Goal: Transaction & Acquisition: Purchase product/service

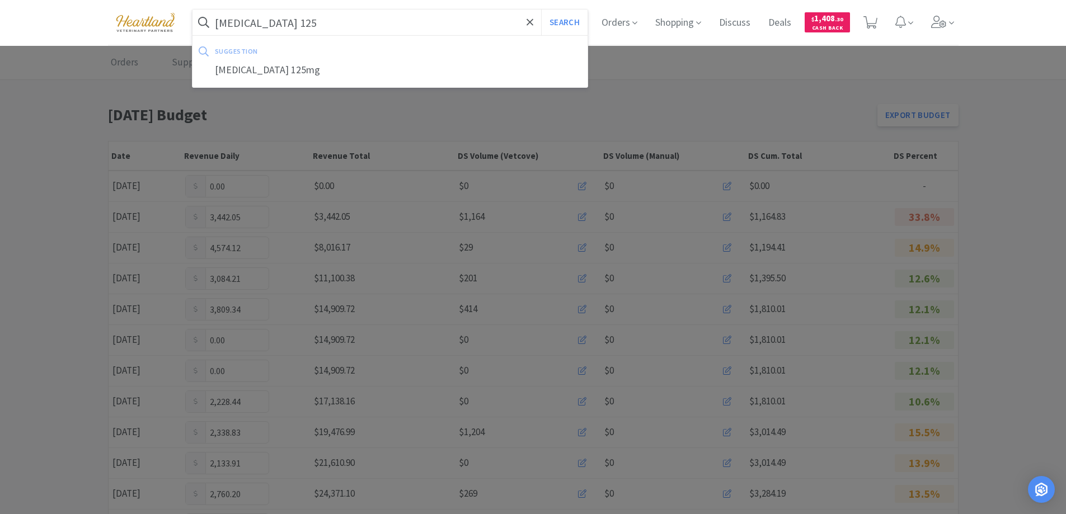
type input "[MEDICAL_DATA] 125"
click at [541, 10] on button "Search" at bounding box center [564, 23] width 46 height 26
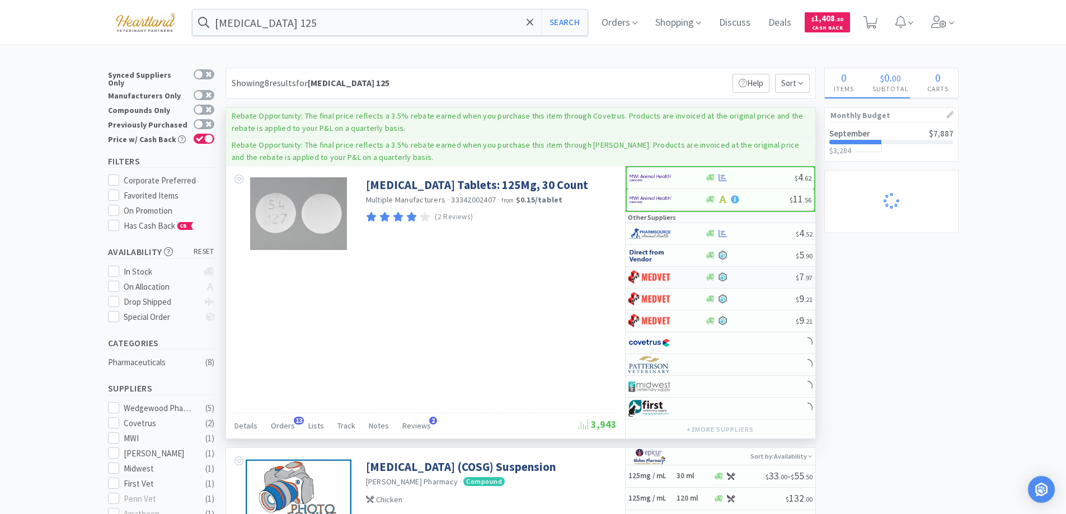
select select "1"
click at [278, 428] on span "Orders" at bounding box center [283, 426] width 24 height 10
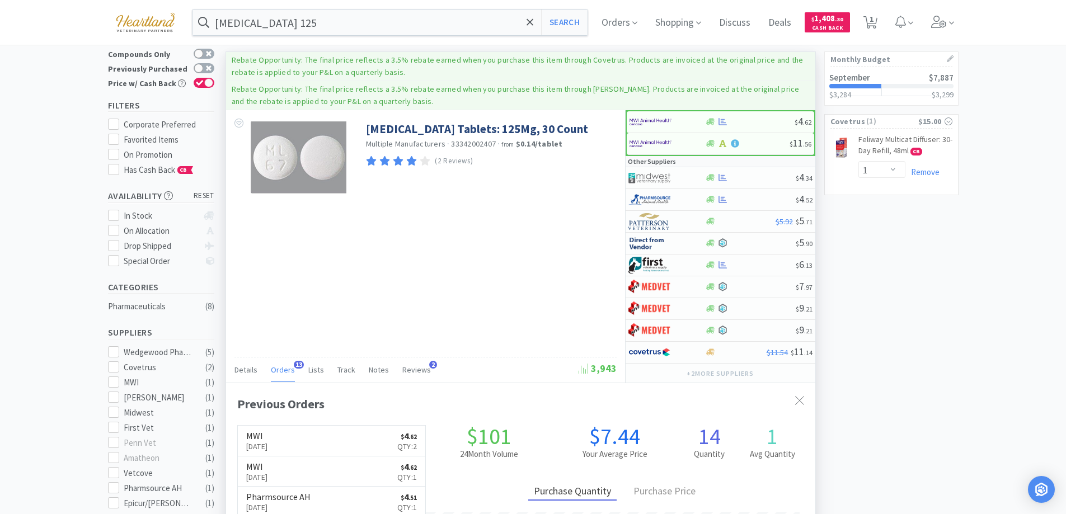
scroll to position [300, 589]
click at [692, 195] on div at bounding box center [666, 199] width 77 height 19
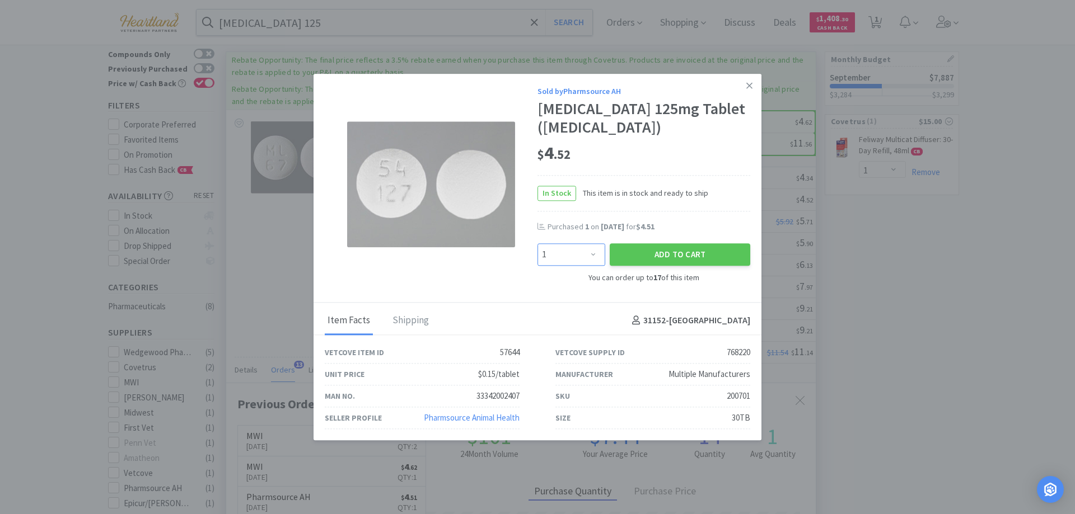
click at [598, 249] on select "Enter Quantity 1 2 3 4 5 6 7 8 9 10 11 12 13 14 15 16 17 Enter Quantity" at bounding box center [571, 255] width 68 height 22
select select "2"
click at [537, 244] on select "Enter Quantity 1 2 3 4 5 6 7 8 9 10 11 12 13 14 15 16 17 Enter Quantity" at bounding box center [571, 255] width 68 height 22
click at [696, 252] on button "Add to Cart" at bounding box center [679, 255] width 140 height 22
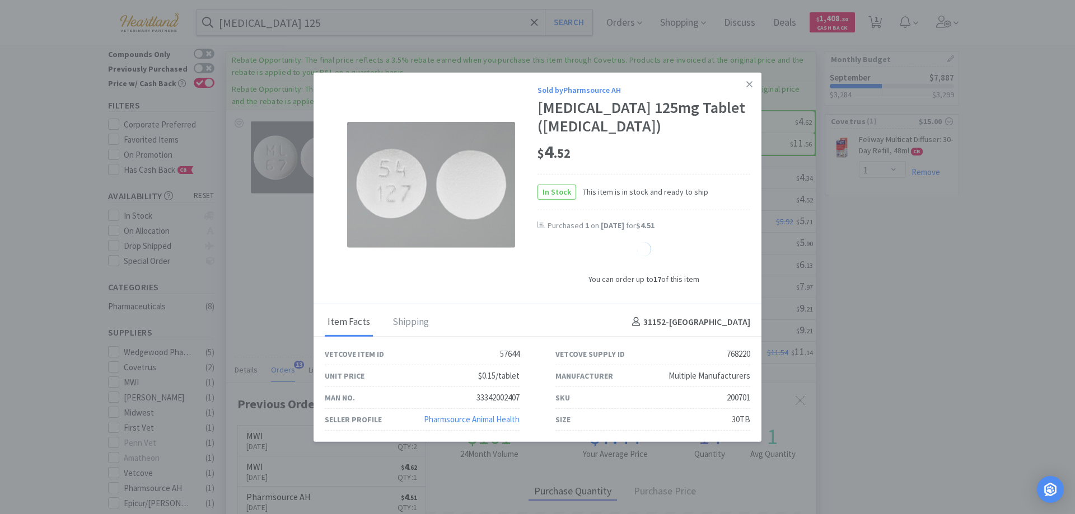
select select "2"
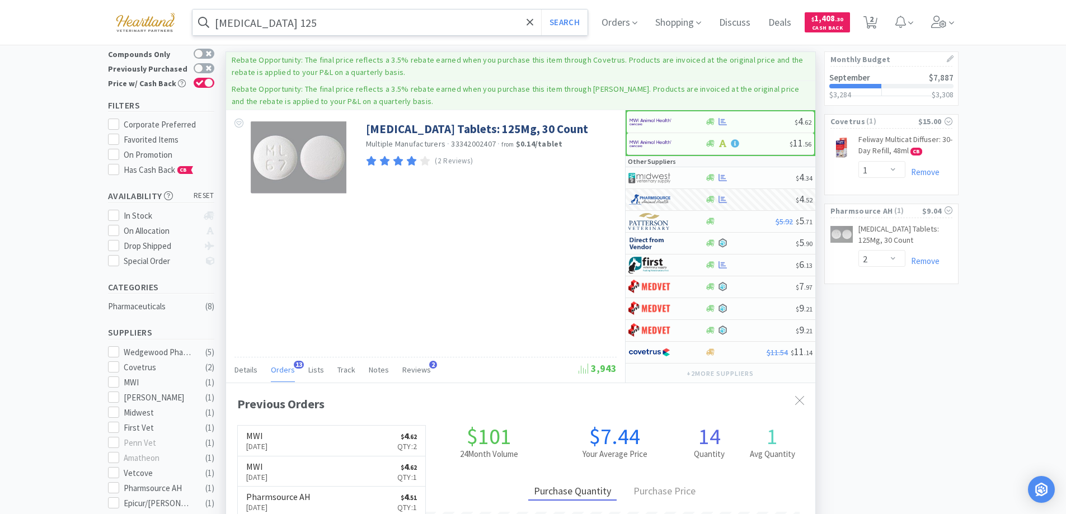
click at [355, 30] on input "famciclovir 125" at bounding box center [391, 23] width 396 height 26
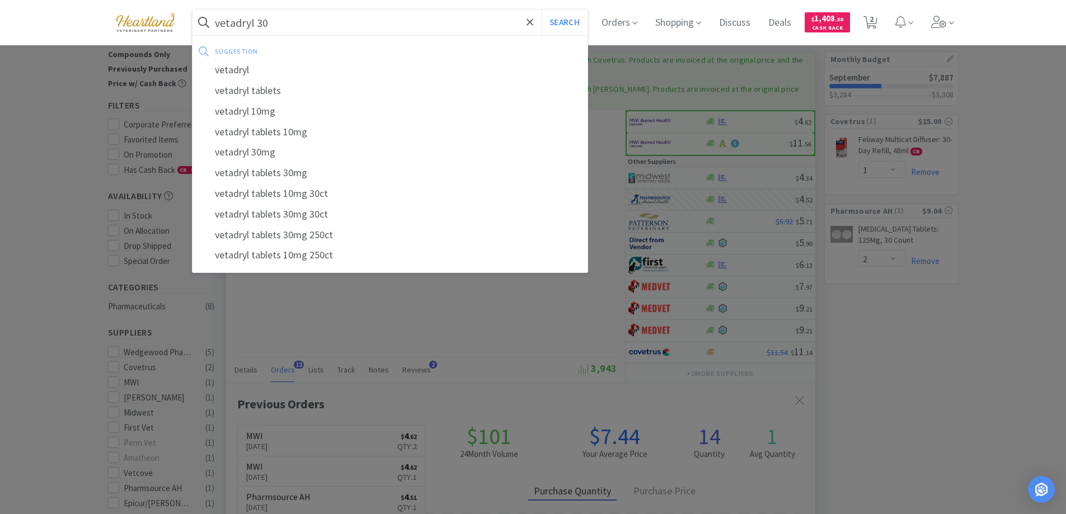
click at [541, 10] on button "Search" at bounding box center [564, 23] width 46 height 26
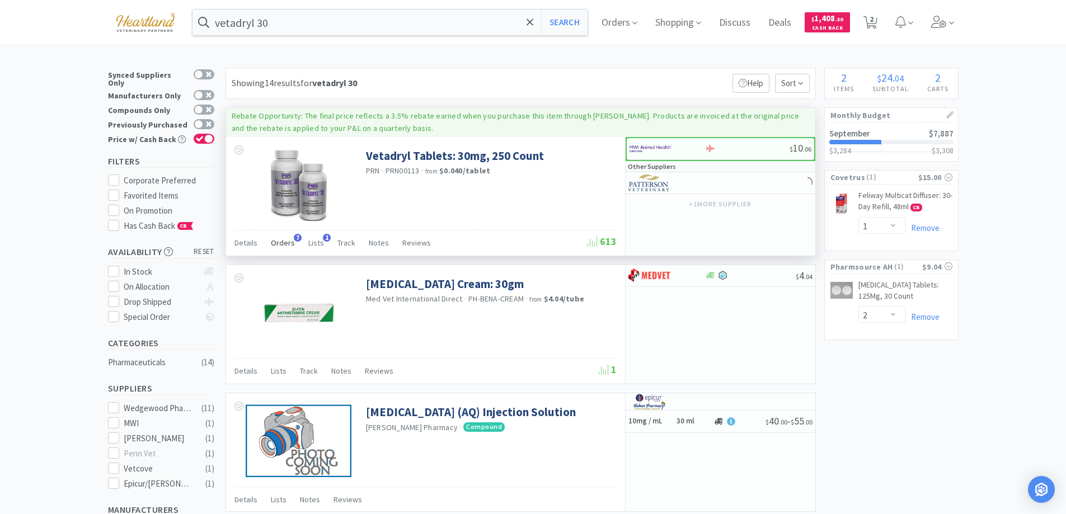
click at [276, 243] on span "Orders" at bounding box center [283, 243] width 24 height 10
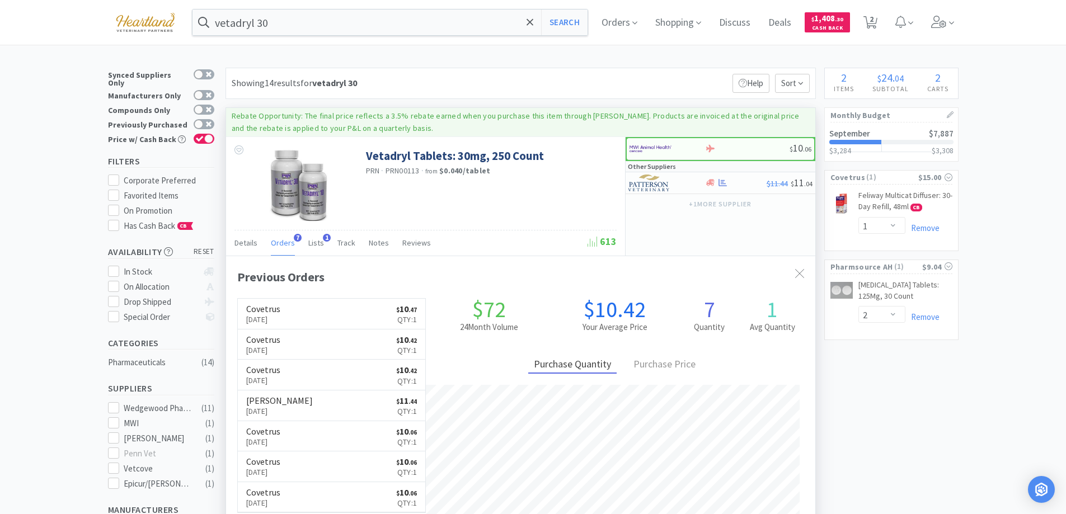
scroll to position [290, 589]
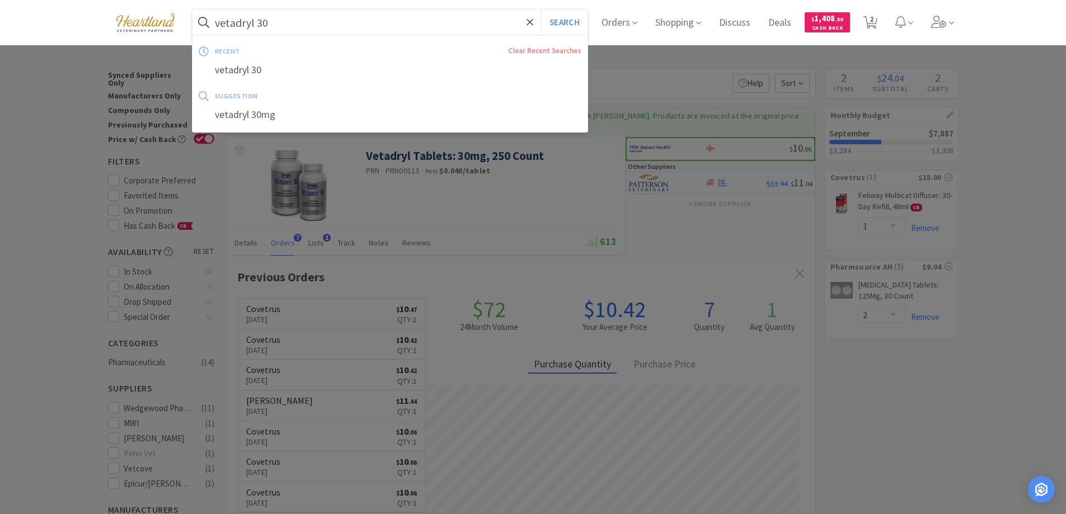
click at [317, 32] on input "vetadryl 30" at bounding box center [391, 23] width 396 height 26
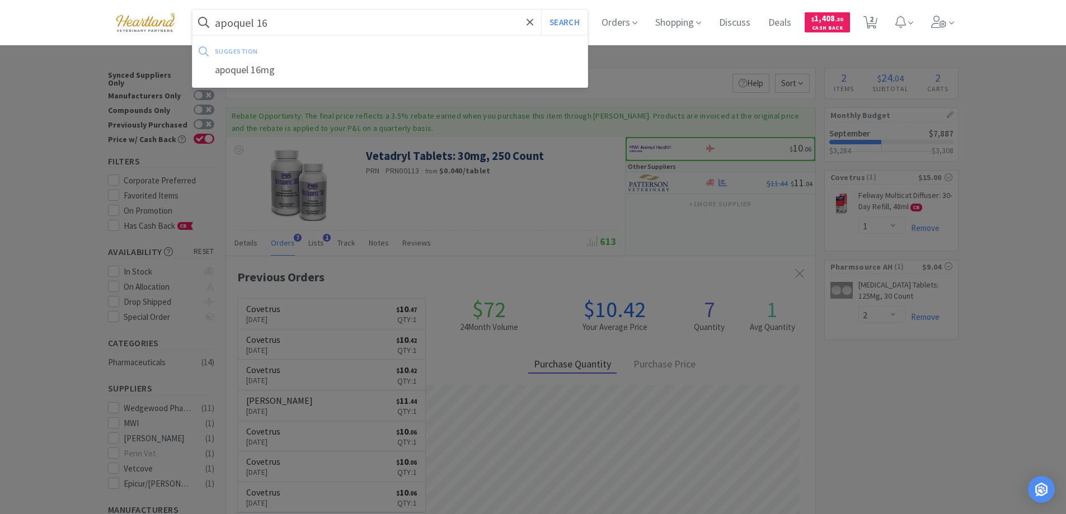
type input "apoquel 16"
click at [541, 10] on button "Search" at bounding box center [564, 23] width 46 height 26
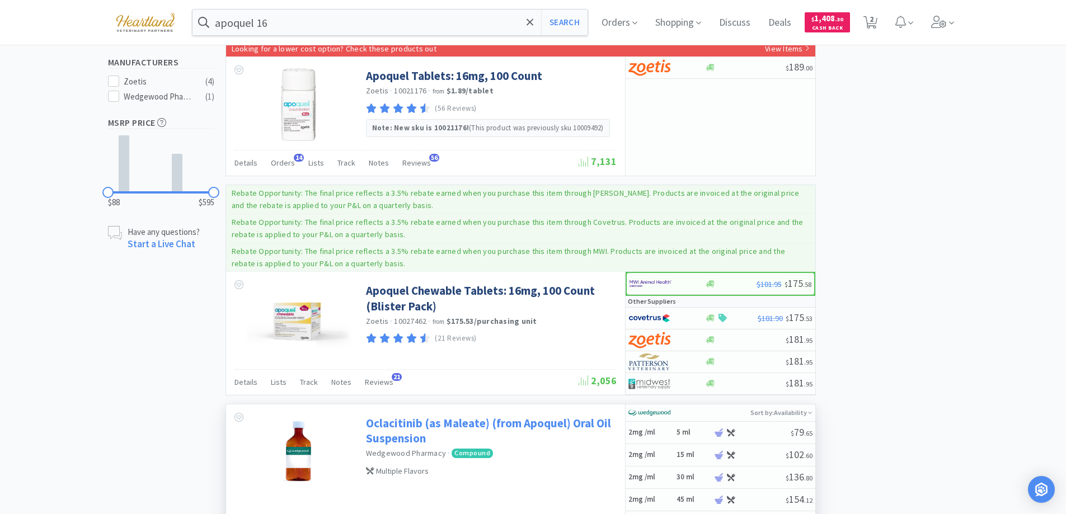
scroll to position [224, 0]
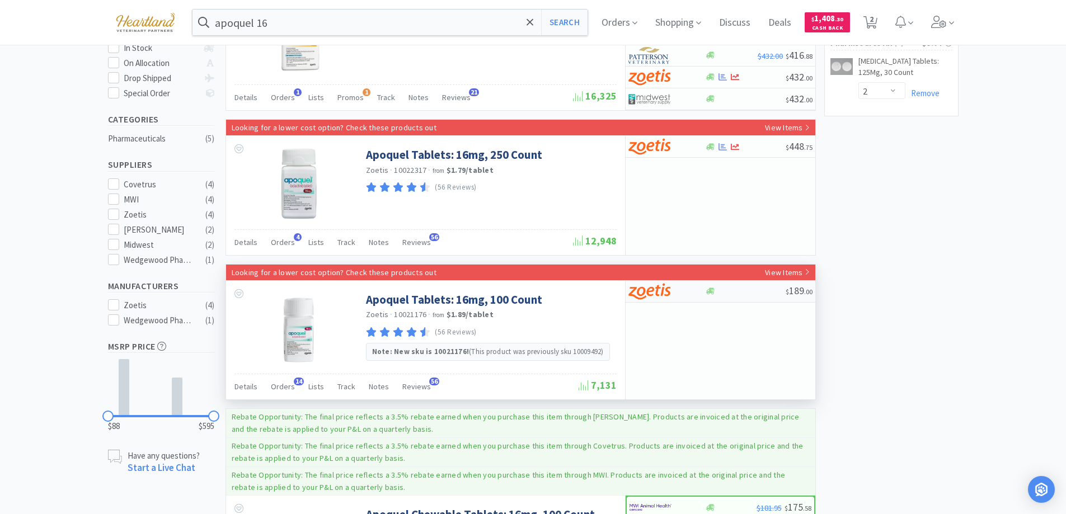
click at [686, 292] on div at bounding box center [659, 291] width 62 height 19
select select "1"
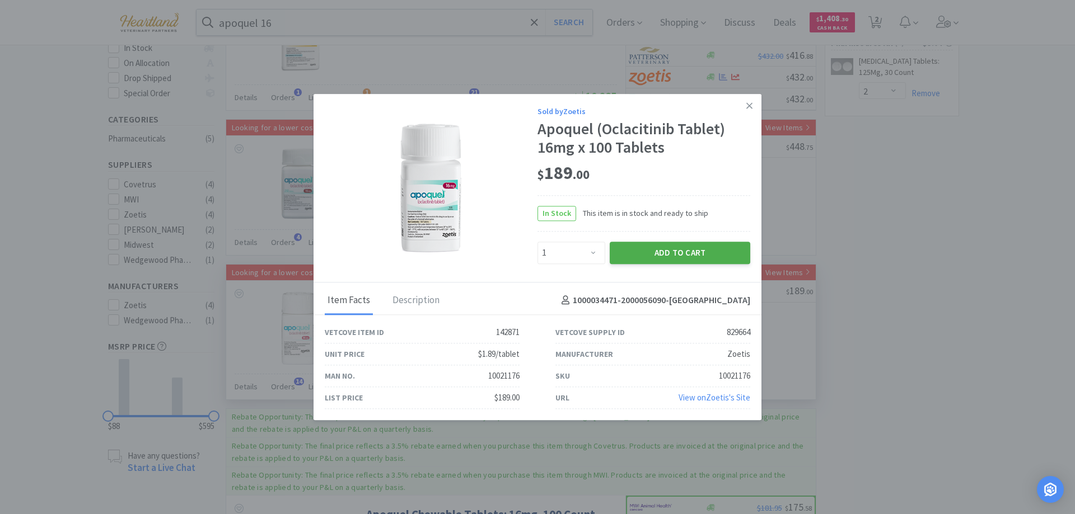
click at [679, 254] on button "Add to Cart" at bounding box center [679, 253] width 140 height 22
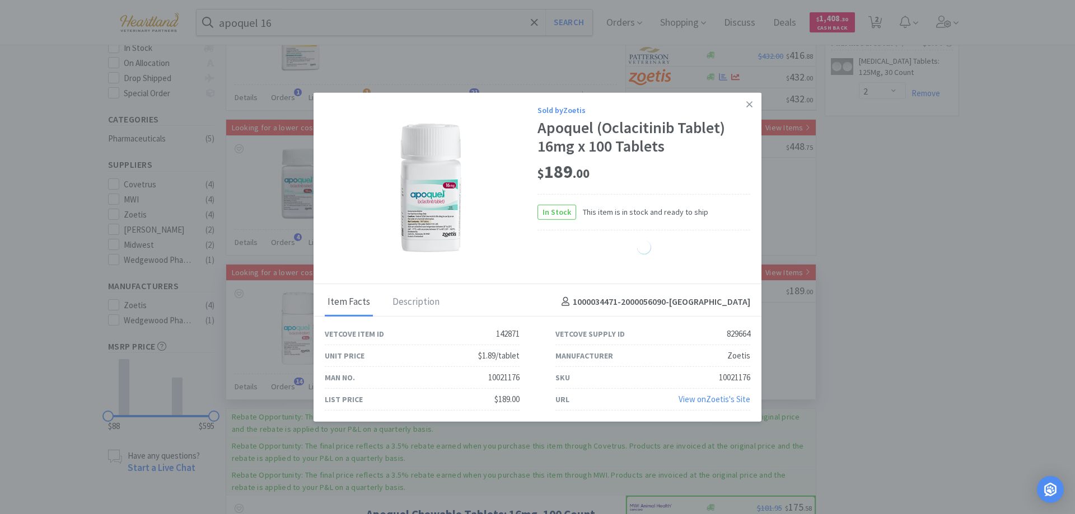
select select "1"
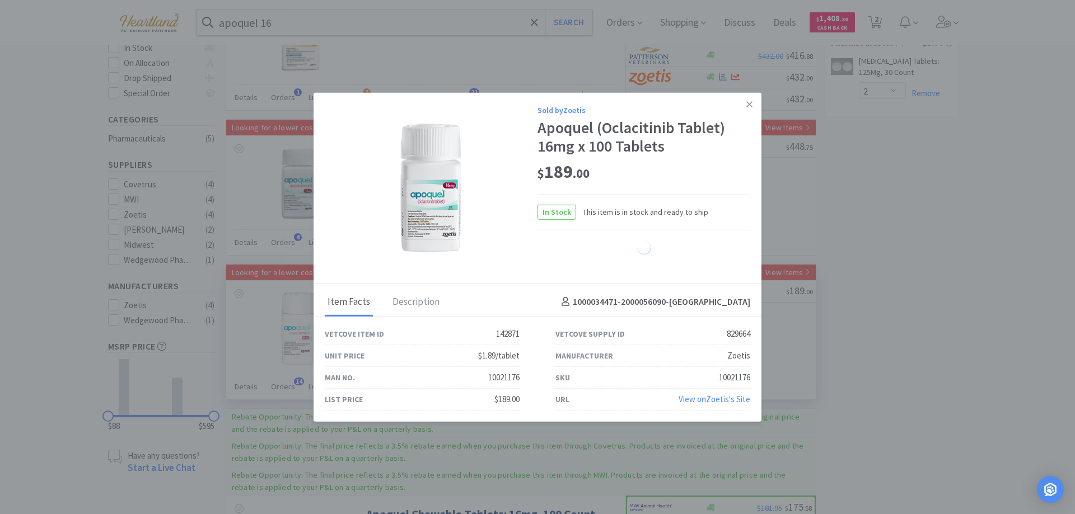
select select "1"
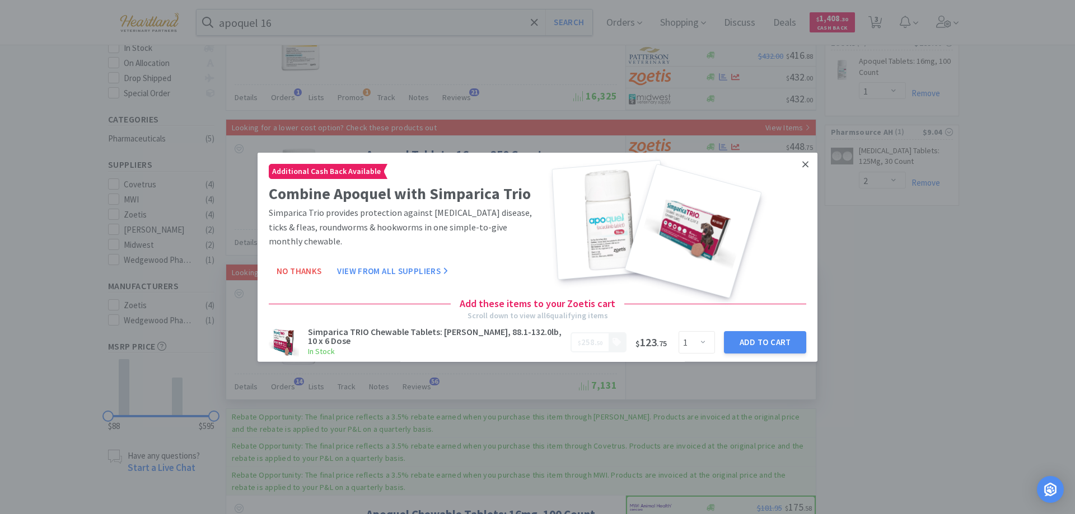
click at [802, 167] on icon at bounding box center [805, 164] width 6 height 10
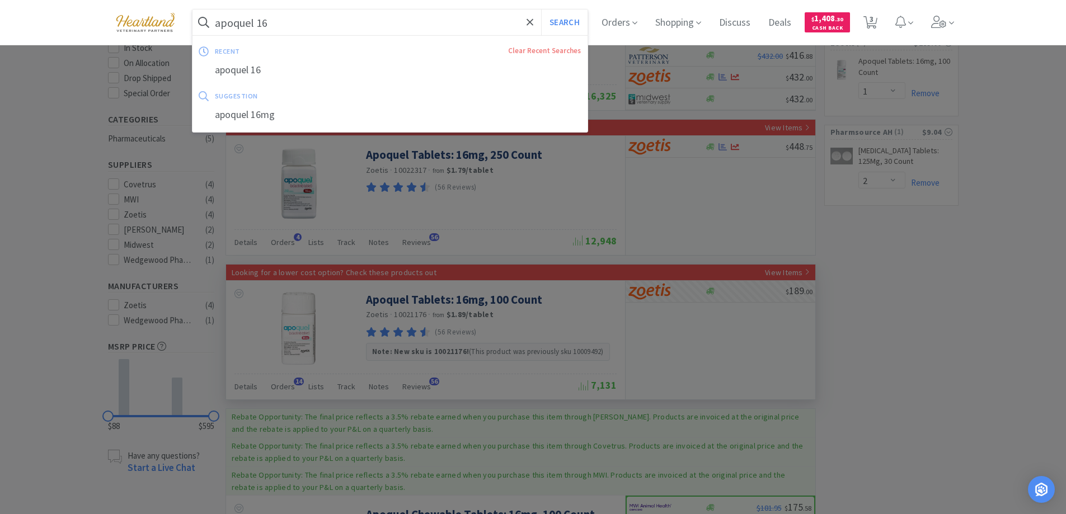
click at [327, 24] on input "apoquel 16" at bounding box center [391, 23] width 396 height 26
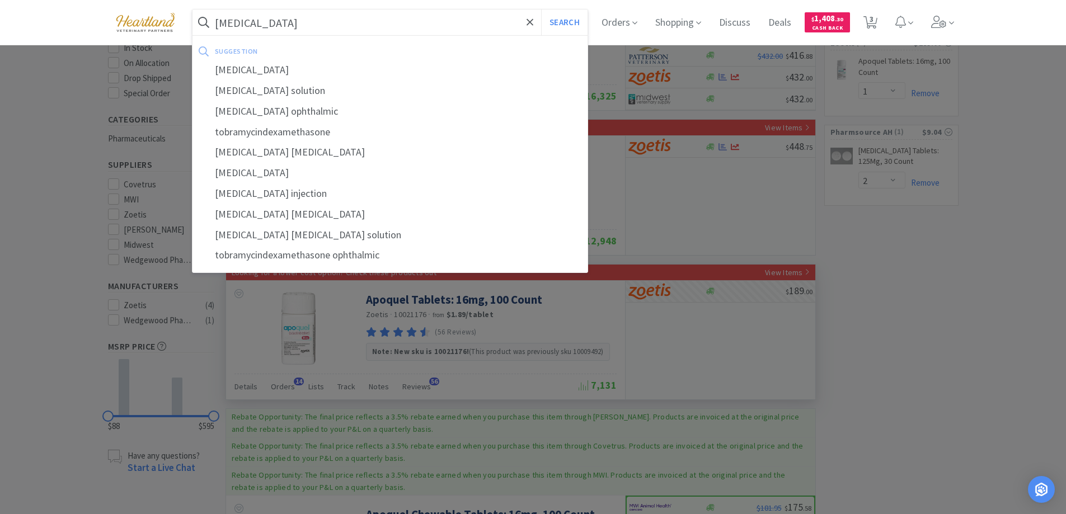
type input "tobramycin"
click at [541, 10] on button "Search" at bounding box center [564, 23] width 46 height 26
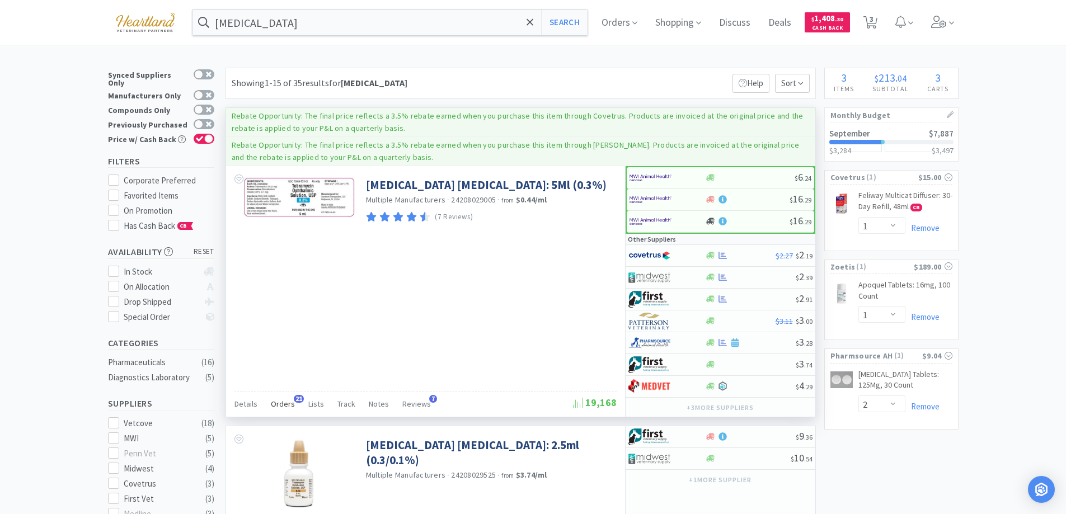
click at [278, 404] on span "Orders" at bounding box center [283, 404] width 24 height 10
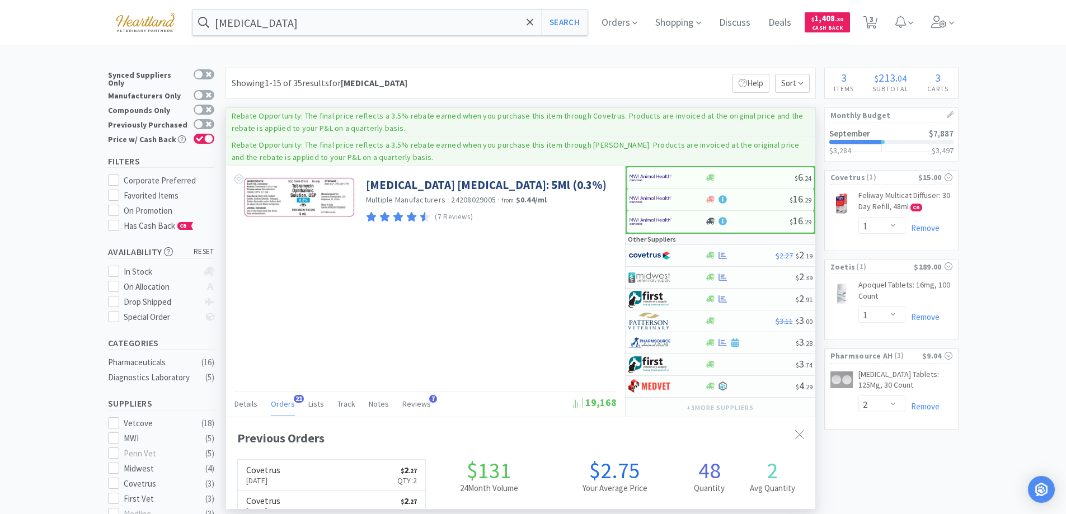
scroll to position [300, 589]
click at [684, 257] on div at bounding box center [659, 255] width 62 height 19
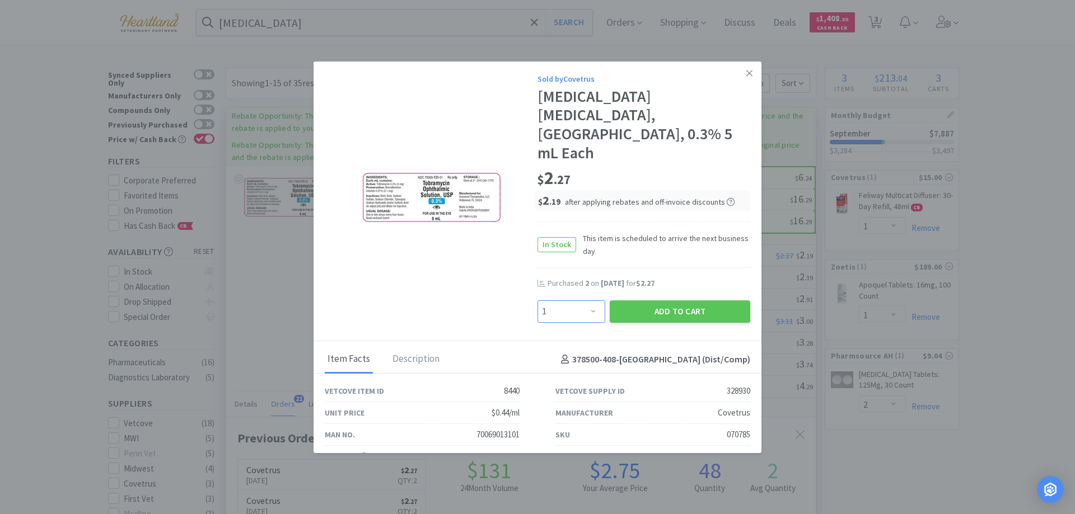
click at [588, 301] on select "Enter Quantity 1 2 3 4 5 6 7 8 9 10 11 12 13 14 15 16 17 18 19 20 Enter Quantity" at bounding box center [571, 312] width 68 height 22
select select "2"
click at [537, 301] on select "Enter Quantity 1 2 3 4 5 6 7 8 9 10 11 12 13 14 15 16 17 18 19 20 Enter Quantity" at bounding box center [571, 312] width 68 height 22
click at [687, 301] on button "Add to Cart" at bounding box center [679, 312] width 140 height 22
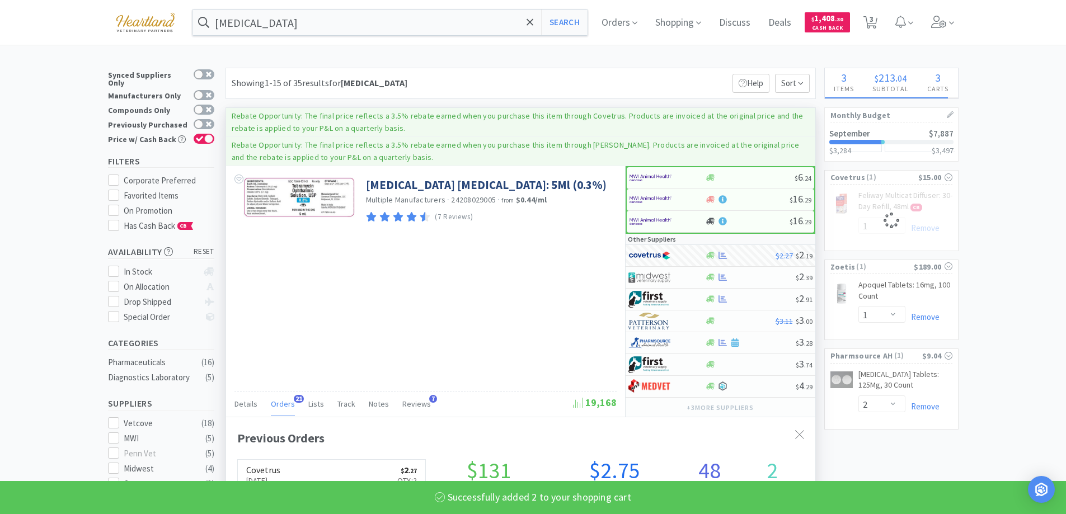
select select "2"
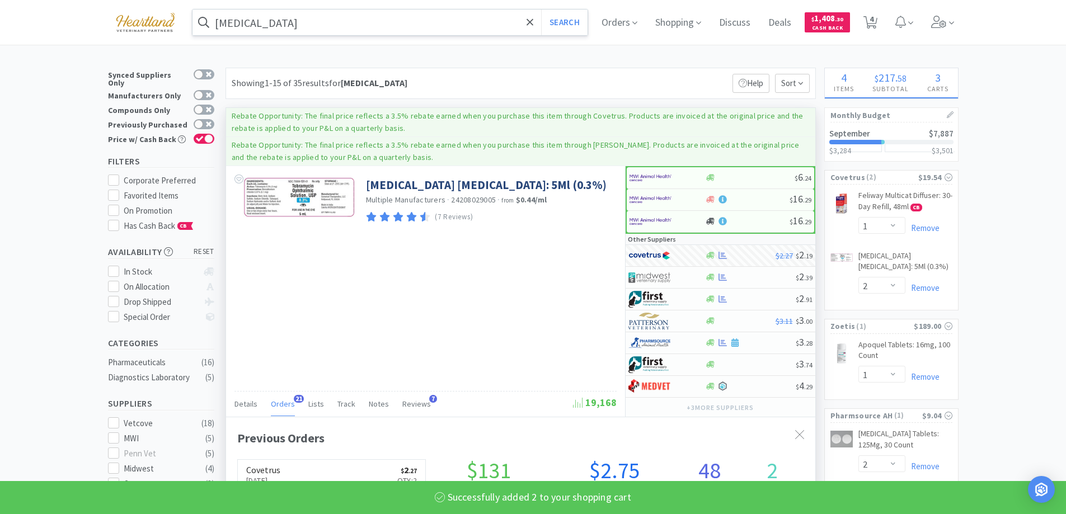
click at [425, 31] on input "tobramycin" at bounding box center [391, 23] width 396 height 26
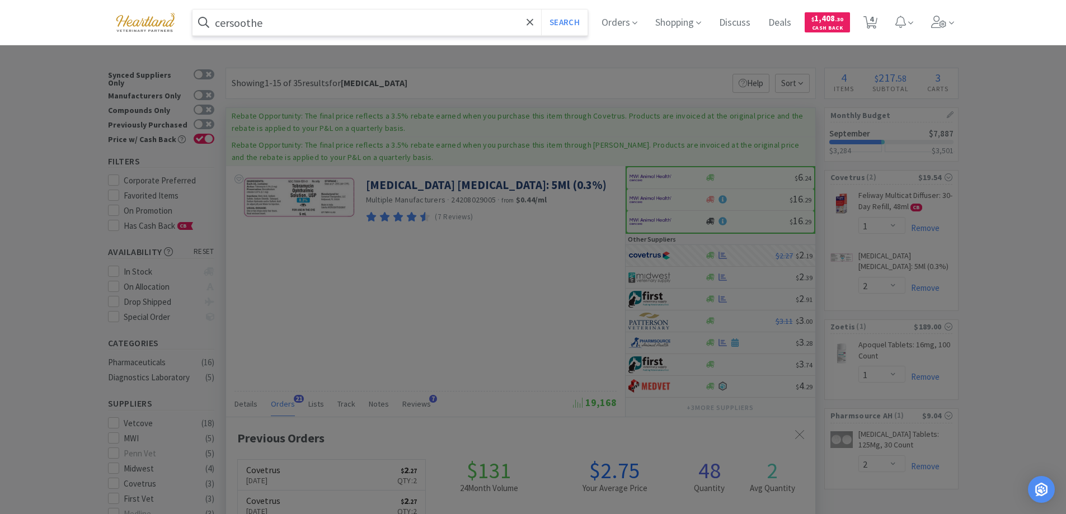
type input "cersoothe"
click at [541, 10] on button "Search" at bounding box center [564, 23] width 46 height 26
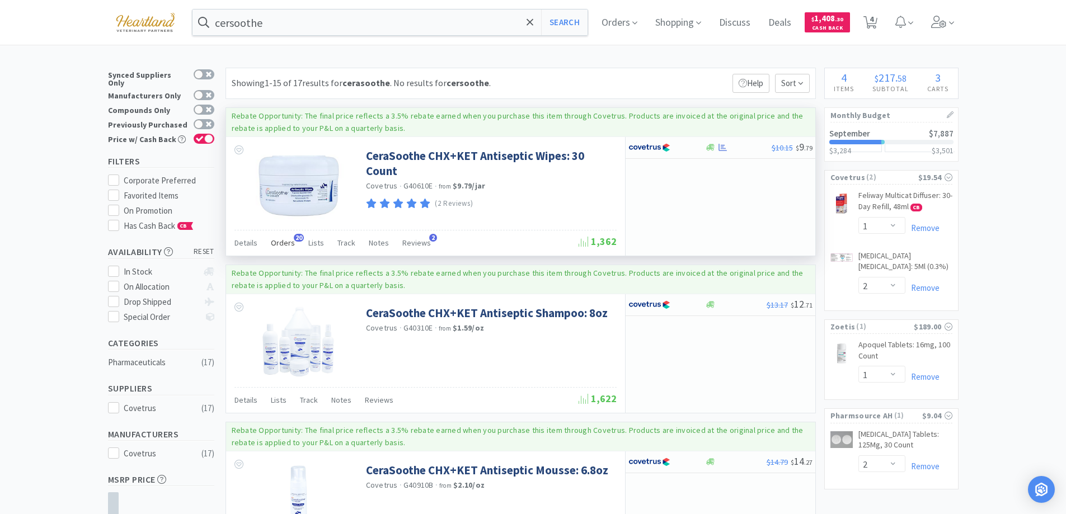
click at [289, 241] on span "Orders" at bounding box center [283, 243] width 24 height 10
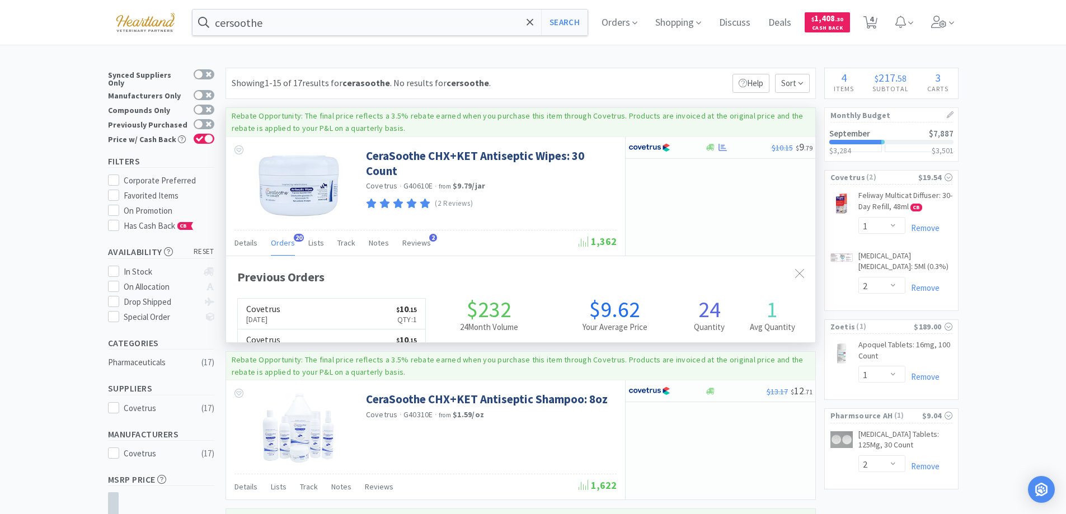
scroll to position [300, 589]
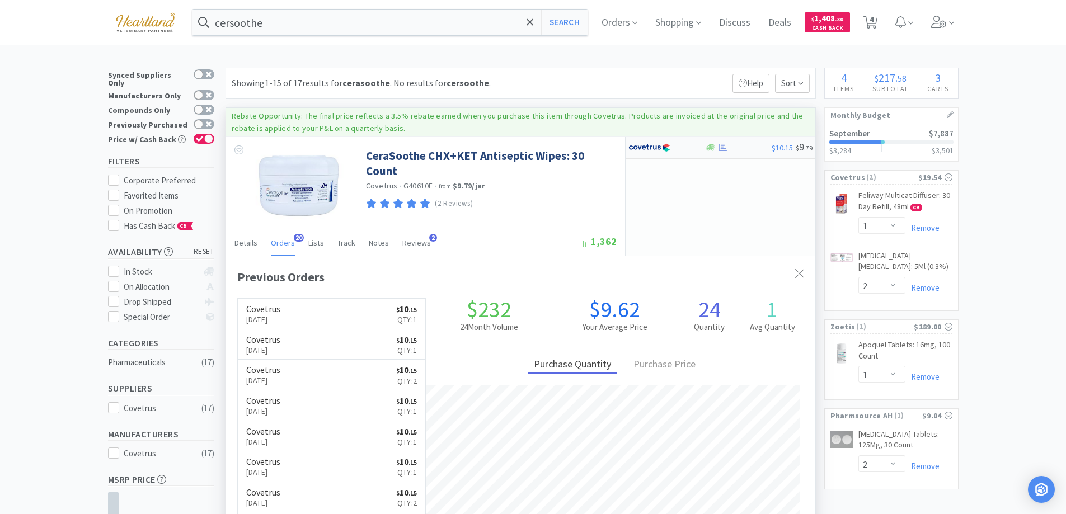
click at [683, 147] on div at bounding box center [659, 147] width 62 height 19
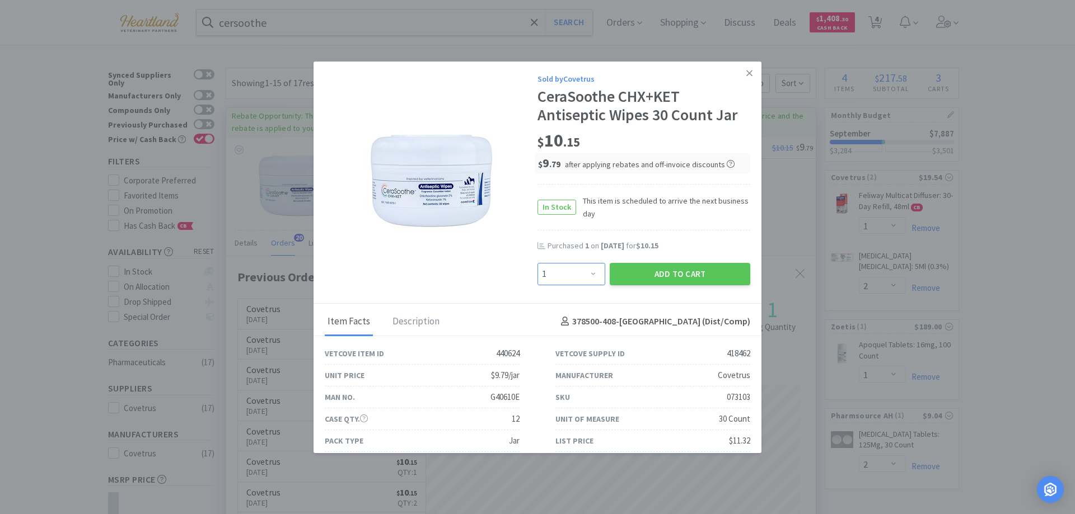
click at [592, 271] on select "Enter Quantity 1 2 3 4 5 6 7 8 9 10 11 12 13 14 15 16 17 18 19 20 Enter Quantity" at bounding box center [571, 274] width 68 height 22
select select "2"
click at [537, 263] on select "Enter Quantity 1 2 3 4 5 6 7 8 9 10 11 12 13 14 15 16 17 18 19 20 Enter Quantity" at bounding box center [571, 274] width 68 height 22
click at [697, 277] on button "Add to Cart" at bounding box center [679, 274] width 140 height 22
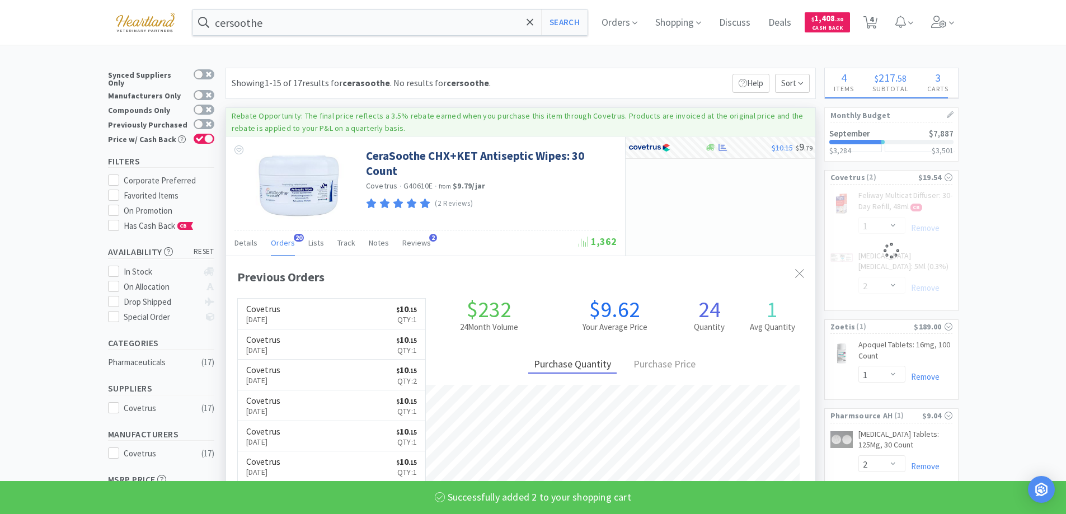
select select "2"
select select "1"
select select "2"
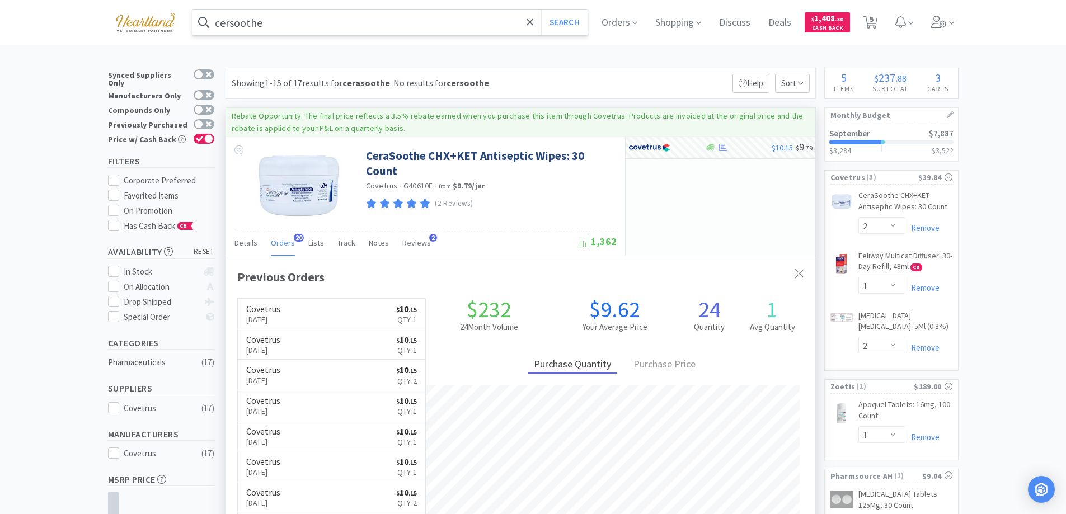
click at [380, 13] on input "cersoothe" at bounding box center [391, 23] width 396 height 26
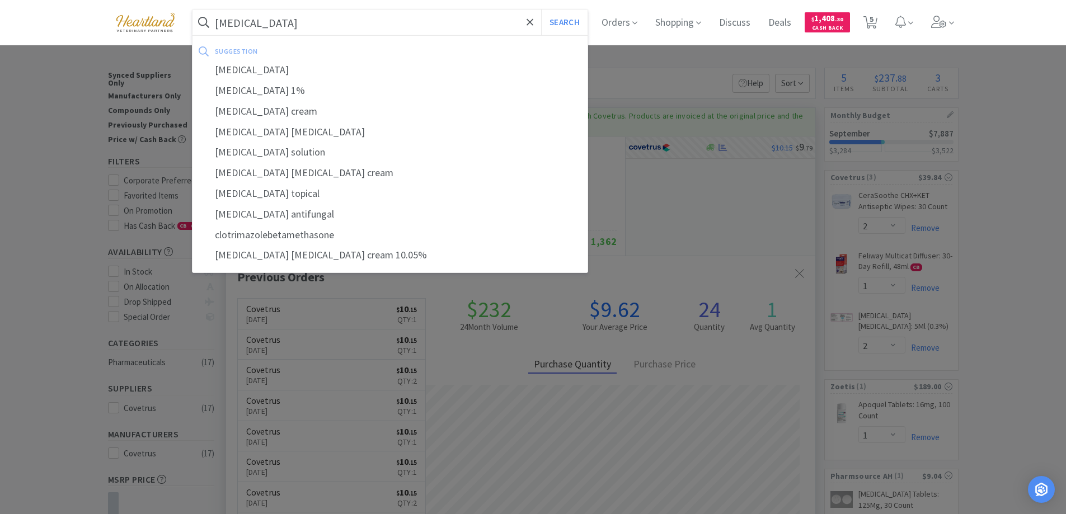
type input "clotrimazole"
click at [541, 10] on button "Search" at bounding box center [564, 23] width 46 height 26
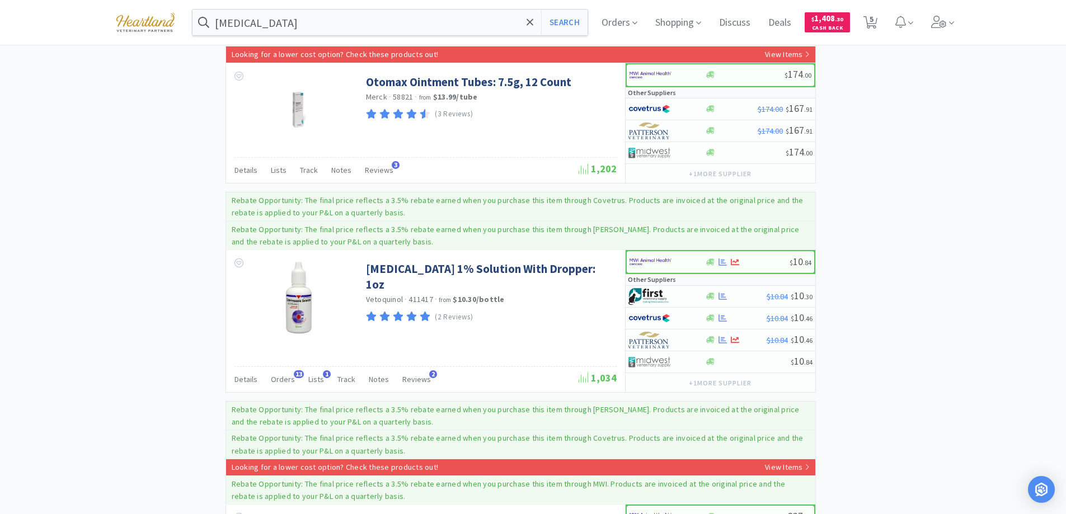
scroll to position [2406, 0]
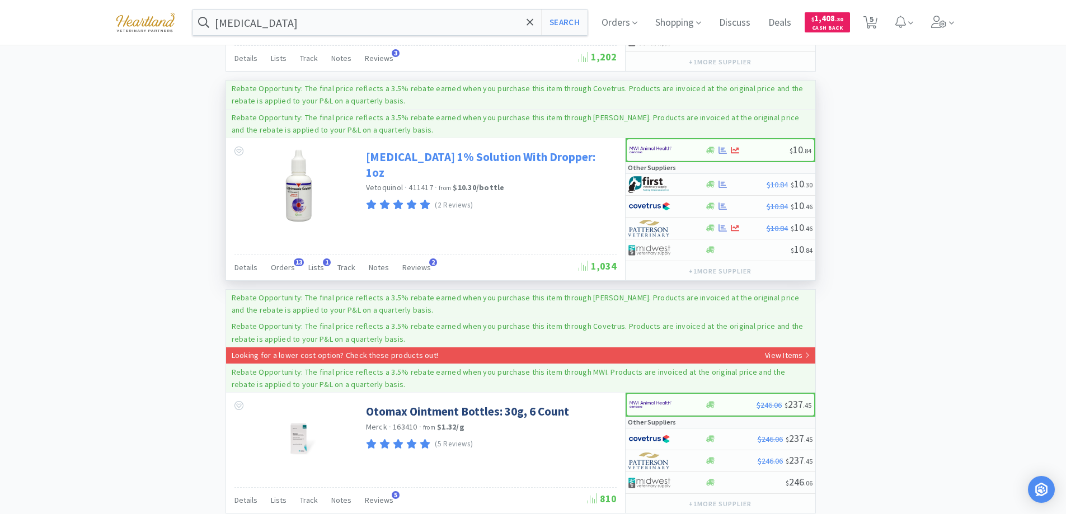
click at [425, 149] on link "Clotrimazole 1% Solution With Dropper: 1oz" at bounding box center [490, 164] width 248 height 31
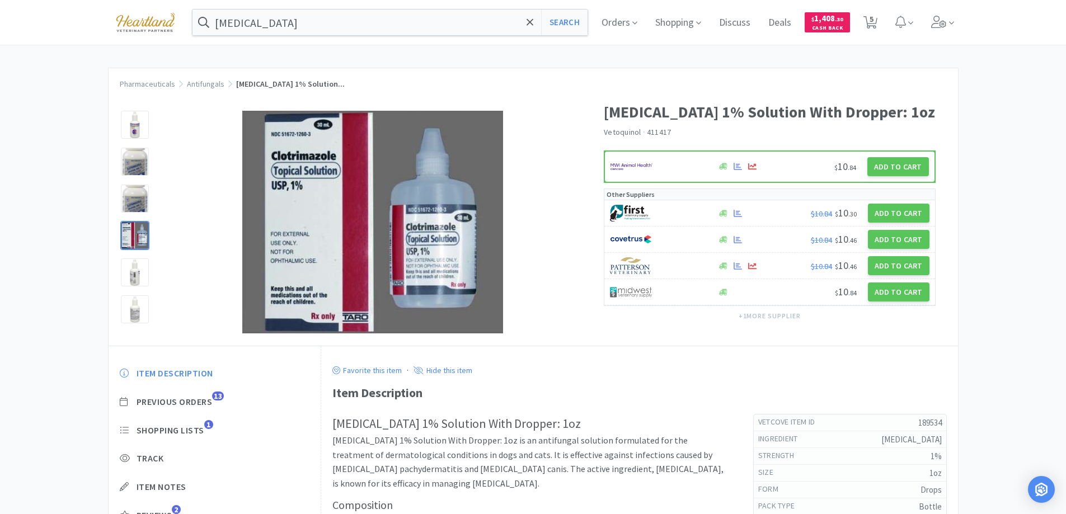
select select "2"
select select "1"
select select "2"
select select "1"
select select "2"
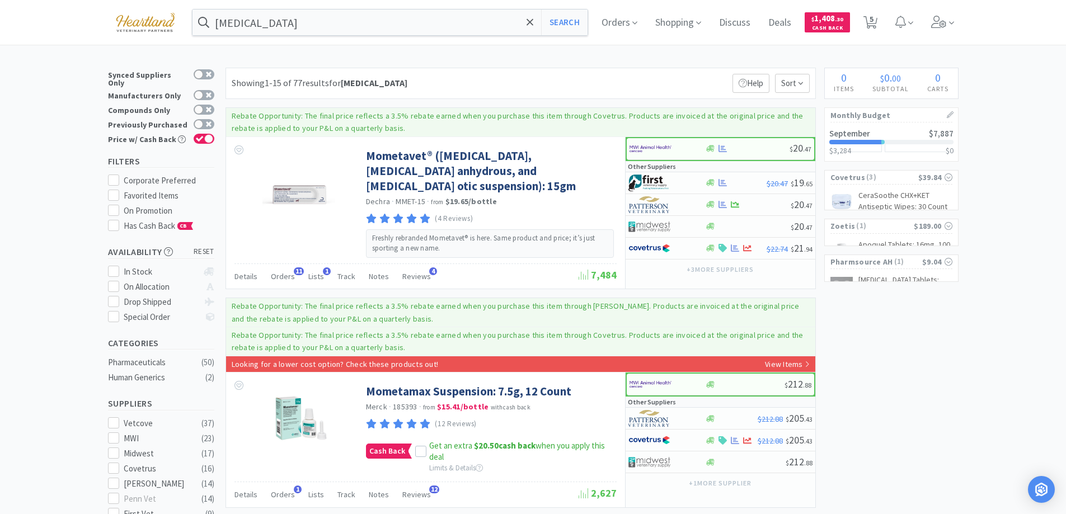
scroll to position [2406, 0]
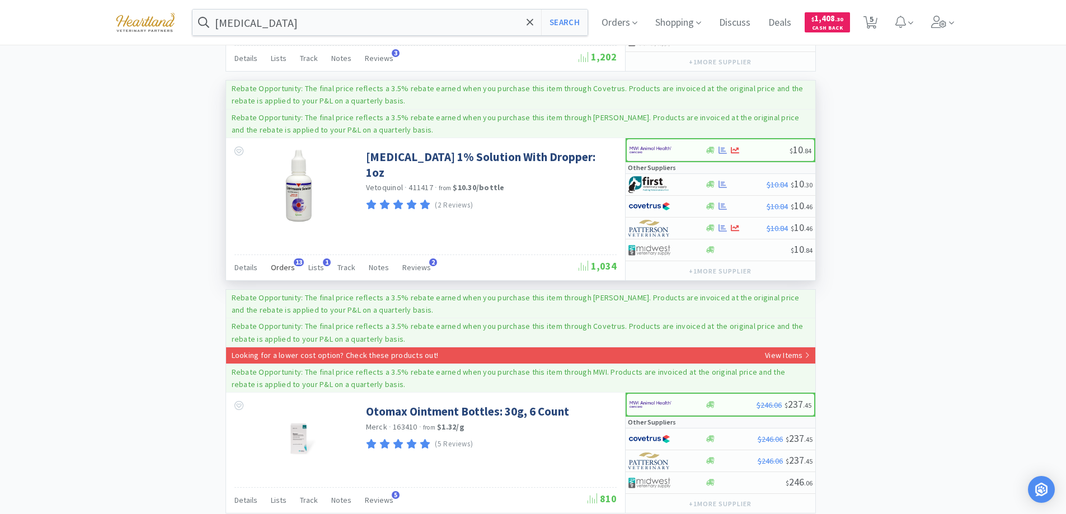
click at [290, 262] on span "Orders" at bounding box center [283, 267] width 24 height 10
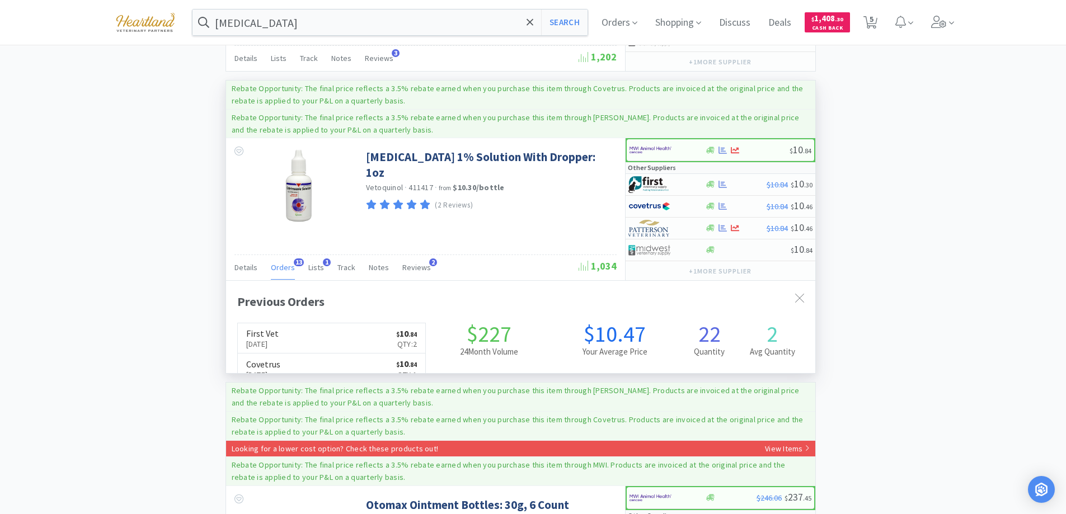
scroll to position [300, 589]
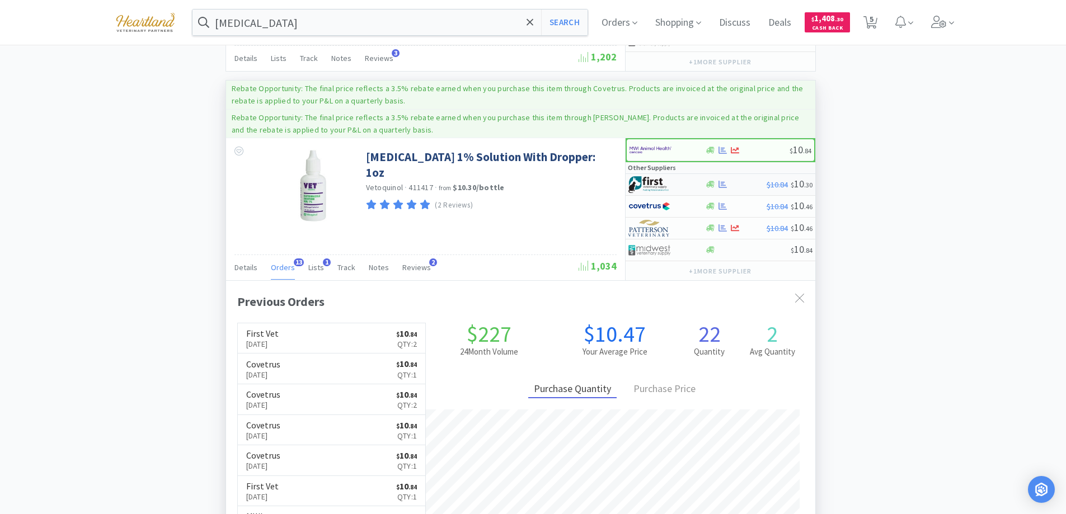
click at [680, 175] on div at bounding box center [659, 184] width 62 height 19
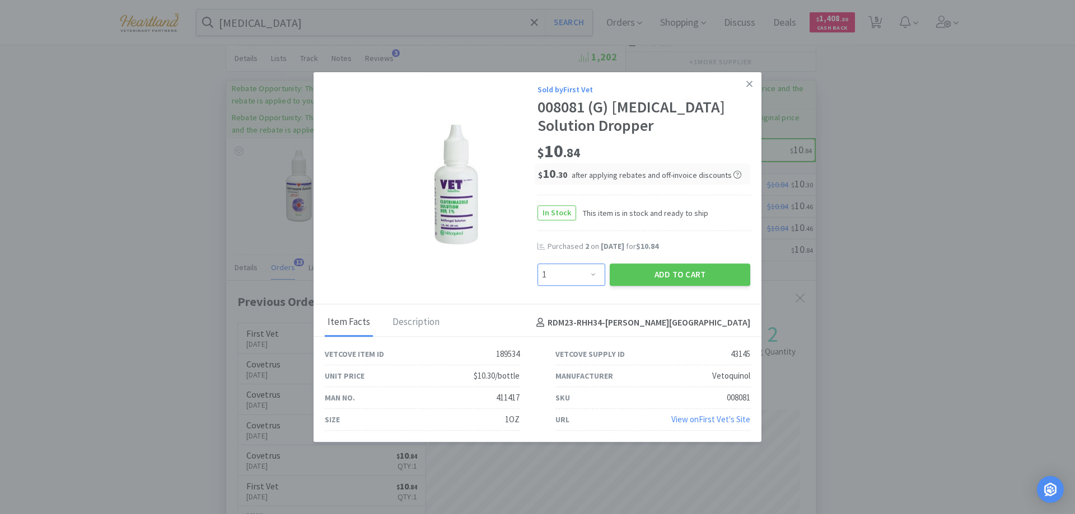
click at [593, 273] on select "Enter Quantity 1 2 3 4 5 6 7 8 9 10 11 12 13 14 15 16 17 18 19 20 Enter Quantity" at bounding box center [571, 275] width 68 height 22
select select "2"
click at [537, 264] on select "Enter Quantity 1 2 3 4 5 6 7 8 9 10 11 12 13 14 15 16 17 18 19 20 Enter Quantity" at bounding box center [571, 275] width 68 height 22
click at [687, 266] on button "Add to Cart" at bounding box center [679, 275] width 140 height 22
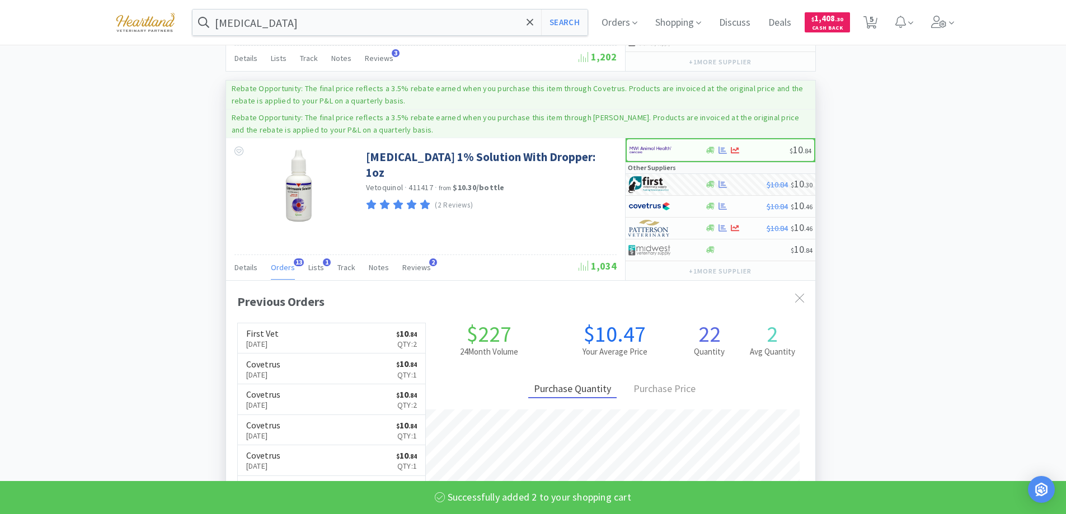
select select "2"
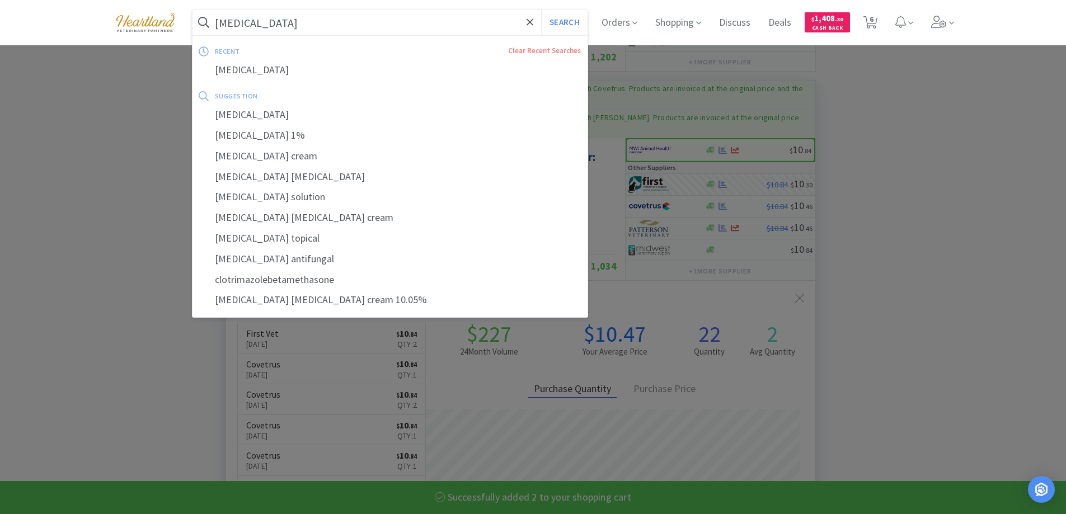
click at [386, 24] on input "clotrimazole" at bounding box center [391, 23] width 396 height 26
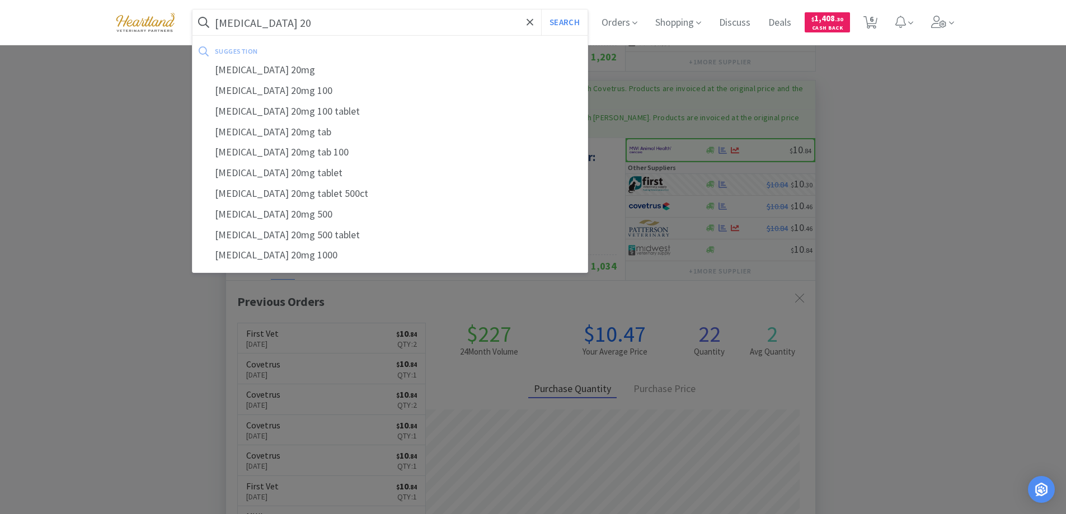
type input "prednisone 20"
click at [541, 10] on button "Search" at bounding box center [564, 23] width 46 height 26
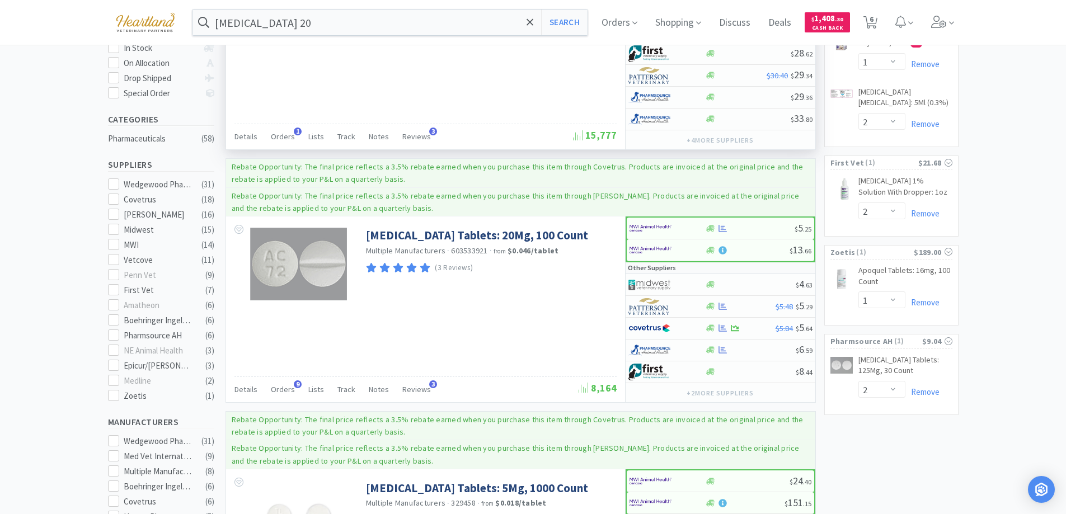
scroll to position [280, 0]
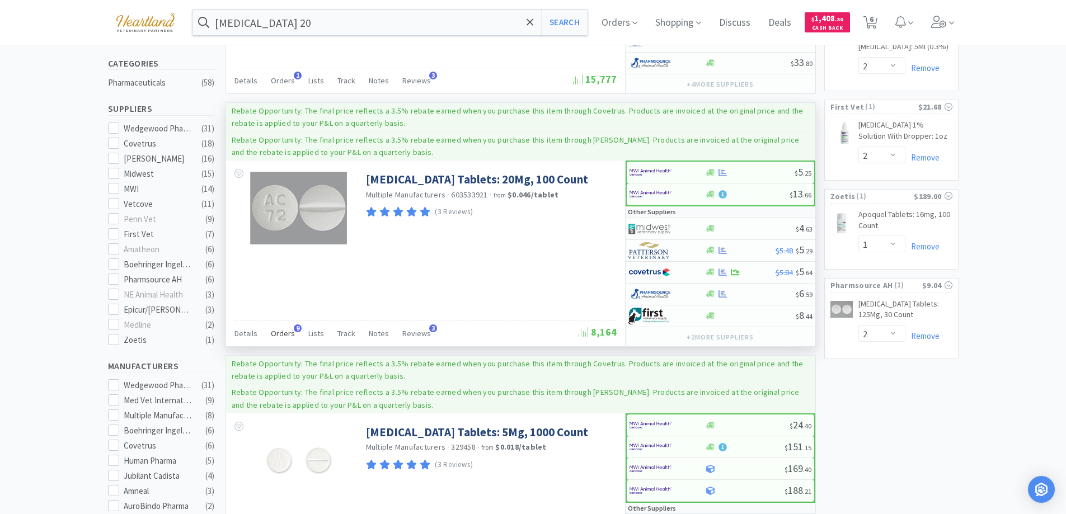
click at [281, 335] on span "Orders" at bounding box center [283, 334] width 24 height 10
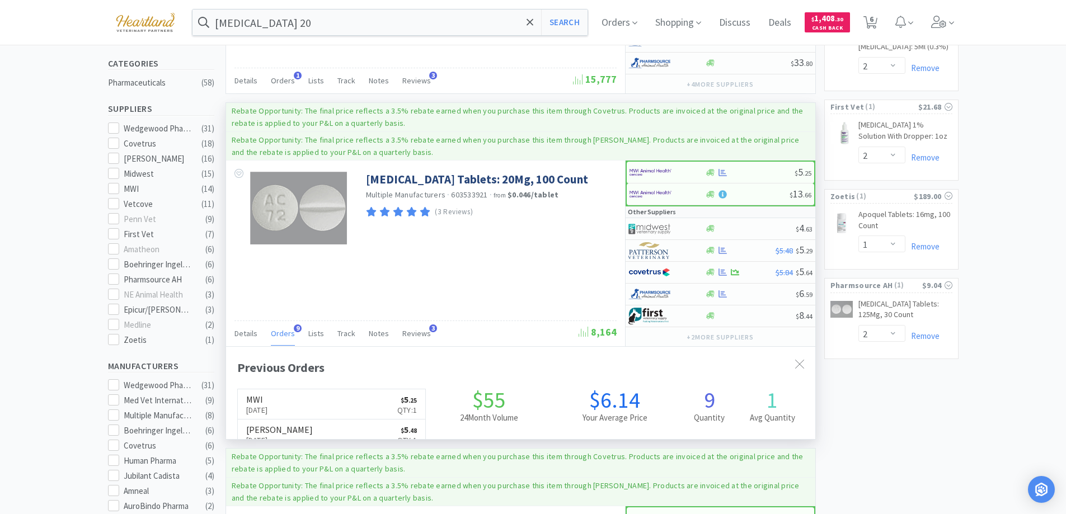
scroll to position [300, 589]
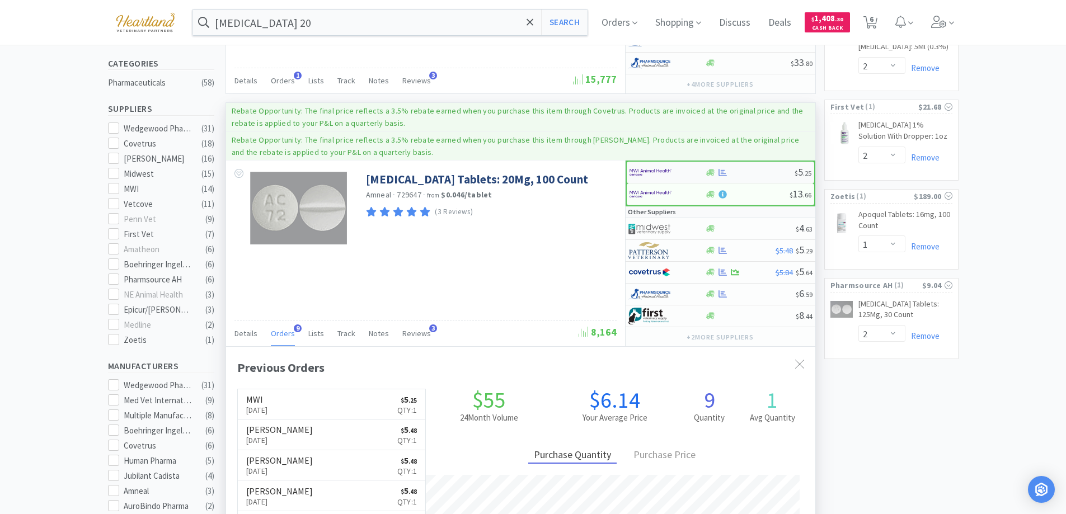
click at [686, 168] on div at bounding box center [661, 172] width 62 height 19
select select "1"
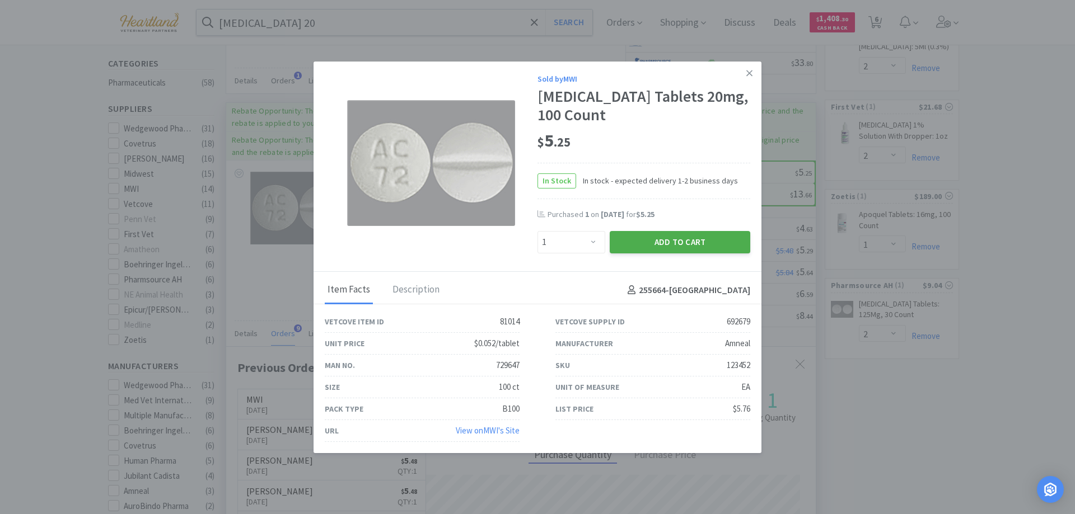
click at [680, 237] on button "Add to Cart" at bounding box center [679, 242] width 140 height 22
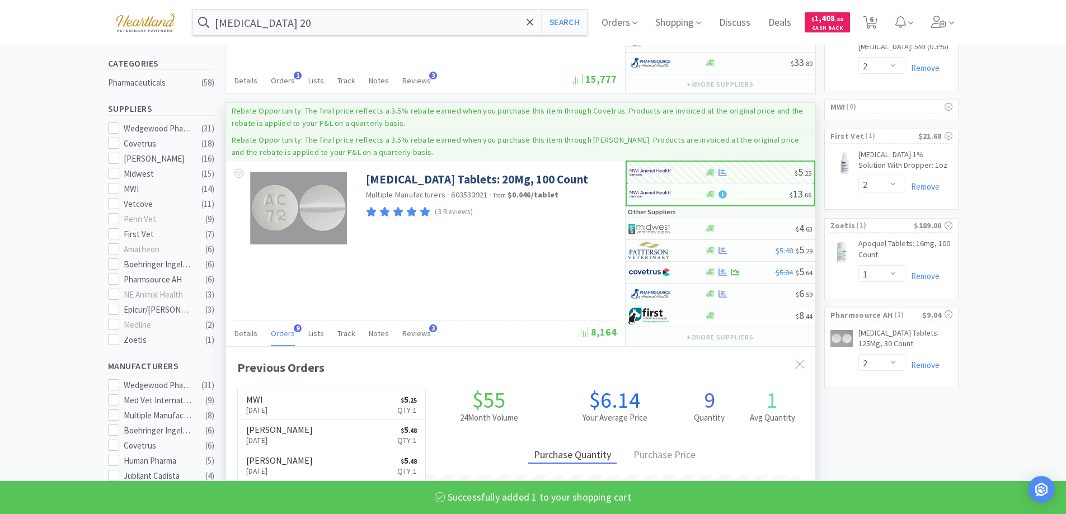
select select "1"
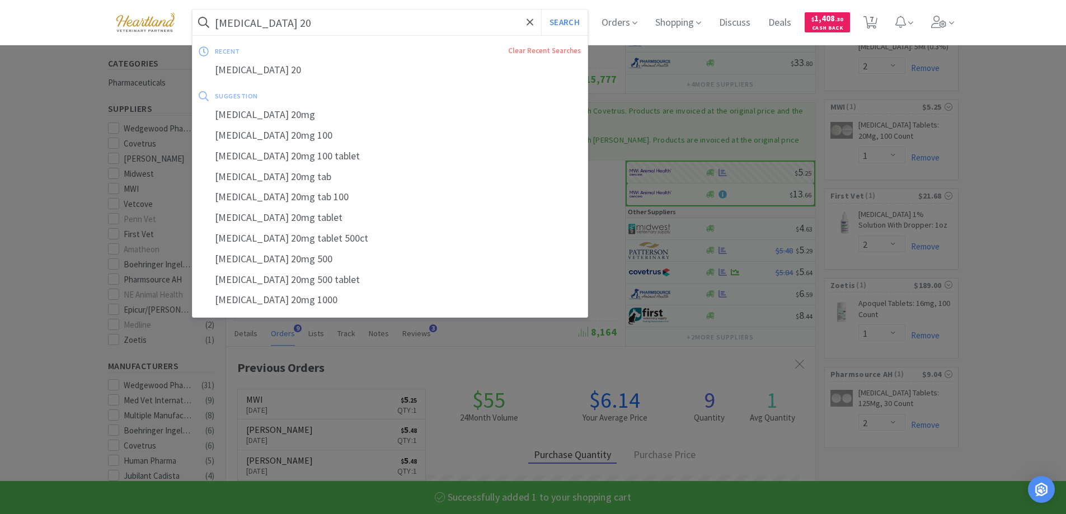
click at [365, 26] on input "prednisone 20" at bounding box center [391, 23] width 396 height 26
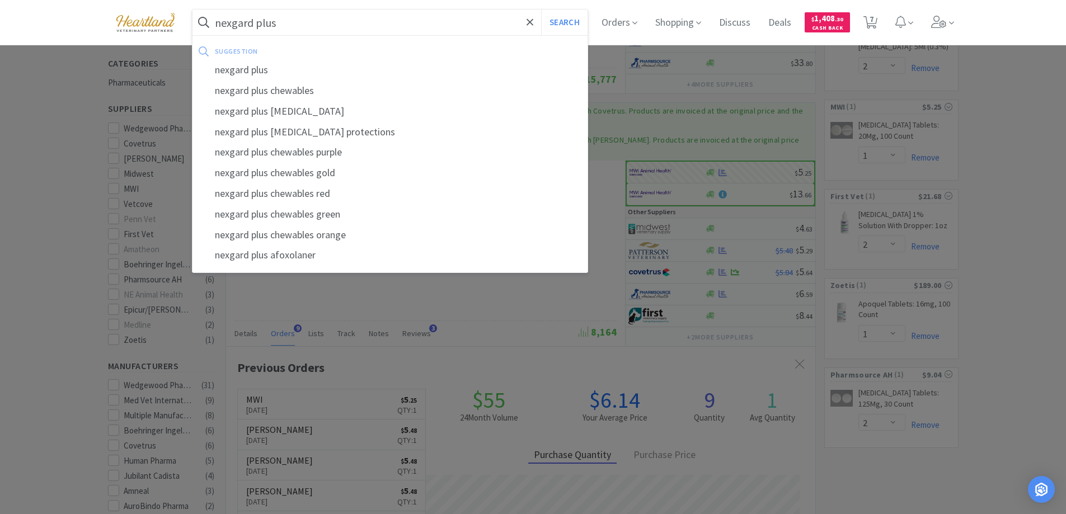
type input "nexgard plus"
click at [541, 10] on button "Search" at bounding box center [564, 23] width 46 height 26
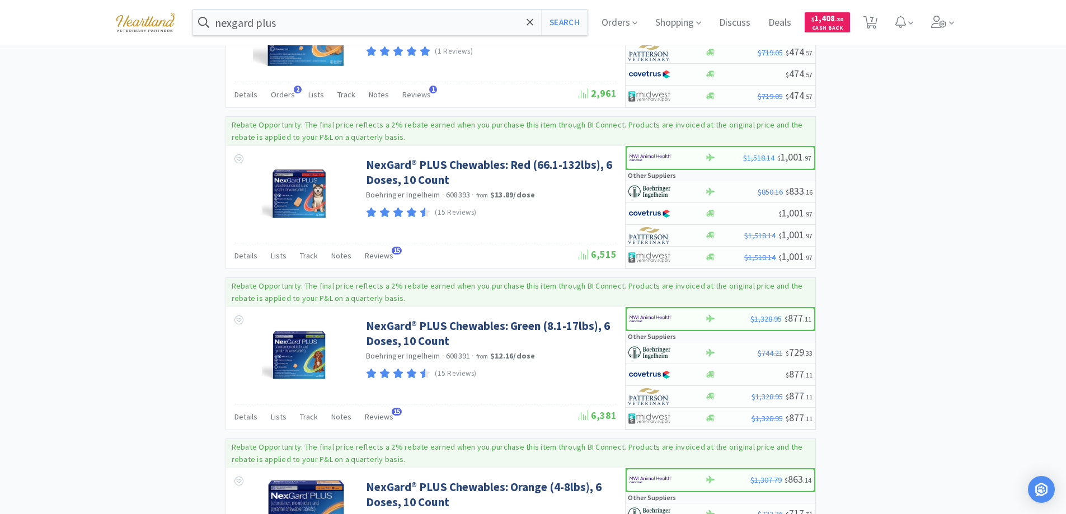
scroll to position [1175, 0]
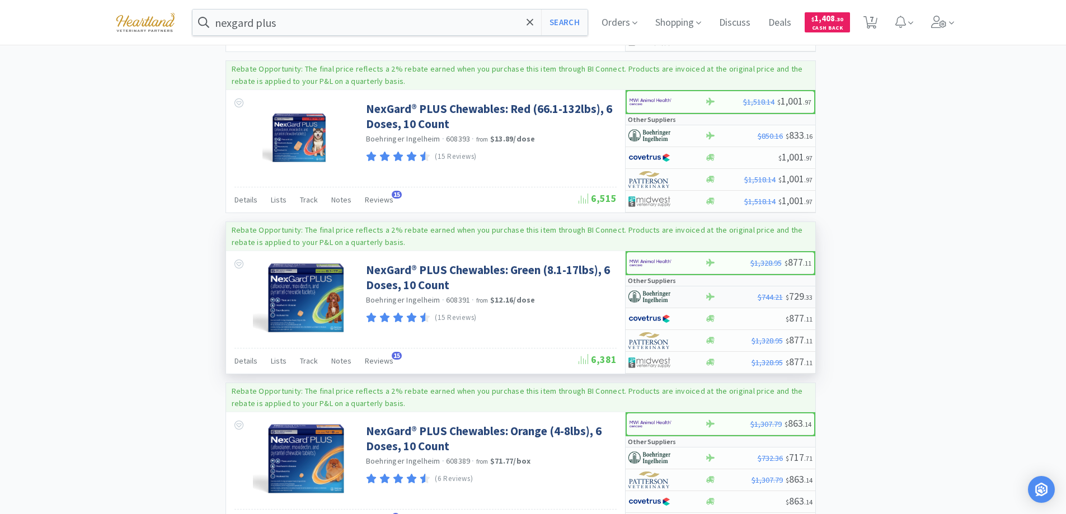
click at [683, 294] on div at bounding box center [659, 297] width 62 height 19
select select "1"
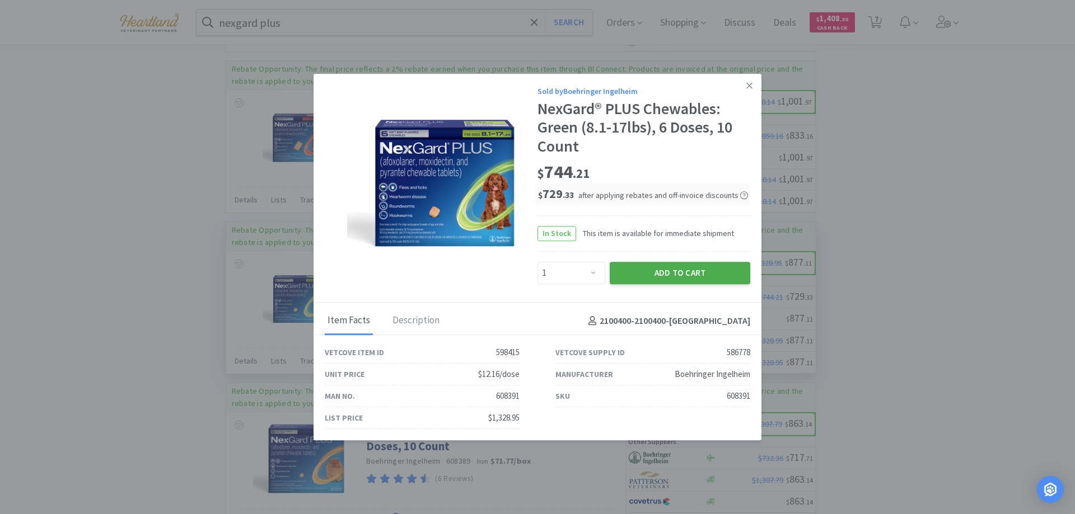
click at [687, 279] on button "Add to Cart" at bounding box center [679, 273] width 140 height 22
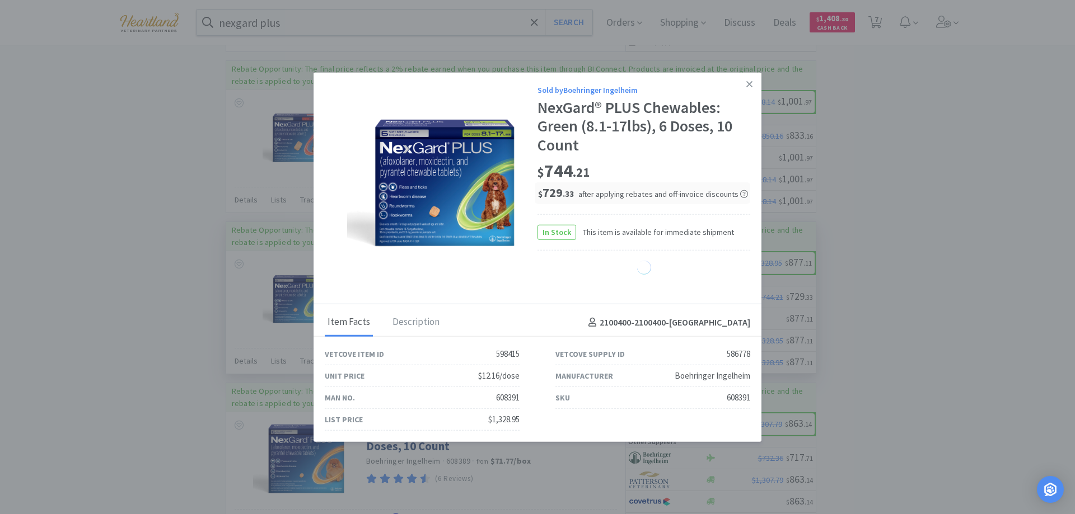
select select "1"
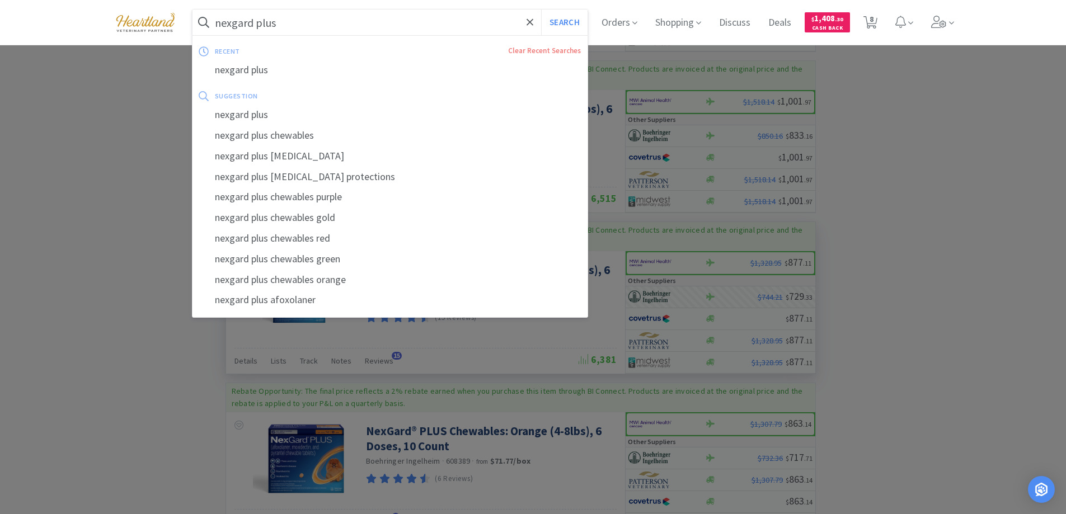
click at [320, 27] on input "nexgard plus" at bounding box center [391, 23] width 396 height 26
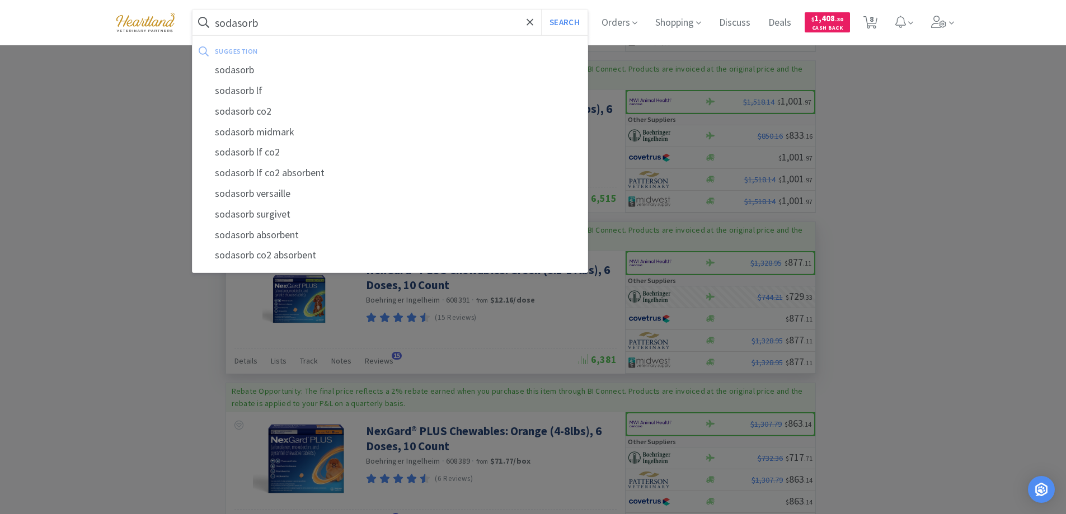
type input "sodasorb"
click at [541, 10] on button "Search" at bounding box center [564, 23] width 46 height 26
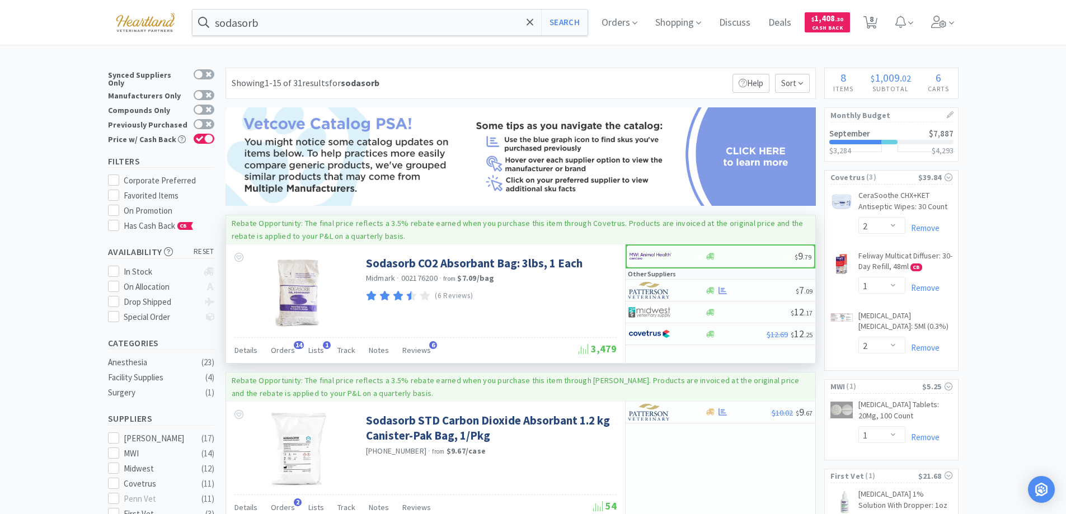
scroll to position [112, 0]
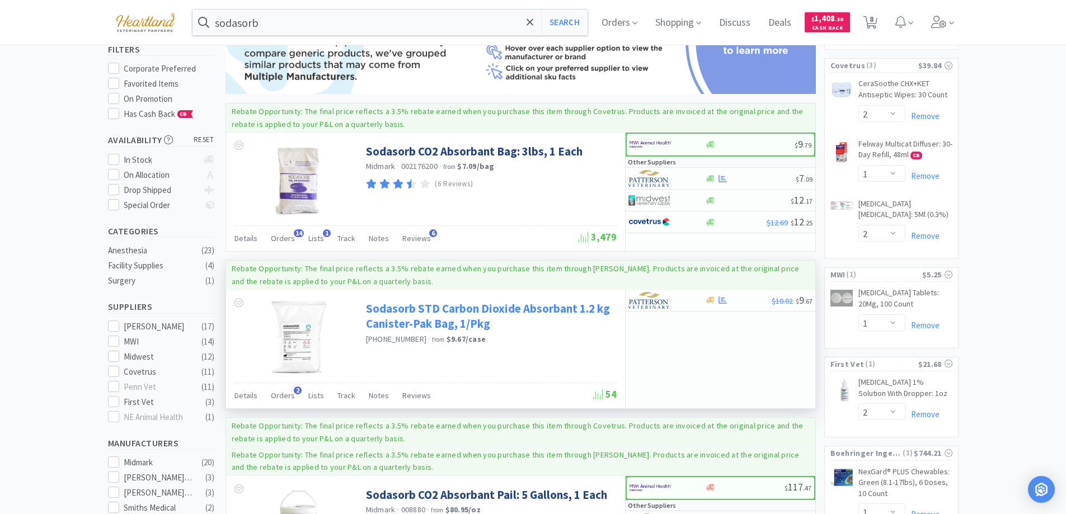
click at [379, 309] on link "Sodasorb STD Carbon Dioxide Absorbant 1.2 kg Canister-Pak Bag, 1/Pkg" at bounding box center [490, 316] width 248 height 31
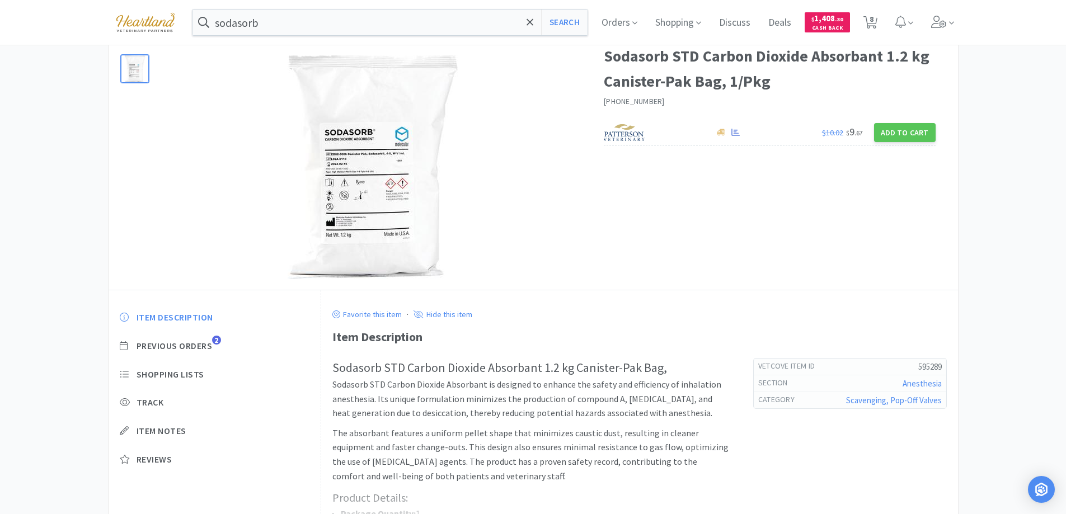
scroll to position [168, 0]
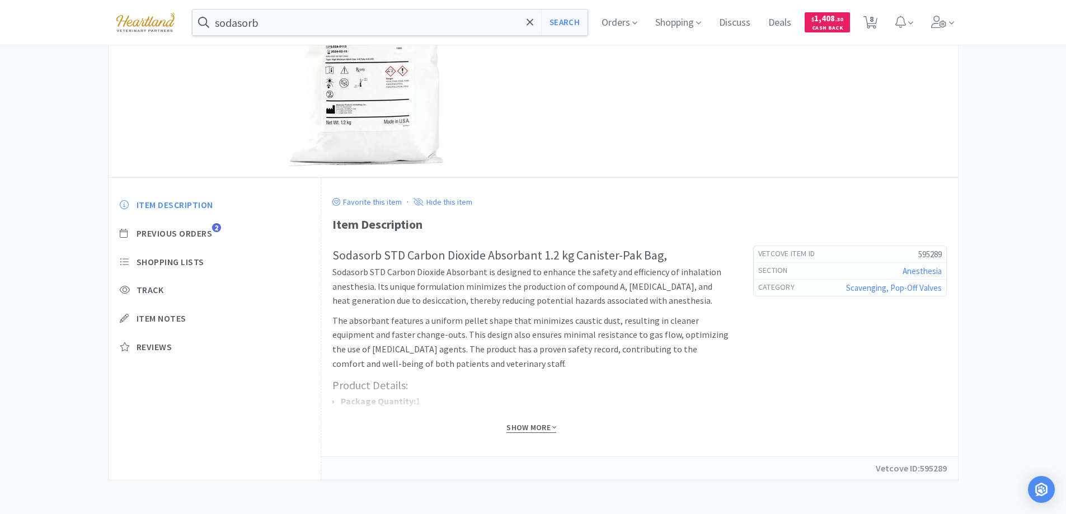
click at [553, 424] on icon at bounding box center [554, 428] width 4 height 8
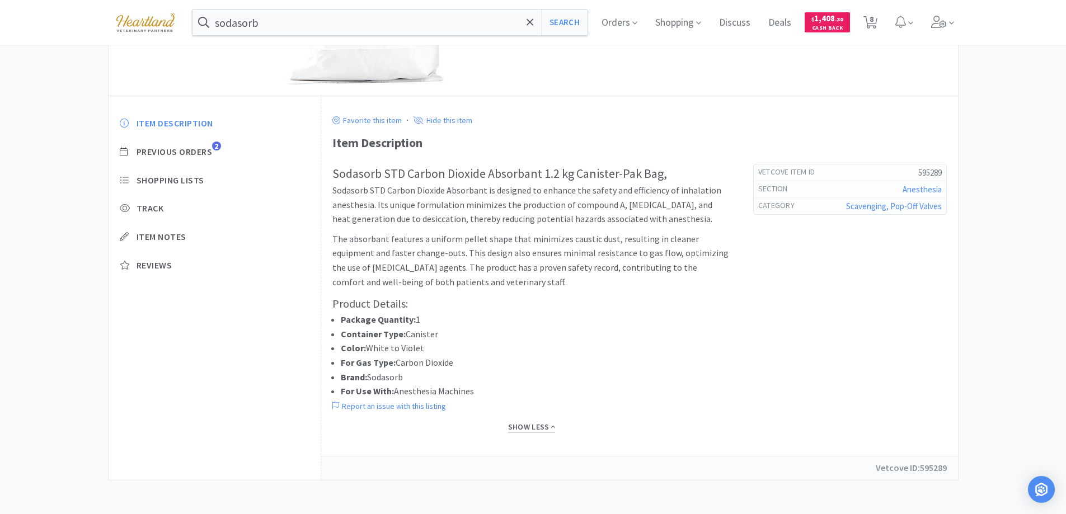
scroll to position [0, 0]
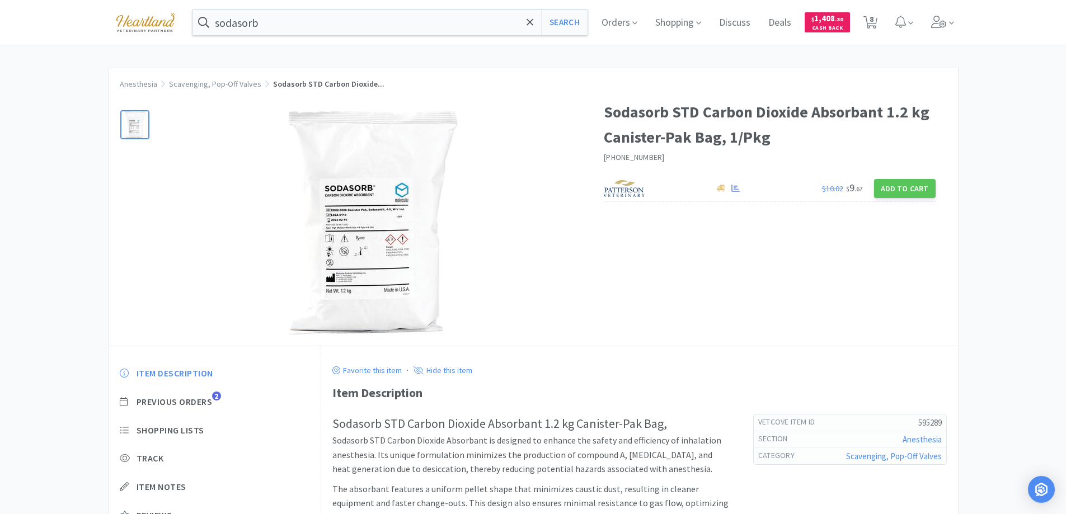
select select "2"
select select "1"
select select "2"
select select "1"
select select "2"
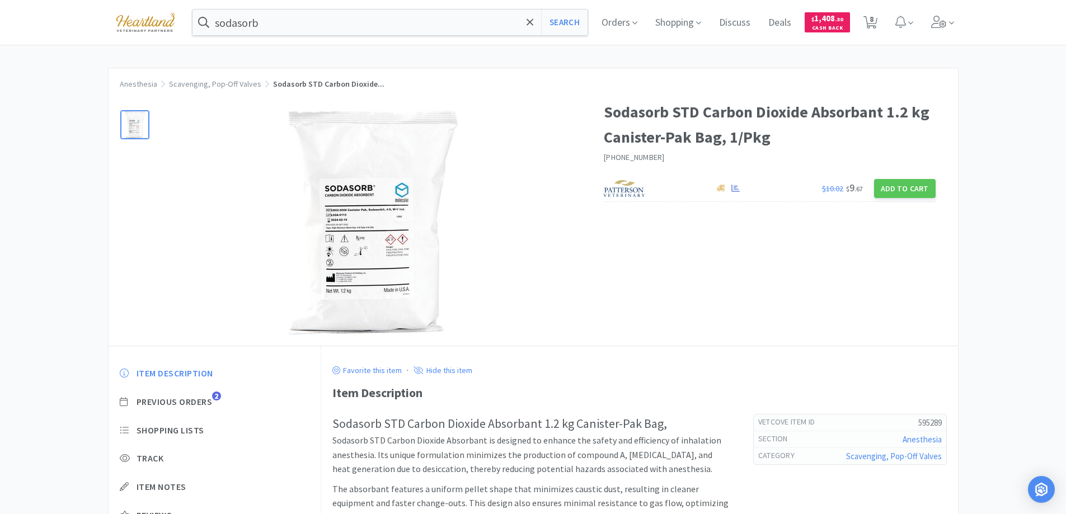
select select "1"
select select "2"
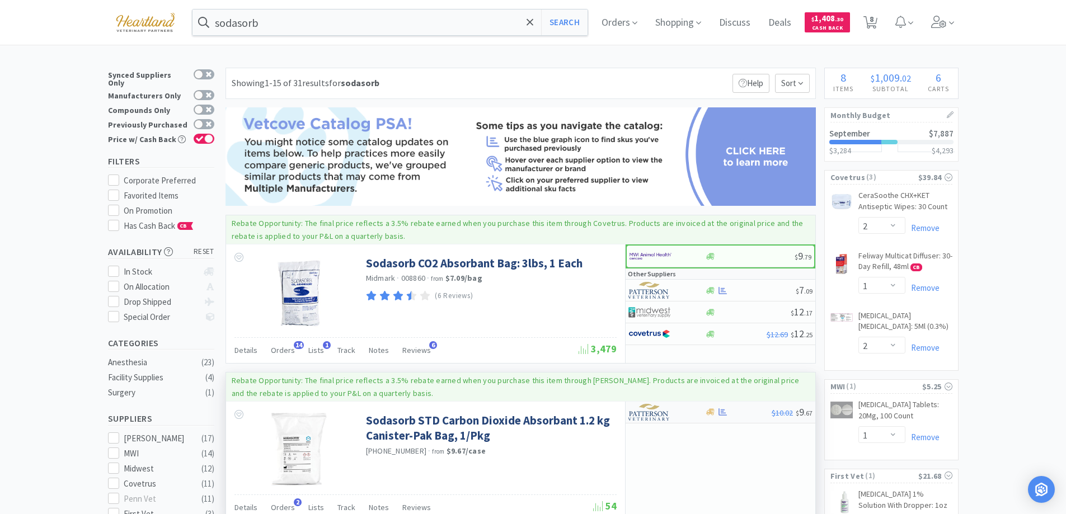
scroll to position [112, 0]
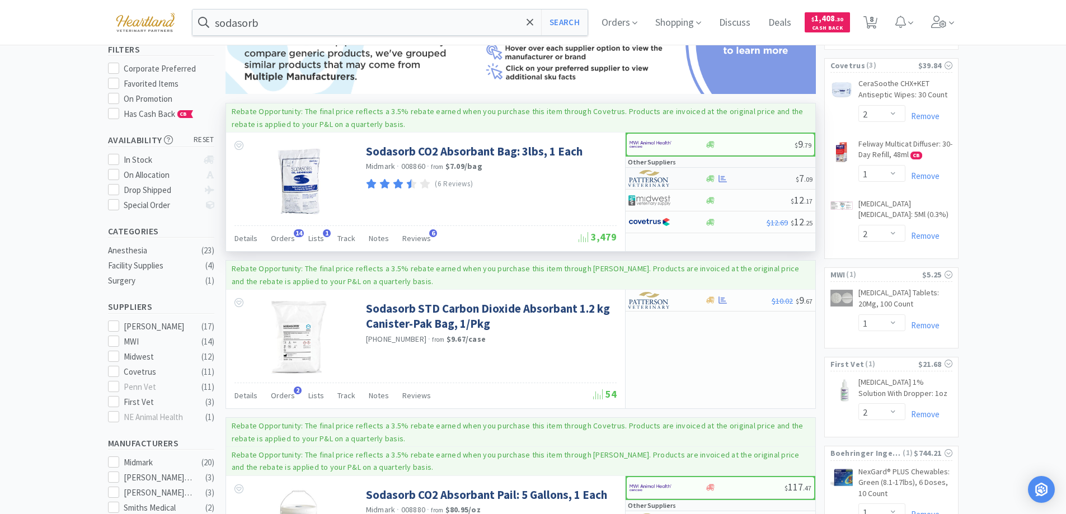
click at [689, 177] on div at bounding box center [659, 178] width 62 height 19
select select "1"
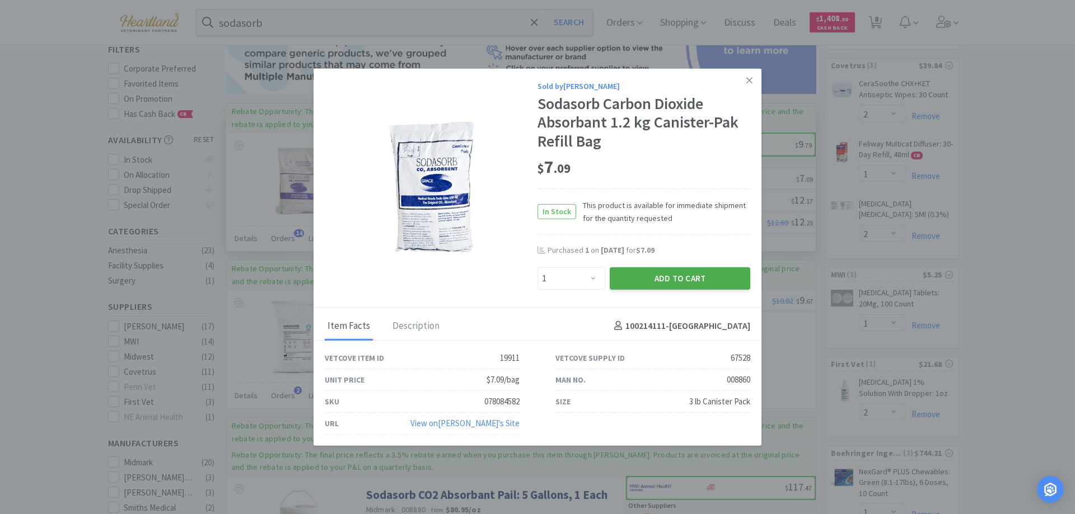
click at [681, 281] on button "Add to Cart" at bounding box center [679, 278] width 140 height 22
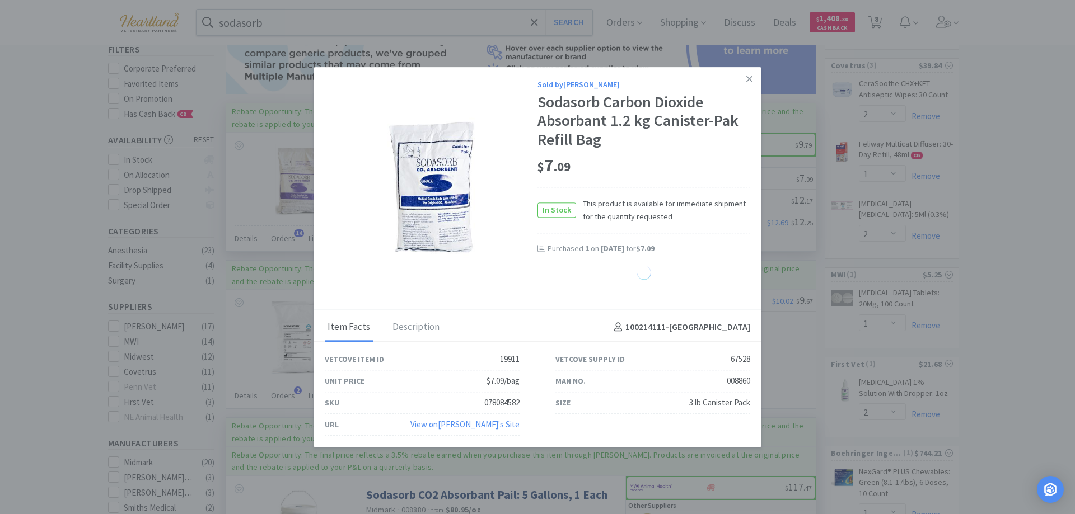
select select "1"
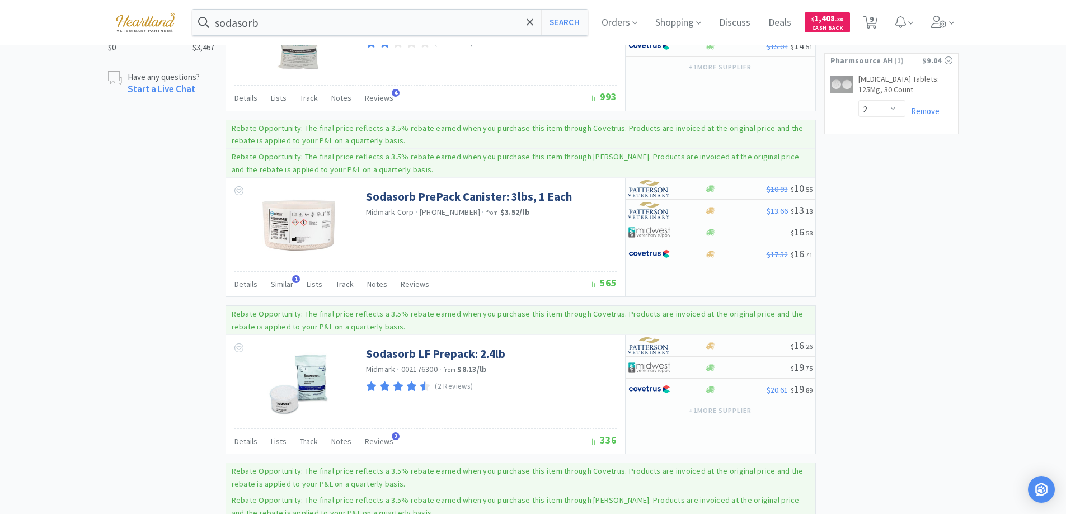
scroll to position [839, 0]
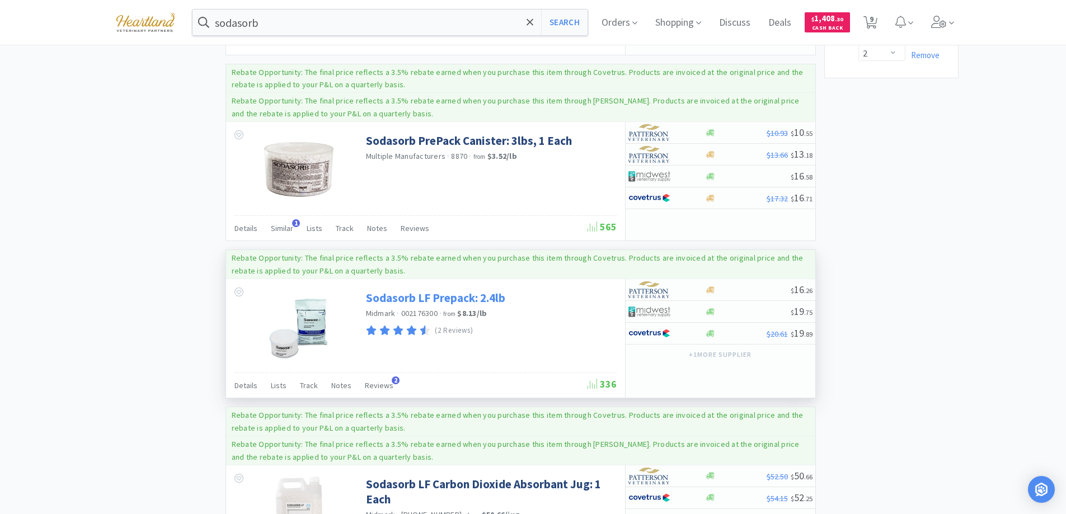
click at [421, 297] on link "Sodasorb LF Prepack: 2.4lb" at bounding box center [435, 297] width 139 height 15
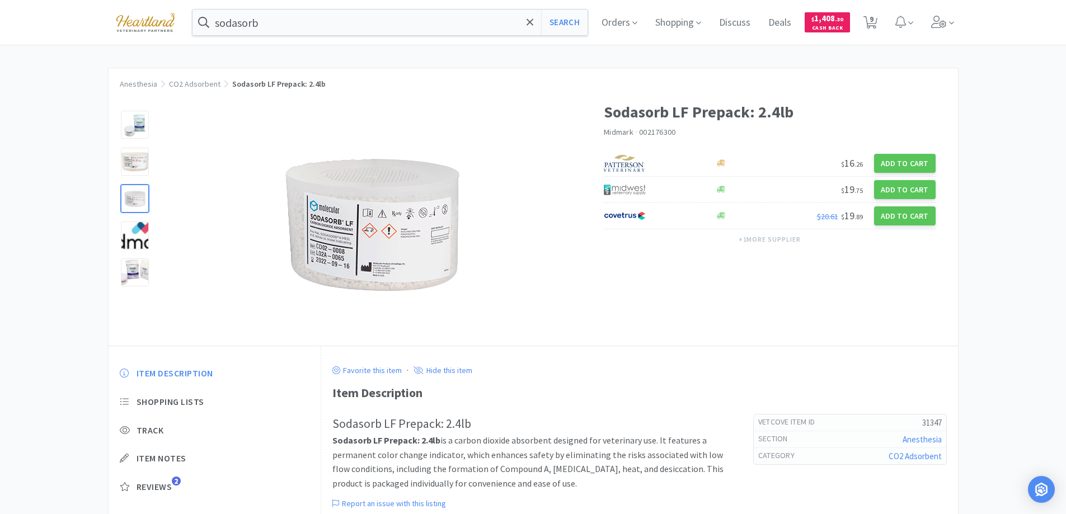
select select "2"
select select "1"
select select "2"
select select "1"
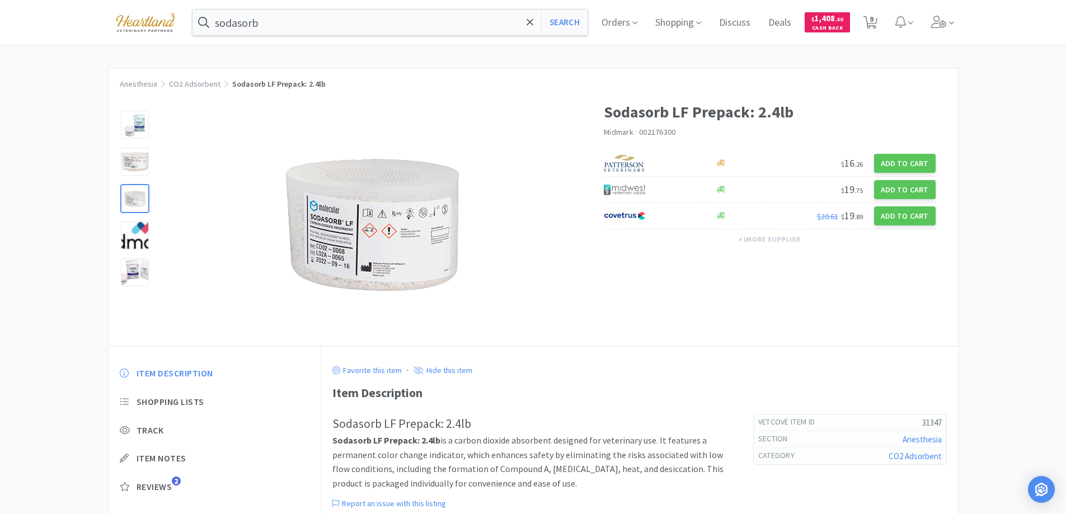
select select "2"
select select "1"
select select "2"
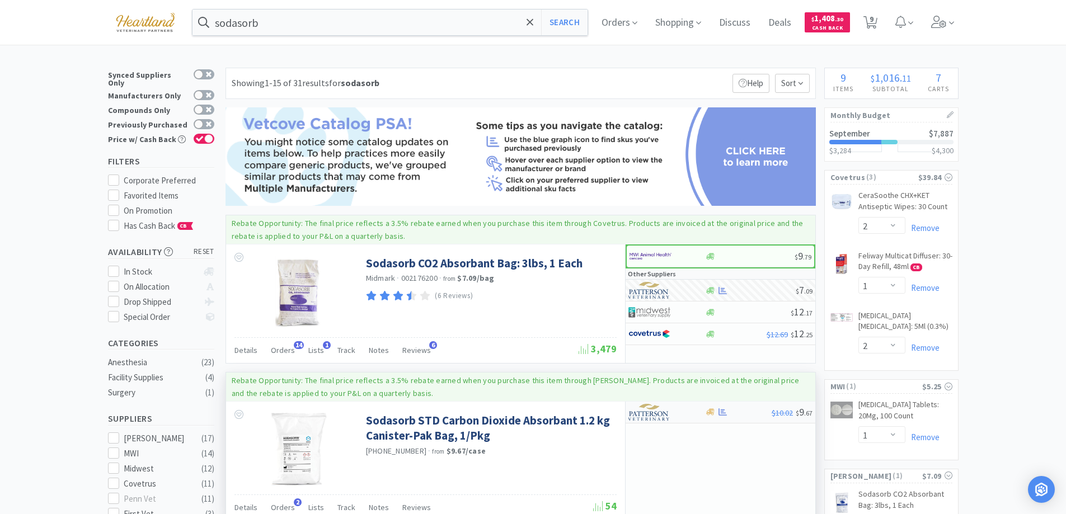
click at [677, 414] on div at bounding box center [659, 412] width 62 height 19
select select "1"
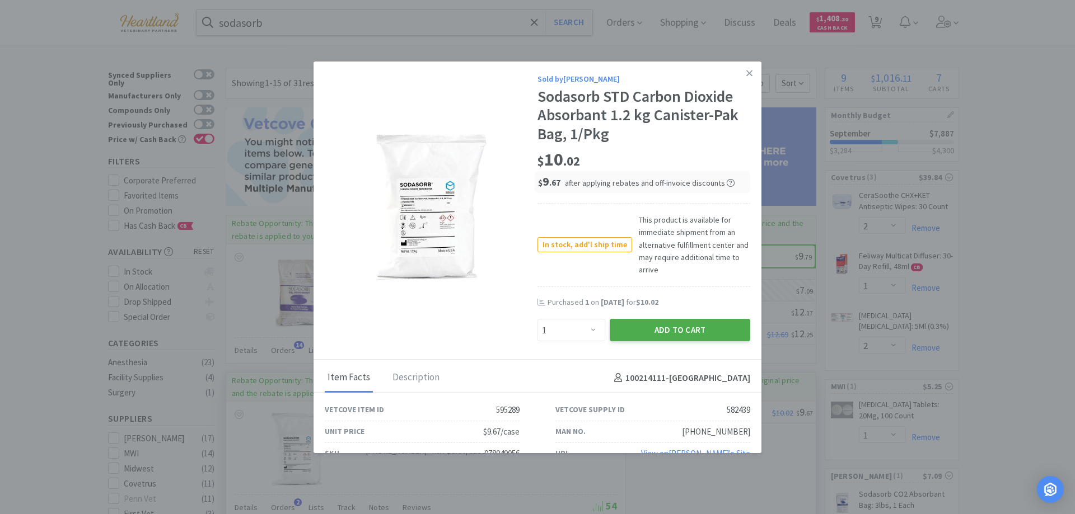
click at [669, 337] on button "Add to Cart" at bounding box center [679, 330] width 140 height 22
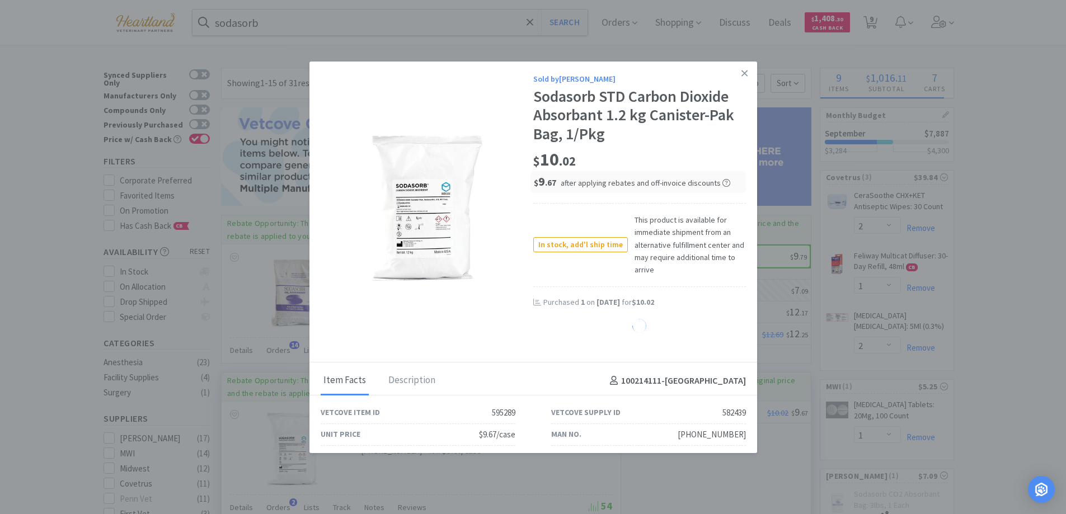
select select "1"
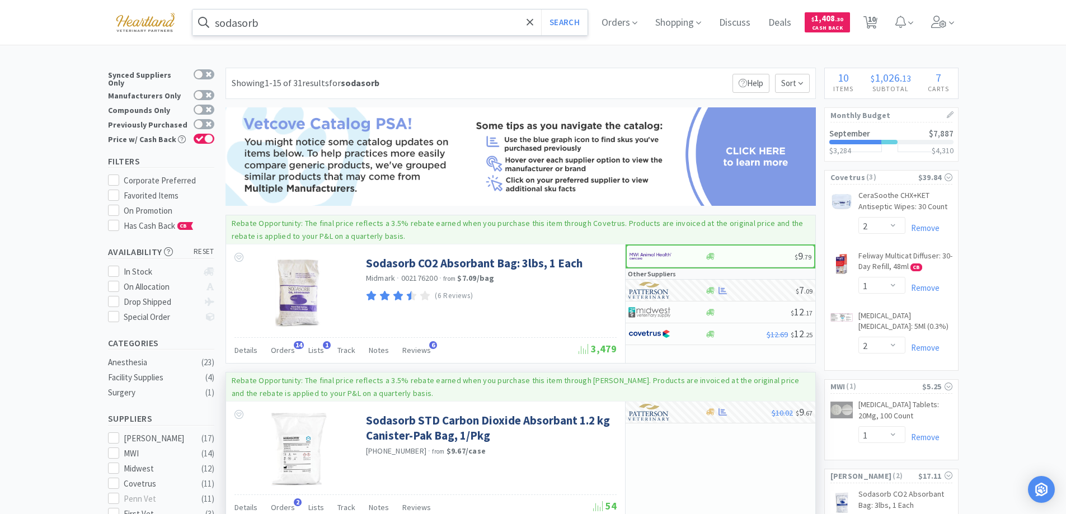
click at [346, 22] on input "sodasorb" at bounding box center [391, 23] width 396 height 26
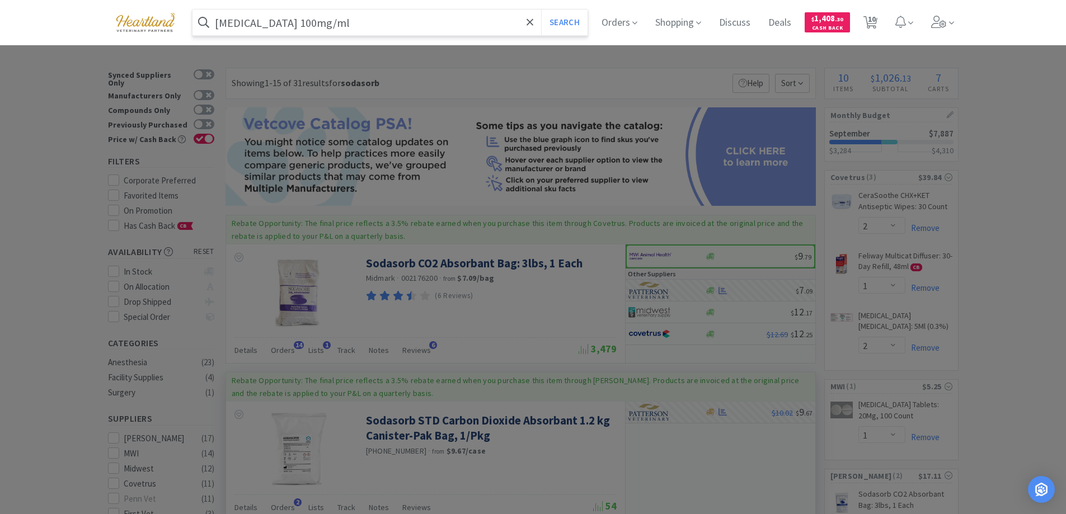
type input "ketamine 100mg/ml"
click at [541, 10] on button "Search" at bounding box center [564, 23] width 46 height 26
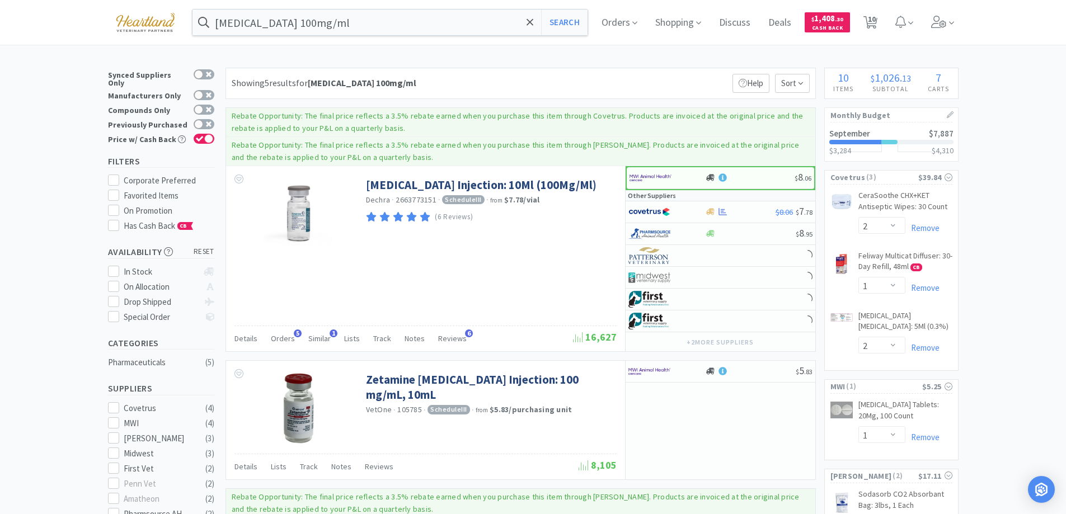
scroll to position [56, 0]
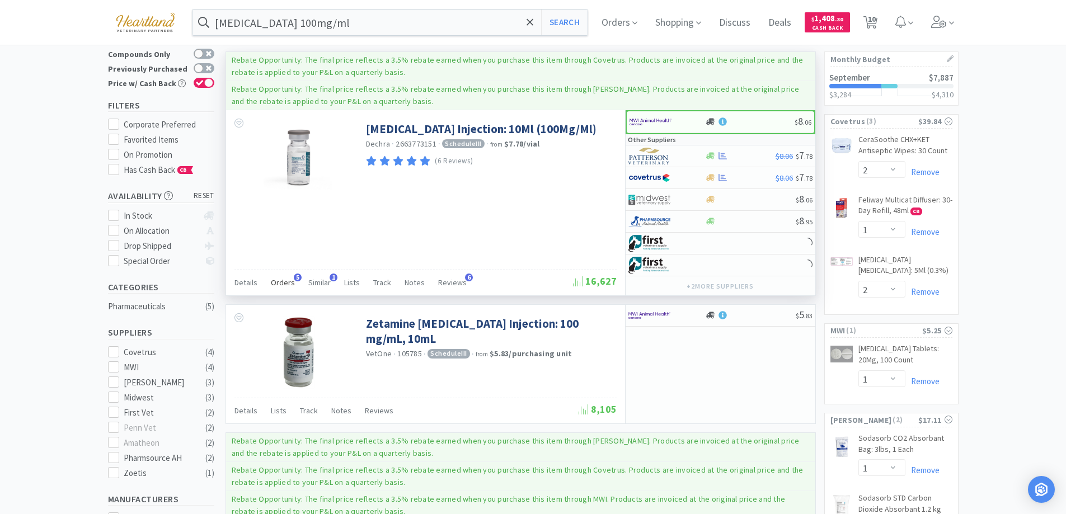
click at [283, 284] on span "Orders" at bounding box center [283, 283] width 24 height 10
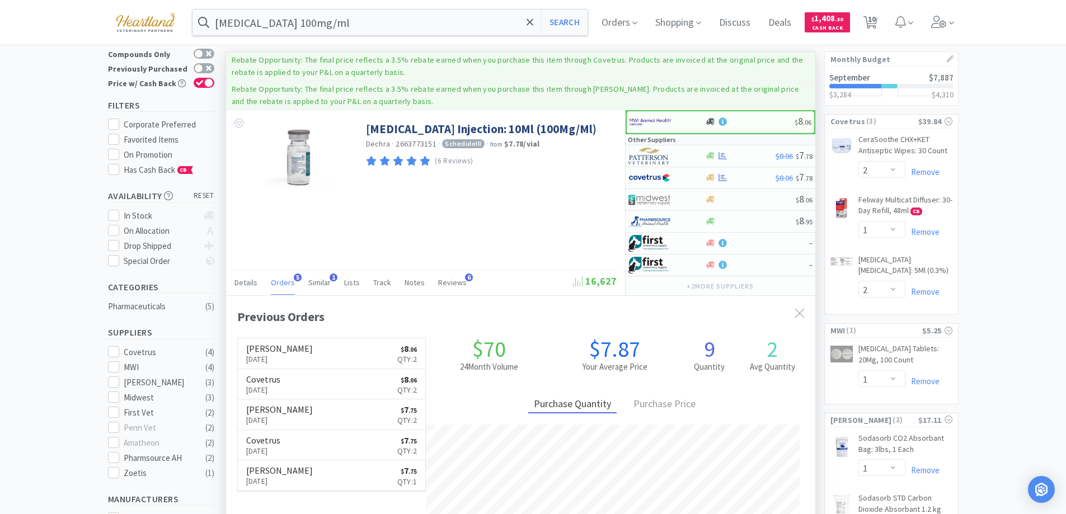
scroll to position [290, 589]
click at [686, 157] on div at bounding box center [659, 156] width 62 height 19
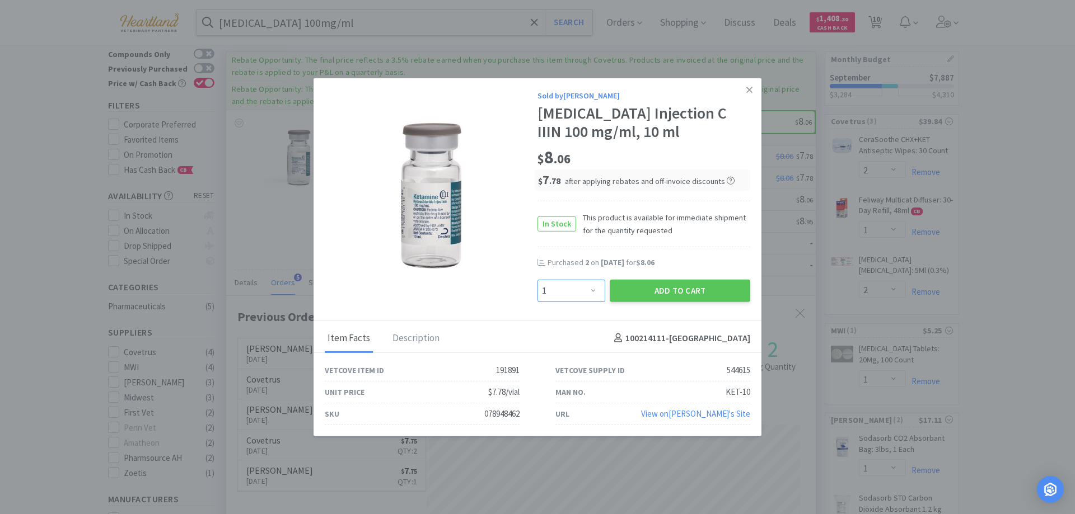
click at [590, 299] on select "Enter Quantity 1 2 3 4 5 6 7 8 9 10 11 12 13 14 15 16 17 18 19 20 Enter Quantity" at bounding box center [571, 290] width 68 height 22
select select "2"
click at [537, 289] on select "Enter Quantity 1 2 3 4 5 6 7 8 9 10 11 12 13 14 15 16 17 18 19 20 Enter Quantity" at bounding box center [571, 290] width 68 height 22
click at [678, 298] on button "Add to Cart" at bounding box center [679, 290] width 140 height 22
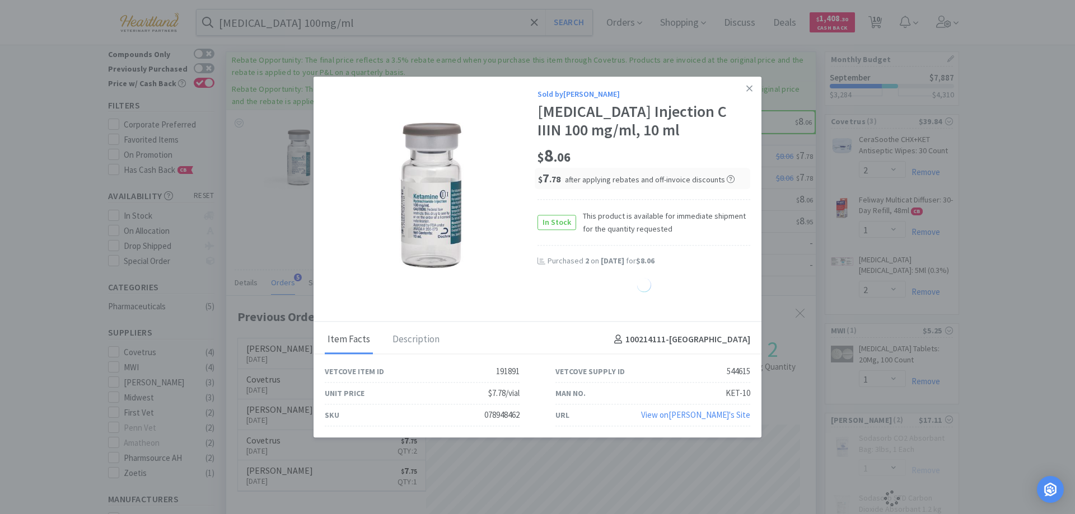
select select "2"
select select "1"
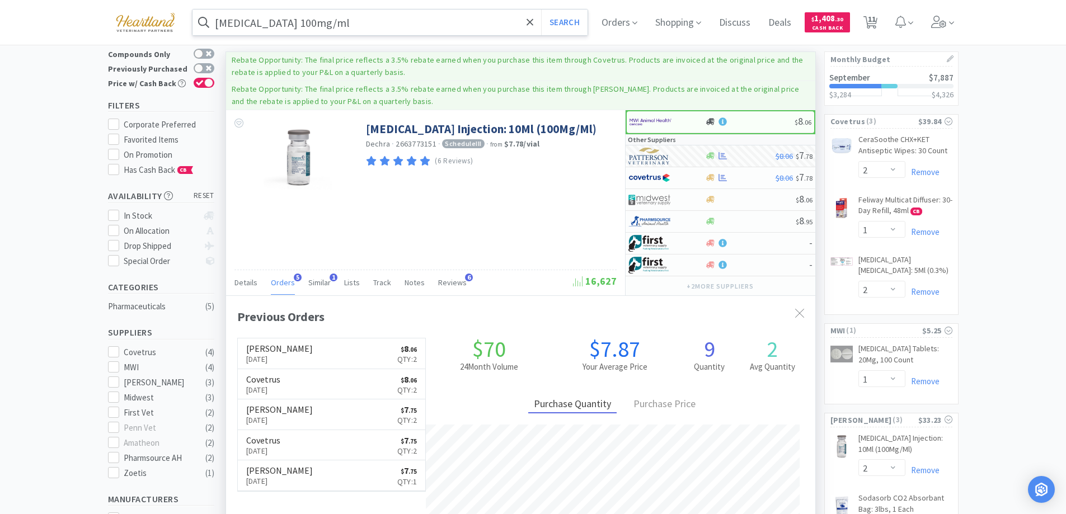
click at [353, 24] on input "ketamine 100mg/ml" at bounding box center [391, 23] width 396 height 26
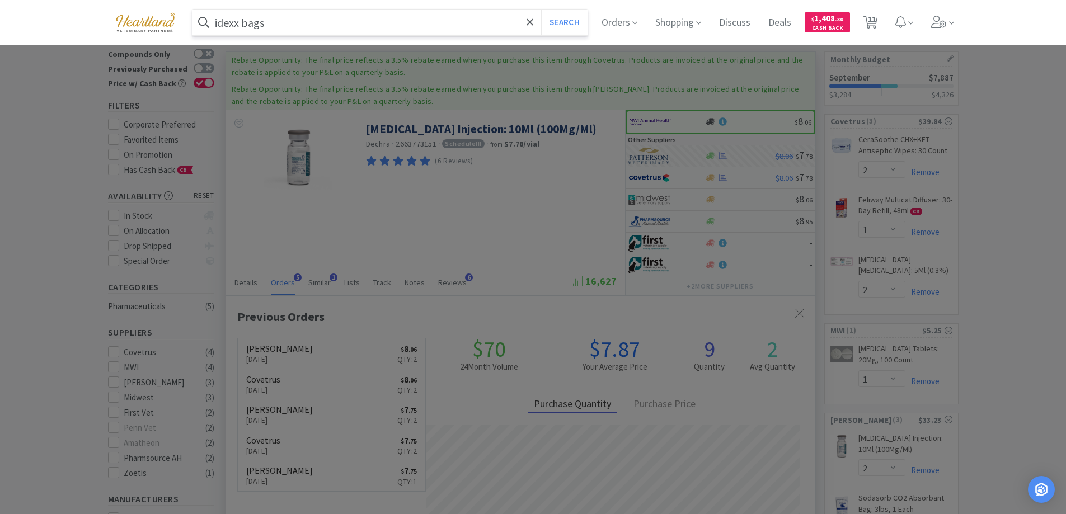
type input "idexx bags"
click at [541, 10] on button "Search" at bounding box center [564, 23] width 46 height 26
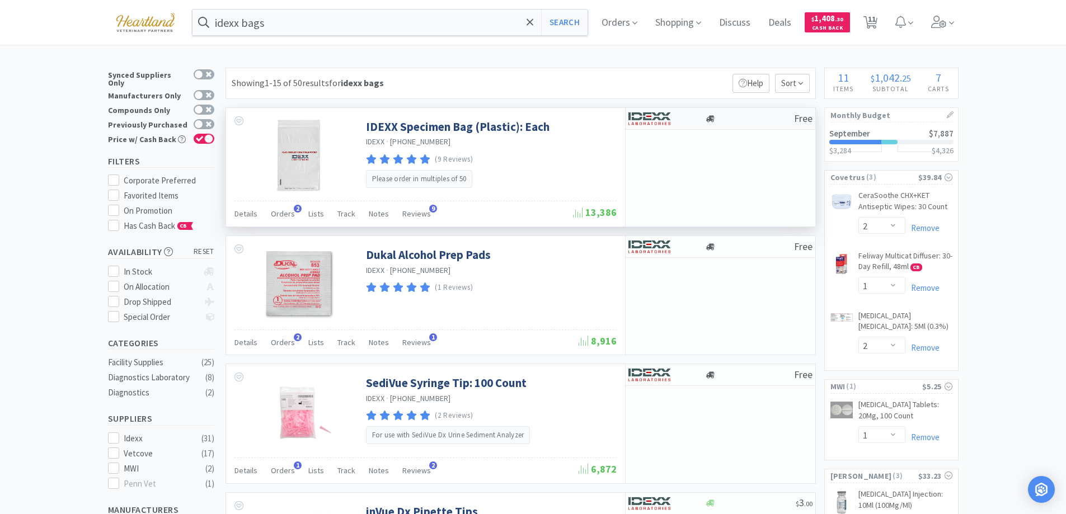
click at [692, 120] on div at bounding box center [666, 118] width 77 height 19
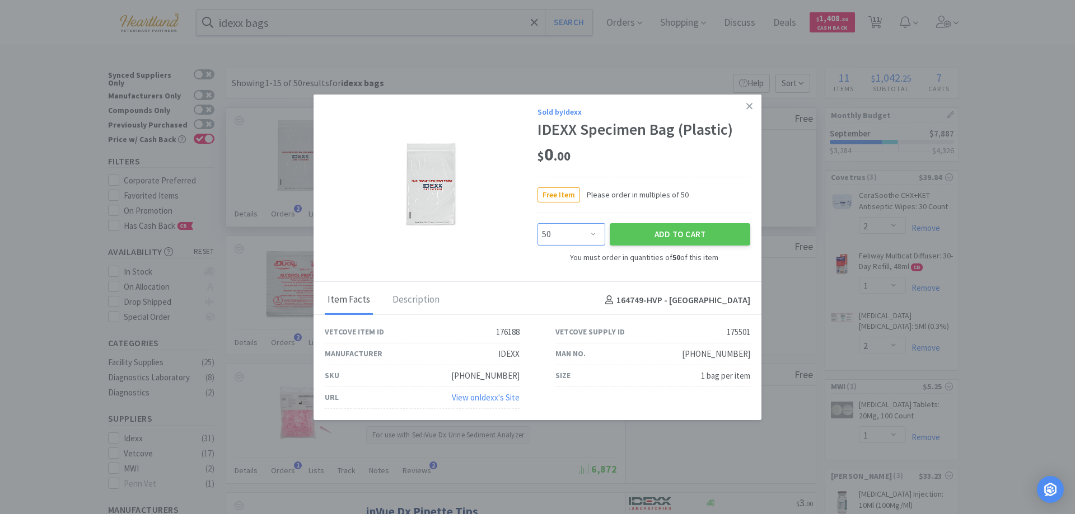
click at [595, 235] on select "Enter Quantity 50 100 150 200 250 300 350 400 450 500 550 600 650 700 750 800 8…" at bounding box center [571, 234] width 68 height 22
select select "100"
click at [537, 223] on select "Enter Quantity 50 100 150 200 250 300 350 400 450 500 550 600 650 700 750 800 8…" at bounding box center [571, 234] width 68 height 22
click at [658, 232] on button "Add to Cart" at bounding box center [679, 234] width 140 height 22
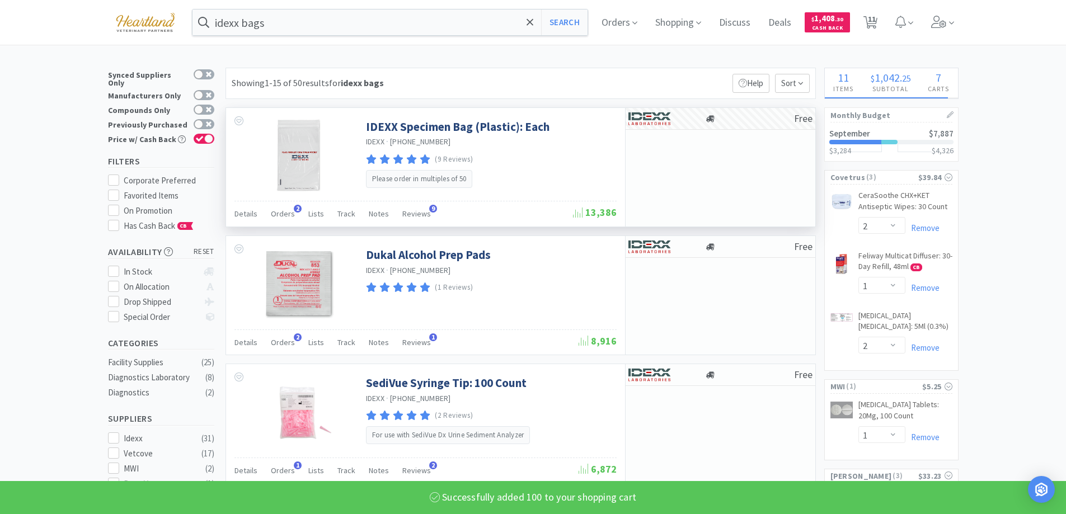
select select "100"
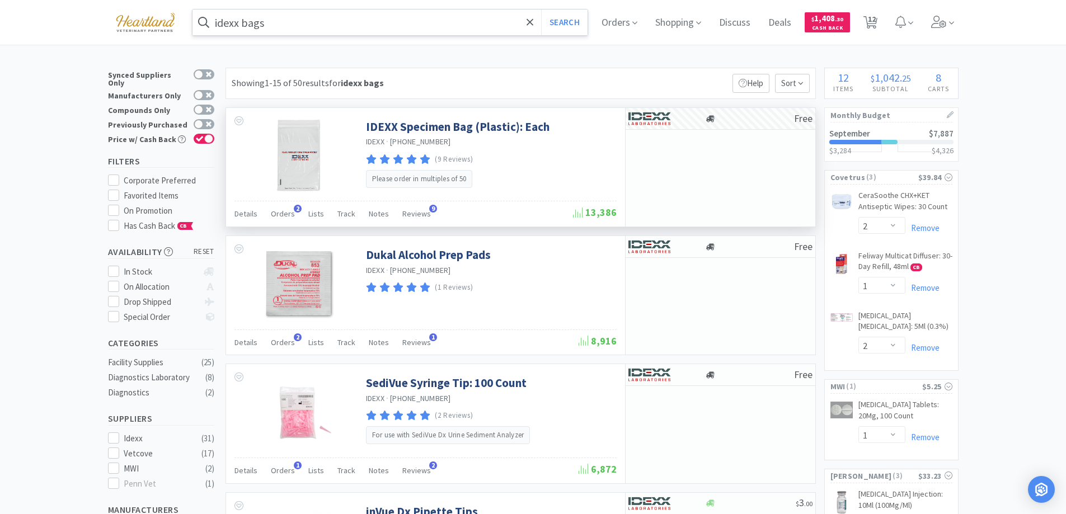
click at [356, 31] on input "idexx bags" at bounding box center [391, 23] width 396 height 26
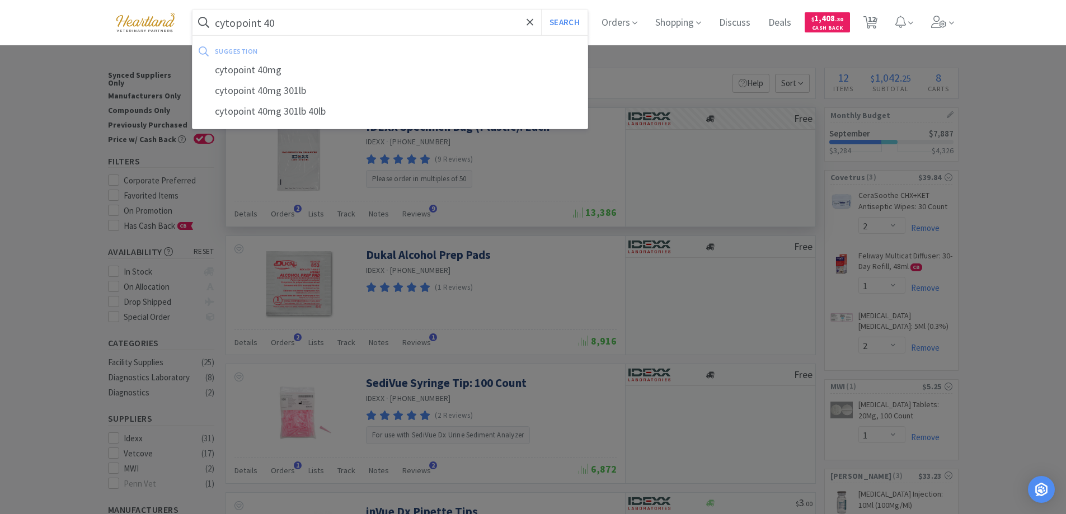
type input "cytopoint 40"
click at [541, 10] on button "Search" at bounding box center [564, 23] width 46 height 26
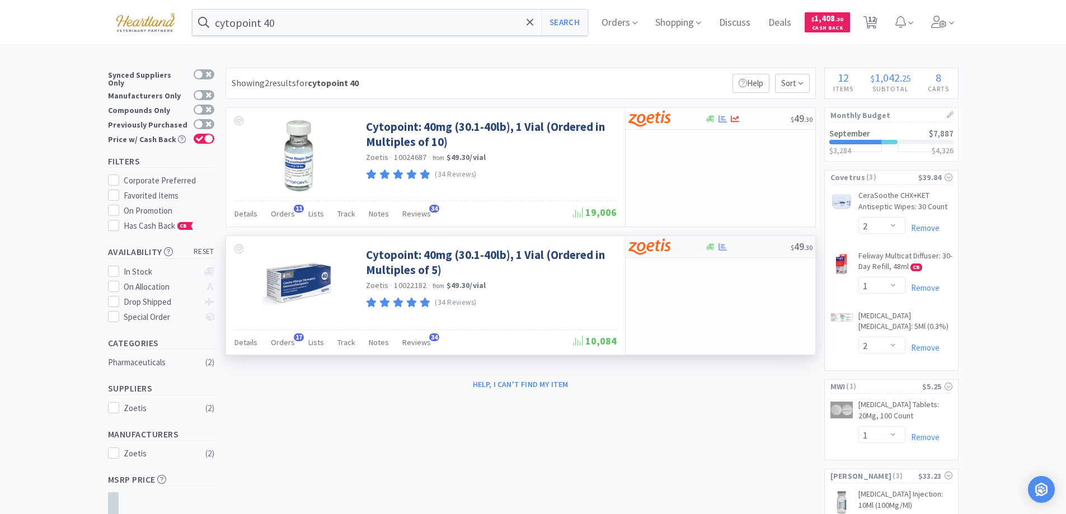
click at [687, 248] on div at bounding box center [659, 246] width 62 height 19
select select "5"
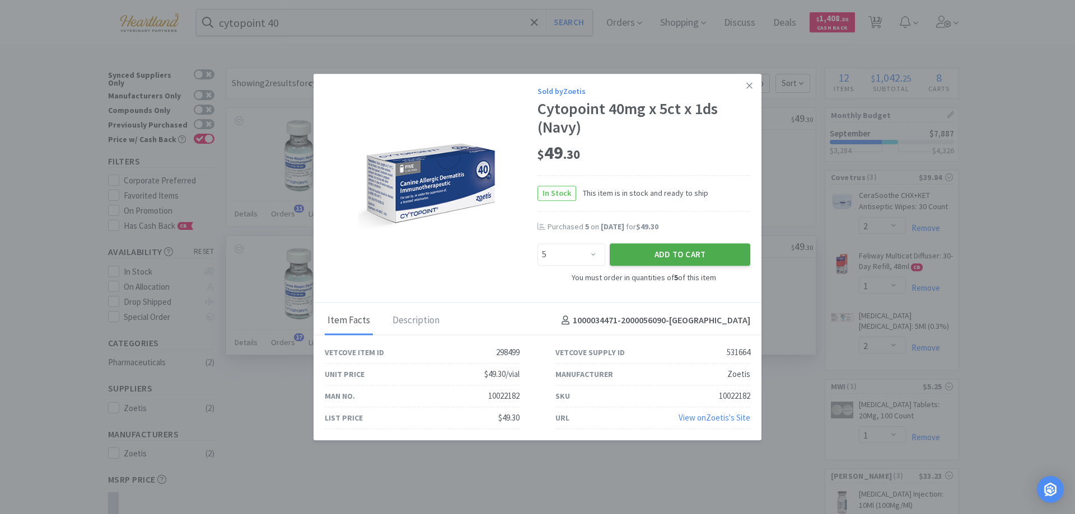
click at [699, 259] on button "Add to Cart" at bounding box center [679, 255] width 140 height 22
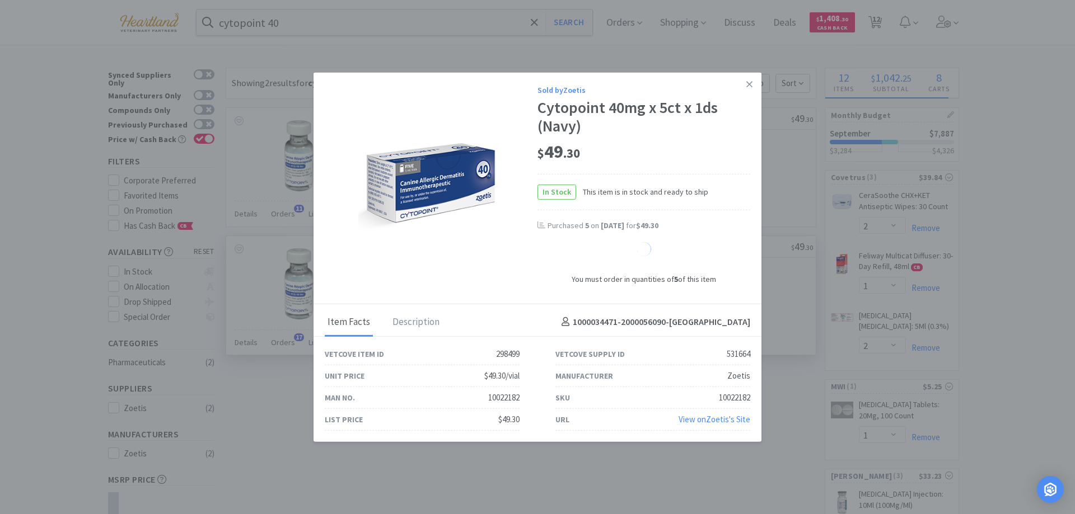
select select "5"
select select "10"
select select "5"
select select "10"
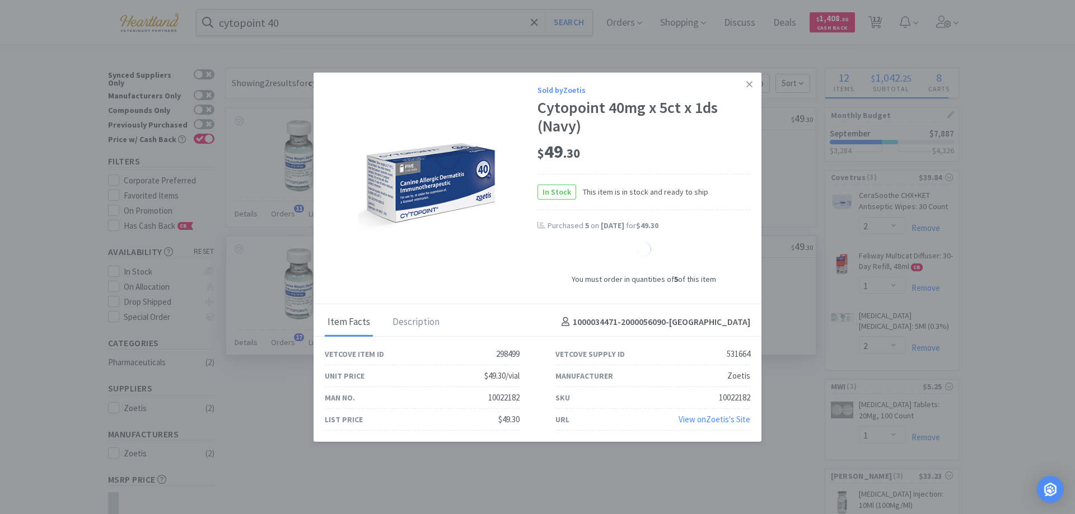
select select "10"
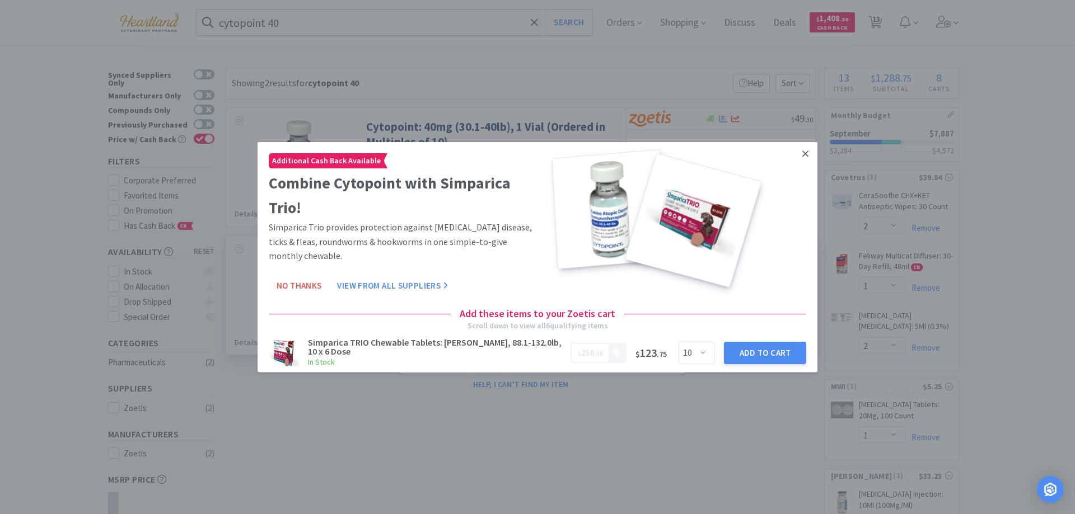
click at [802, 155] on icon at bounding box center [805, 153] width 6 height 10
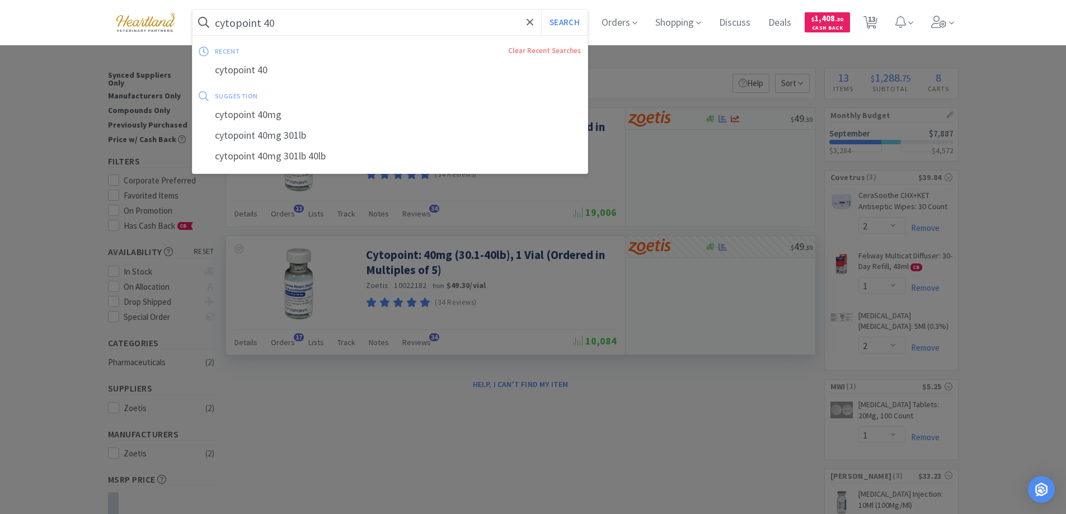
click at [386, 27] on input "cytopoint 40" at bounding box center [391, 23] width 396 height 26
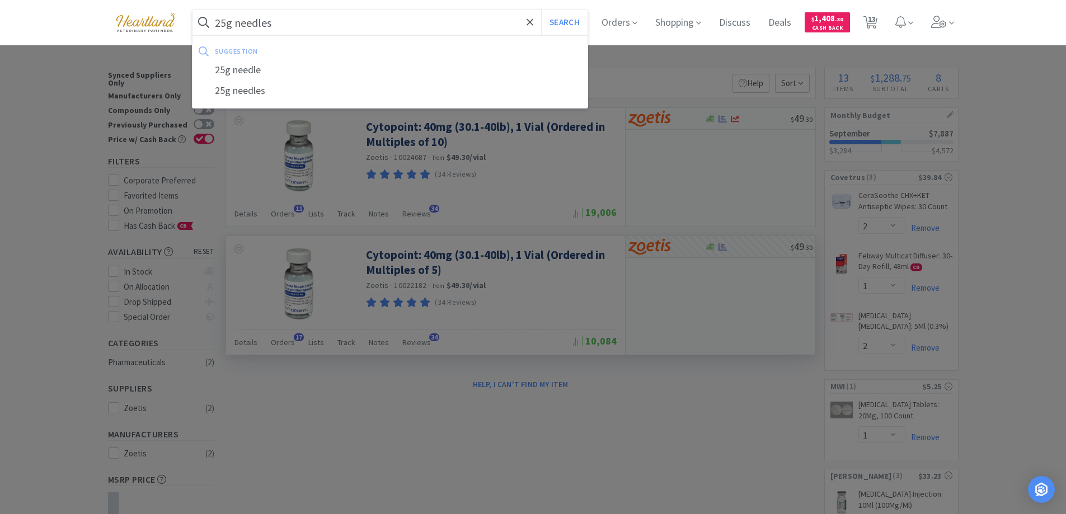
type input "25g needles"
click at [541, 10] on button "Search" at bounding box center [564, 23] width 46 height 26
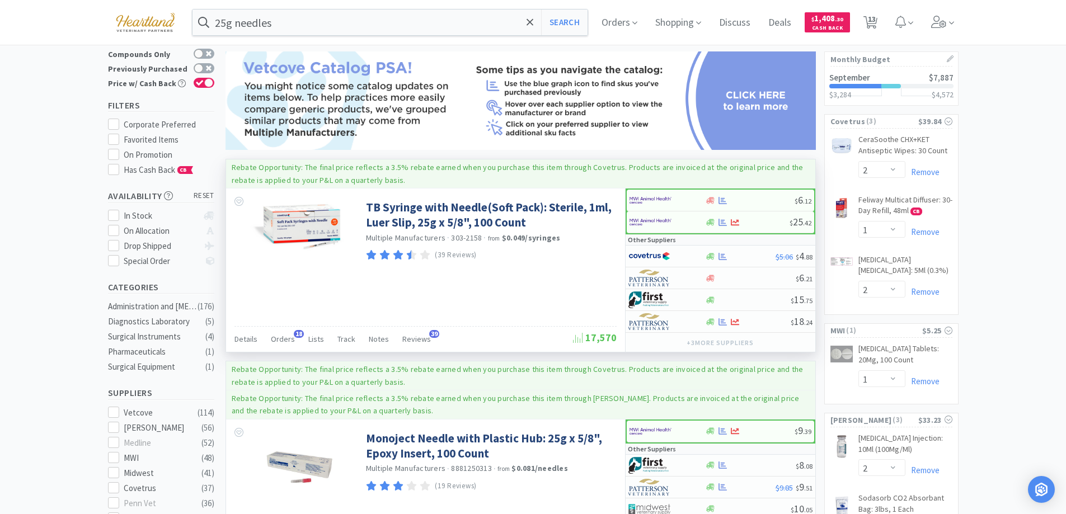
scroll to position [112, 0]
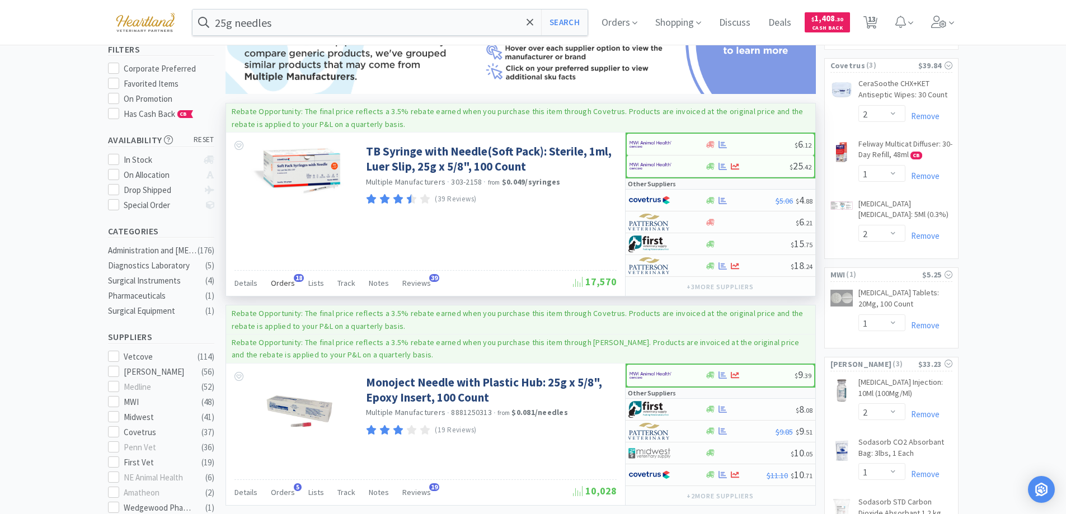
click at [280, 281] on span "Orders" at bounding box center [283, 283] width 24 height 10
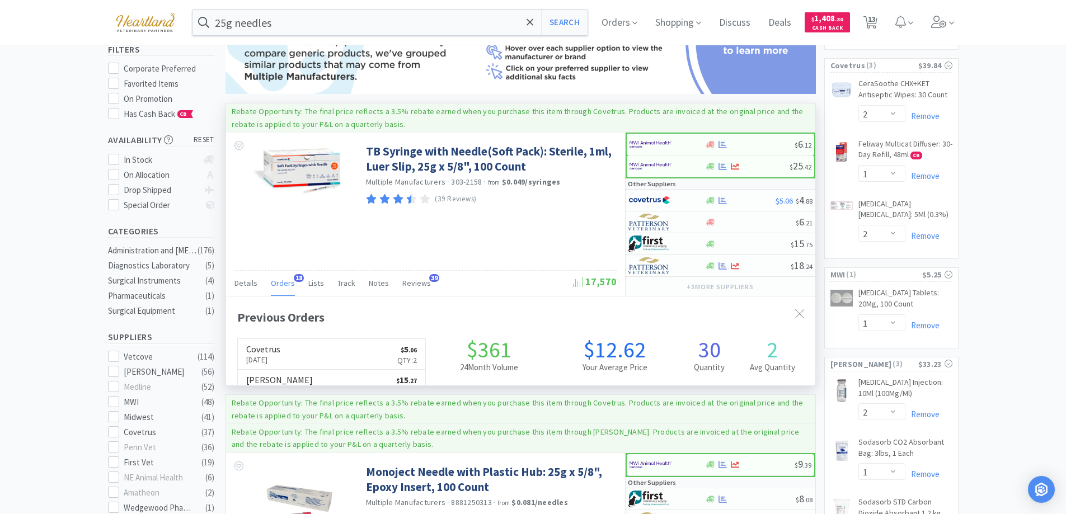
scroll to position [300, 589]
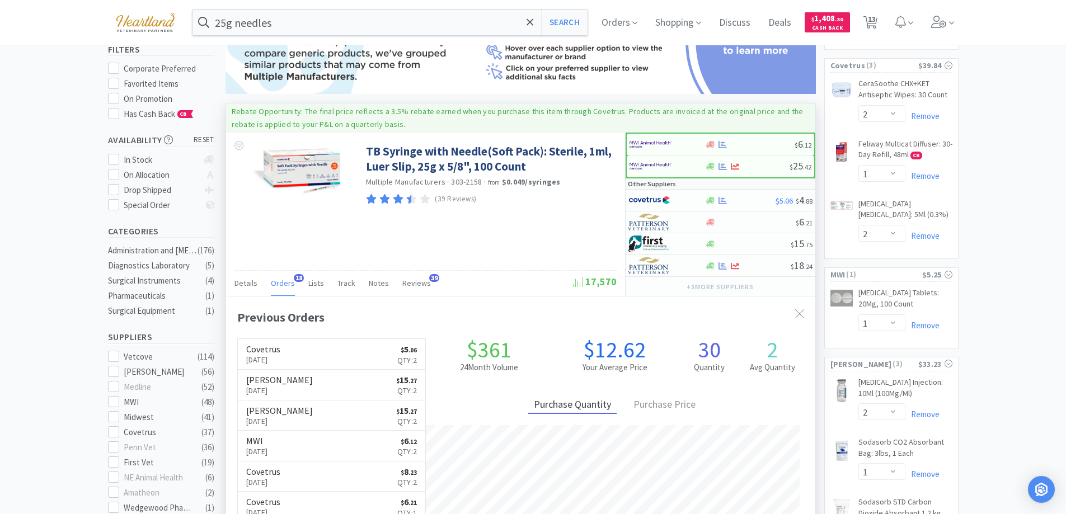
click at [280, 281] on span "Orders" at bounding box center [283, 283] width 24 height 10
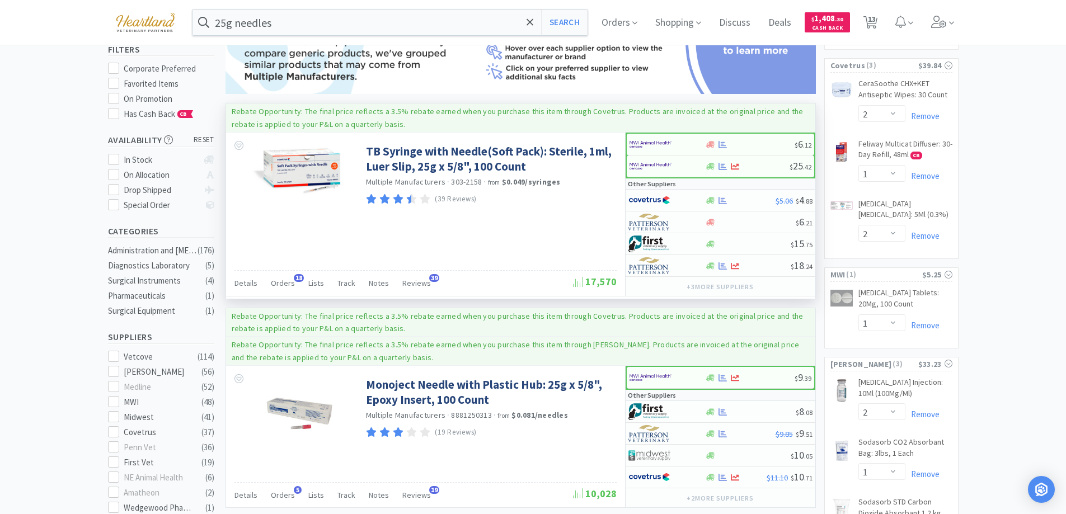
scroll to position [280, 0]
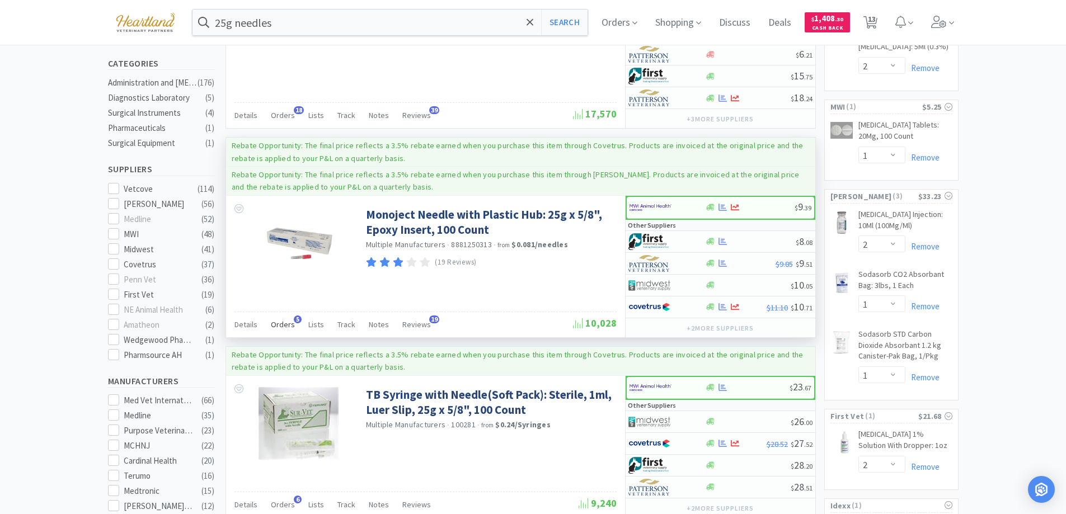
click at [285, 319] on div "Orders 5" at bounding box center [283, 326] width 24 height 21
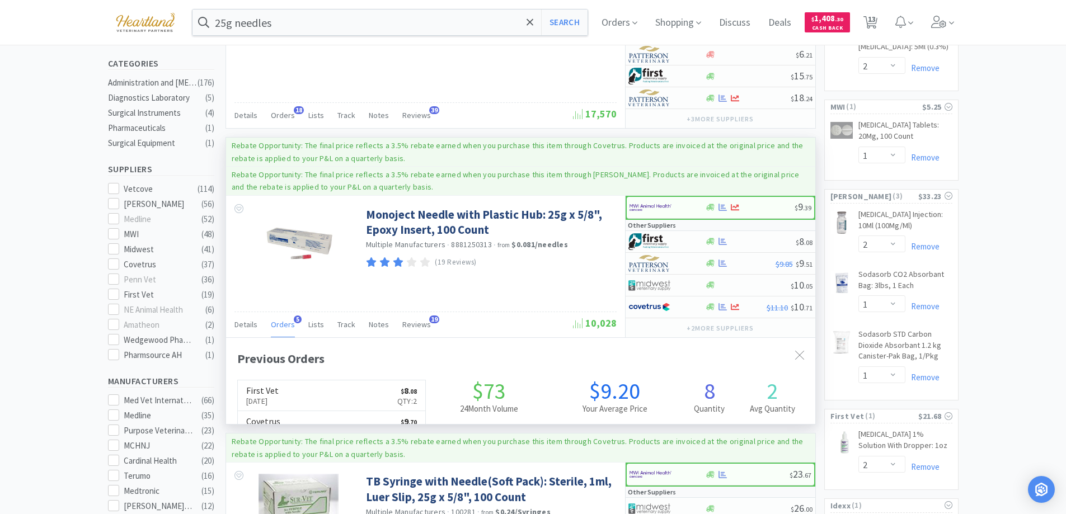
scroll to position [290, 589]
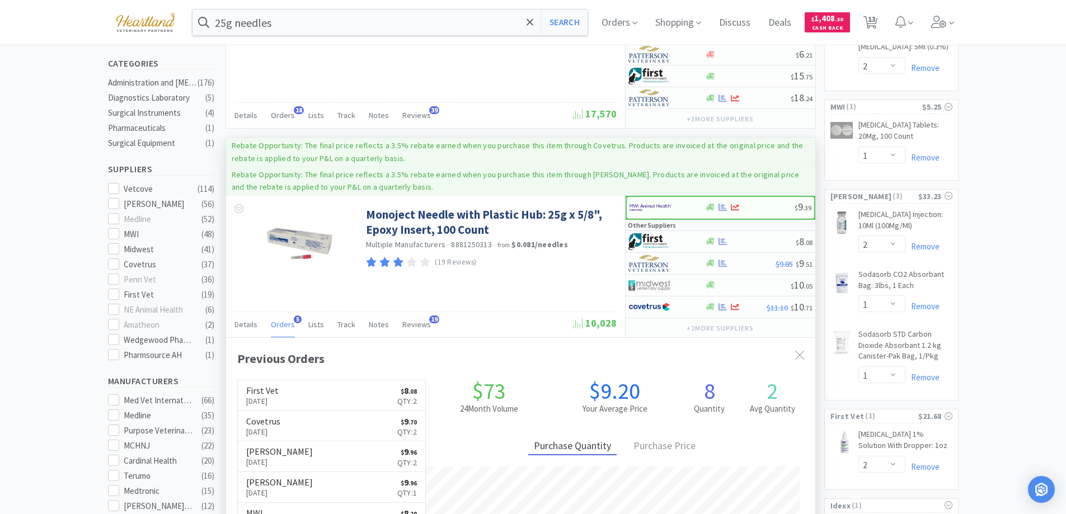
click at [285, 319] on div "Orders 5" at bounding box center [283, 326] width 24 height 21
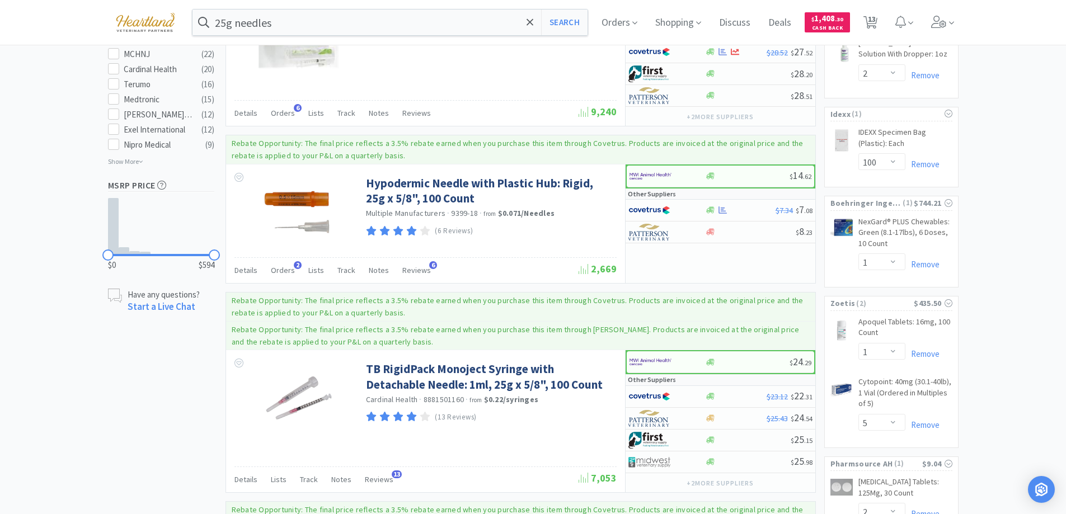
scroll to position [616, 0]
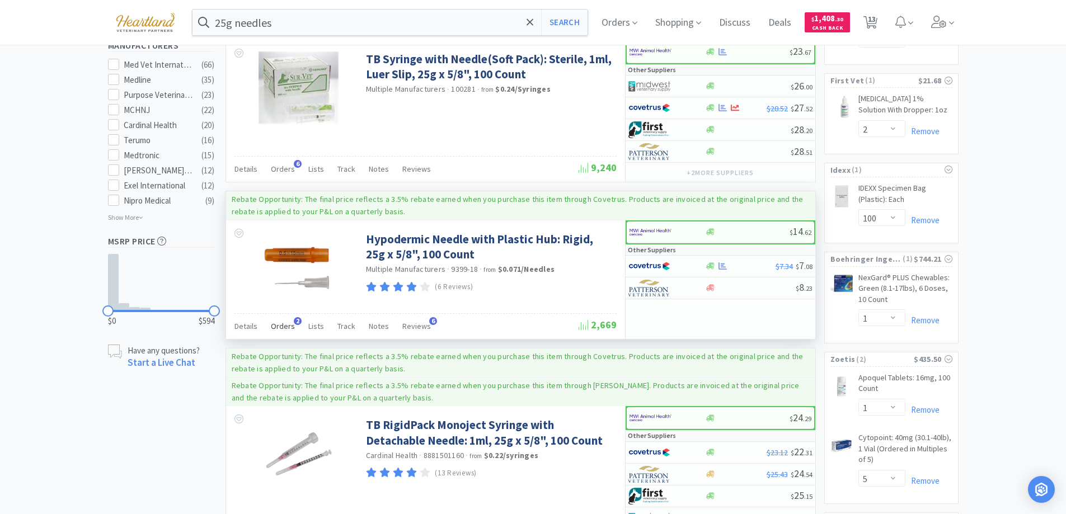
click at [282, 326] on span "Orders" at bounding box center [283, 326] width 24 height 10
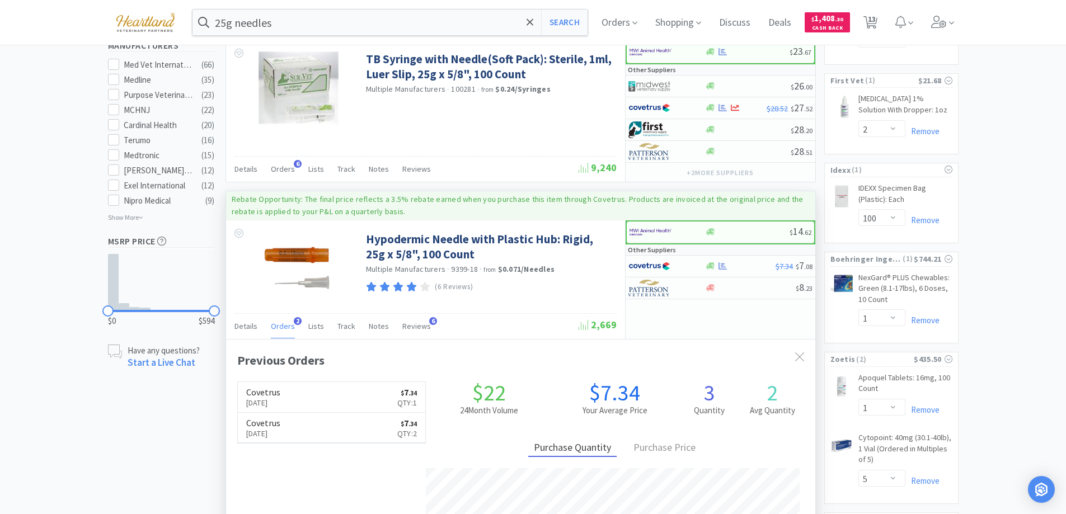
scroll to position [560, 0]
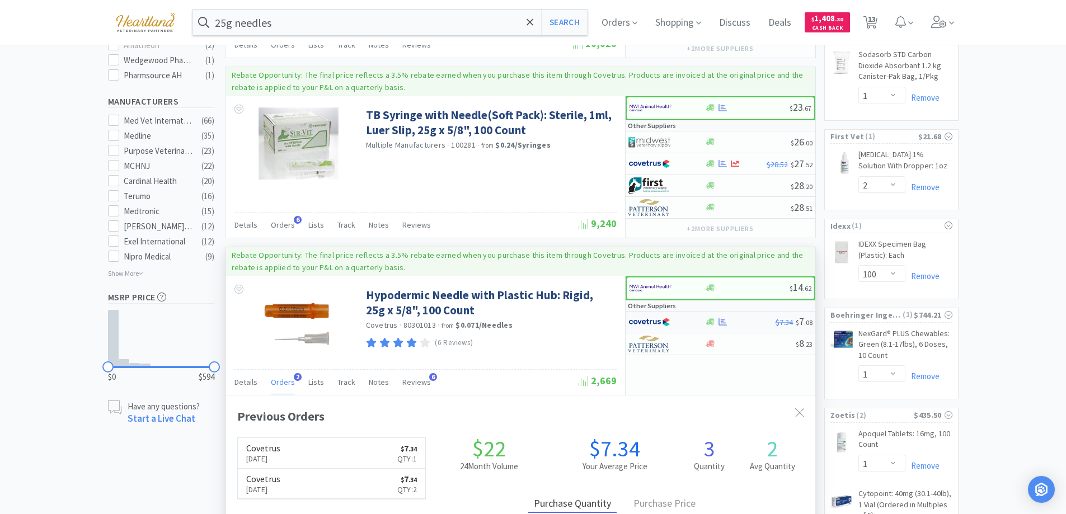
click at [681, 322] on div at bounding box center [659, 322] width 62 height 19
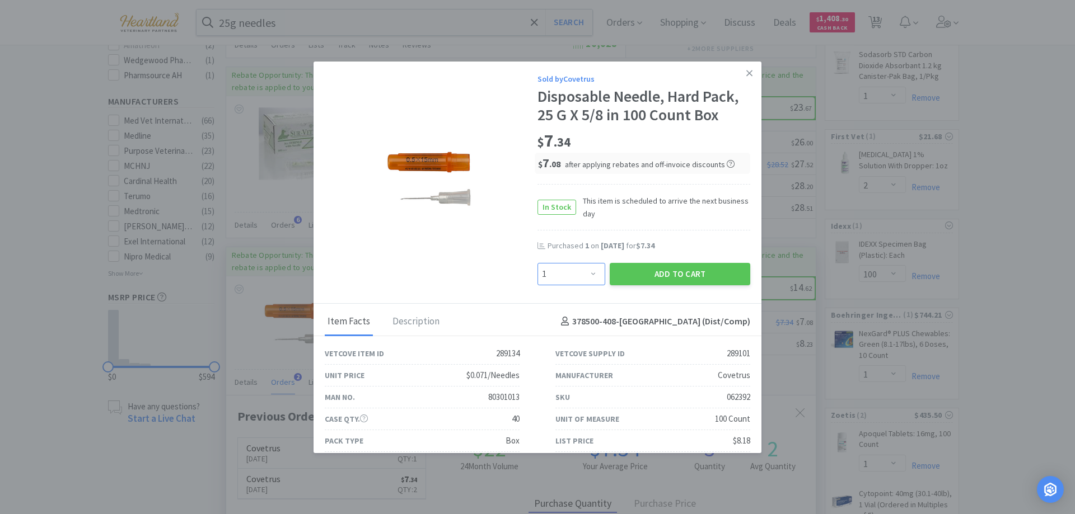
click at [590, 273] on select "Enter Quantity 1 2 3 4 5 6 7 8 9 10 11 12 13 14 15 16 17 18 19 20 Enter Quantity" at bounding box center [571, 274] width 68 height 22
select select "2"
click at [537, 263] on select "Enter Quantity 1 2 3 4 5 6 7 8 9 10 11 12 13 14 15 16 17 18 19 20 Enter Quantity" at bounding box center [571, 274] width 68 height 22
click at [673, 270] on button "Add to Cart" at bounding box center [679, 274] width 140 height 22
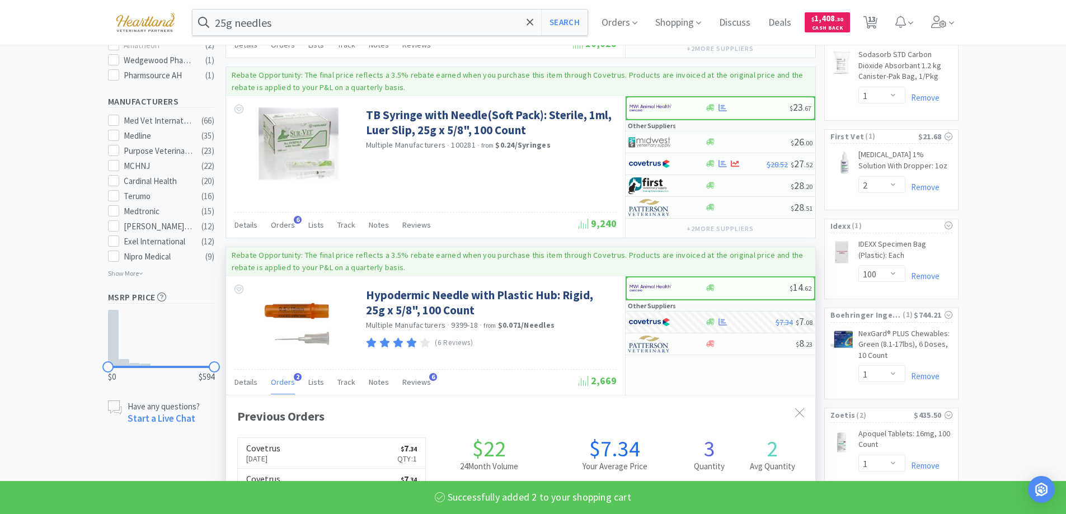
select select "2"
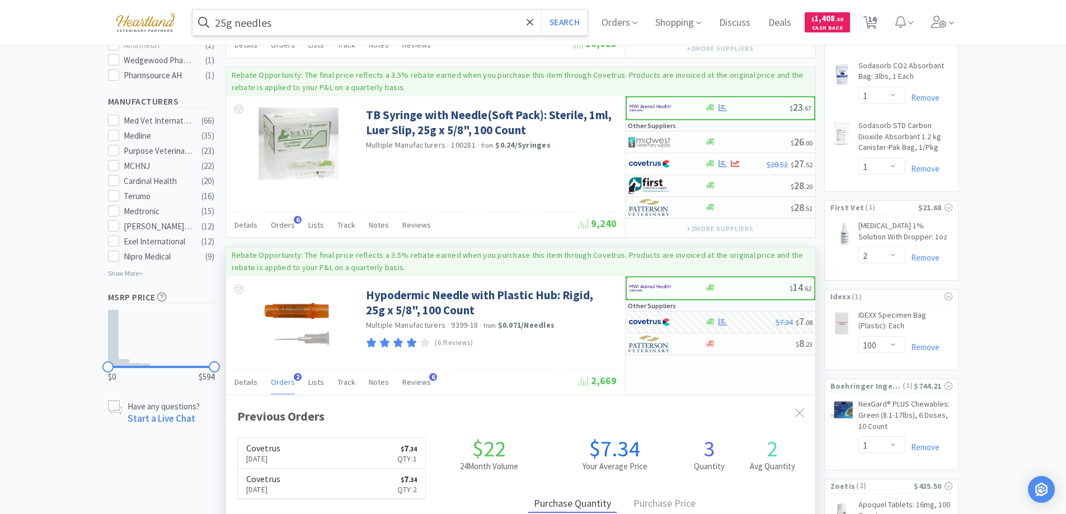
click at [392, 30] on input "25g needles" at bounding box center [391, 23] width 396 height 26
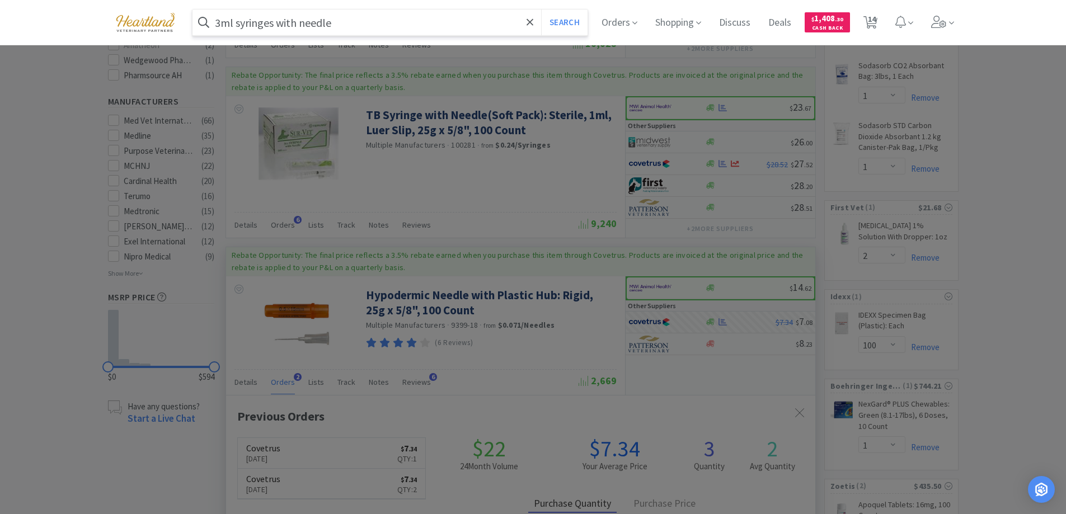
type input "3ml syringes with needle"
click at [541, 10] on button "Search" at bounding box center [564, 23] width 46 height 26
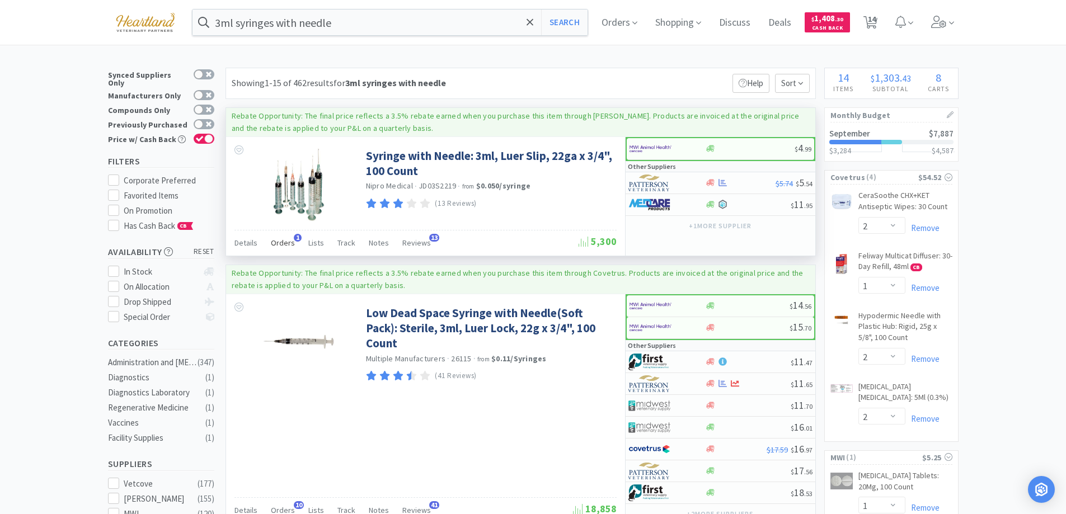
click at [279, 238] on span "Orders" at bounding box center [283, 243] width 24 height 10
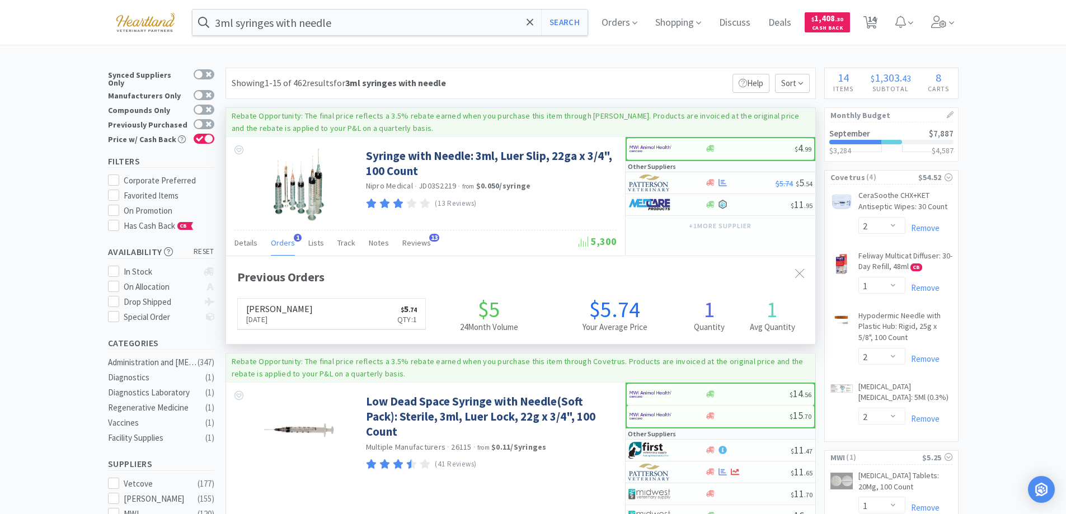
scroll to position [290, 589]
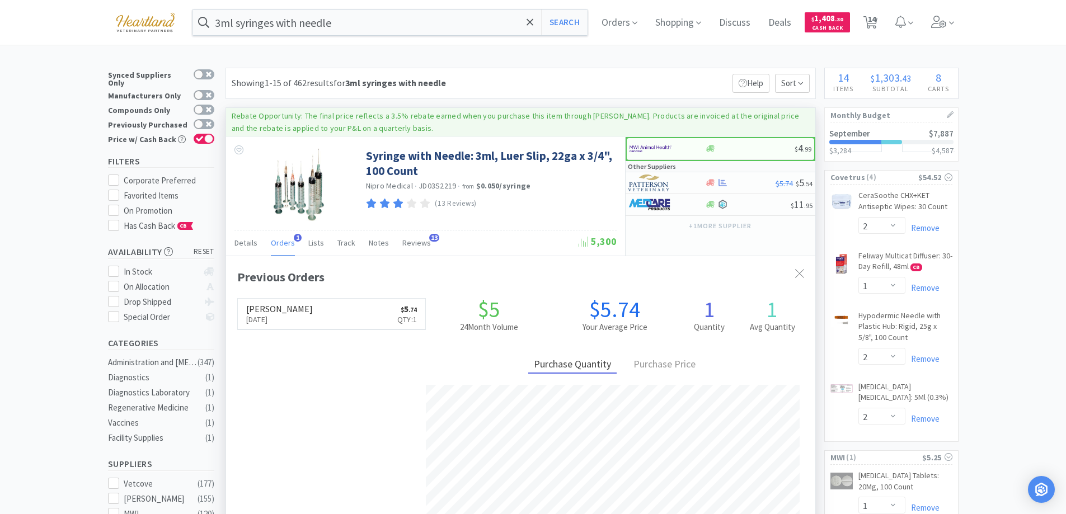
click at [279, 238] on span "Orders" at bounding box center [283, 243] width 24 height 10
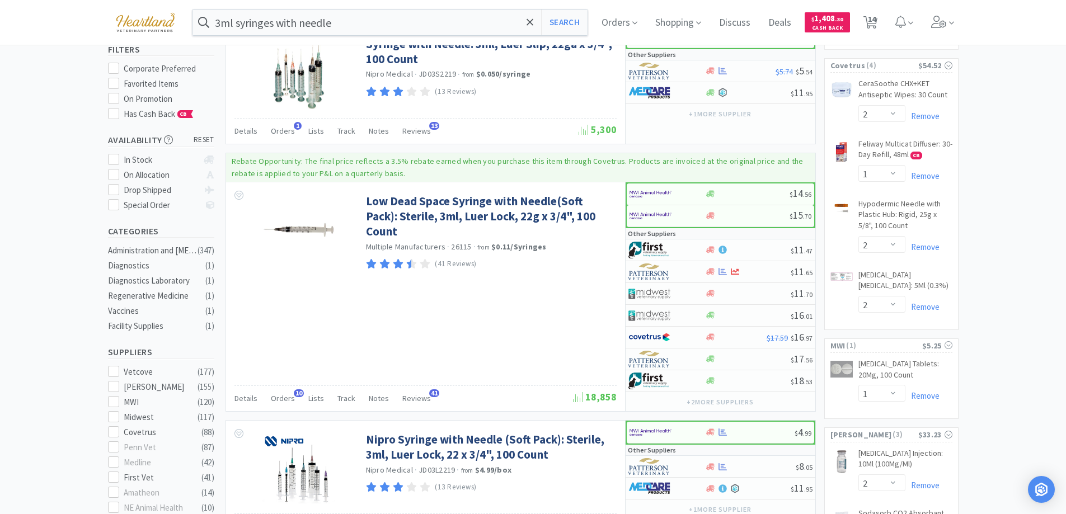
scroll to position [56, 0]
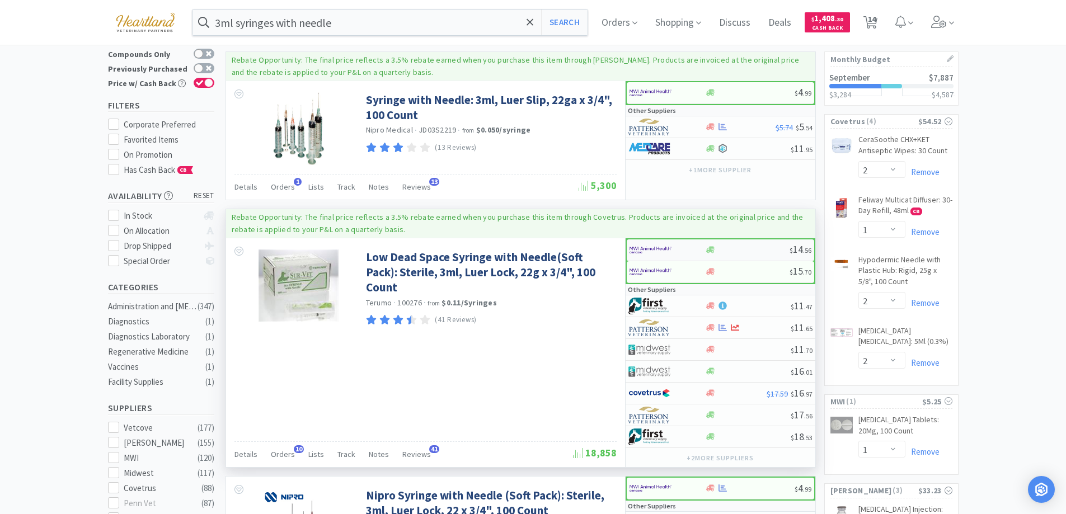
click at [677, 245] on div at bounding box center [661, 250] width 62 height 19
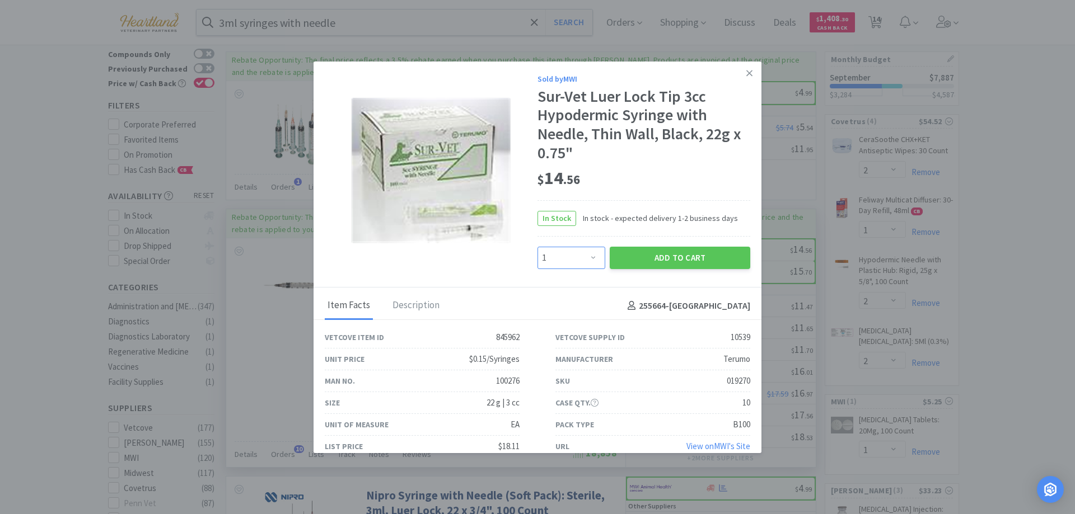
click at [587, 254] on select "Enter Quantity 1 2 3 4 5 6 7 8 9 10 11 12 13 14 15 16 17 18 19 20 Enter Quantity" at bounding box center [571, 258] width 68 height 22
select select "2"
click at [537, 247] on select "Enter Quantity 1 2 3 4 5 6 7 8 9 10 11 12 13 14 15 16 17 18 19 20 Enter Quantity" at bounding box center [571, 258] width 68 height 22
click at [700, 259] on button "Add to Cart" at bounding box center [679, 258] width 140 height 22
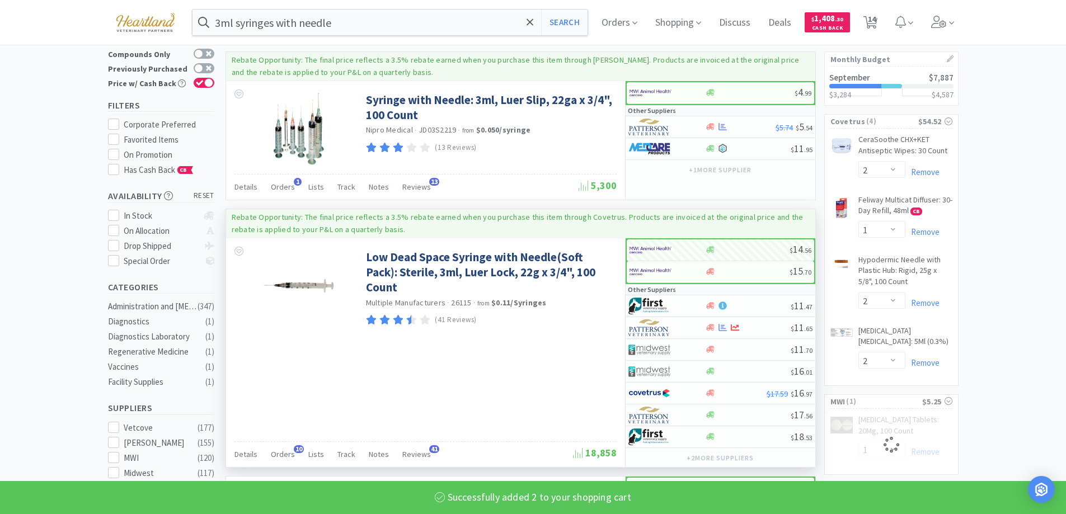
select select "2"
select select "1"
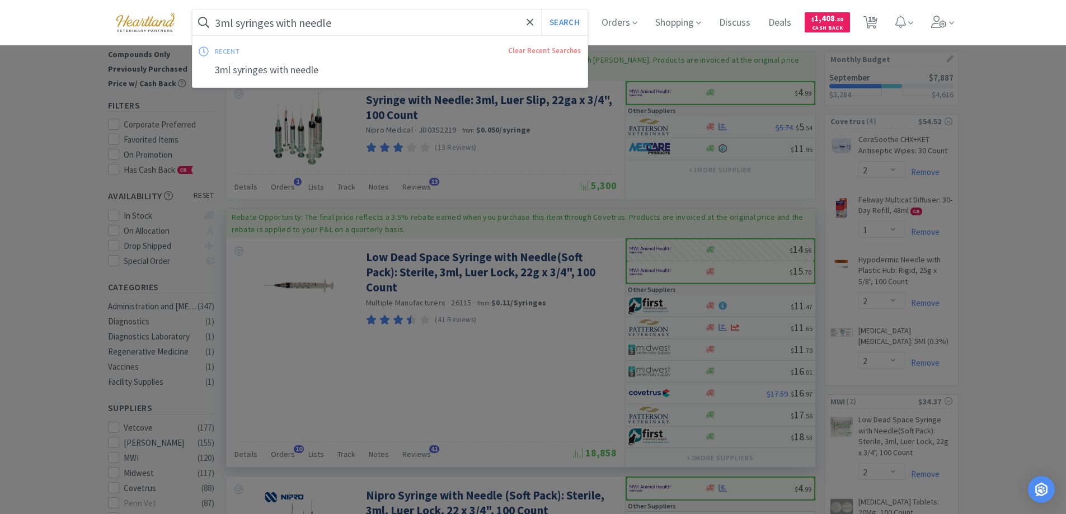
click at [368, 16] on input "3ml syringes with needle" at bounding box center [391, 23] width 396 height 26
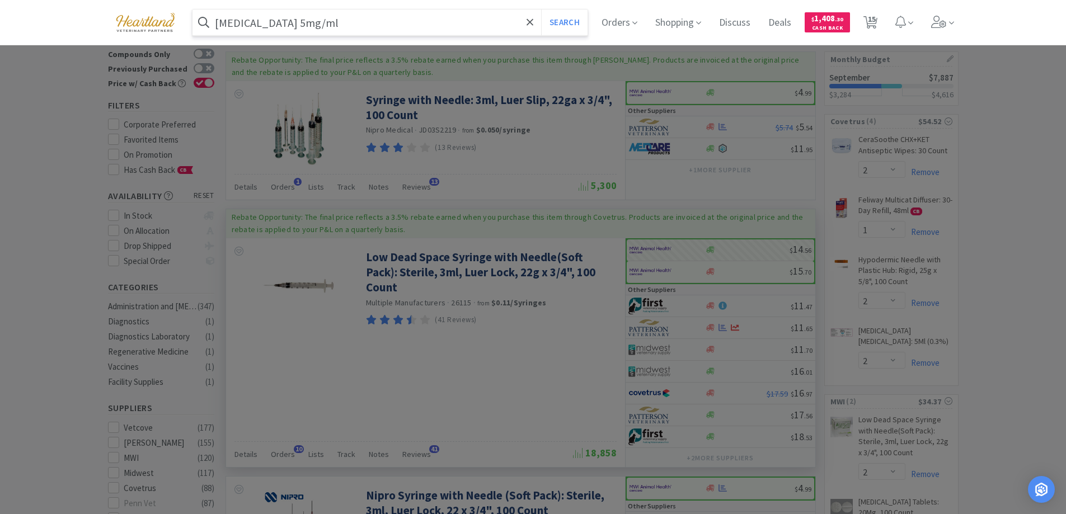
click at [541, 10] on button "Search" at bounding box center [564, 23] width 46 height 26
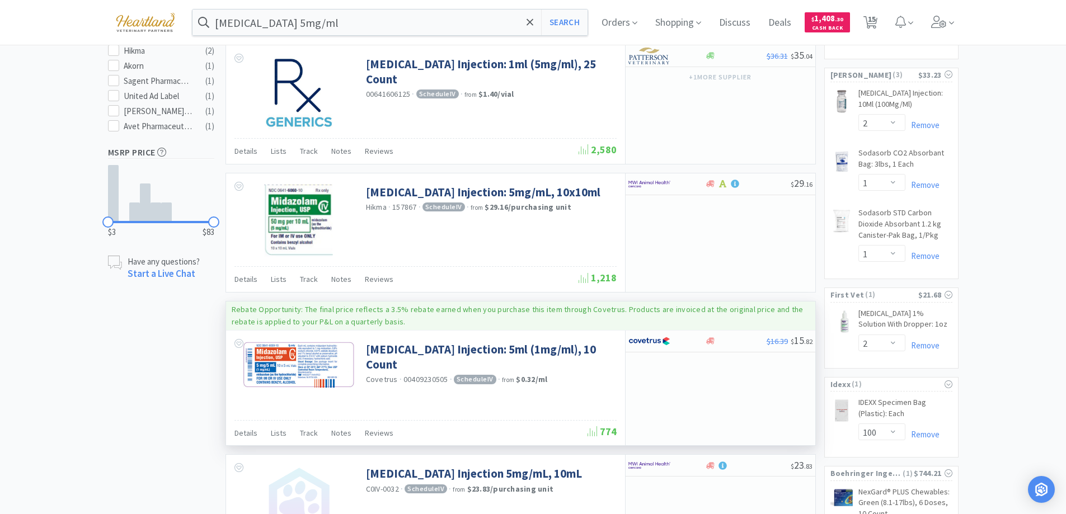
scroll to position [330, 0]
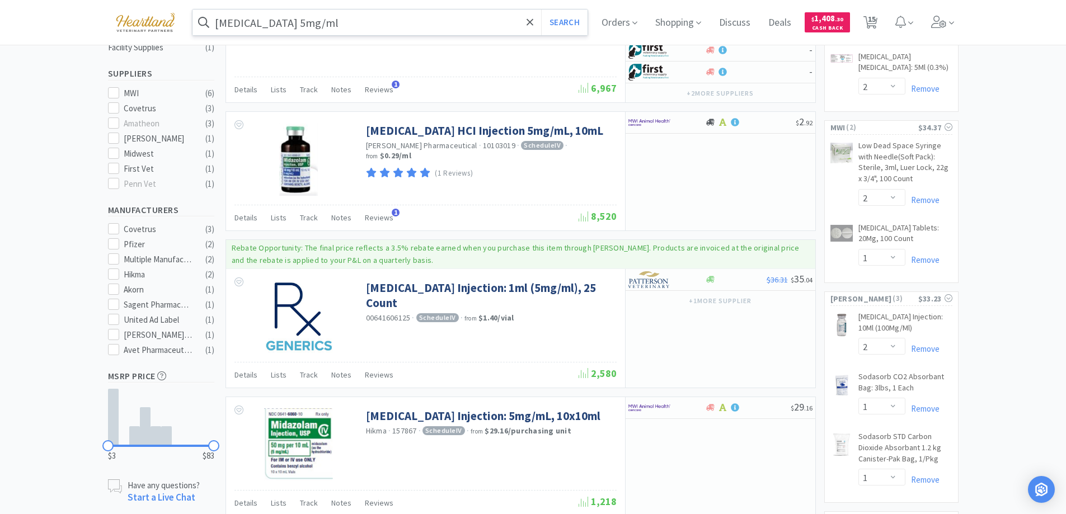
click at [367, 17] on input "midazolam 5mg/ml" at bounding box center [391, 23] width 396 height 26
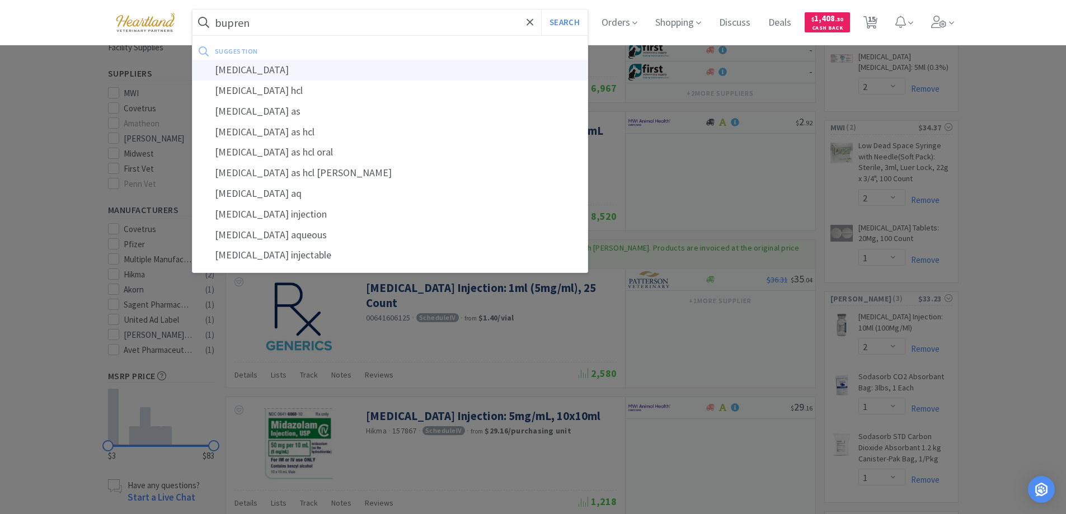
click at [273, 66] on div "buprenorphine" at bounding box center [391, 70] width 396 height 21
type input "buprenorphine"
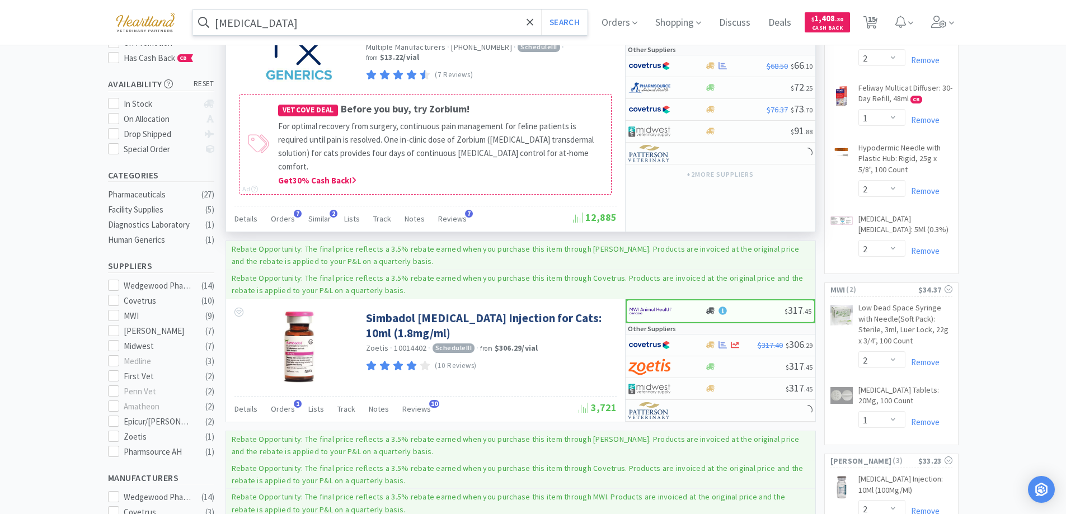
scroll to position [112, 0]
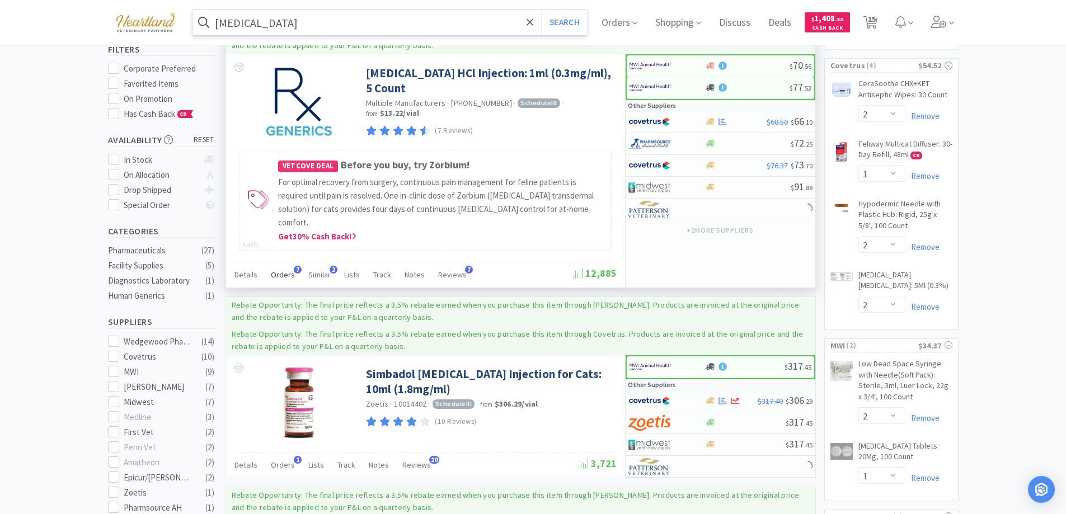
click at [273, 270] on span "Orders" at bounding box center [283, 275] width 24 height 10
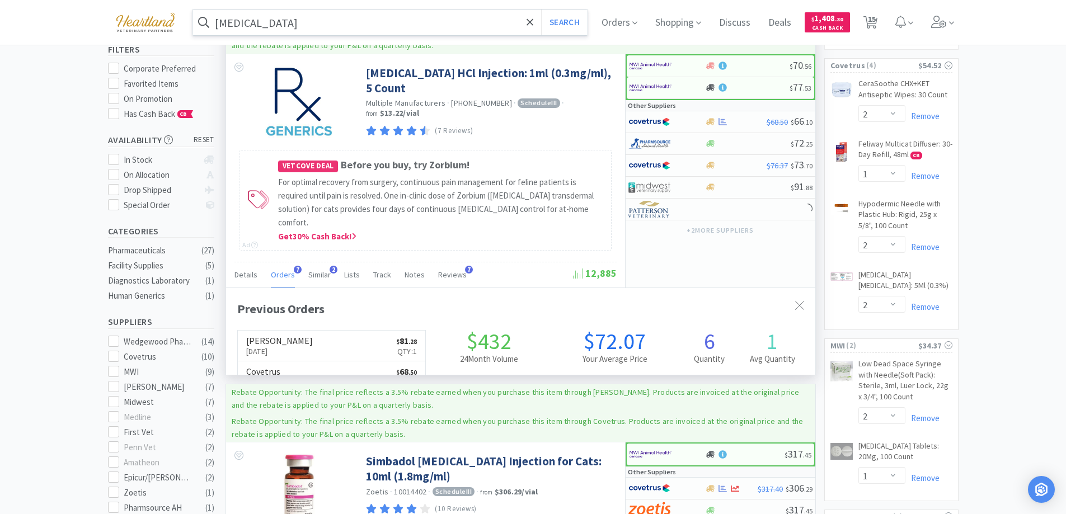
scroll to position [290, 589]
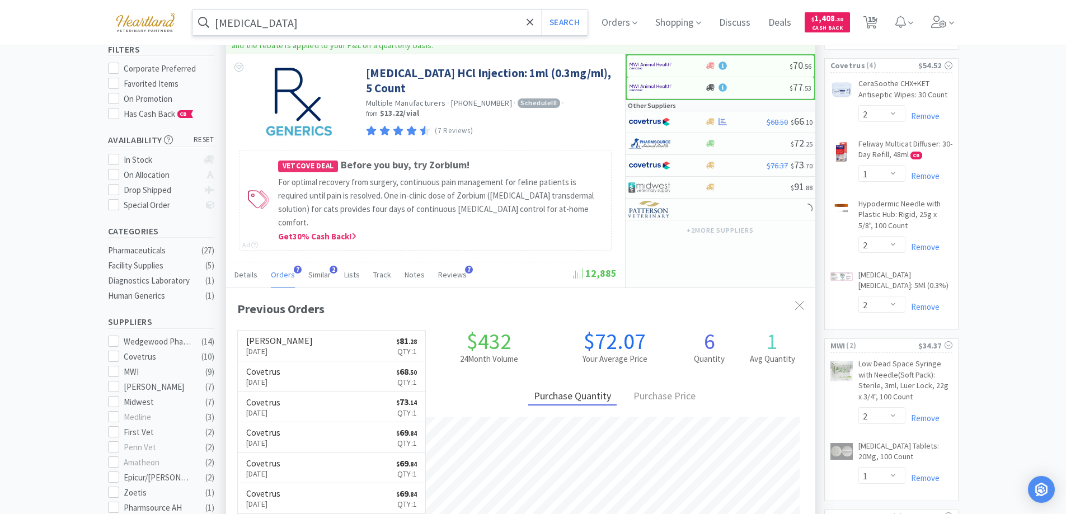
click at [273, 270] on span "Orders" at bounding box center [283, 275] width 24 height 10
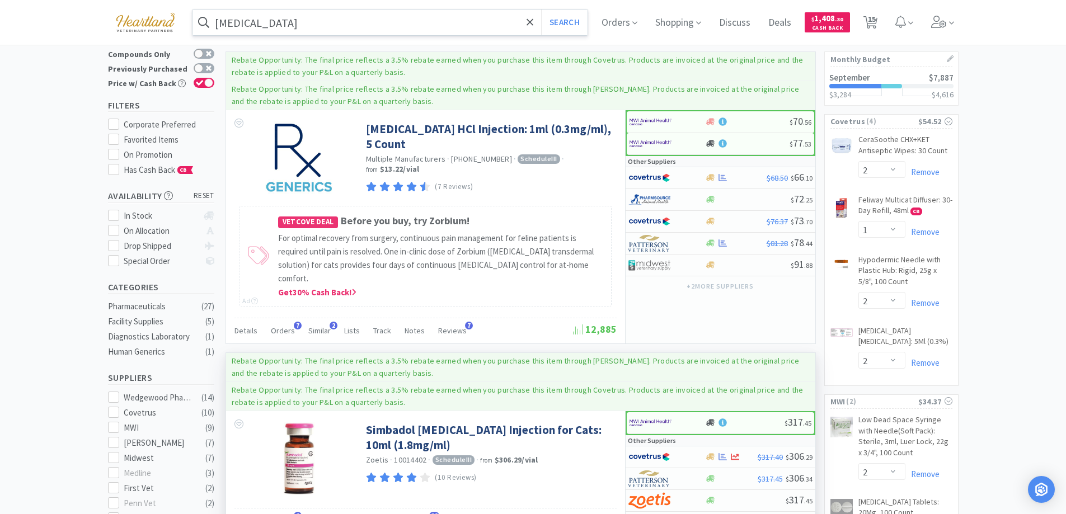
scroll to position [0, 0]
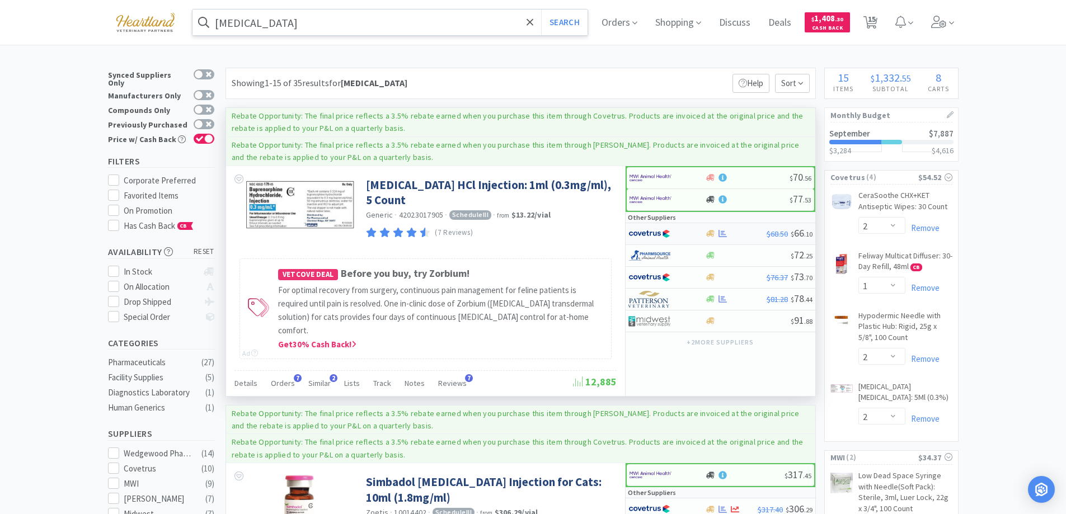
click at [684, 229] on div at bounding box center [659, 233] width 62 height 19
select select "1"
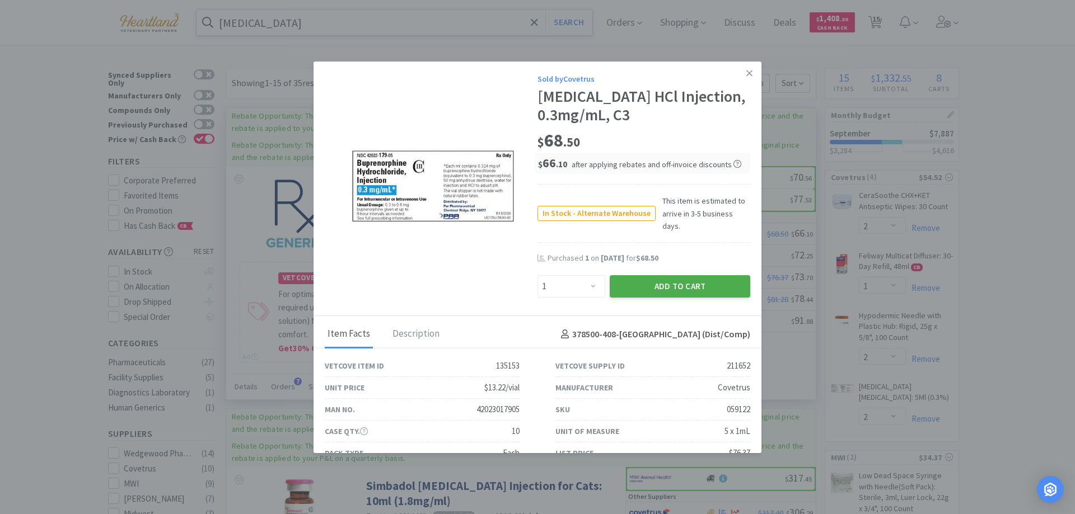
click at [672, 275] on button "Add to Cart" at bounding box center [679, 286] width 140 height 22
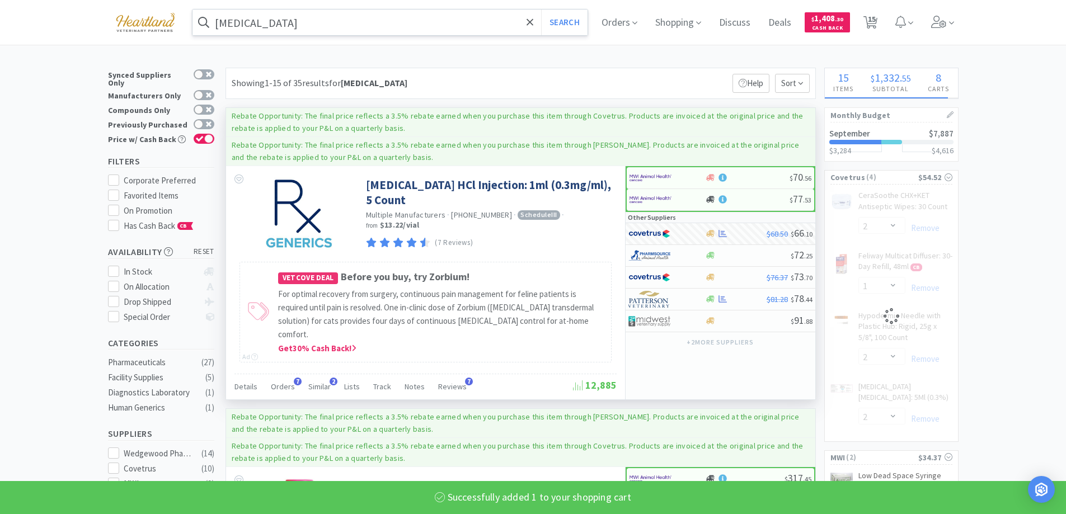
select select "1"
select select "2"
select select "1"
select select "2"
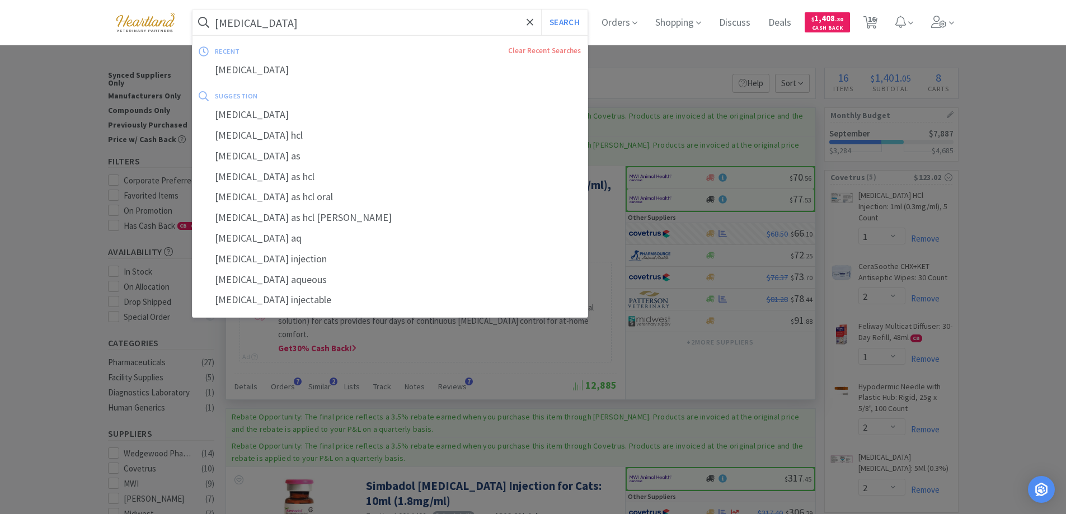
click at [348, 20] on input "buprenorphine" at bounding box center [391, 23] width 396 height 26
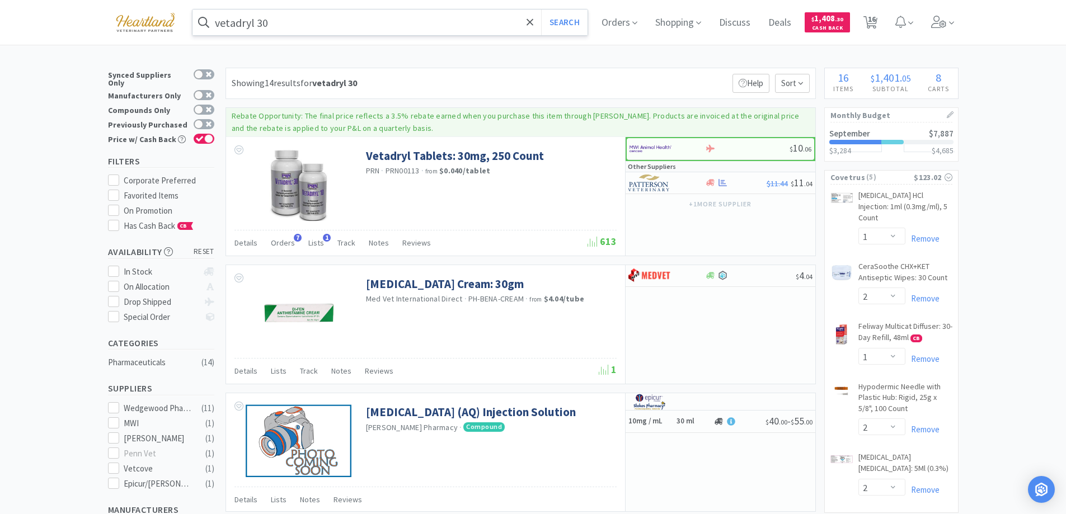
click at [325, 16] on input "vetadryl 30" at bounding box center [391, 23] width 396 height 26
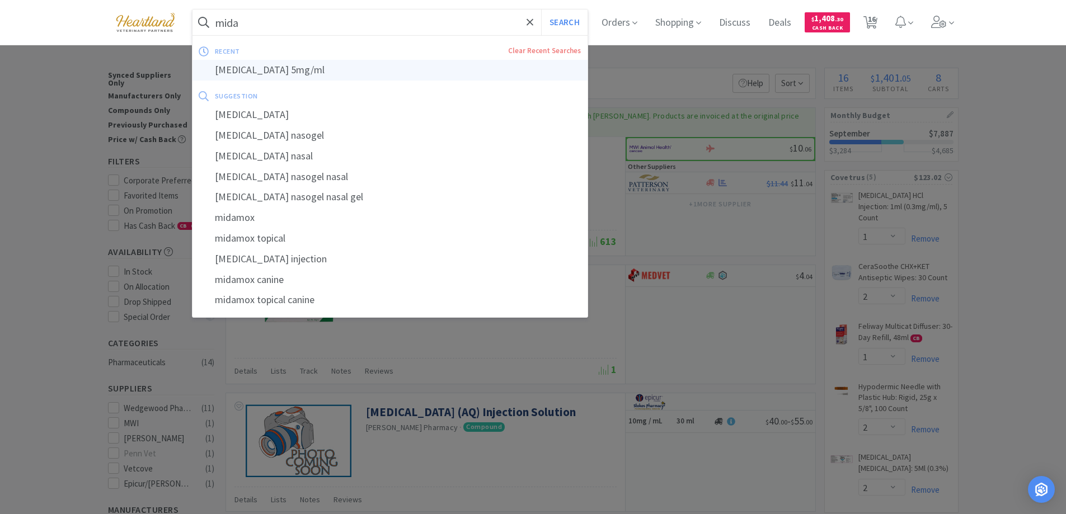
click at [268, 71] on div "midazolam 5mg/ml" at bounding box center [391, 70] width 396 height 21
type input "midazolam 5mg/ml"
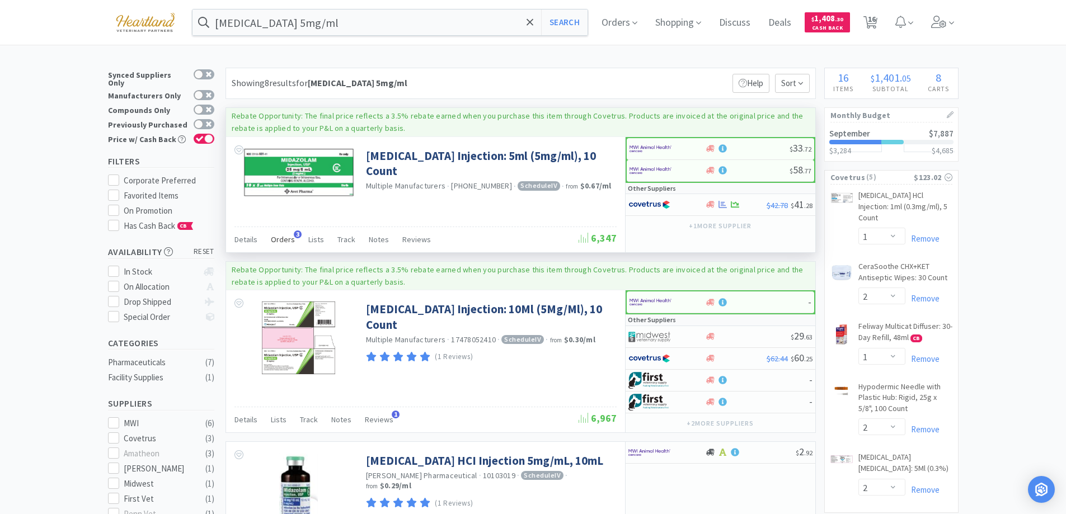
click at [282, 239] on span "Orders" at bounding box center [283, 239] width 24 height 10
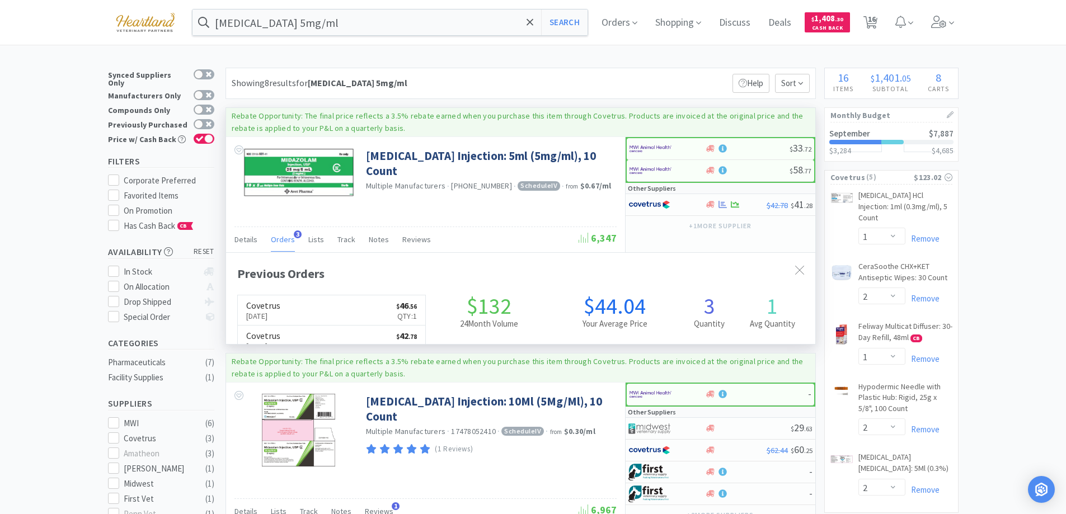
scroll to position [290, 589]
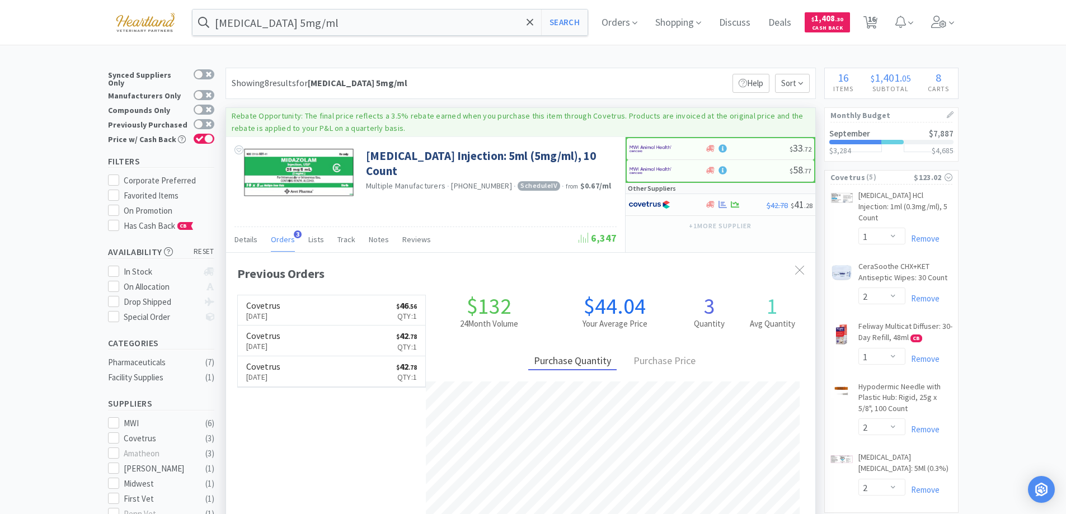
click at [278, 240] on span "Orders" at bounding box center [283, 239] width 24 height 10
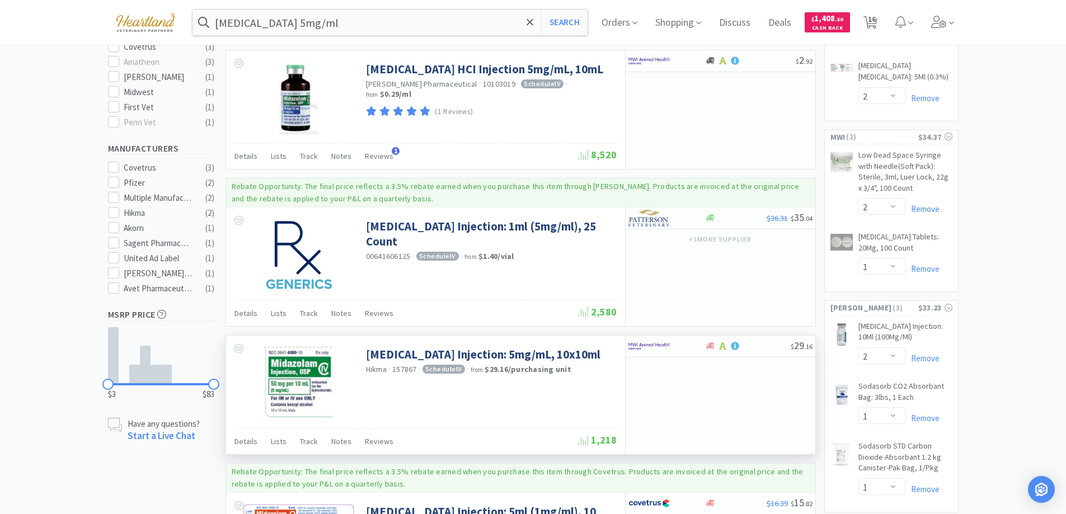
scroll to position [336, 0]
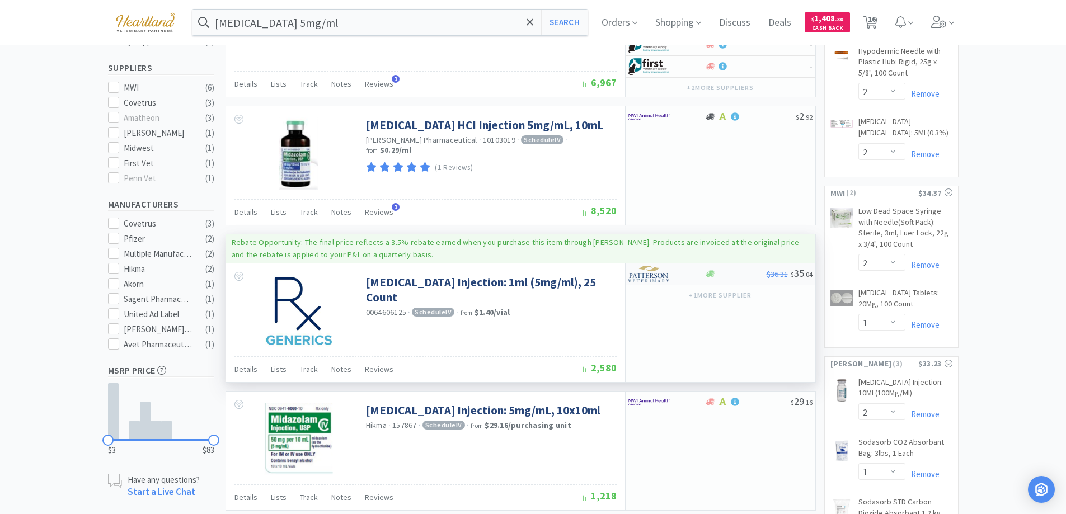
click at [678, 276] on div at bounding box center [659, 274] width 62 height 19
select select "1"
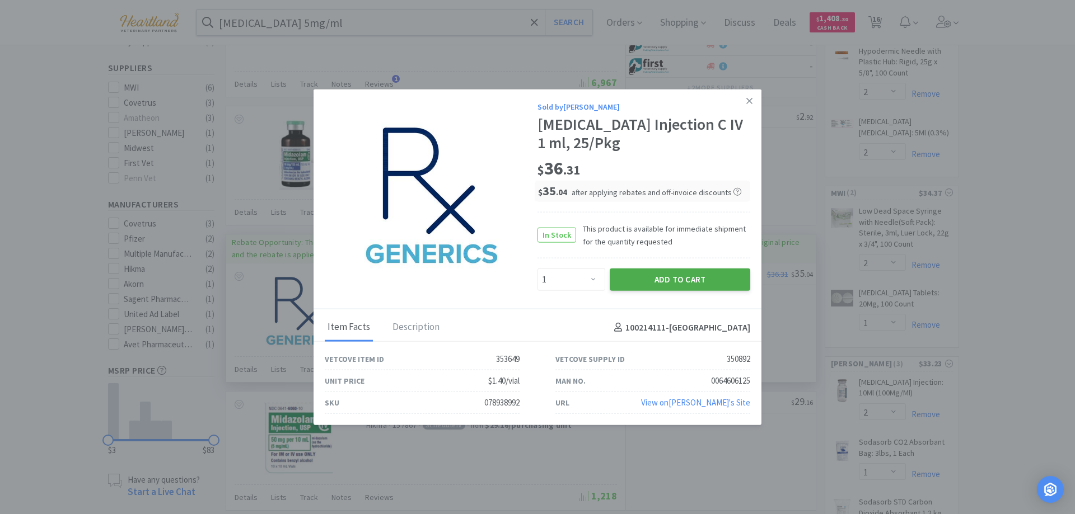
click at [666, 276] on button "Add to Cart" at bounding box center [679, 280] width 140 height 22
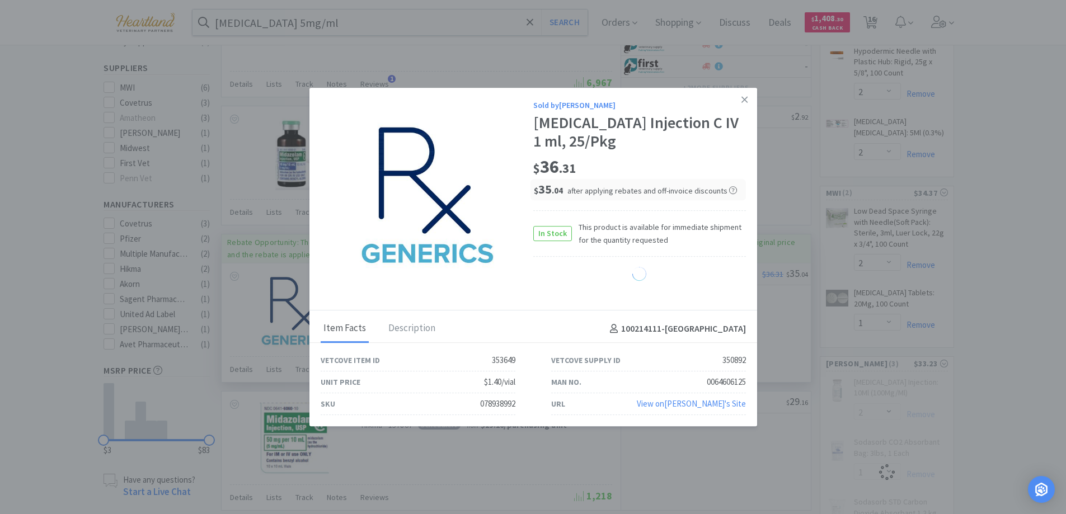
select select "1"
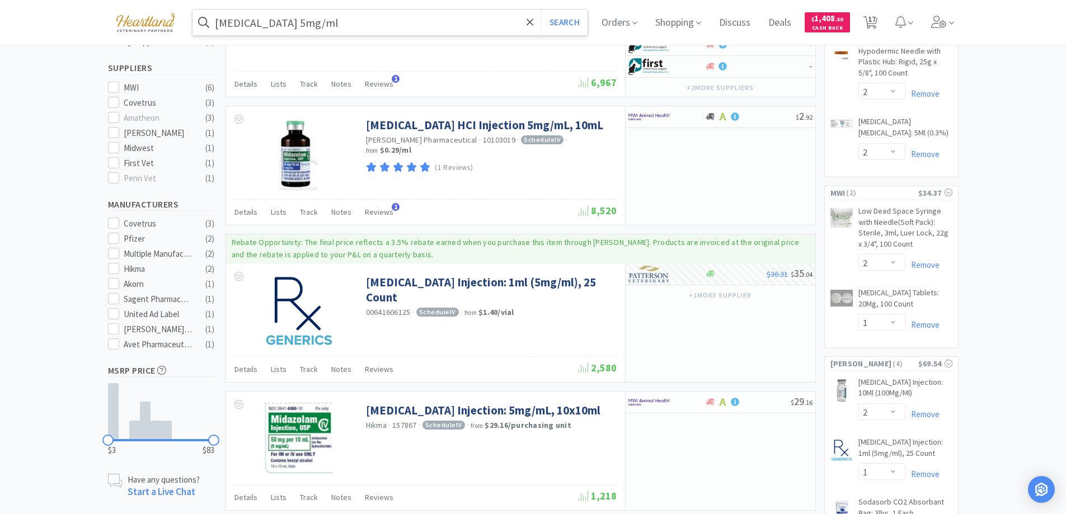
click at [369, 17] on input "midazolam 5mg/ml" at bounding box center [391, 23] width 396 height 26
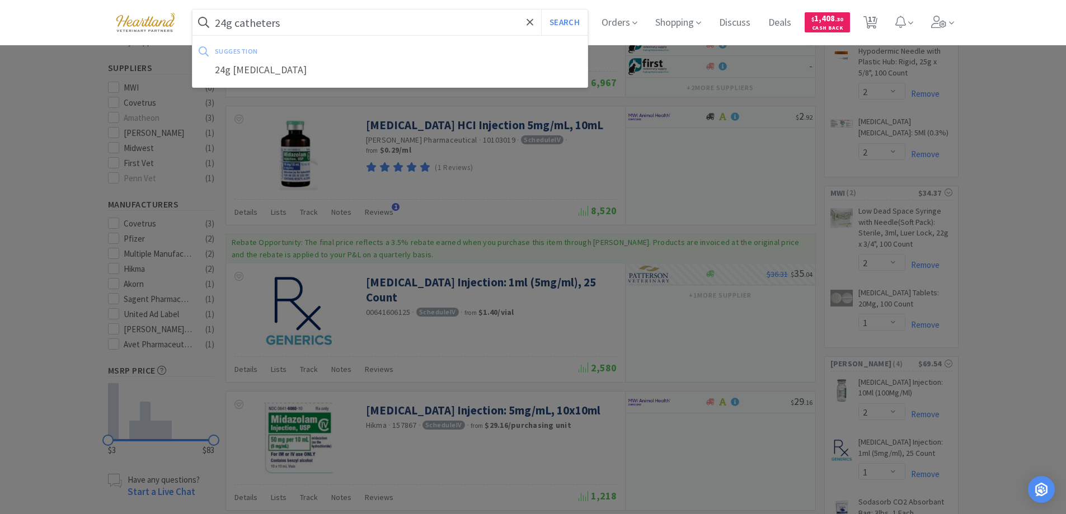
type input "24g catheters"
click at [541, 10] on button "Search" at bounding box center [564, 23] width 46 height 26
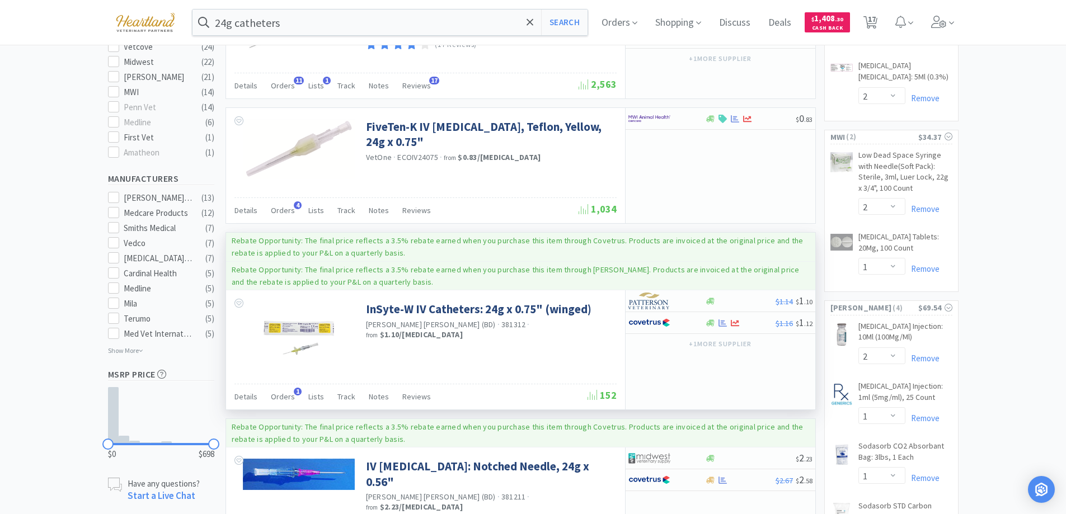
scroll to position [336, 0]
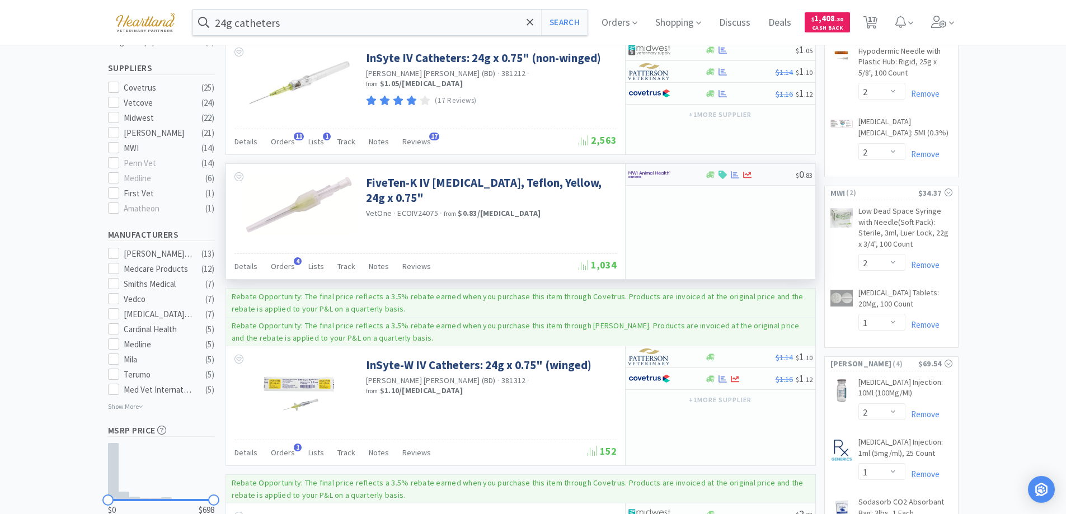
click at [689, 175] on div at bounding box center [659, 174] width 62 height 19
select select "1"
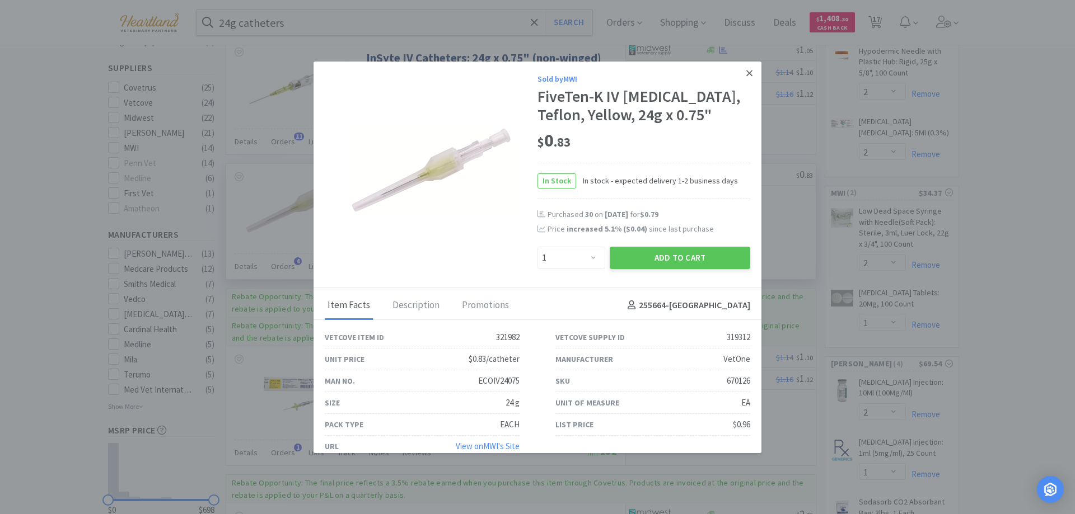
click at [746, 73] on icon at bounding box center [749, 73] width 6 height 10
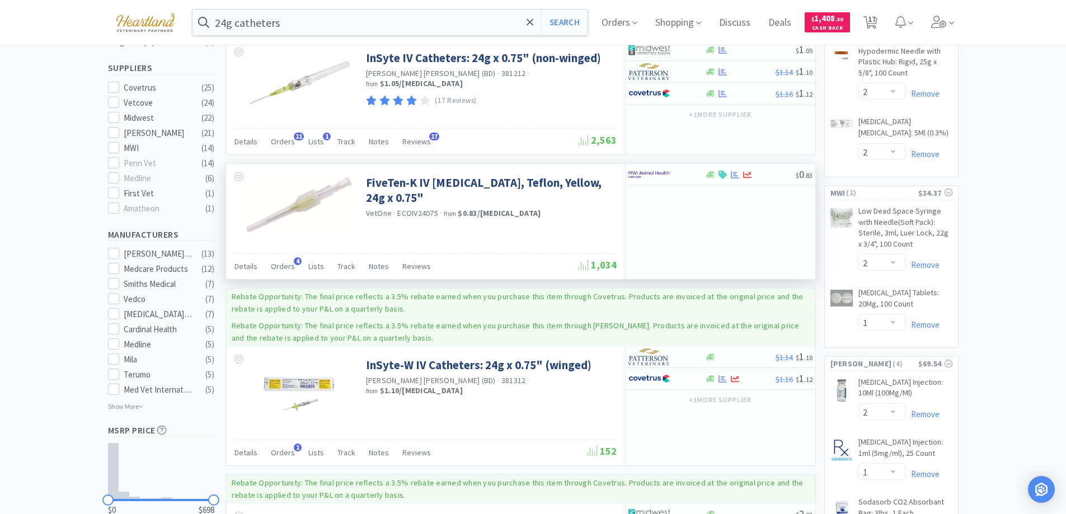
click at [268, 269] on div "Details Orders 4 Lists Track Notes Reviews" at bounding box center [406, 267] width 344 height 21
click at [274, 266] on span "Orders" at bounding box center [283, 266] width 24 height 10
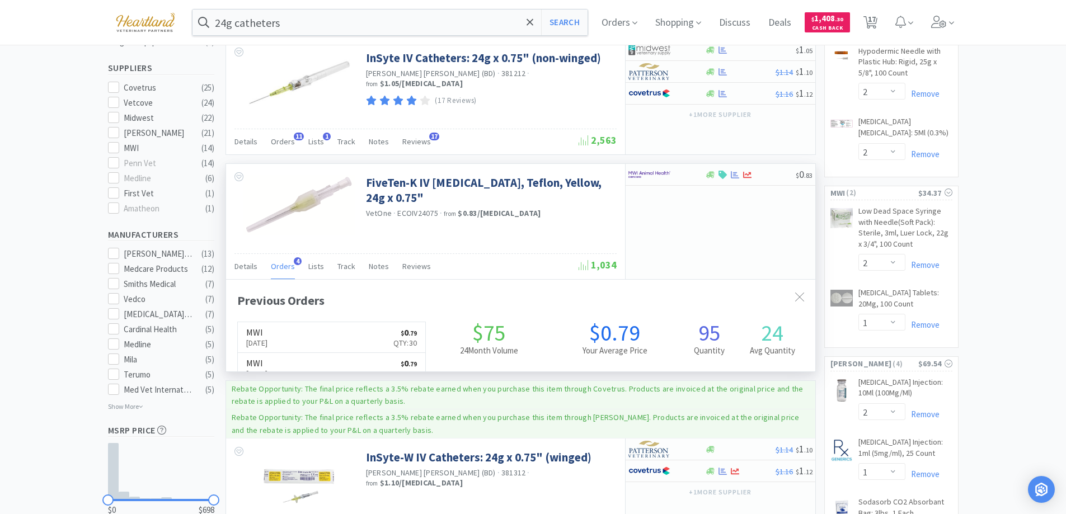
scroll to position [290, 589]
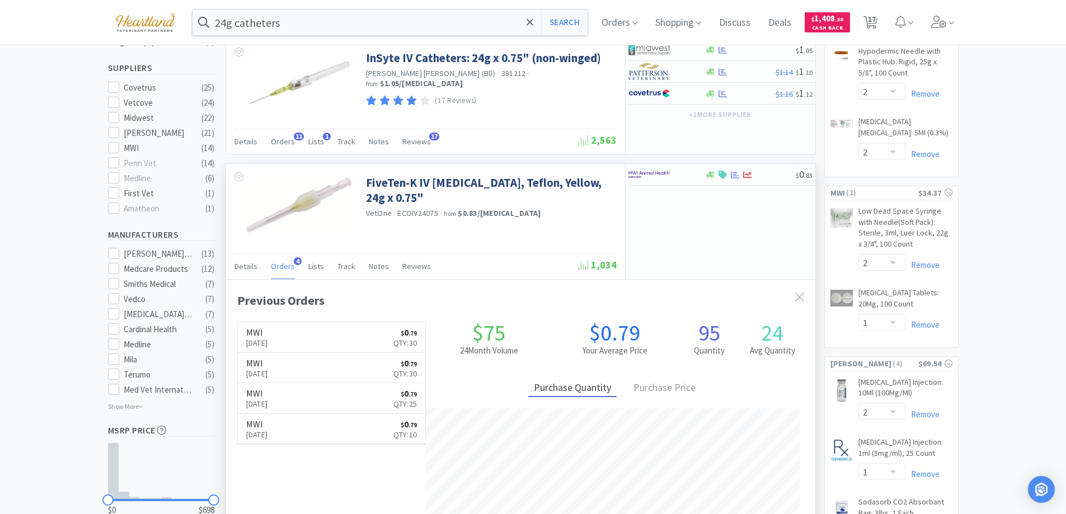
click at [274, 266] on span "Orders" at bounding box center [283, 266] width 24 height 10
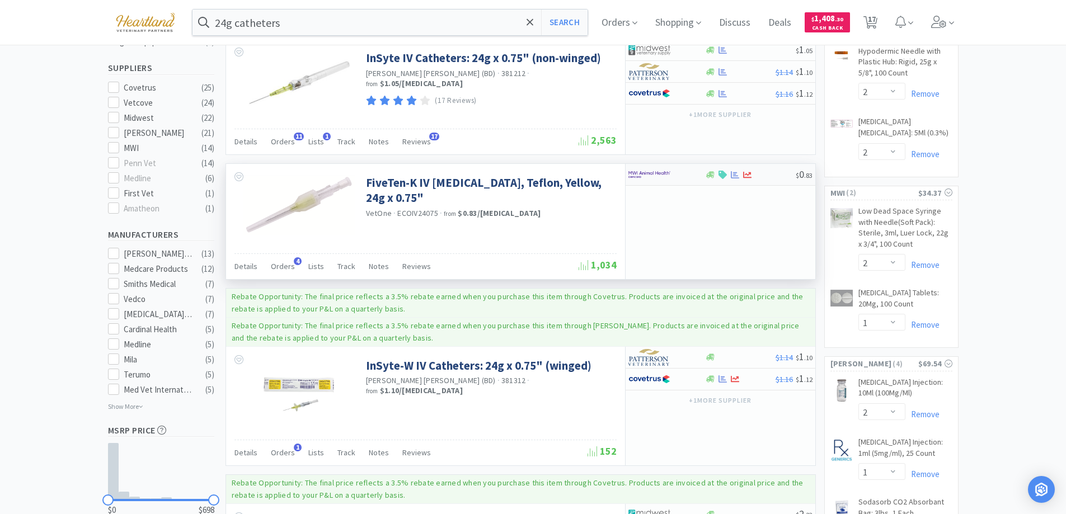
click at [680, 180] on div at bounding box center [659, 174] width 62 height 19
select select "1"
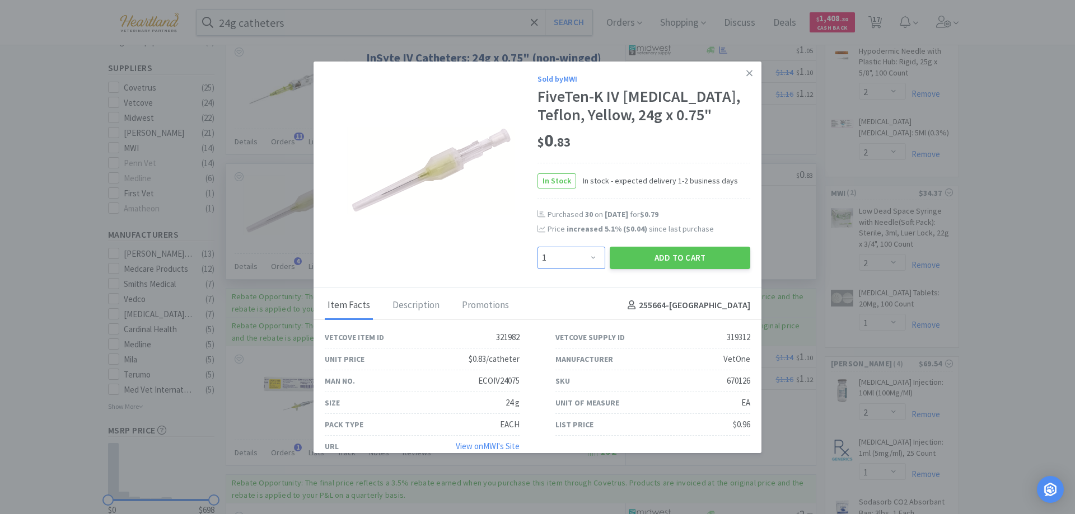
click at [593, 251] on select "Enter Quantity 1 2 3 4 5 6 7 8 9 10 11 12 13 14 15 16 17 18 19 20 Enter Quantity" at bounding box center [571, 258] width 68 height 22
click at [569, 256] on select "Enter Quantity 1 2 3 4 5 6 7 8 9 10 11 12 13 14 15 16 17 18 19 20 Enter Quantity" at bounding box center [571, 258] width 68 height 22
click at [565, 258] on select "Enter Quantity 1 2 3 4 5 6 7 8 9 10 11 12 13 14 15 16 17 18 19 20 Enter Quantity" at bounding box center [571, 258] width 68 height 22
type input "30"
click at [679, 265] on button "Add to Cart" at bounding box center [679, 258] width 140 height 22
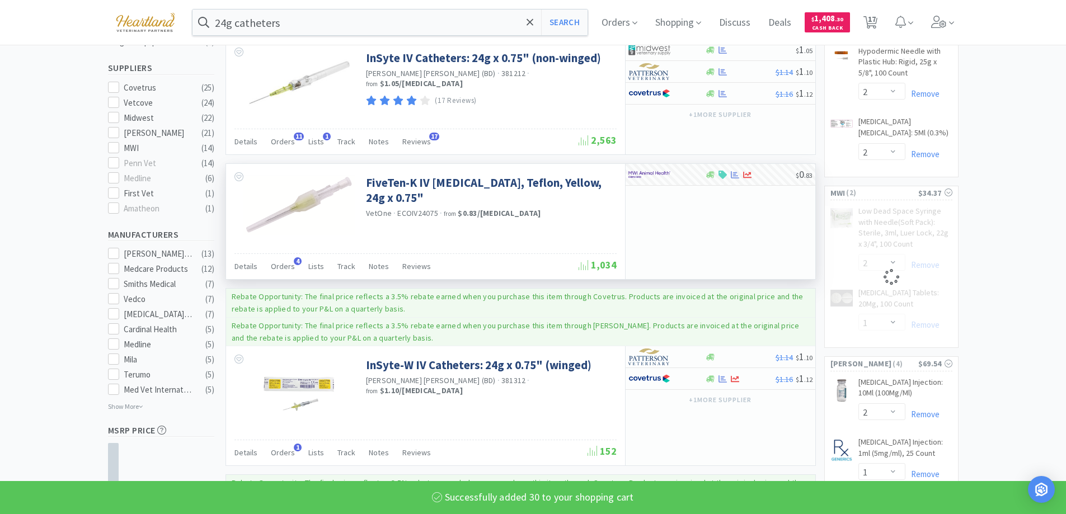
select select "2"
select select "30"
select select "1"
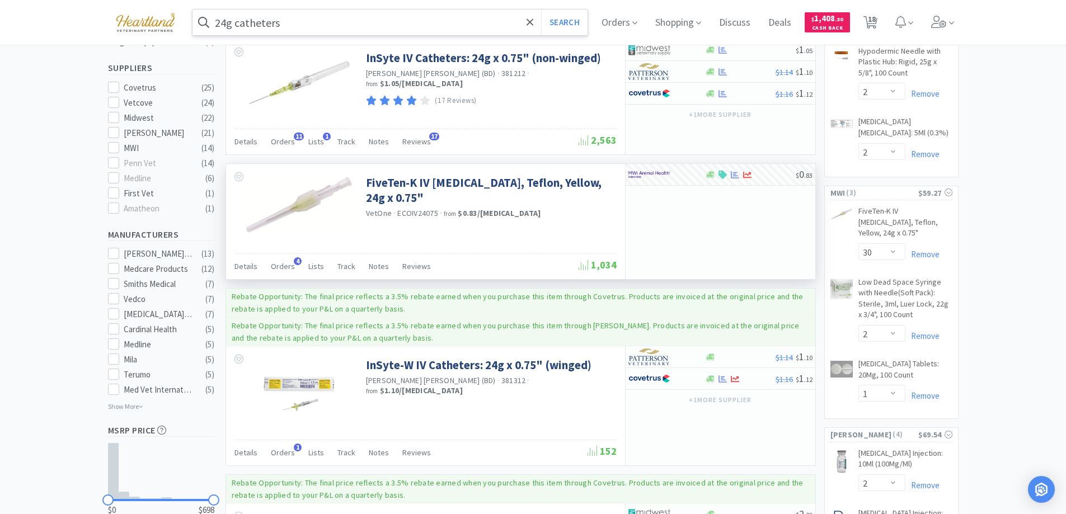
click at [332, 23] on input "24g catheters" at bounding box center [391, 23] width 396 height 26
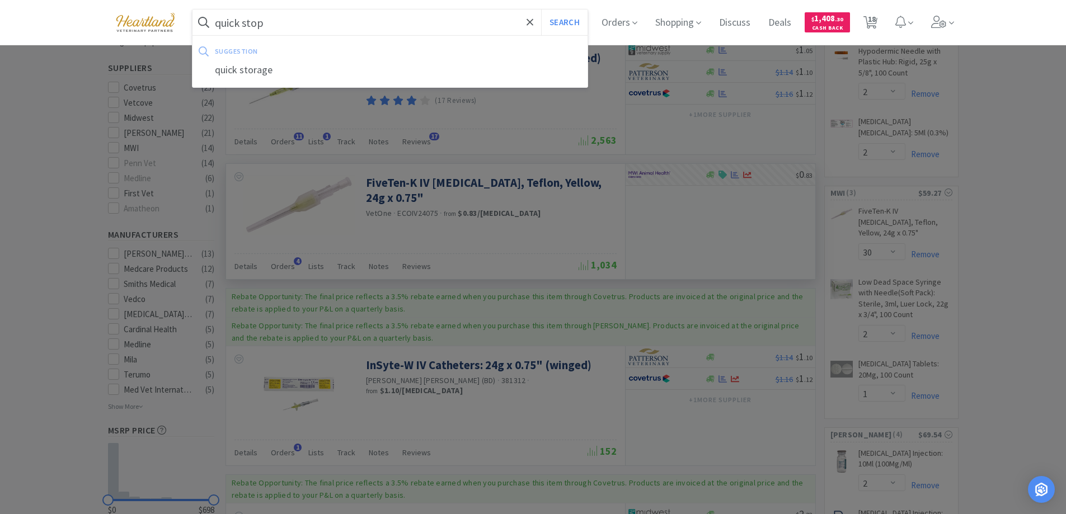
type input "quick stop"
click at [541, 10] on button "Search" at bounding box center [564, 23] width 46 height 26
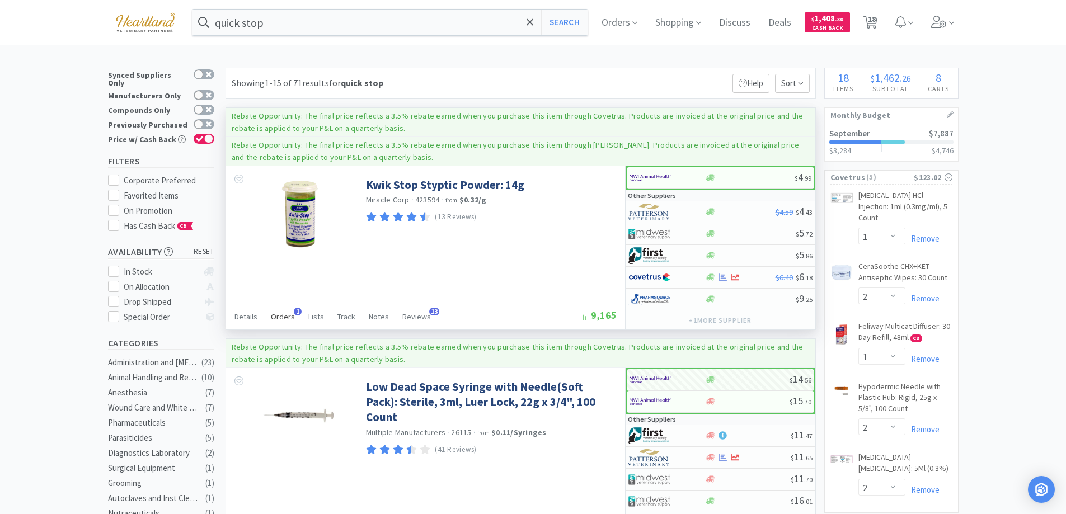
click at [278, 313] on span "Orders" at bounding box center [283, 317] width 24 height 10
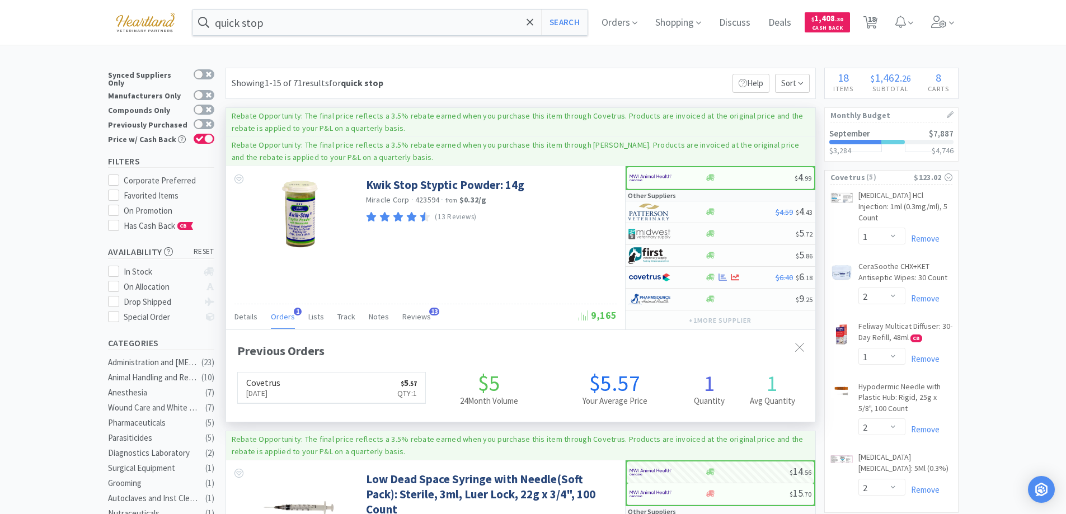
scroll to position [290, 589]
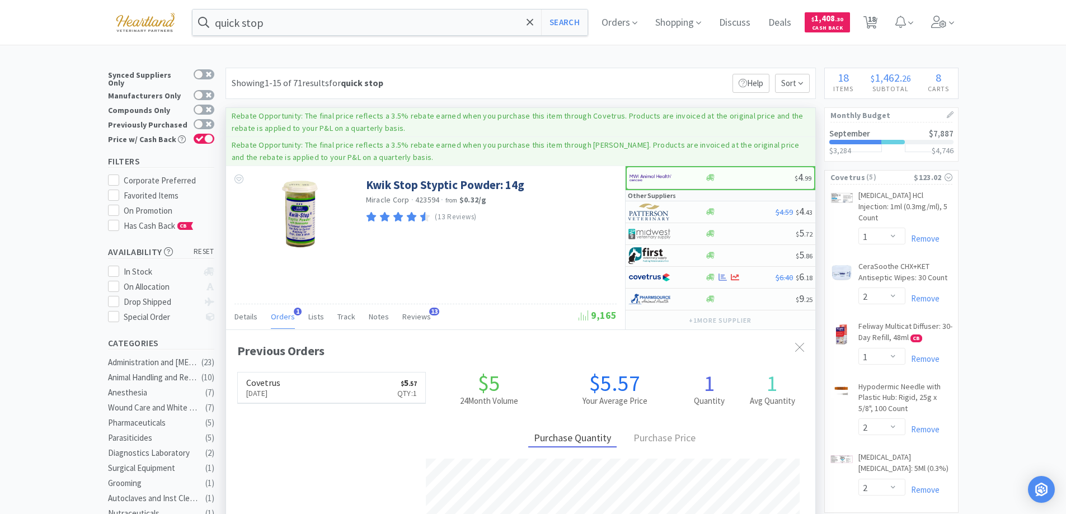
click at [278, 313] on span "Orders" at bounding box center [283, 317] width 24 height 10
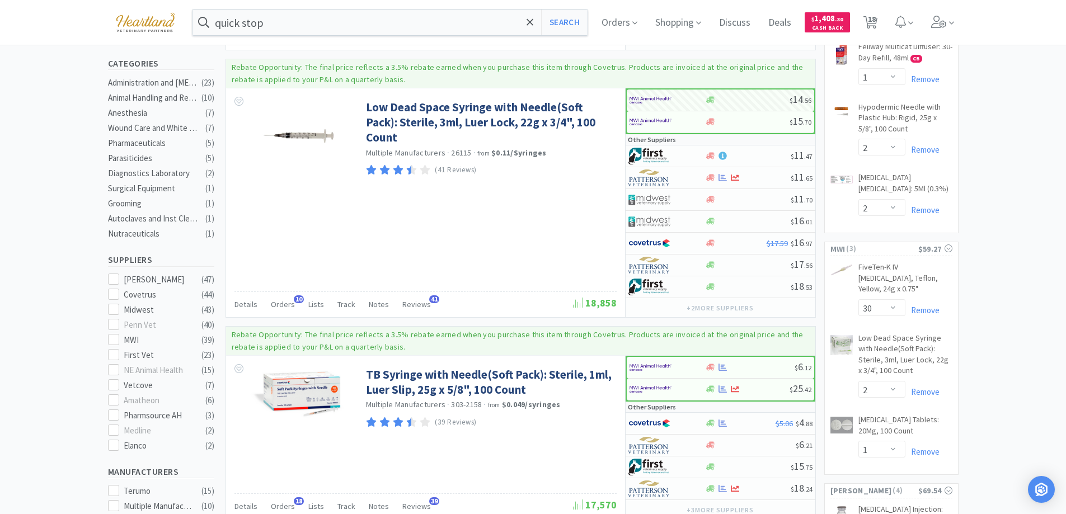
scroll to position [0, 0]
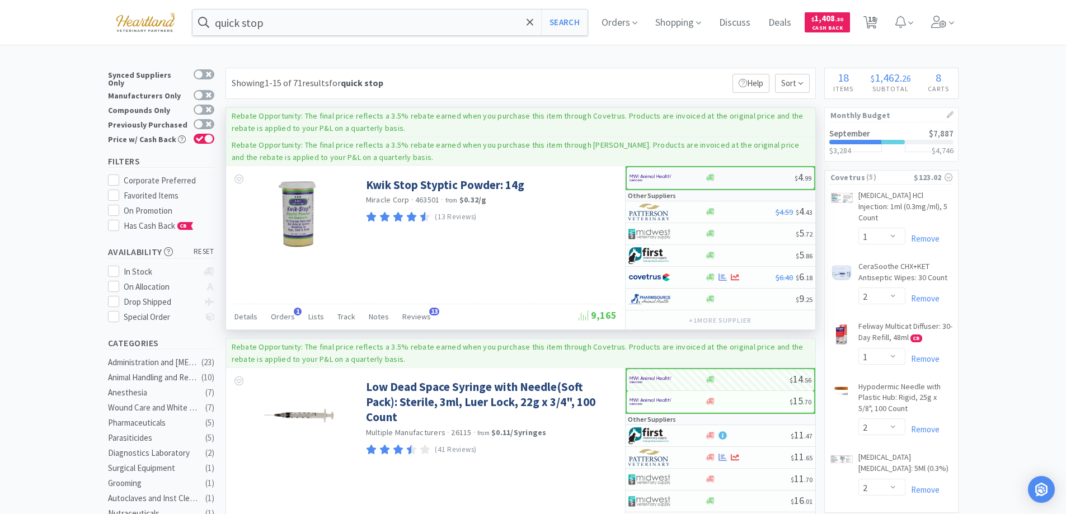
click at [678, 173] on div at bounding box center [661, 177] width 62 height 19
select select "1"
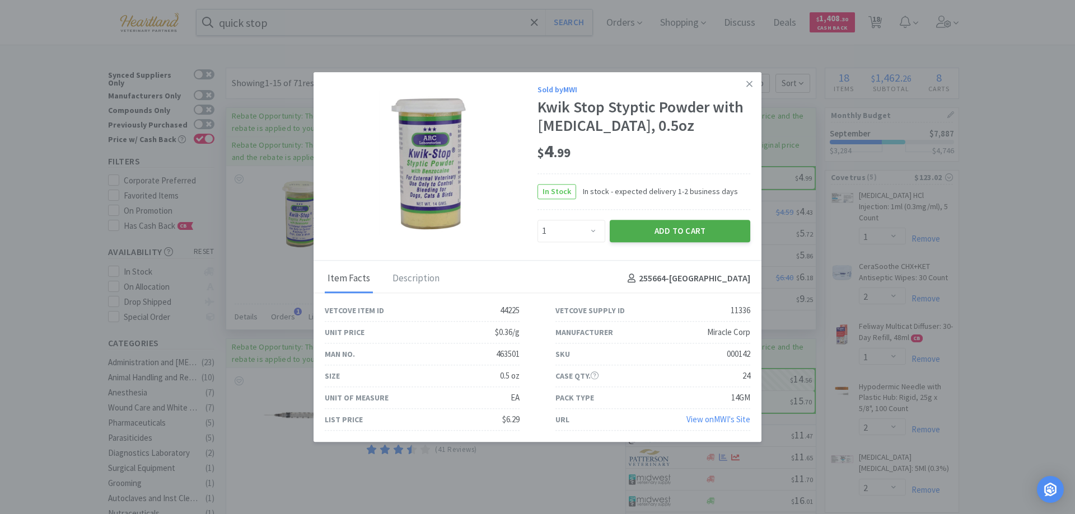
click at [668, 225] on button "Add to Cart" at bounding box center [679, 231] width 140 height 22
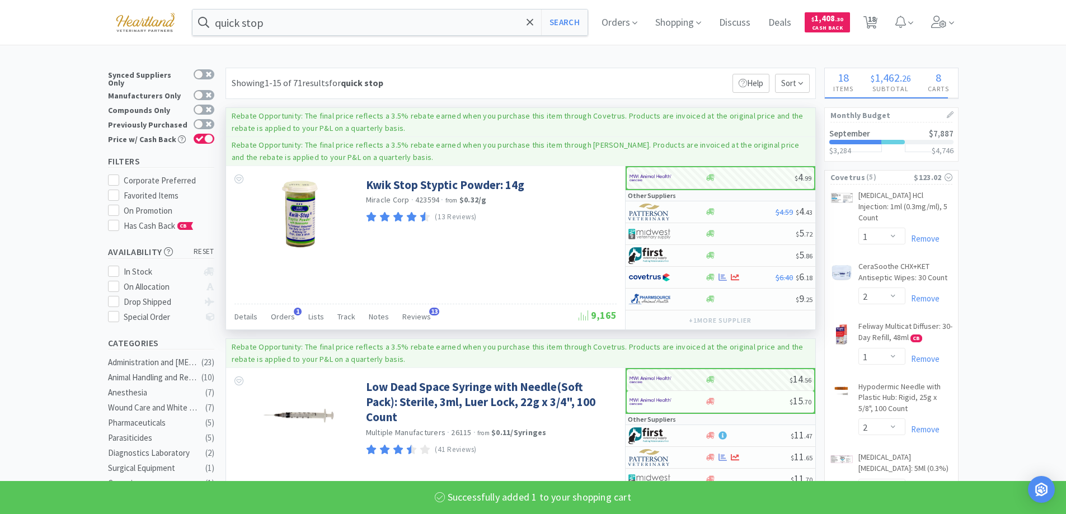
select select "1"
select select "2"
select select "1"
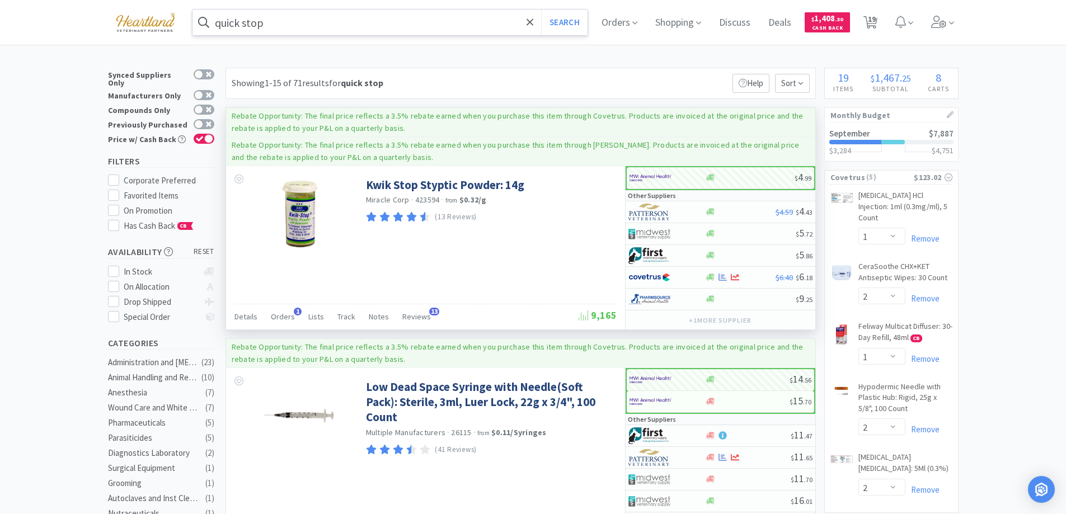
click at [356, 25] on input "quick stop" at bounding box center [391, 23] width 396 height 26
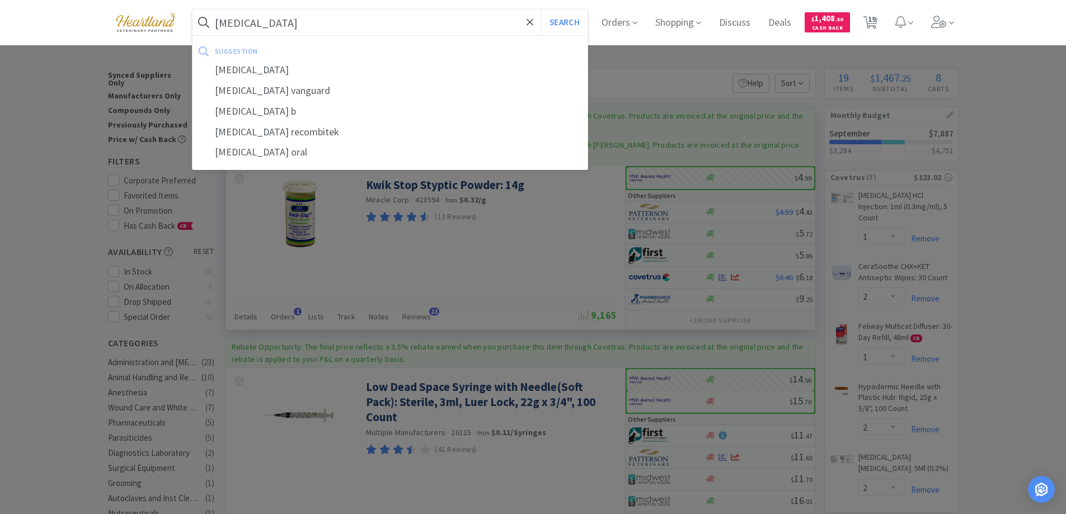
type input "bordetella"
click at [541, 10] on button "Search" at bounding box center [564, 23] width 46 height 26
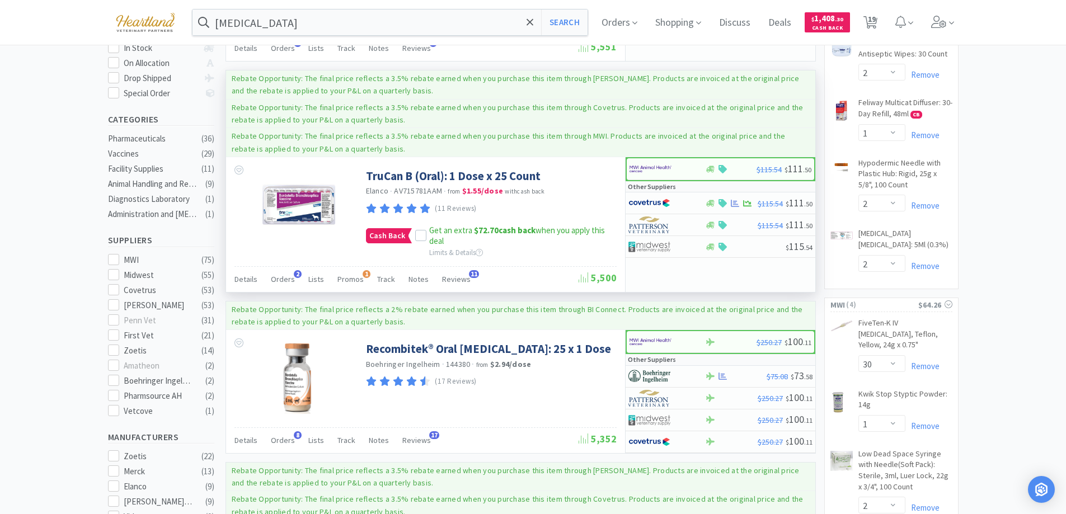
scroll to position [336, 0]
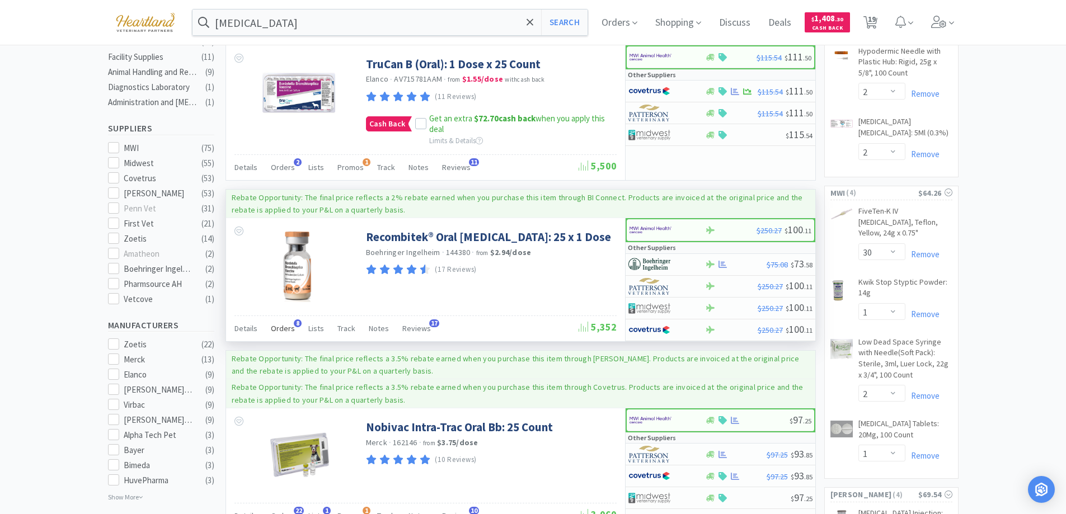
click at [277, 327] on span "Orders" at bounding box center [283, 328] width 24 height 10
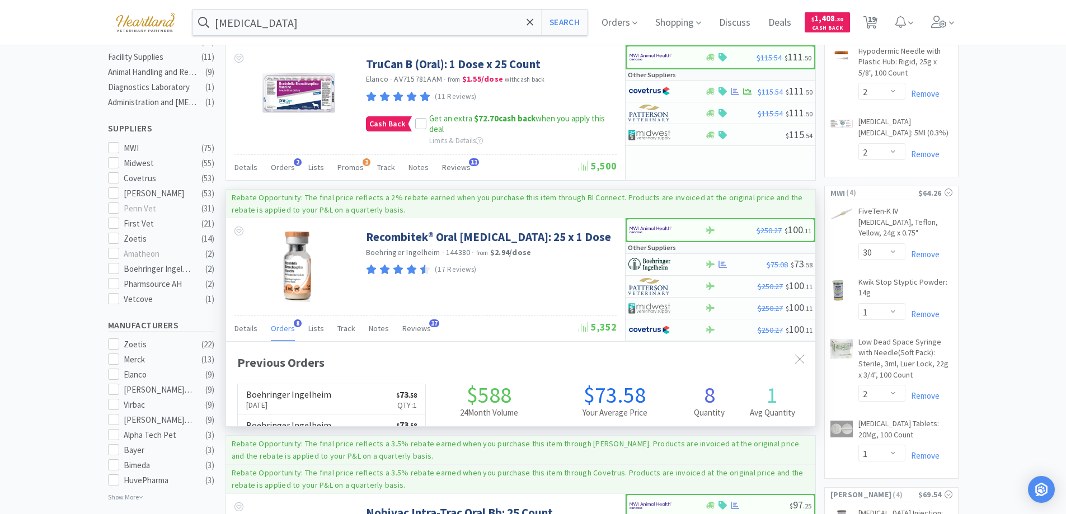
scroll to position [299, 589]
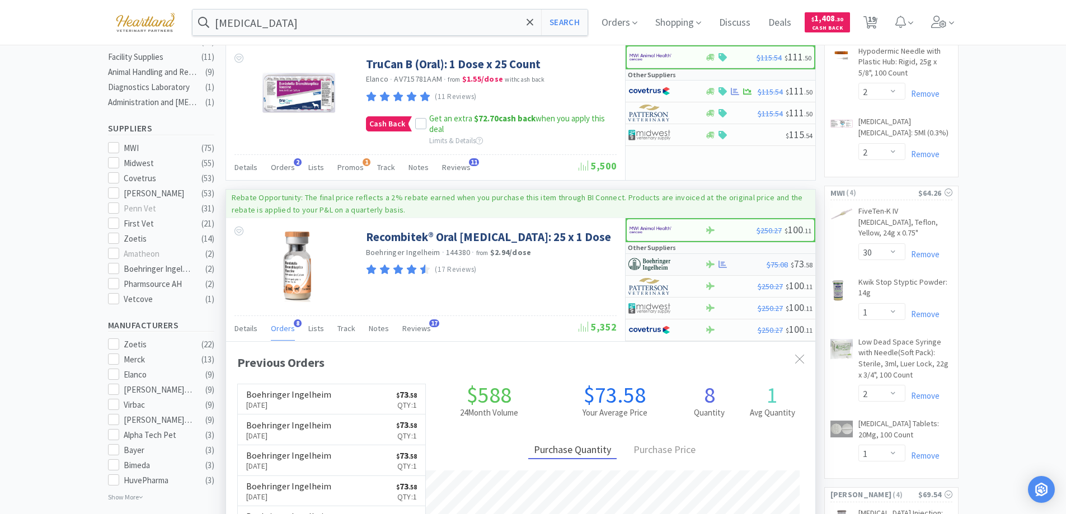
click at [682, 262] on div at bounding box center [659, 264] width 62 height 19
select select "1"
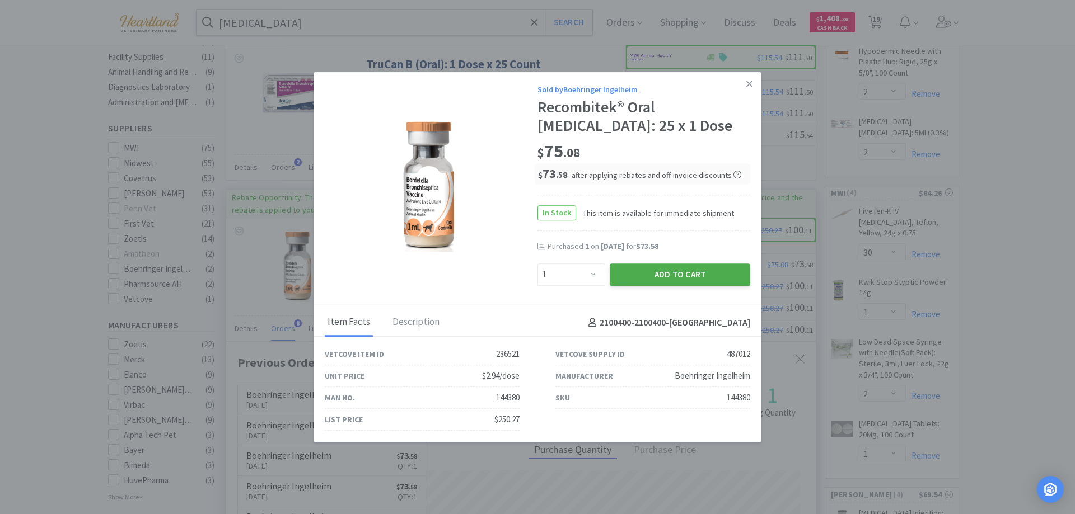
click at [682, 275] on button "Add to Cart" at bounding box center [679, 275] width 140 height 22
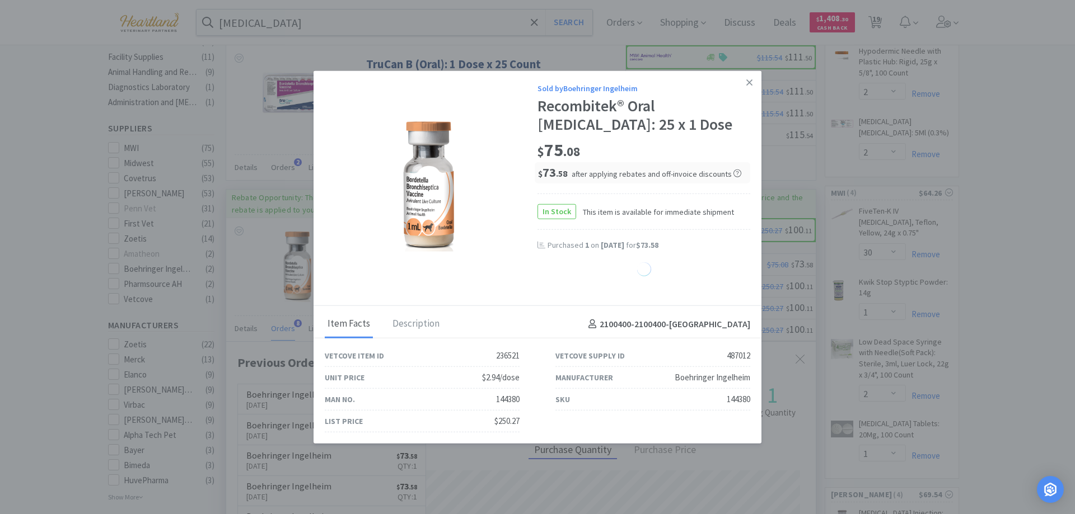
select select "1"
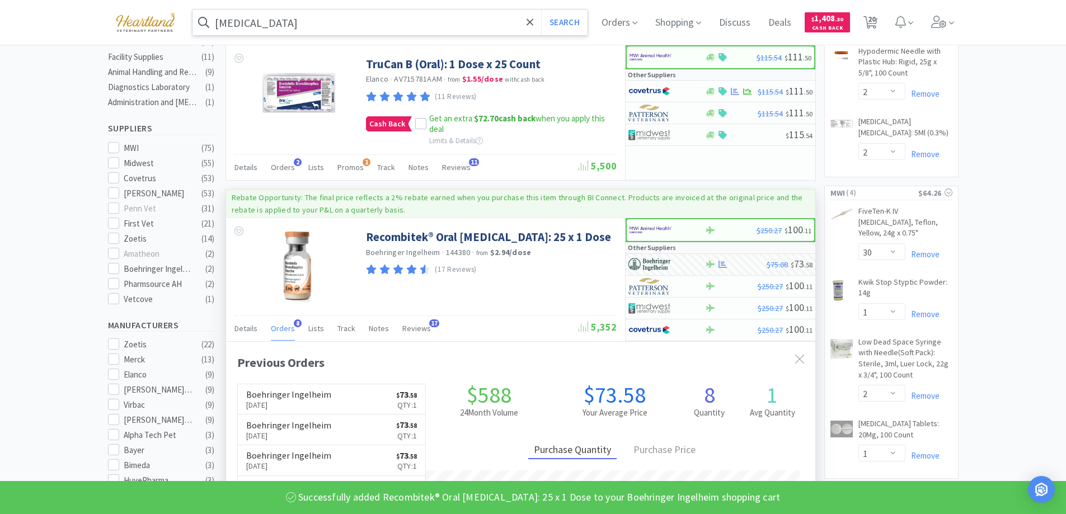
click at [434, 22] on input "bordetella" at bounding box center [391, 23] width 396 height 26
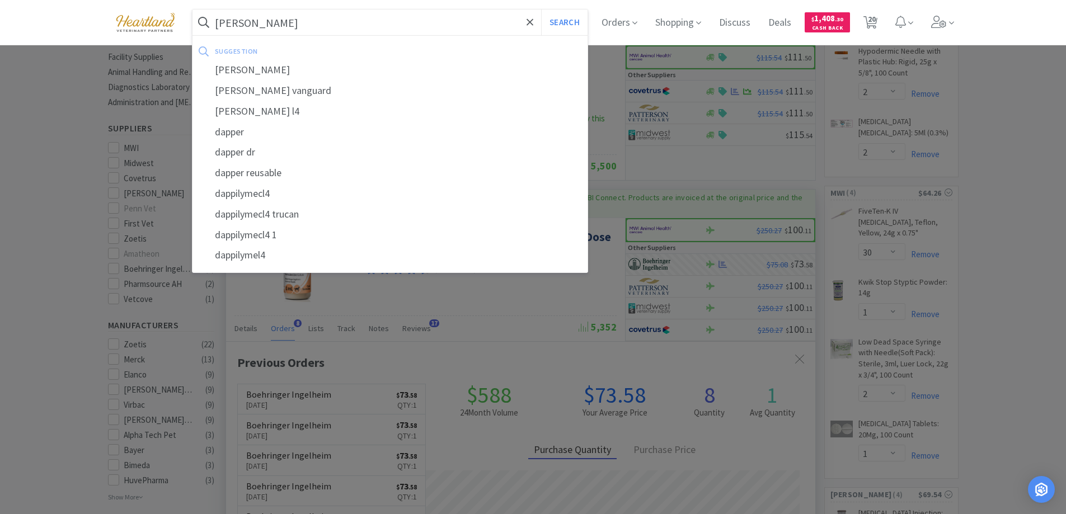
click at [541, 10] on button "Search" at bounding box center [564, 23] width 46 height 26
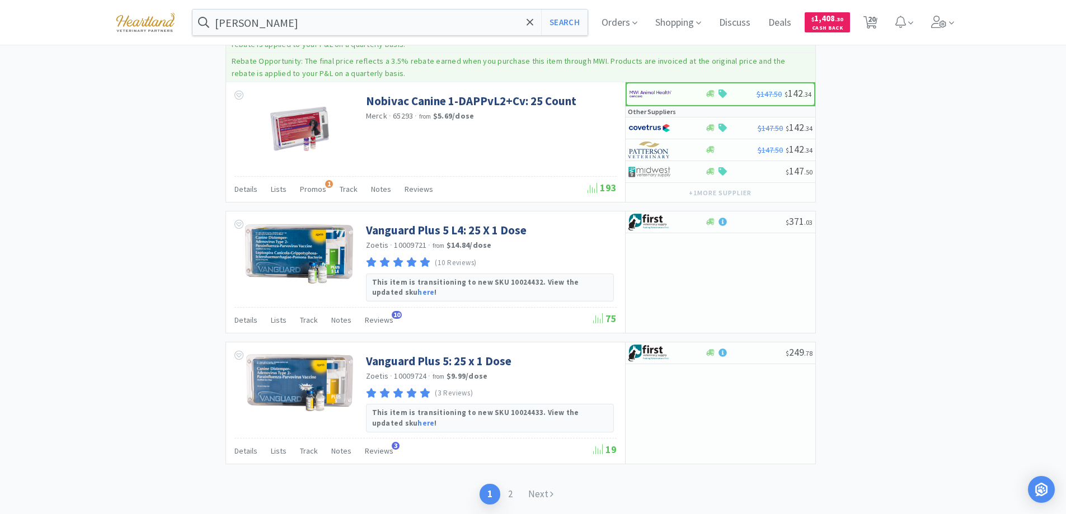
scroll to position [2677, 0]
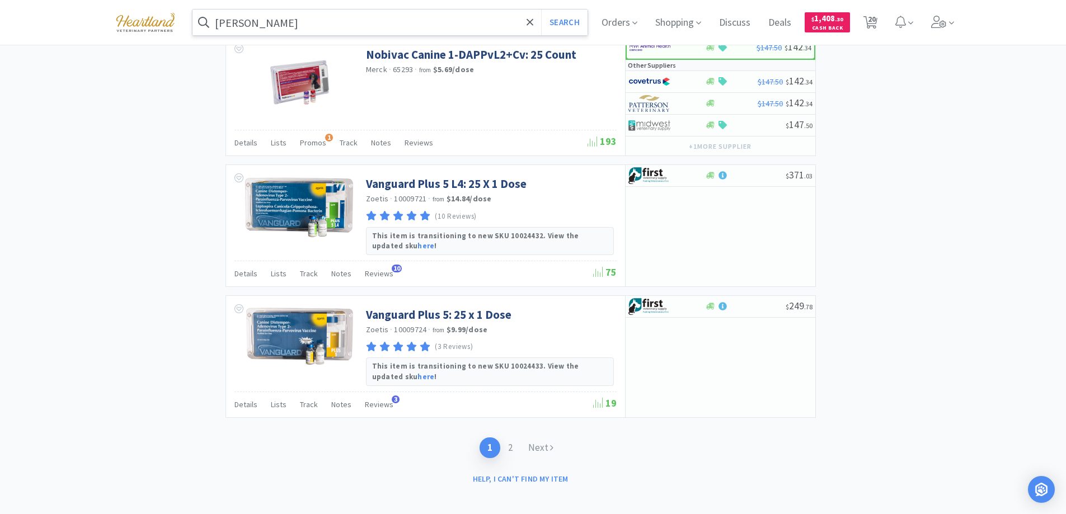
click at [287, 18] on input "dapp" at bounding box center [391, 23] width 396 height 26
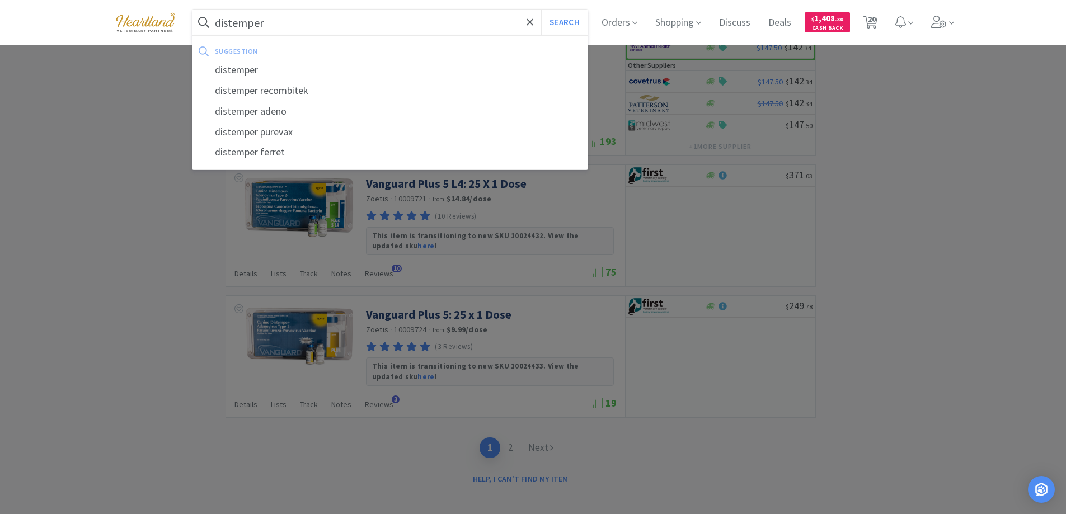
type input "distemper"
click at [541, 10] on button "Search" at bounding box center [564, 23] width 46 height 26
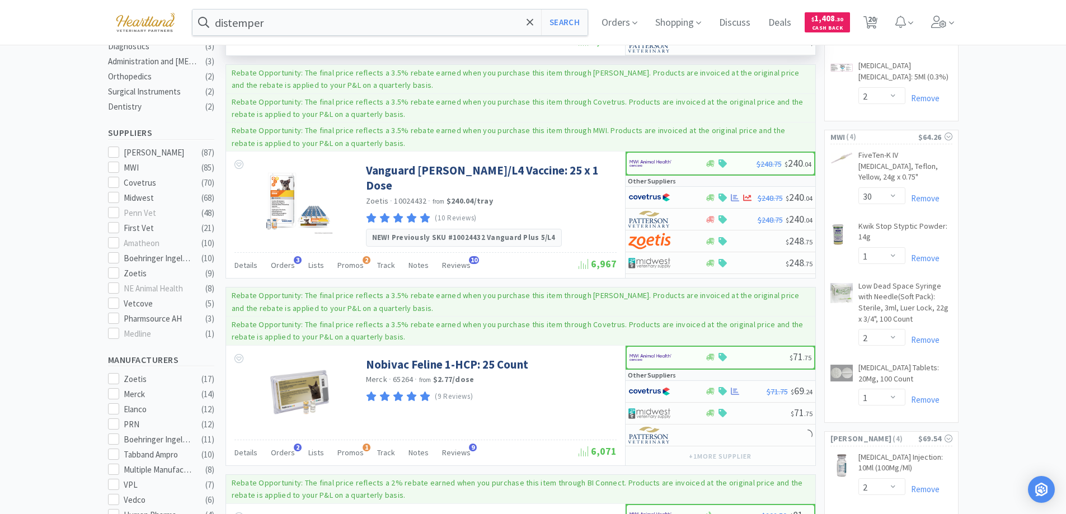
scroll to position [616, 0]
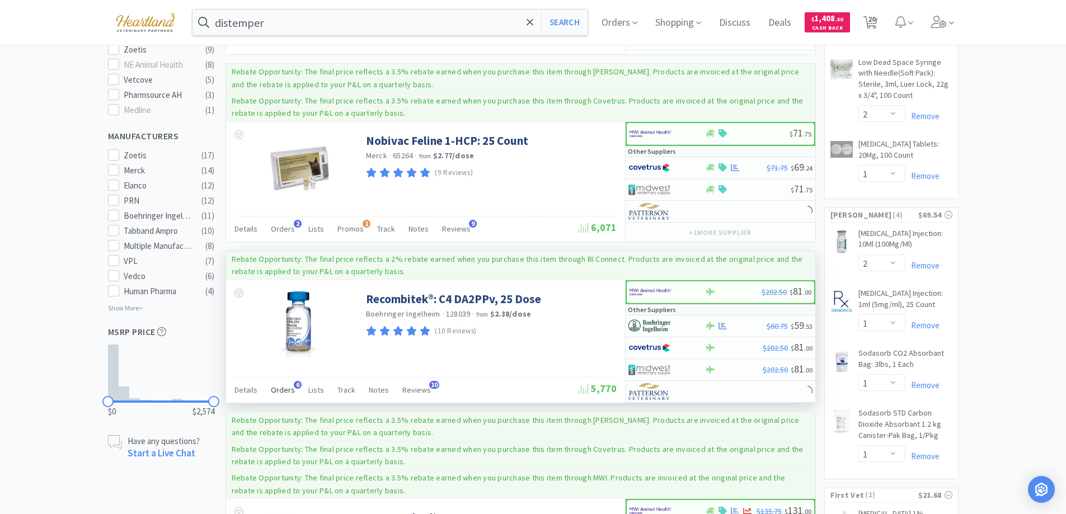
click at [271, 385] on span "Orders" at bounding box center [283, 390] width 24 height 10
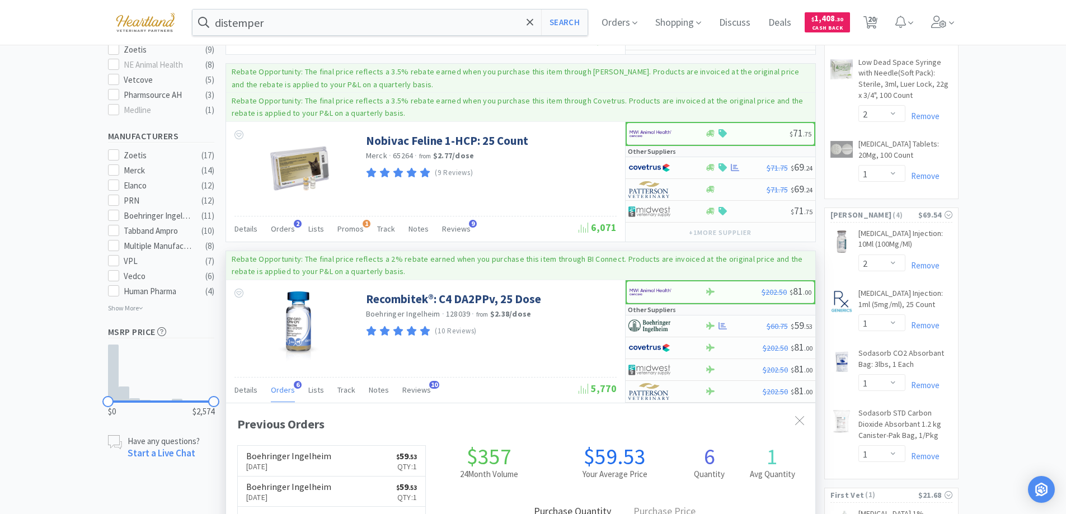
scroll to position [290, 589]
click at [678, 319] on div at bounding box center [659, 326] width 62 height 19
select select "1"
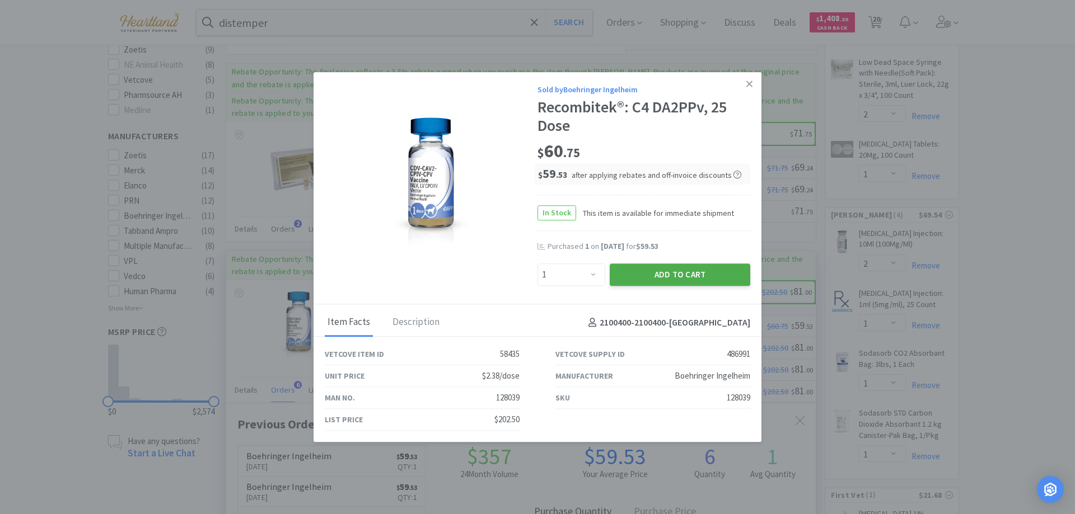
click at [683, 273] on button "Add to Cart" at bounding box center [679, 275] width 140 height 22
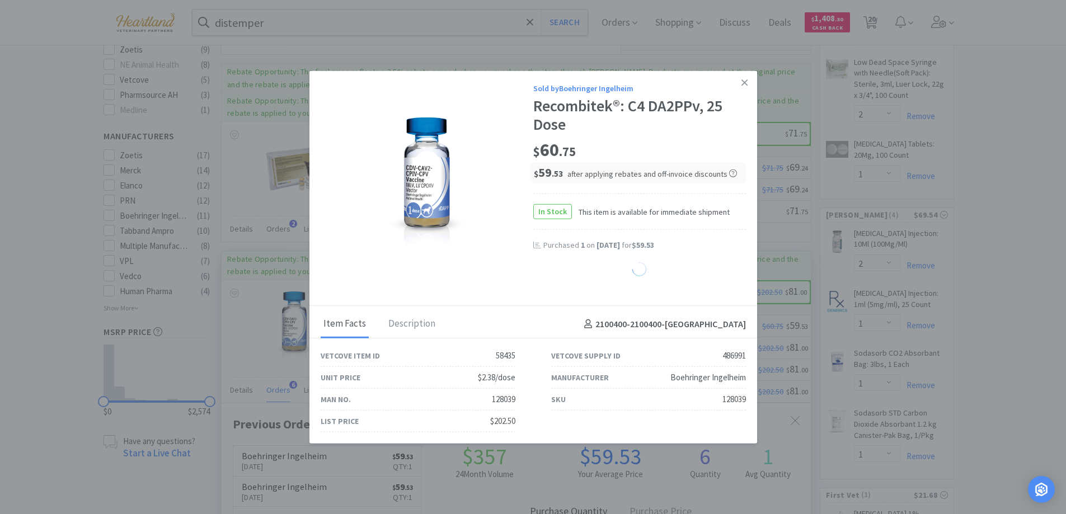
select select "1"
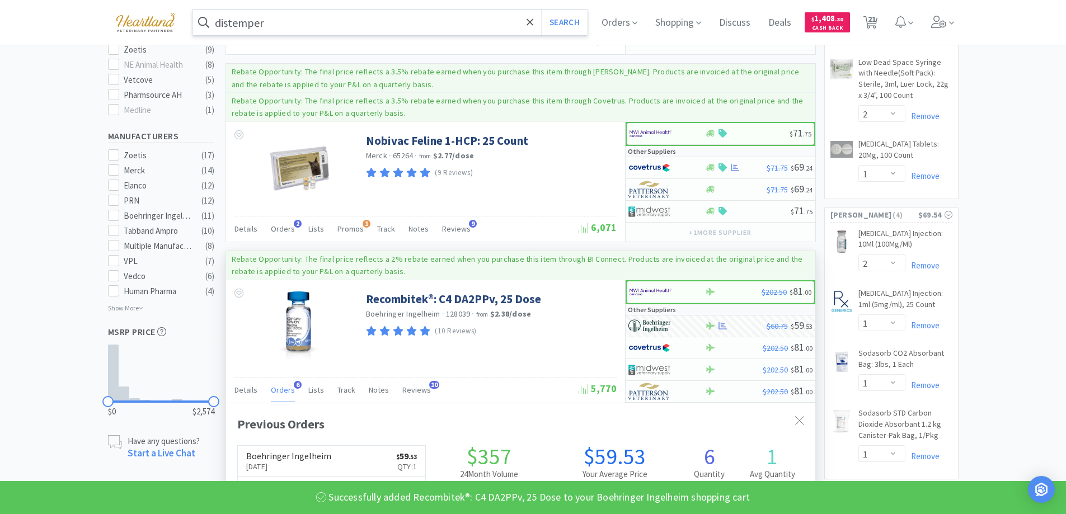
click at [346, 26] on input "distemper" at bounding box center [391, 23] width 396 height 26
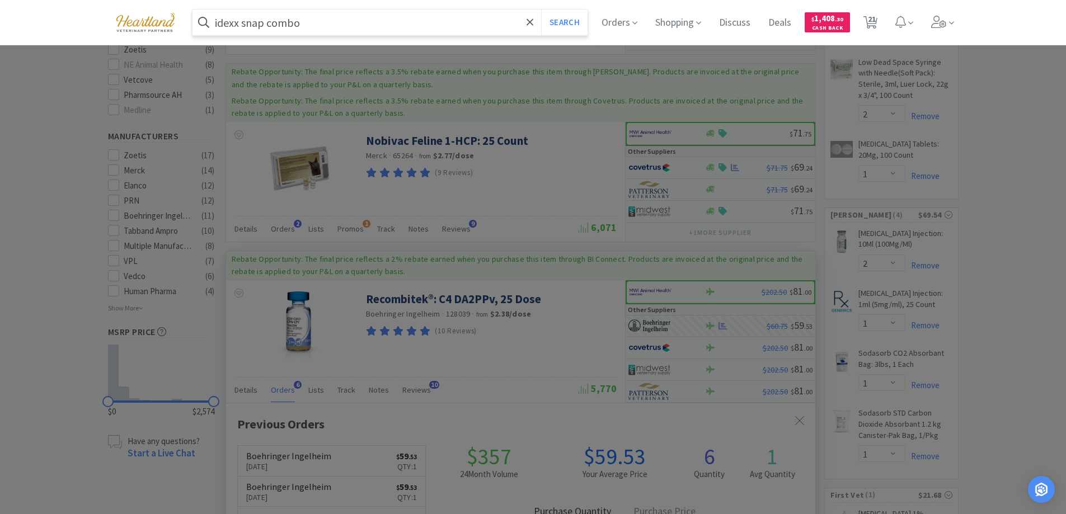
type input "idexx snap combo"
click at [541, 10] on button "Search" at bounding box center [564, 23] width 46 height 26
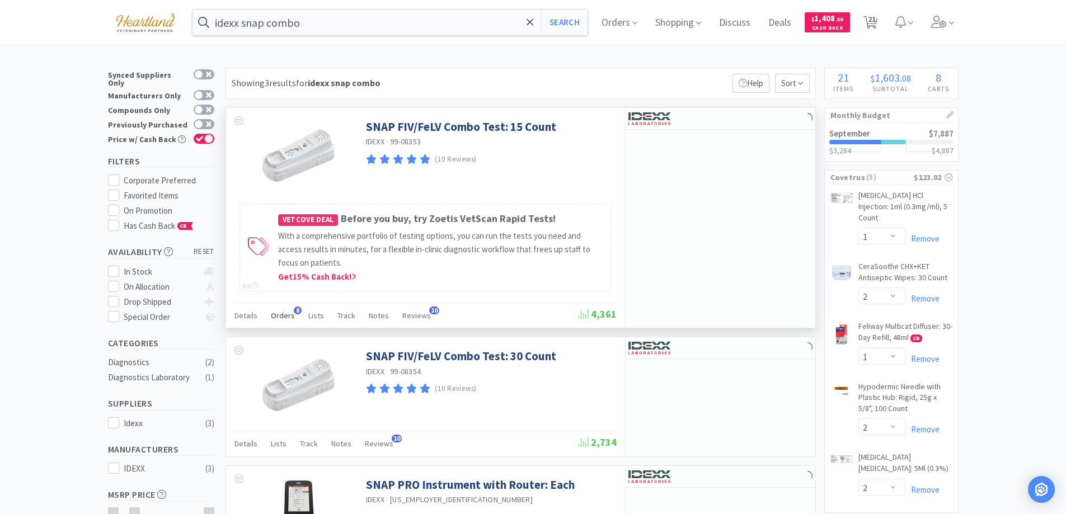
click at [286, 313] on span "Orders" at bounding box center [283, 316] width 24 height 10
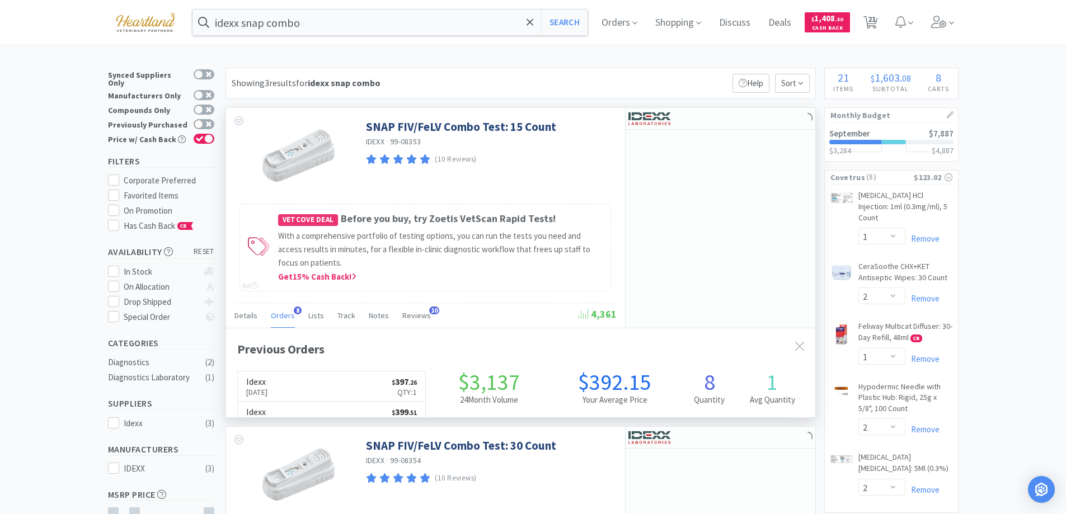
scroll to position [299, 589]
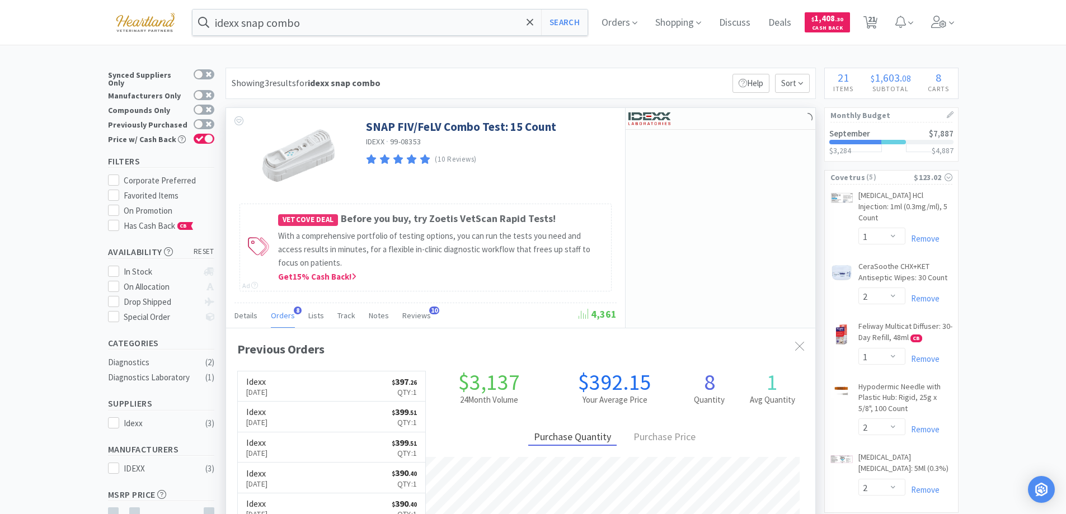
click at [286, 313] on span "Orders" at bounding box center [283, 316] width 24 height 10
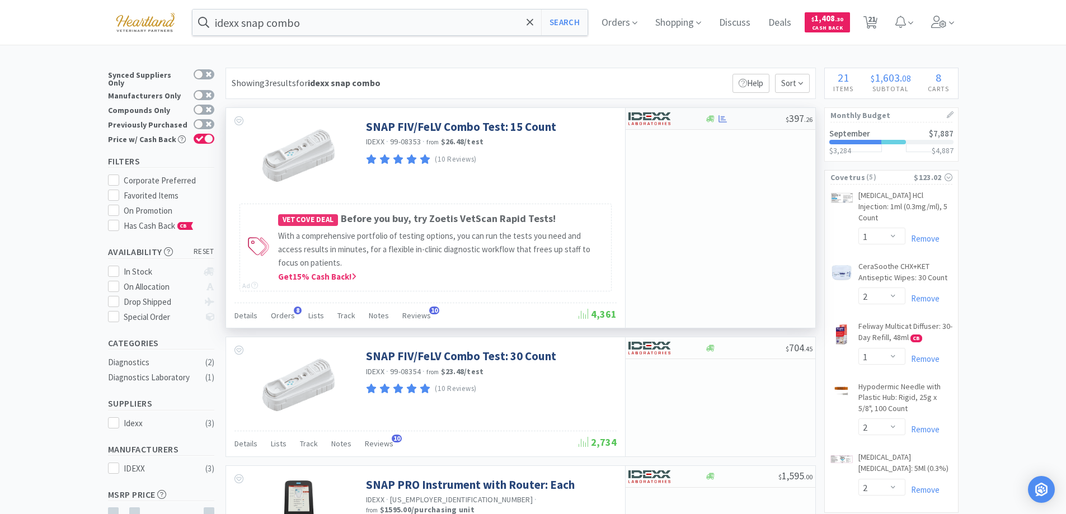
click at [689, 114] on div at bounding box center [659, 118] width 62 height 19
select select "1"
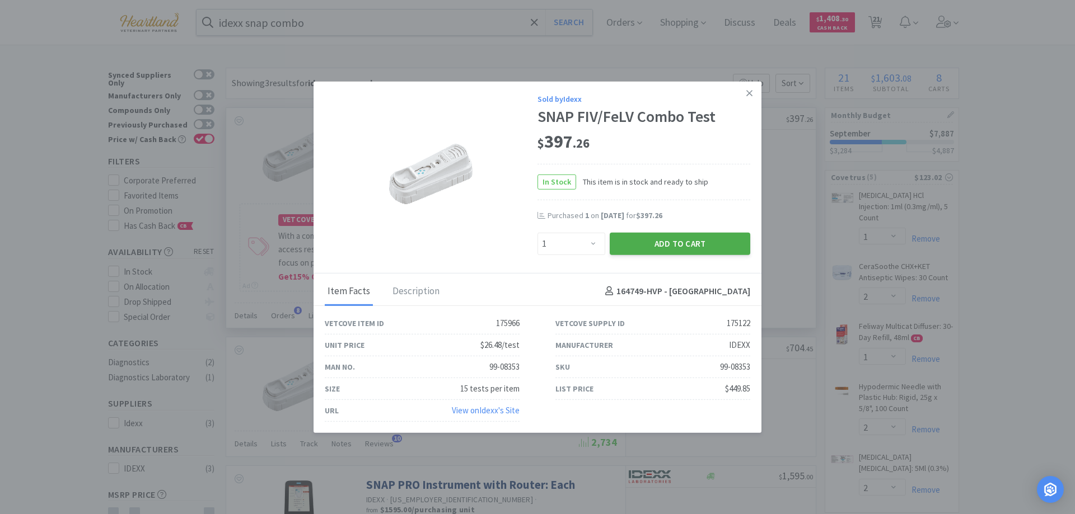
click at [681, 250] on button "Add to Cart" at bounding box center [679, 243] width 140 height 22
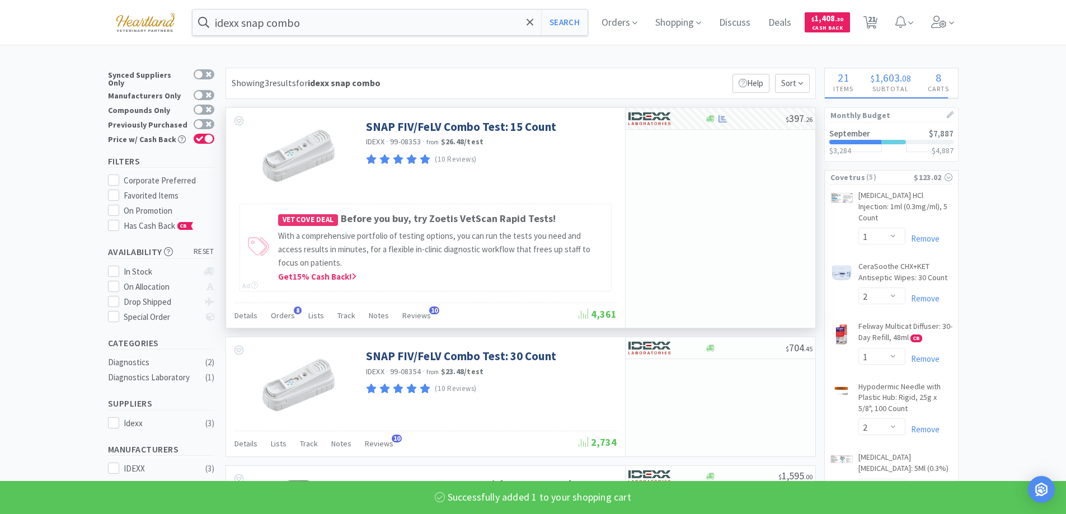
select select "1"
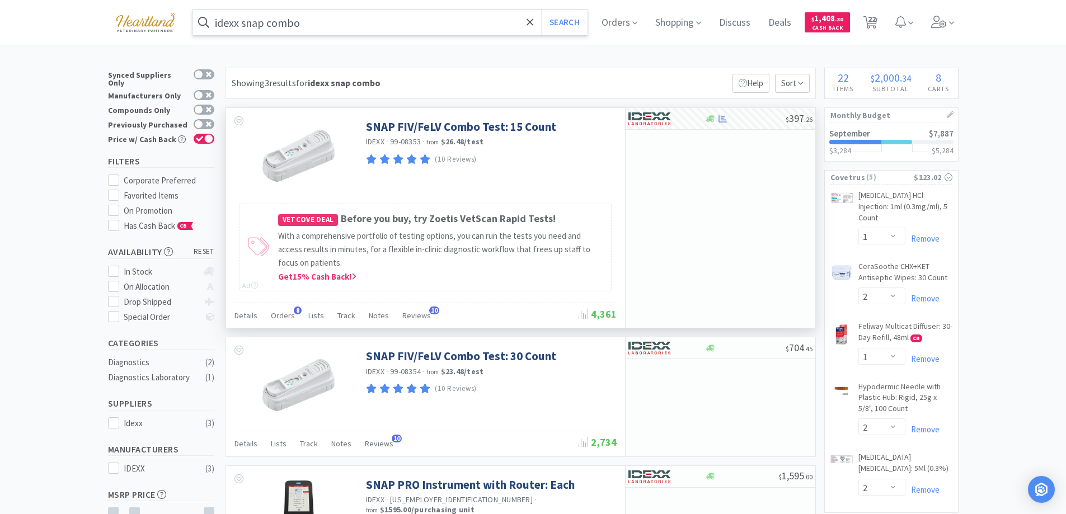
click at [334, 26] on input "idexx snap combo" at bounding box center [391, 23] width 396 height 26
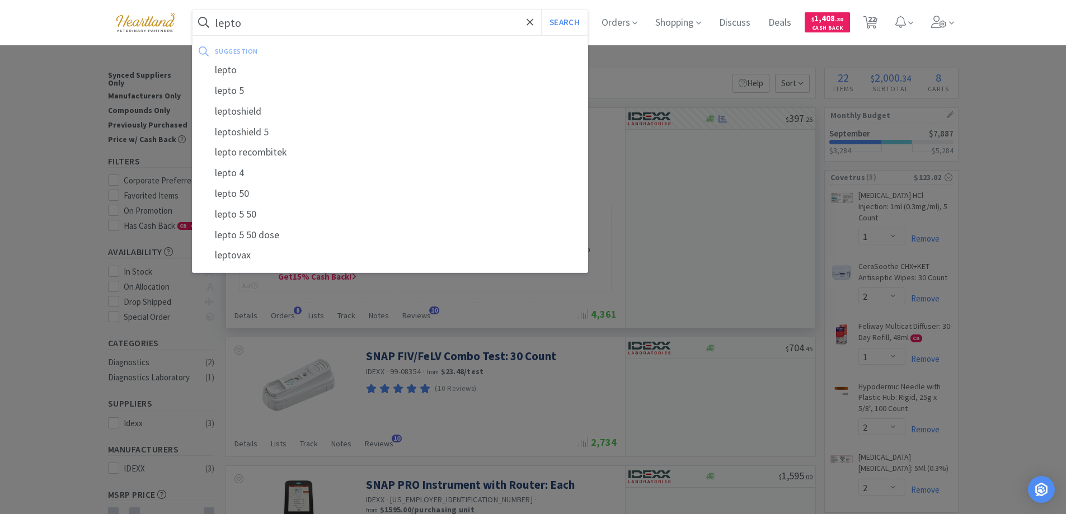
type input "lepto"
click at [541, 10] on button "Search" at bounding box center [564, 23] width 46 height 26
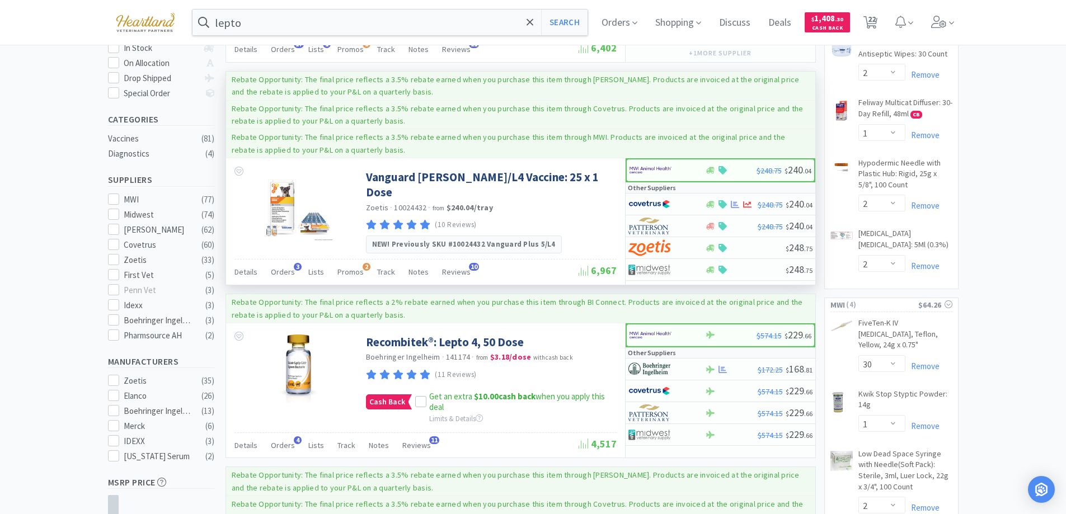
scroll to position [336, 0]
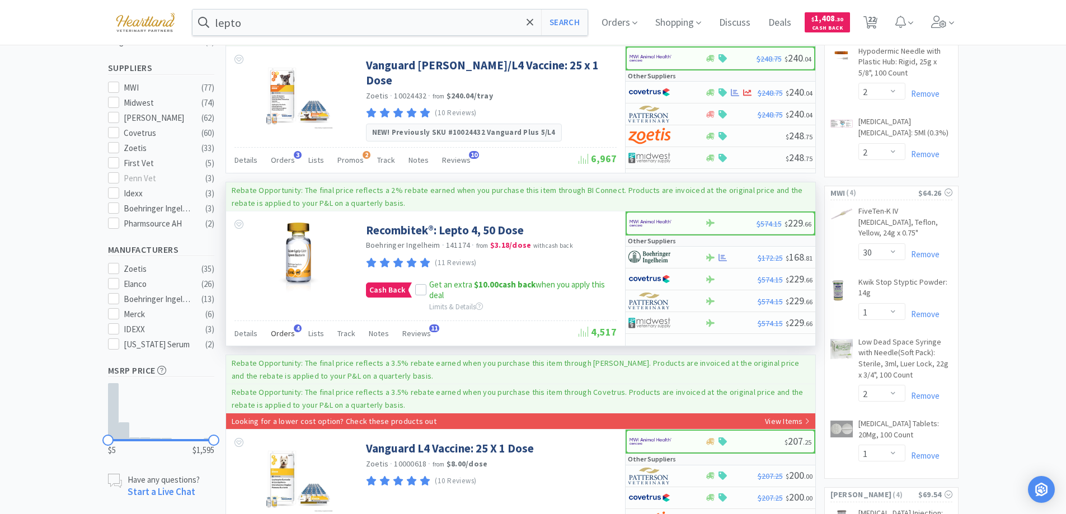
click at [271, 332] on span "Orders" at bounding box center [283, 334] width 24 height 10
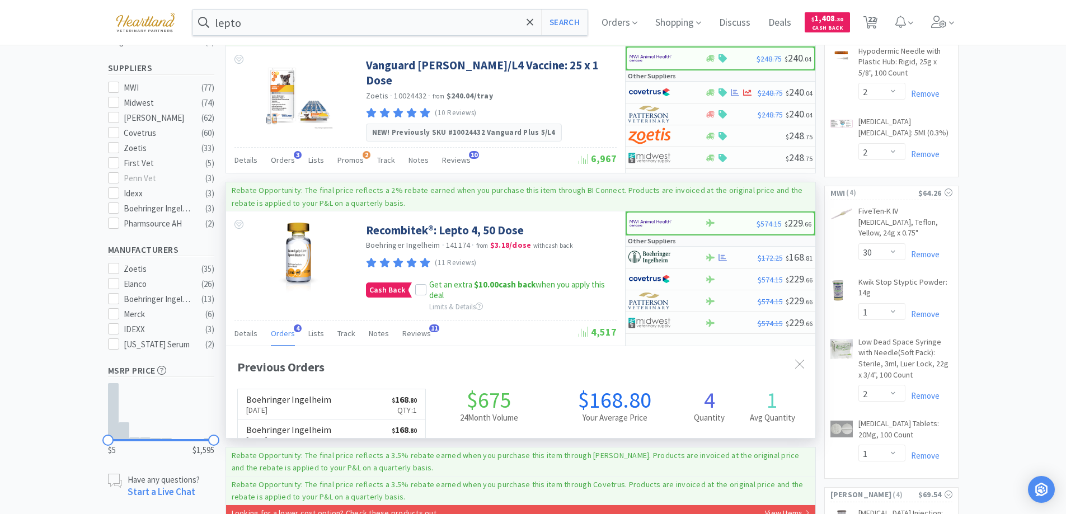
scroll to position [290, 589]
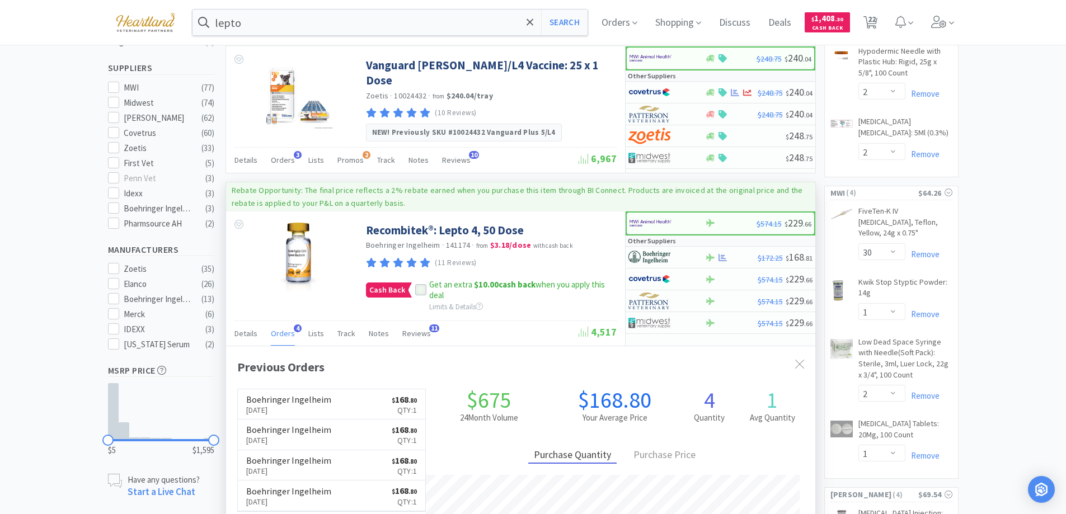
click at [417, 287] on icon at bounding box center [421, 291] width 8 height 8
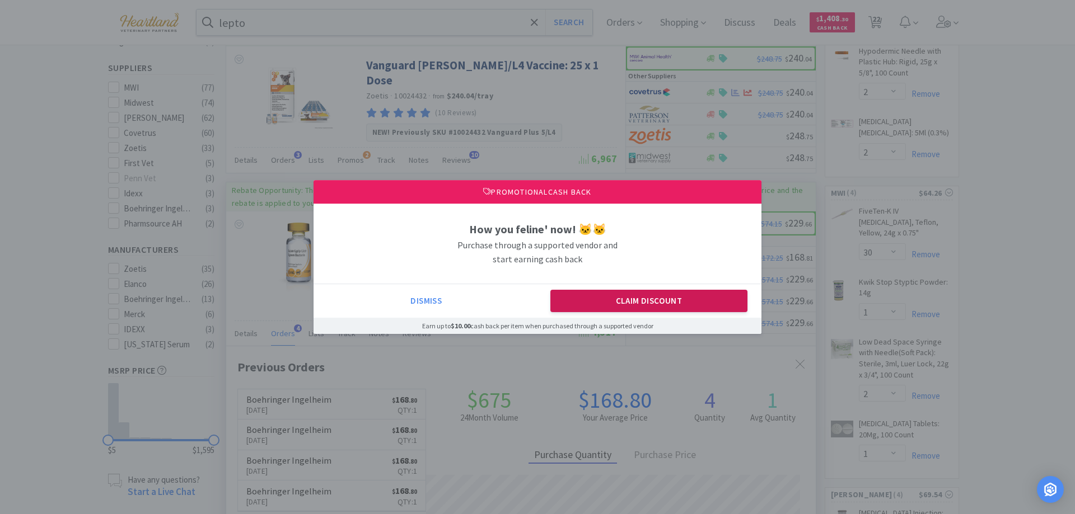
click at [671, 299] on button "Claim Discount" at bounding box center [649, 301] width 198 height 22
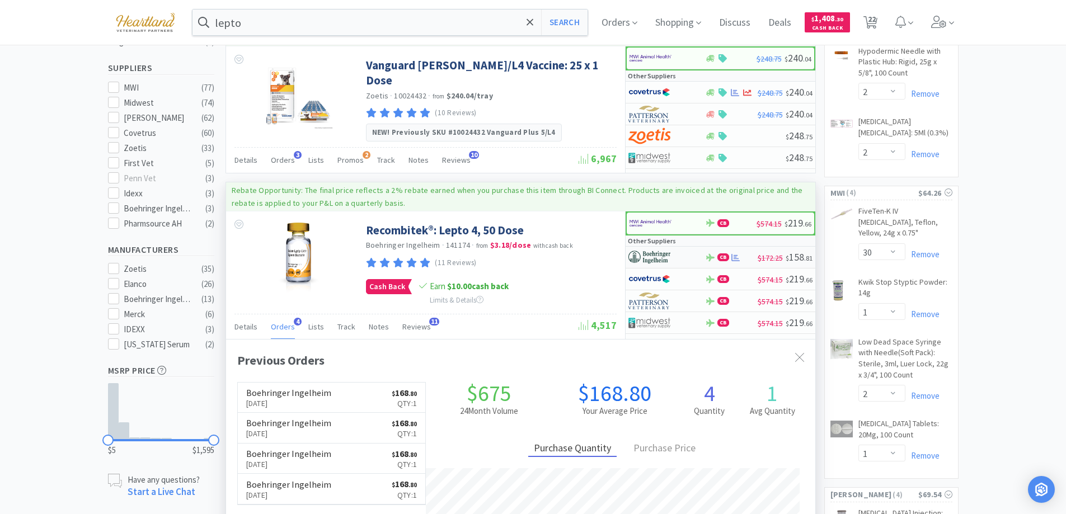
click at [689, 254] on div at bounding box center [659, 257] width 62 height 19
select select "1"
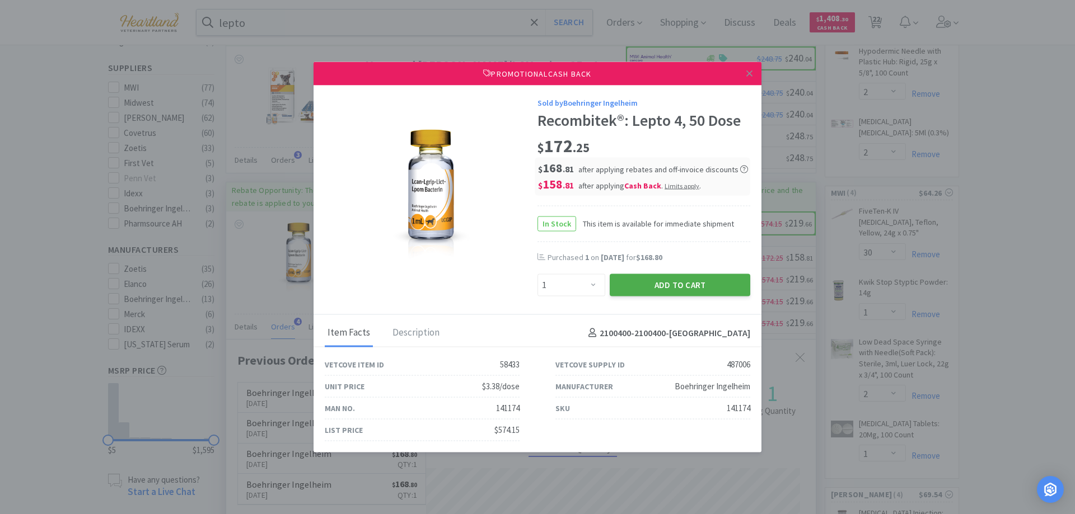
click at [693, 289] on button "Add to Cart" at bounding box center [679, 285] width 140 height 22
select select "1"
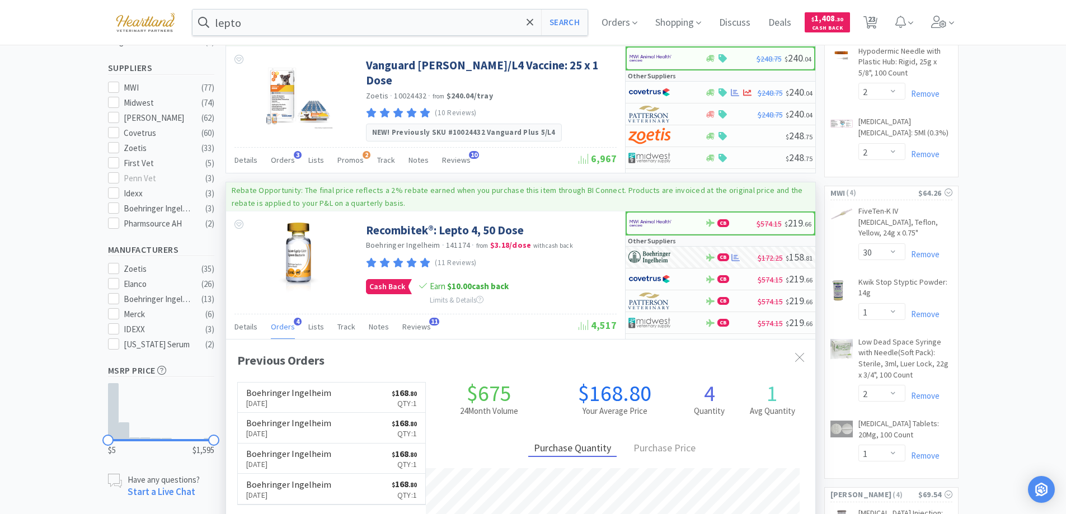
scroll to position [0, 0]
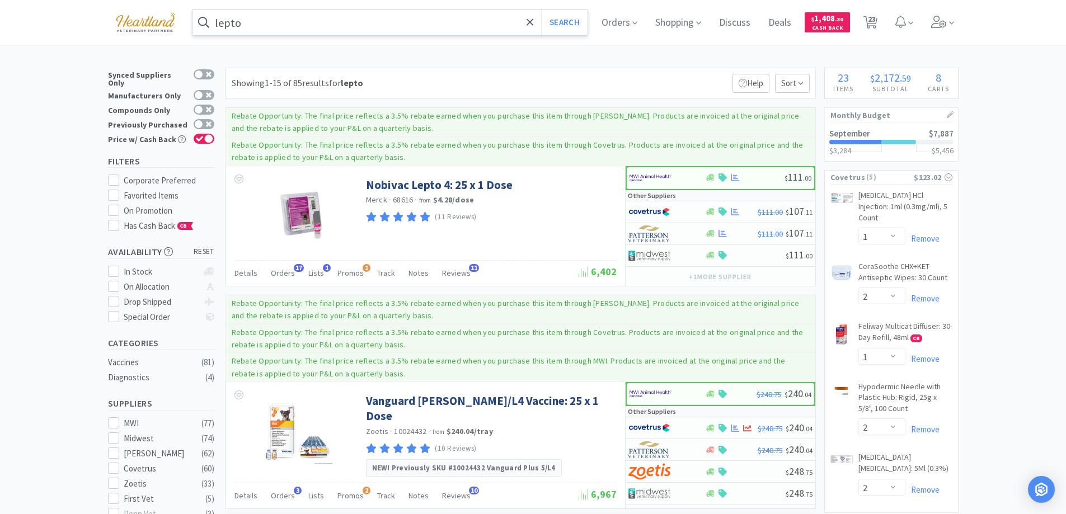
click at [359, 30] on input "lepto" at bounding box center [391, 23] width 396 height 26
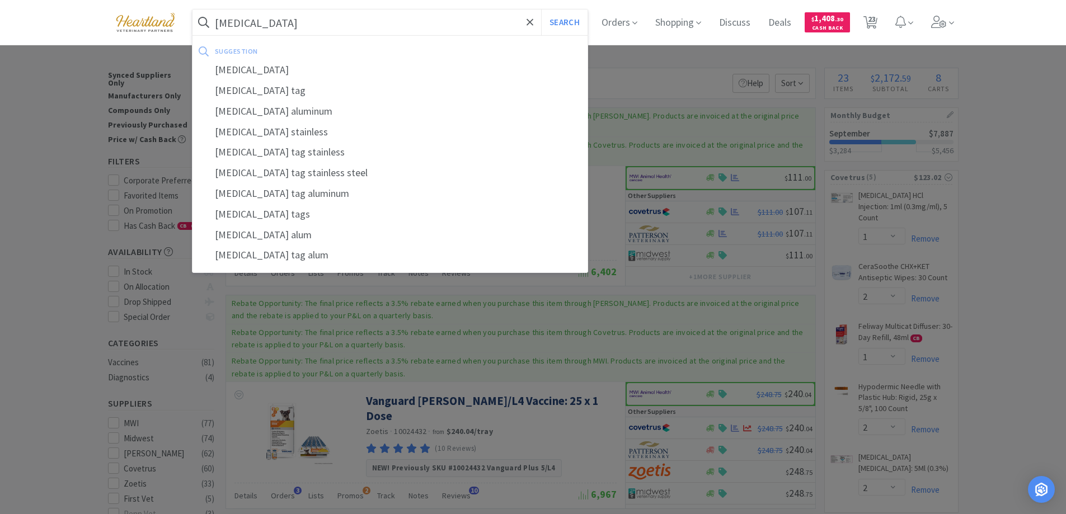
type input "rabies"
click at [541, 10] on button "Search" at bounding box center [564, 23] width 46 height 26
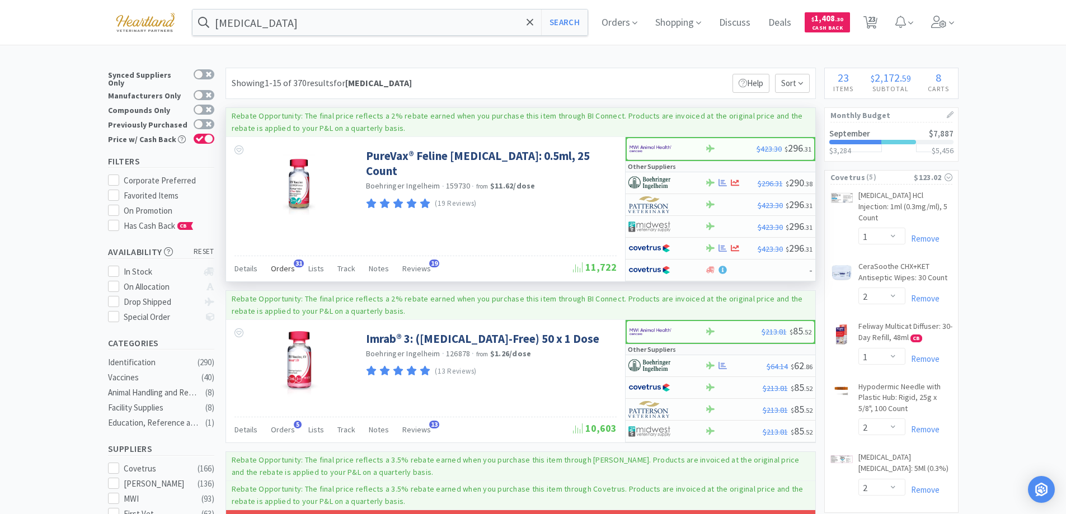
click at [281, 266] on span "Orders" at bounding box center [283, 269] width 24 height 10
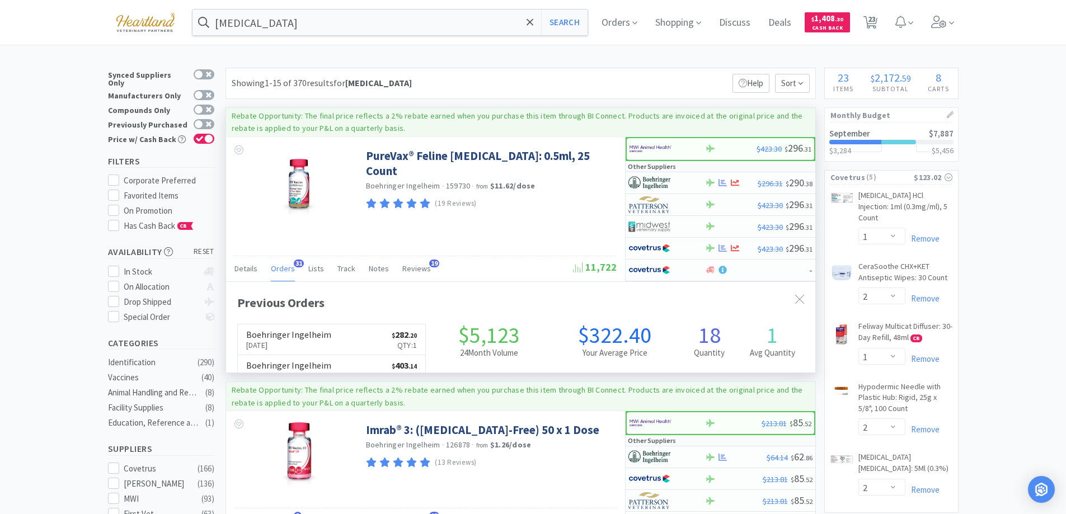
scroll to position [300, 589]
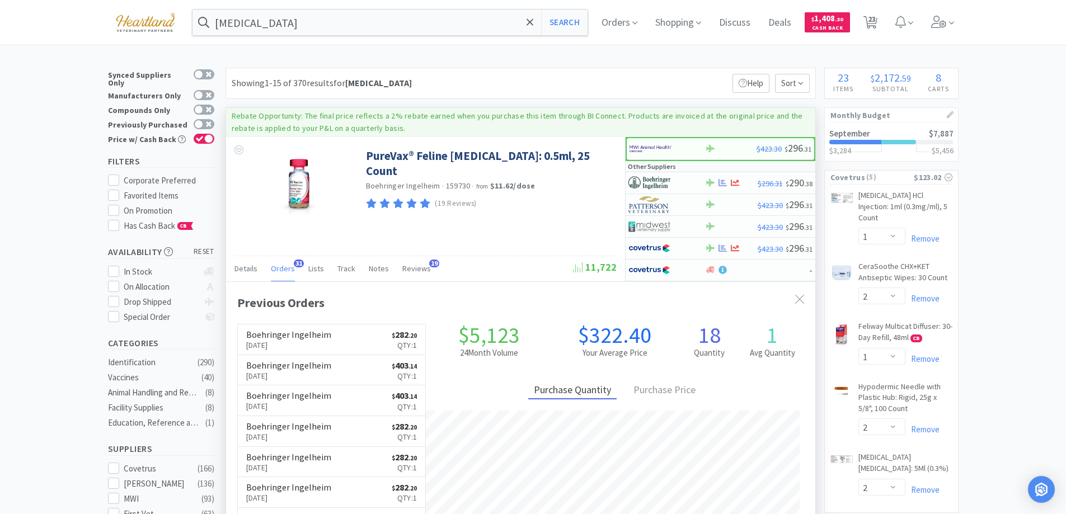
click at [281, 266] on span "Orders" at bounding box center [283, 269] width 24 height 10
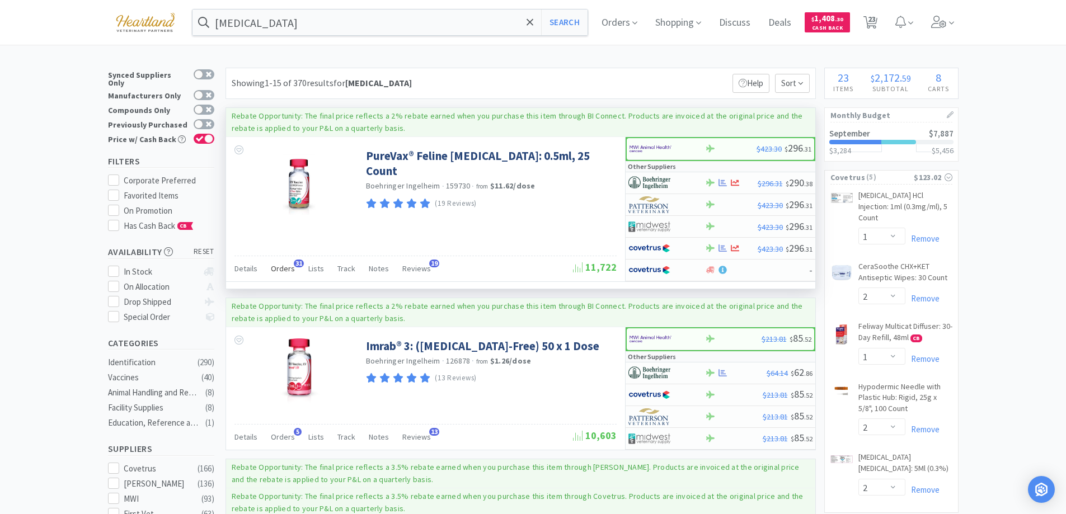
scroll to position [112, 0]
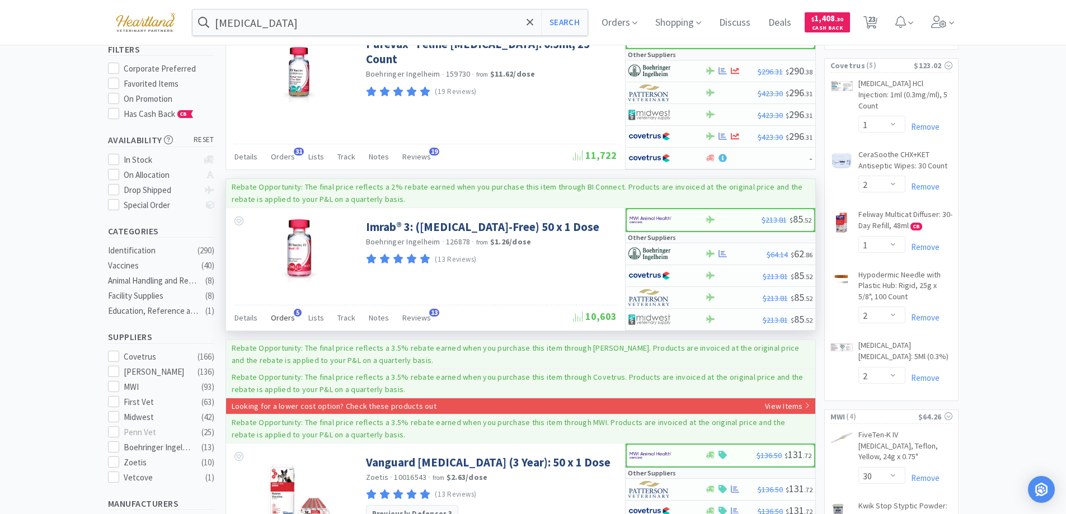
click at [282, 320] on span "Orders" at bounding box center [283, 318] width 24 height 10
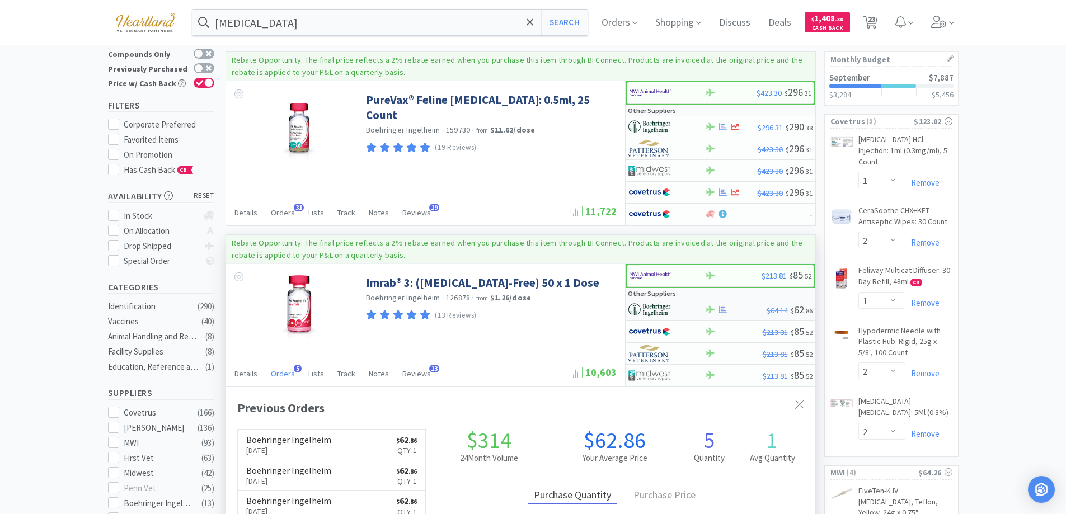
scroll to position [290, 589]
click at [695, 313] on div at bounding box center [666, 310] width 77 height 19
select select "1"
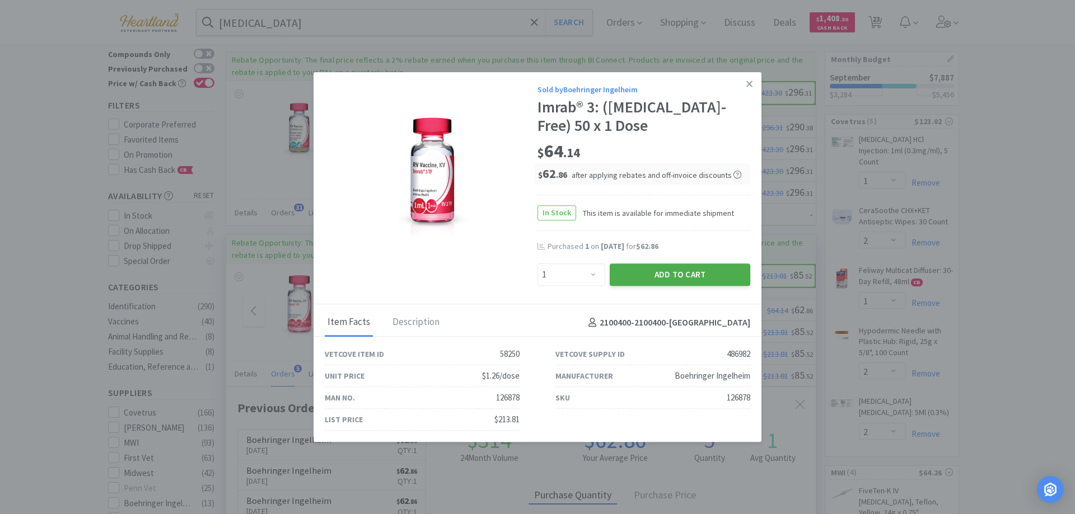
click at [681, 268] on button "Add to Cart" at bounding box center [679, 275] width 140 height 22
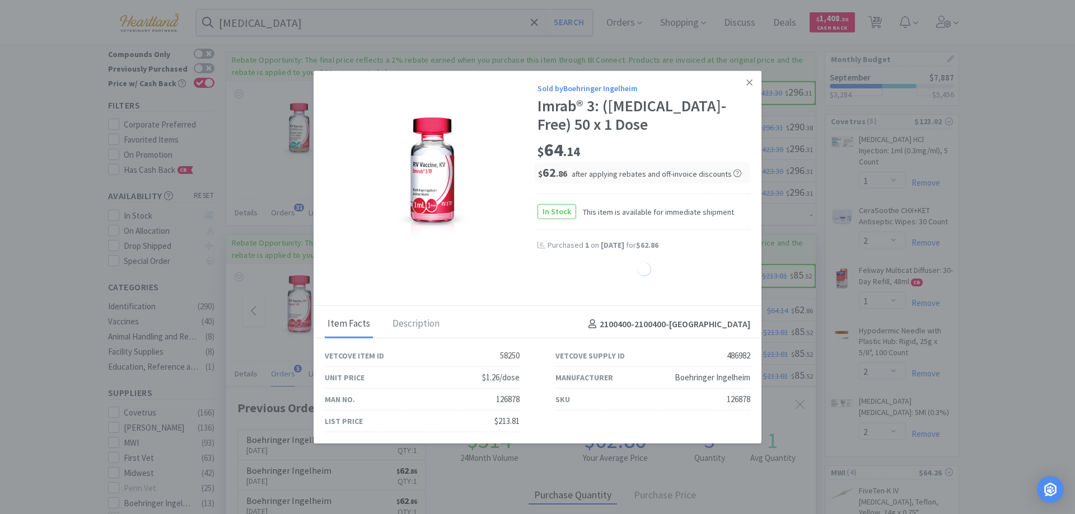
select select "1"
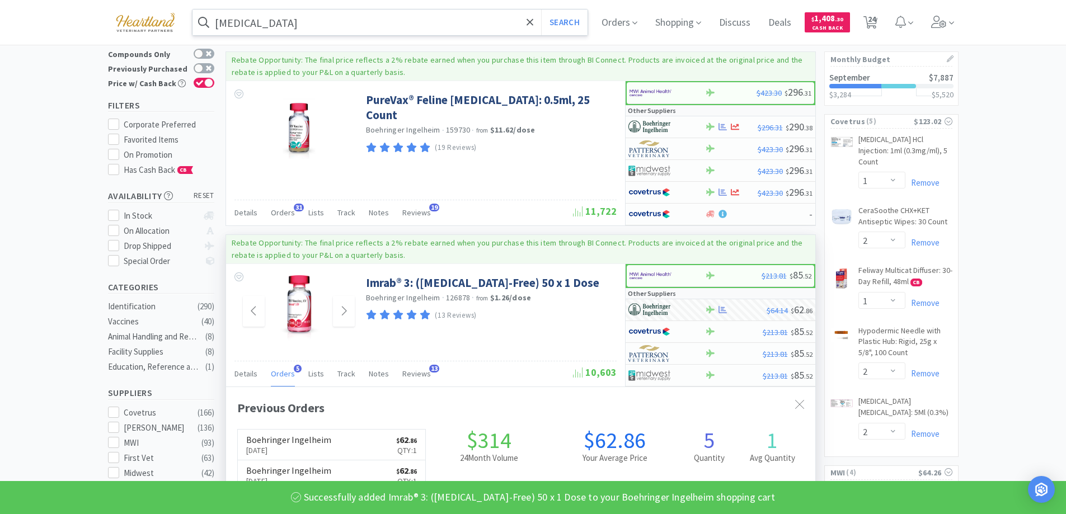
click at [340, 22] on input "rabies" at bounding box center [391, 23] width 396 height 26
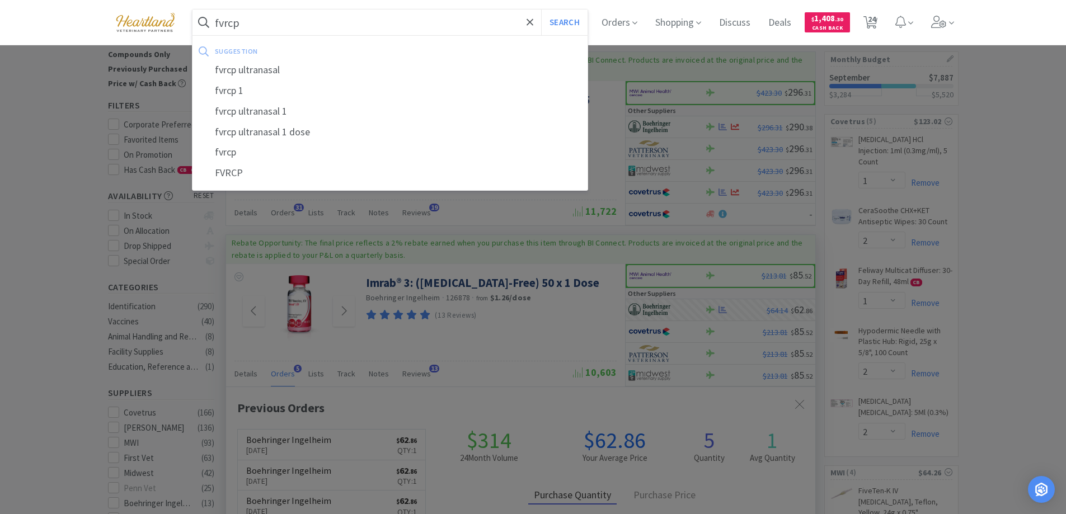
type input "fvrcp"
click at [541, 10] on button "Search" at bounding box center [564, 23] width 46 height 26
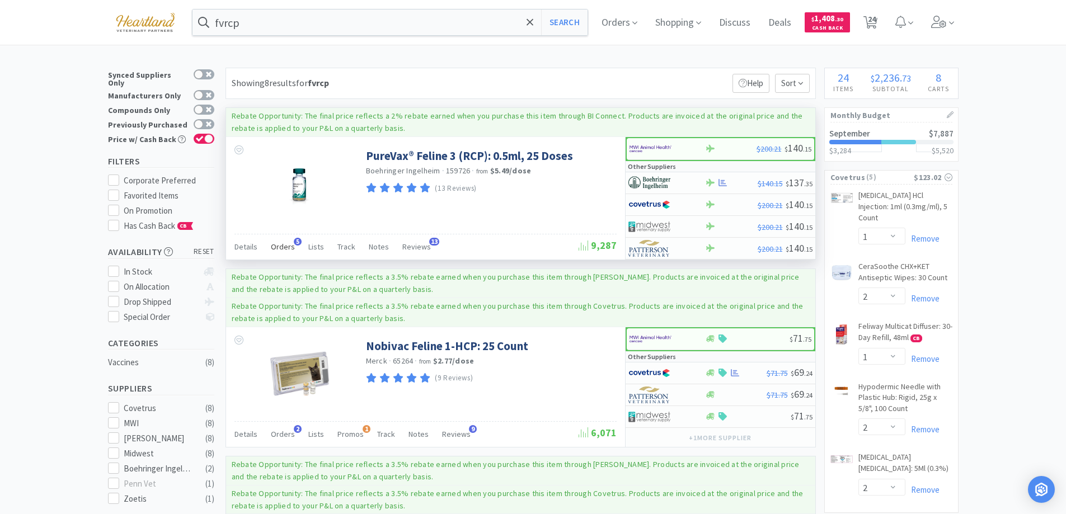
click at [289, 242] on span "Orders" at bounding box center [283, 247] width 24 height 10
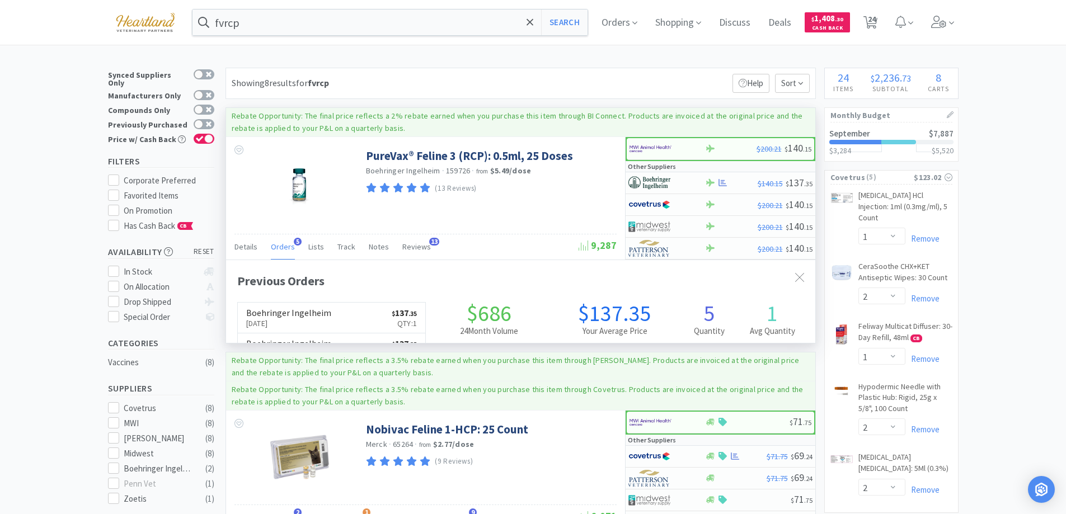
scroll to position [290, 589]
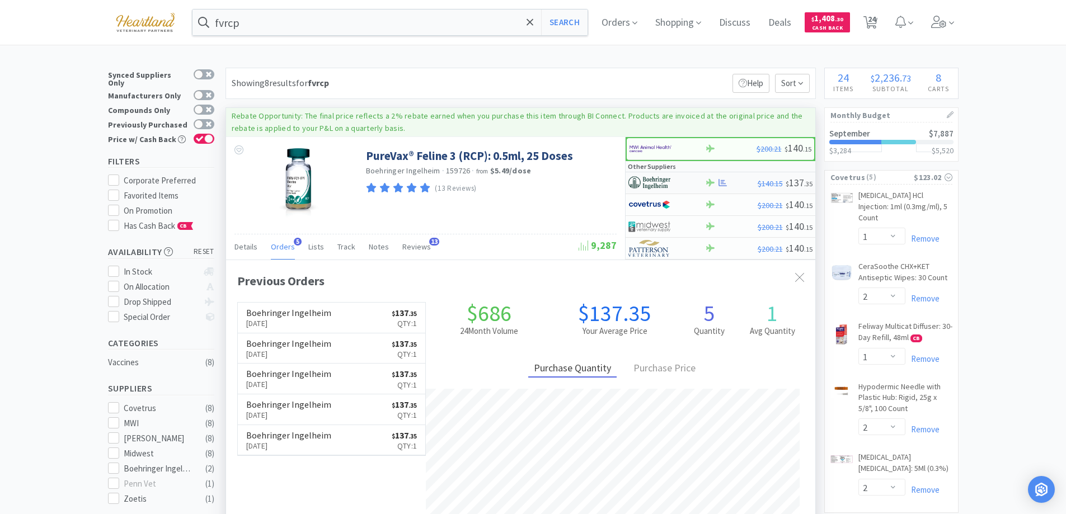
click at [686, 178] on div at bounding box center [659, 182] width 62 height 19
select select "1"
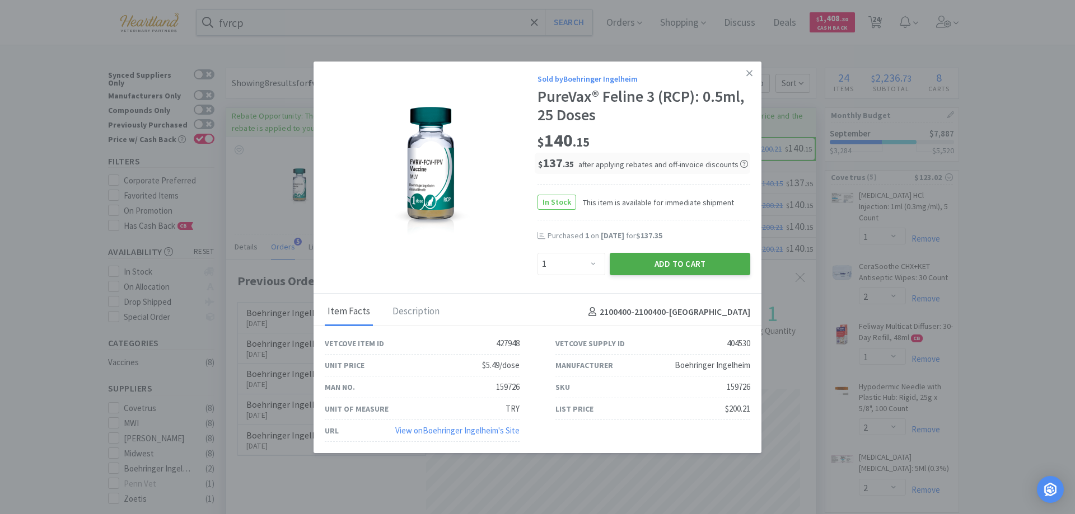
click at [673, 262] on button "Add to Cart" at bounding box center [679, 264] width 140 height 22
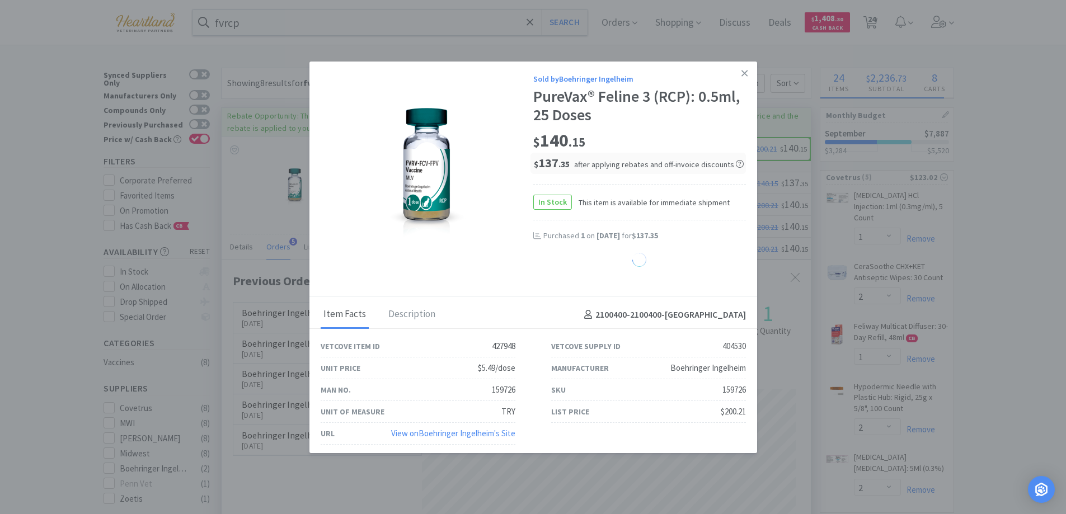
select select "1"
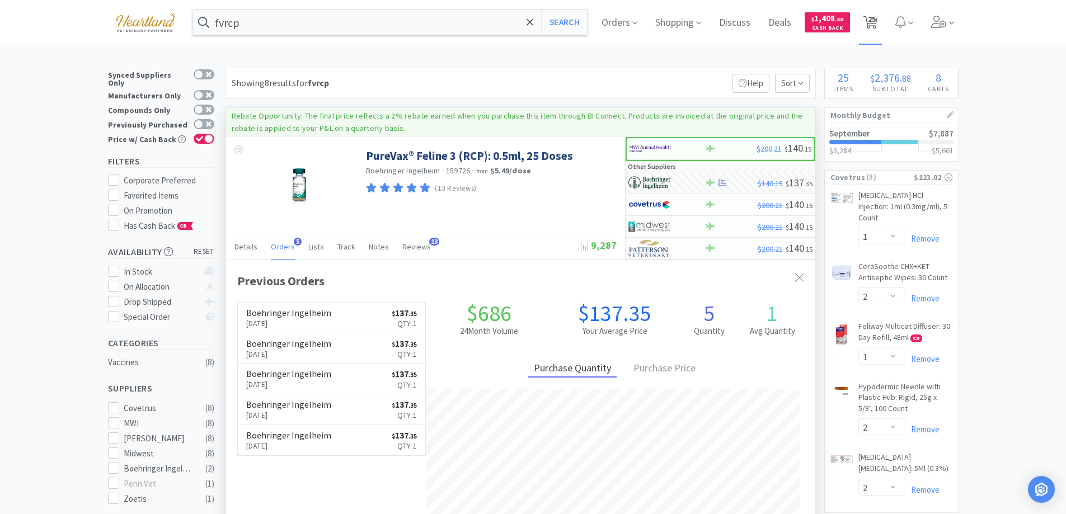
click at [876, 18] on span "25" at bounding box center [872, 19] width 8 height 45
select select "1"
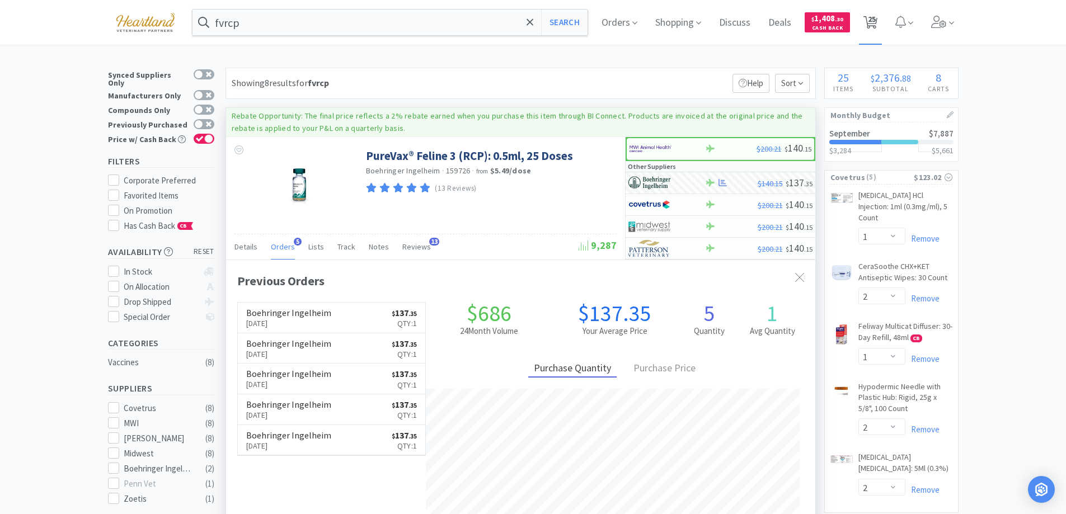
select select "1"
select select "5"
select select "100"
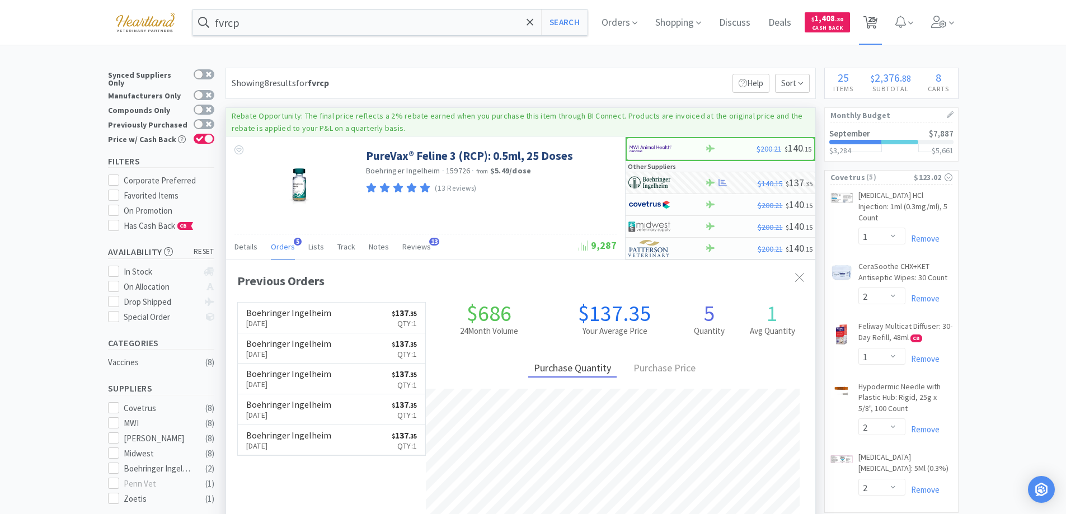
select select "1"
select select "2"
select select "1"
select select "2"
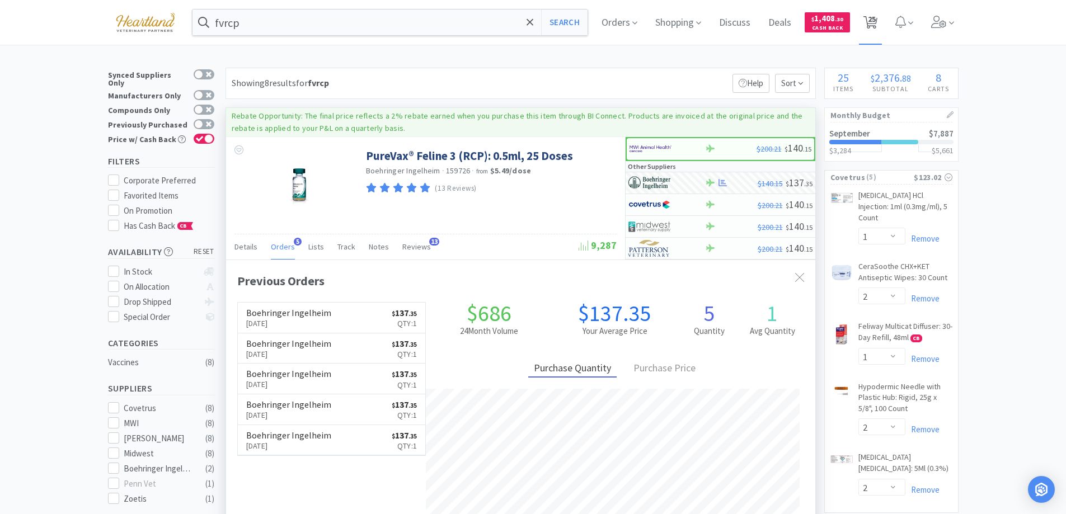
select select "2"
select select "30"
select select "1"
select select "2"
select select "1"
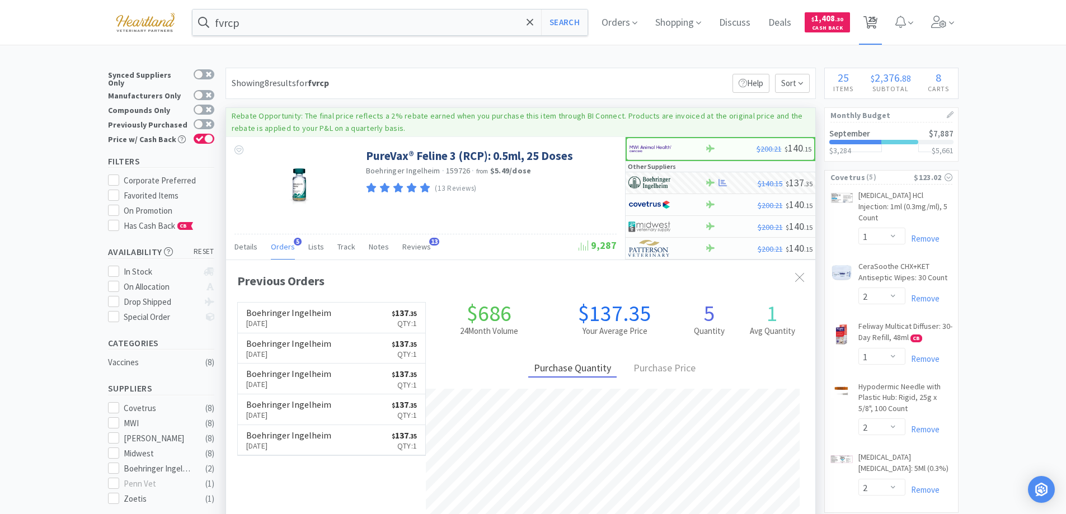
select select "2"
select select "1"
select select "2"
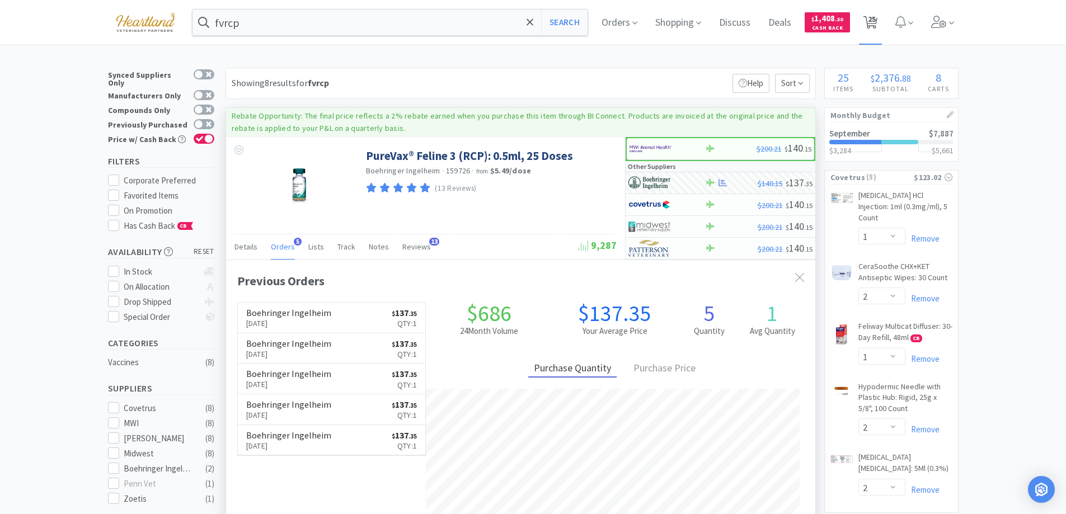
select select "2"
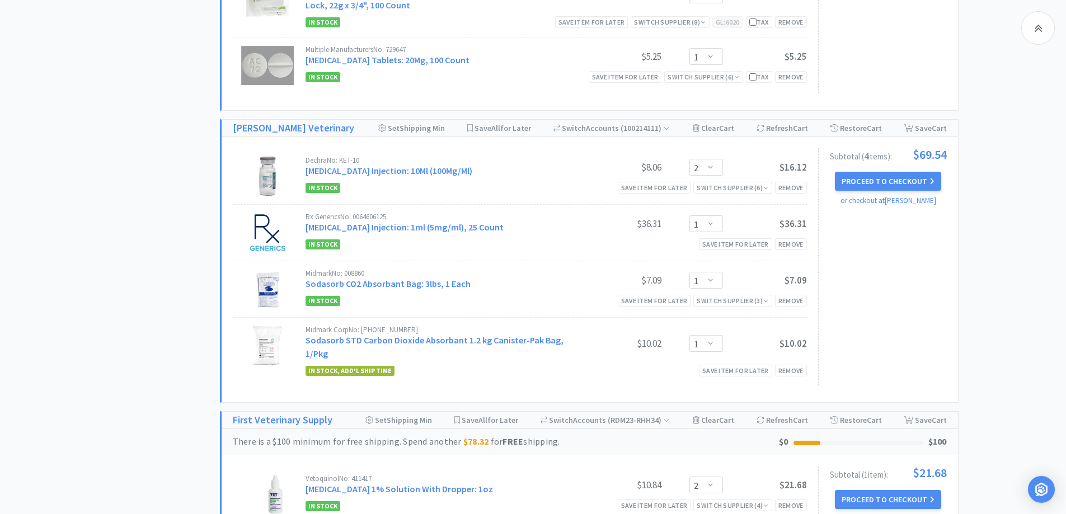
scroll to position [1798, 0]
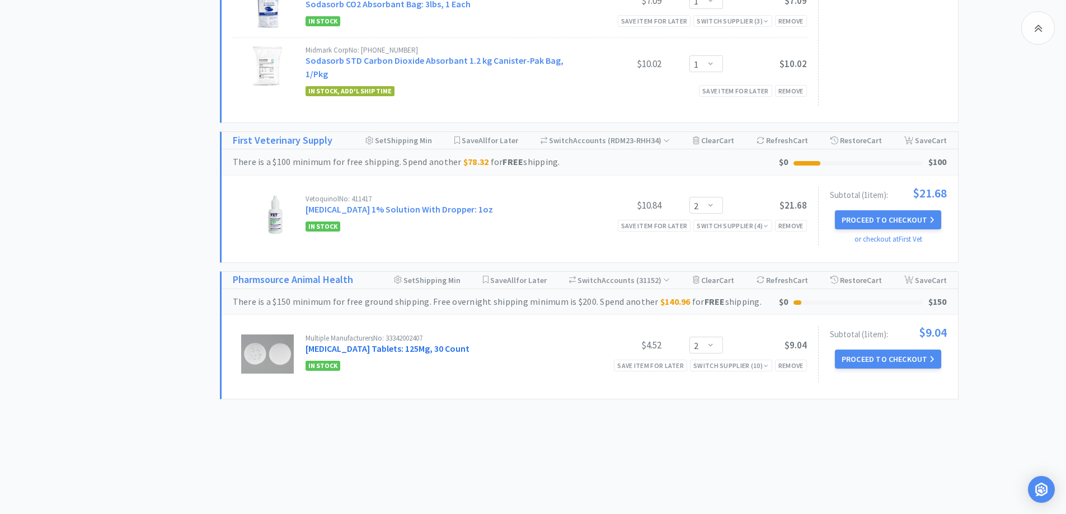
click at [407, 354] on link "Famciclovir Tablets: 125Mg, 30 Count" at bounding box center [388, 348] width 164 height 11
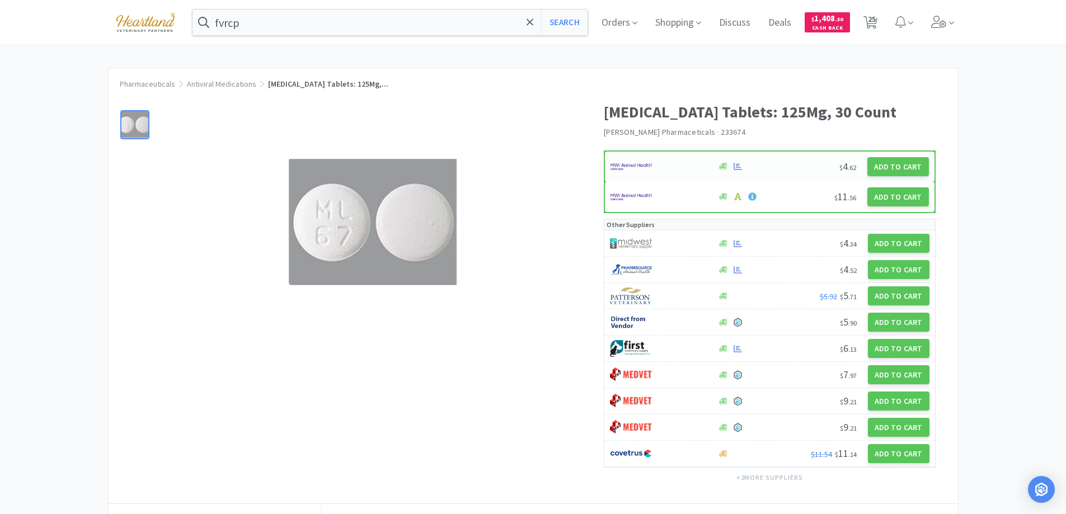
click at [679, 160] on div at bounding box center [658, 166] width 95 height 19
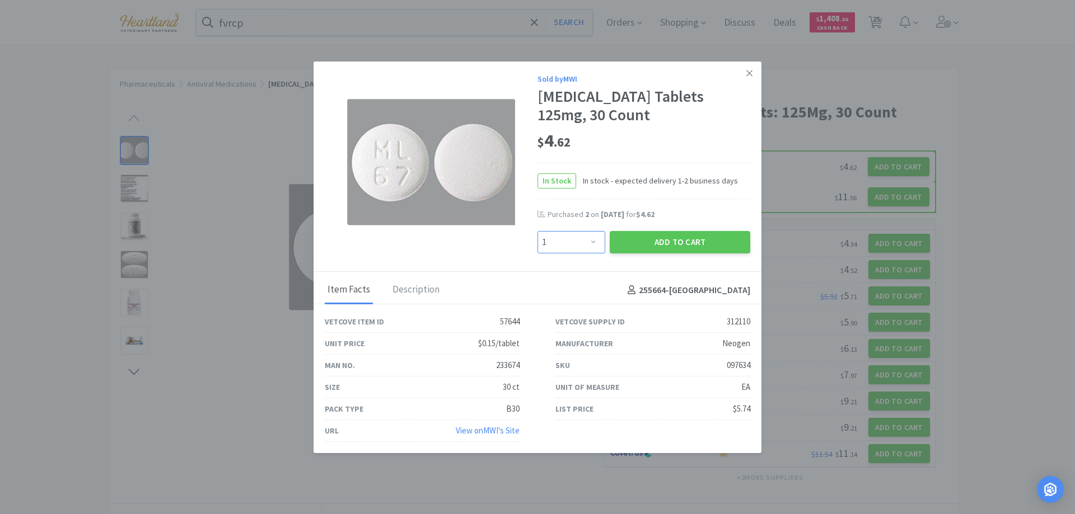
click at [585, 238] on select "Enter Quantity 1 2 3 4 5 6 7 8 9 10 11 12 13 14 15 16 17 18 19 20 Enter Quantity" at bounding box center [571, 242] width 68 height 22
select select "2"
click at [537, 231] on select "Enter Quantity 1 2 3 4 5 6 7 8 9 10 11 12 13 14 15 16 17 18 19 20 Enter Quantity" at bounding box center [571, 242] width 68 height 22
click at [668, 236] on button "Add to Cart" at bounding box center [679, 242] width 140 height 22
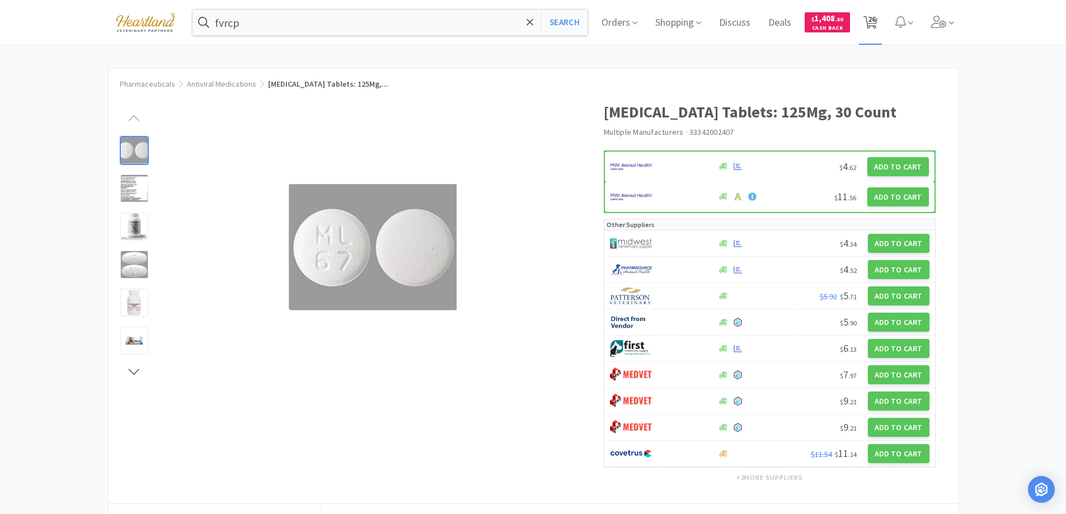
click at [874, 24] on span "26" at bounding box center [872, 19] width 8 height 45
select select "1"
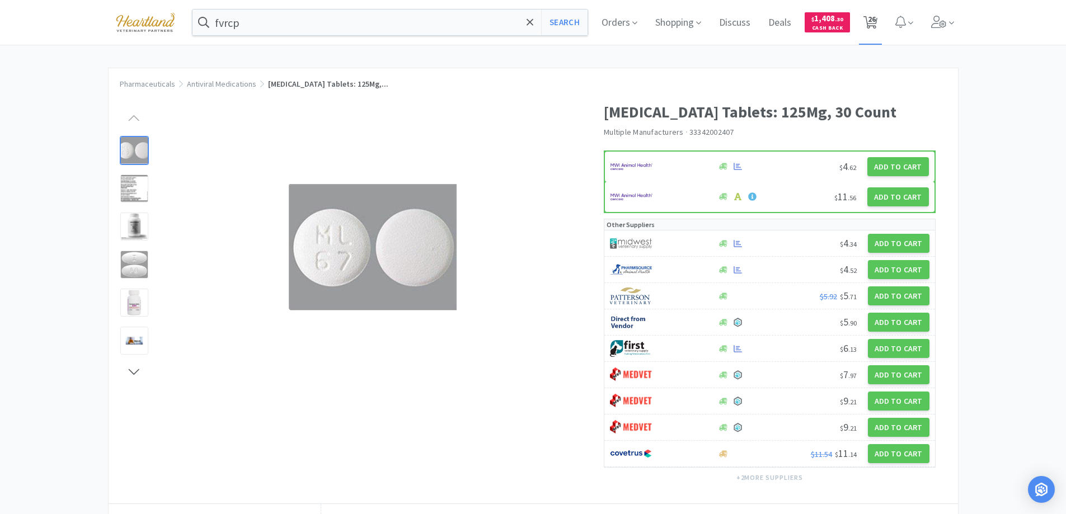
select select "1"
select select "5"
select select "100"
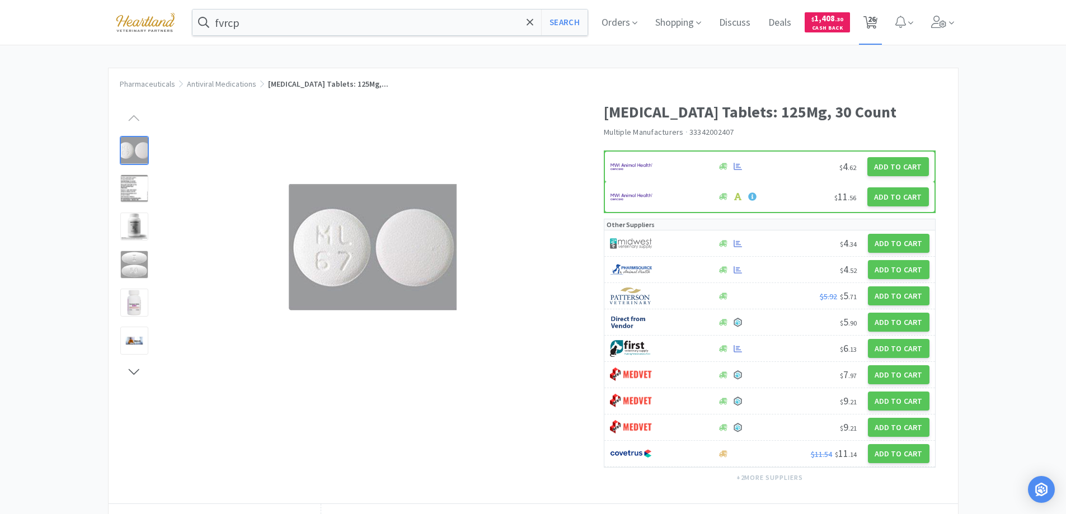
select select "1"
select select "2"
select select "1"
select select "2"
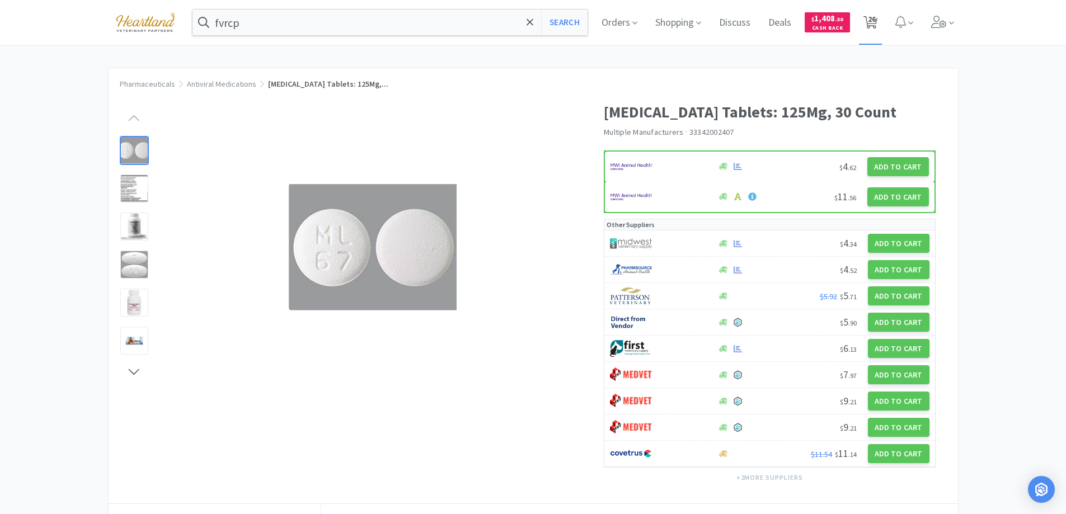
select select "2"
select select "30"
select select "1"
select select "2"
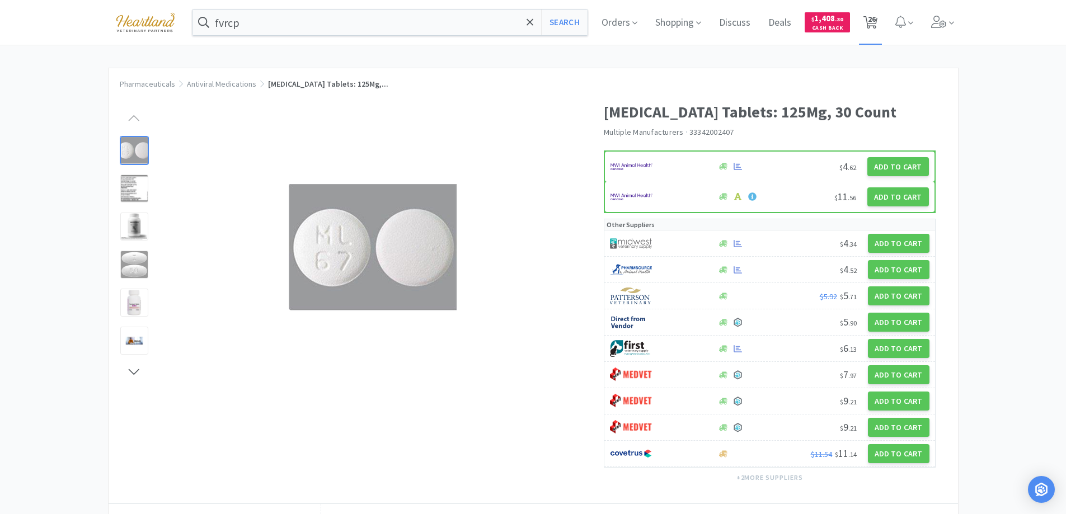
select select "1"
select select "2"
select select "1"
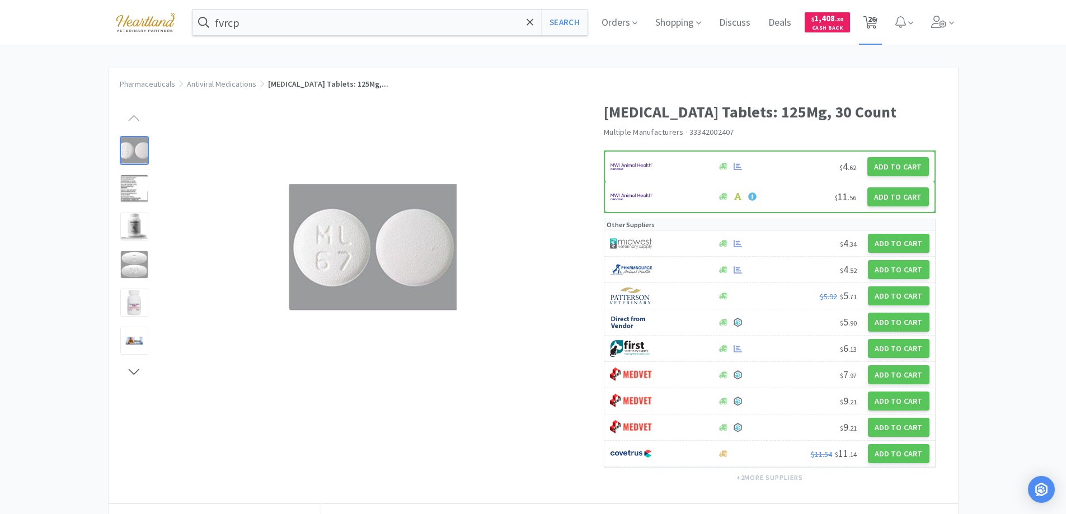
select select "2"
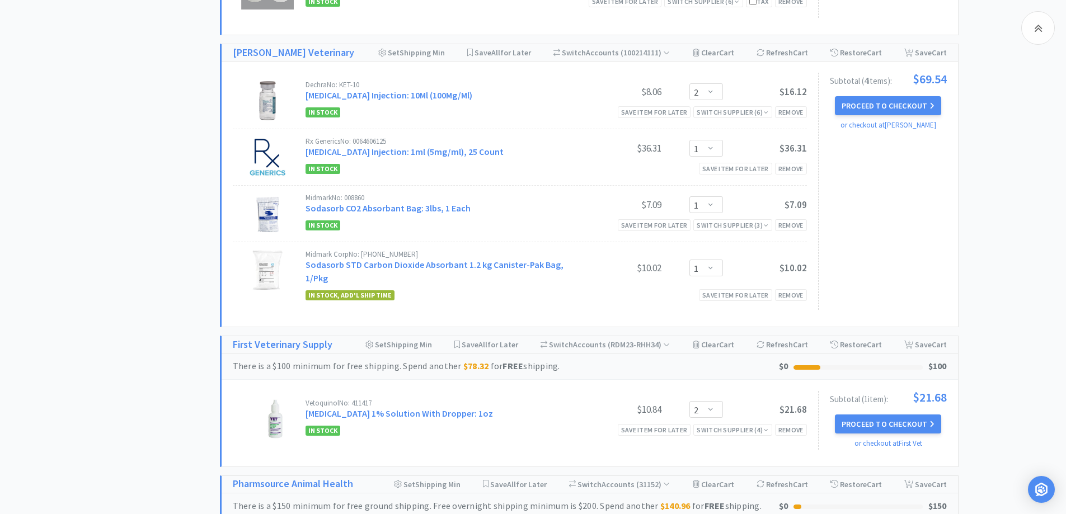
scroll to position [1894, 0]
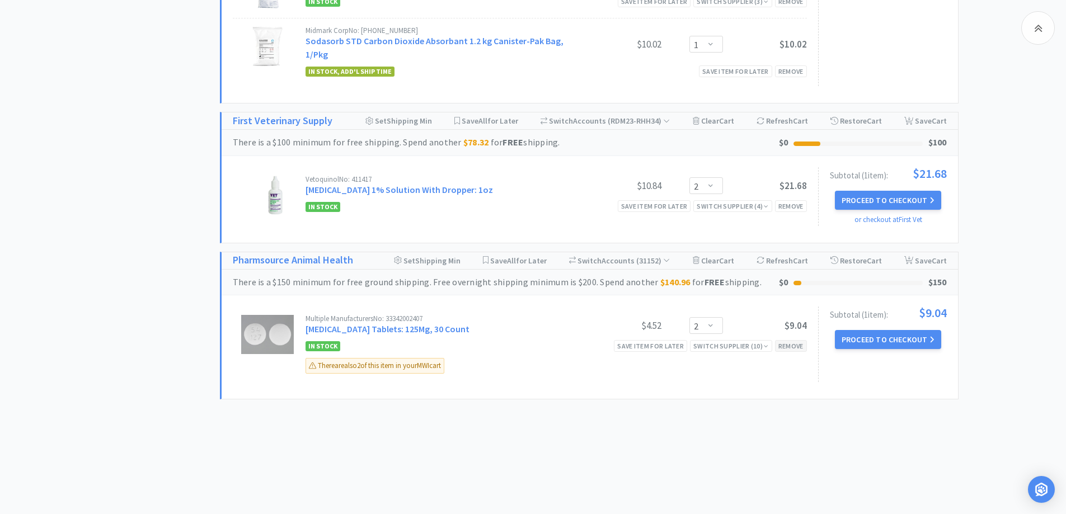
click at [795, 347] on div "Remove" at bounding box center [791, 346] width 32 height 12
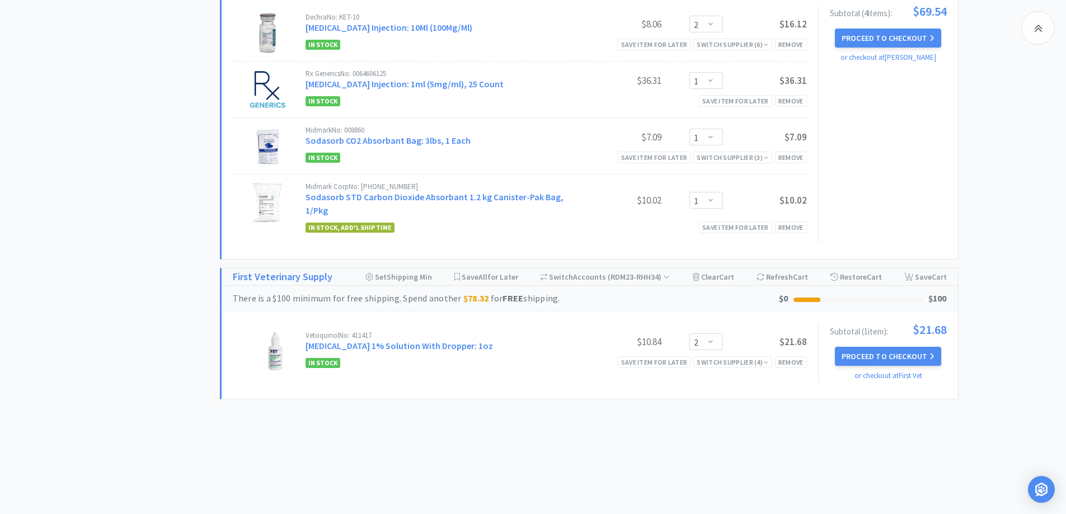
scroll to position [1718, 0]
click at [432, 348] on link "Clotrimazole 1% Solution With Dropper: 1oz" at bounding box center [399, 345] width 187 height 11
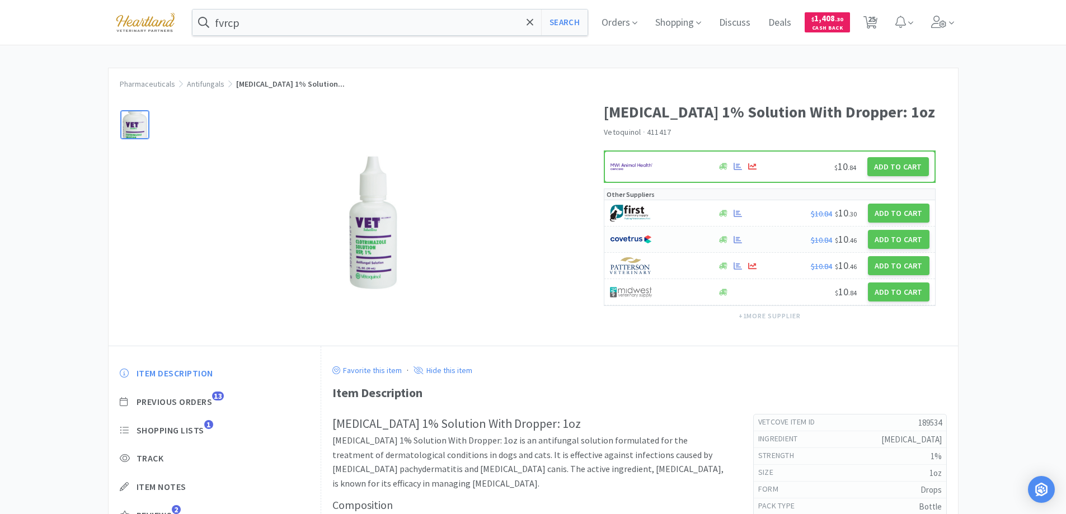
click at [678, 235] on div at bounding box center [657, 239] width 95 height 19
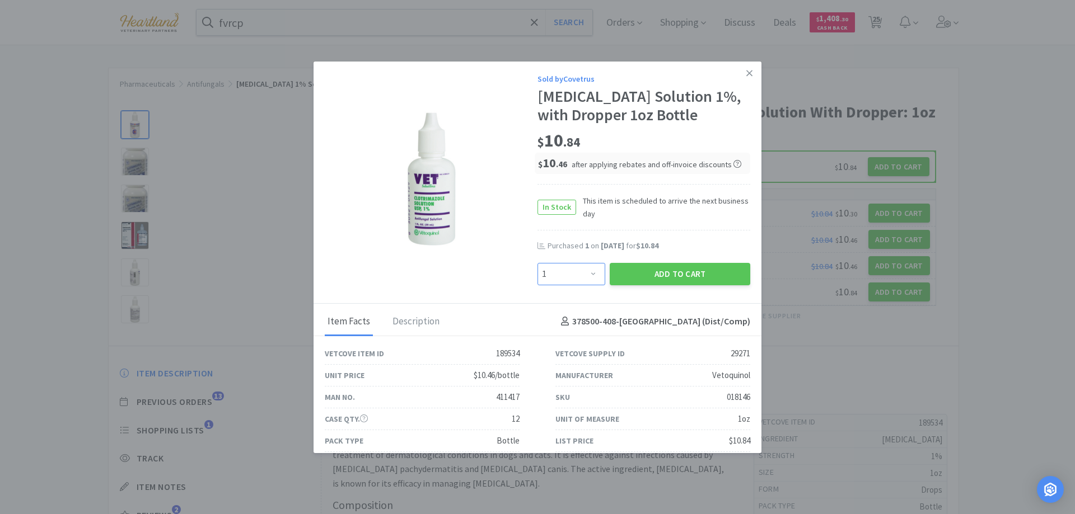
click at [591, 271] on select "Enter Quantity 1 2 3 4 5 6 7 8 9 10 11 12 13 14 15 16 17 18 19 20 Enter Quantity" at bounding box center [571, 274] width 68 height 22
select select "2"
click at [537, 263] on select "Enter Quantity 1 2 3 4 5 6 7 8 9 10 11 12 13 14 15 16 17 18 19 20 Enter Quantity" at bounding box center [571, 274] width 68 height 22
click at [679, 269] on button "Add to Cart" at bounding box center [679, 274] width 140 height 22
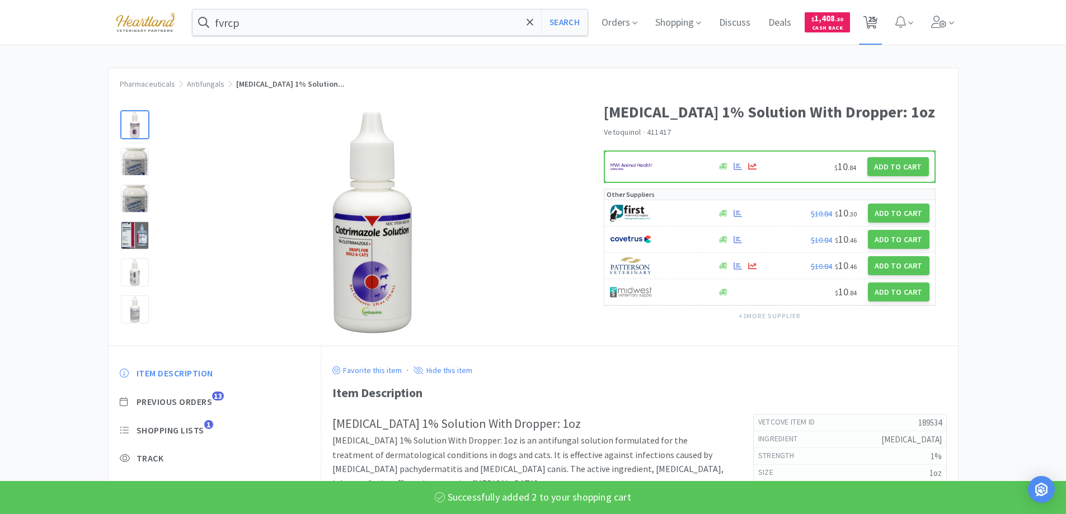
click at [874, 20] on span "25" at bounding box center [872, 19] width 8 height 45
select select "1"
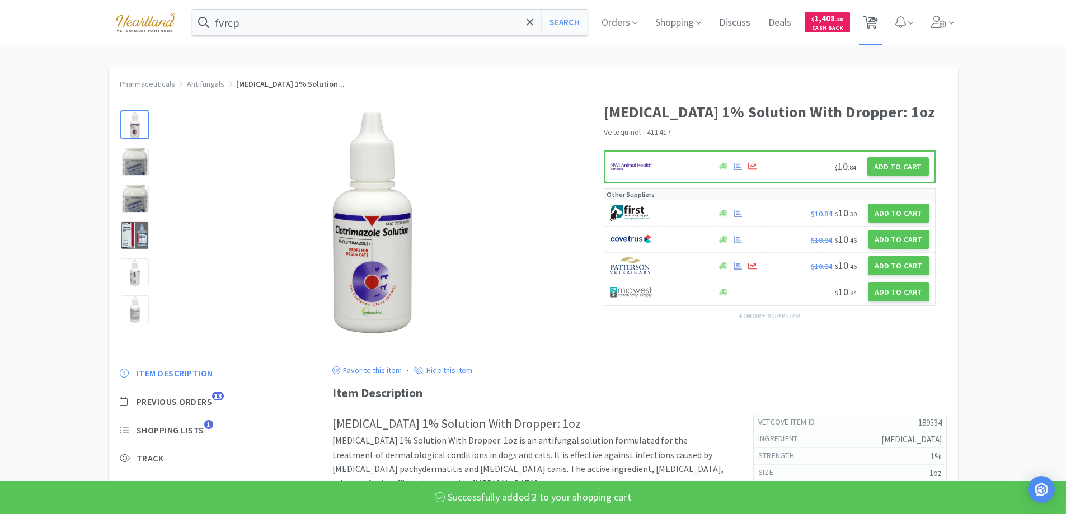
select select "1"
select select "5"
select select "100"
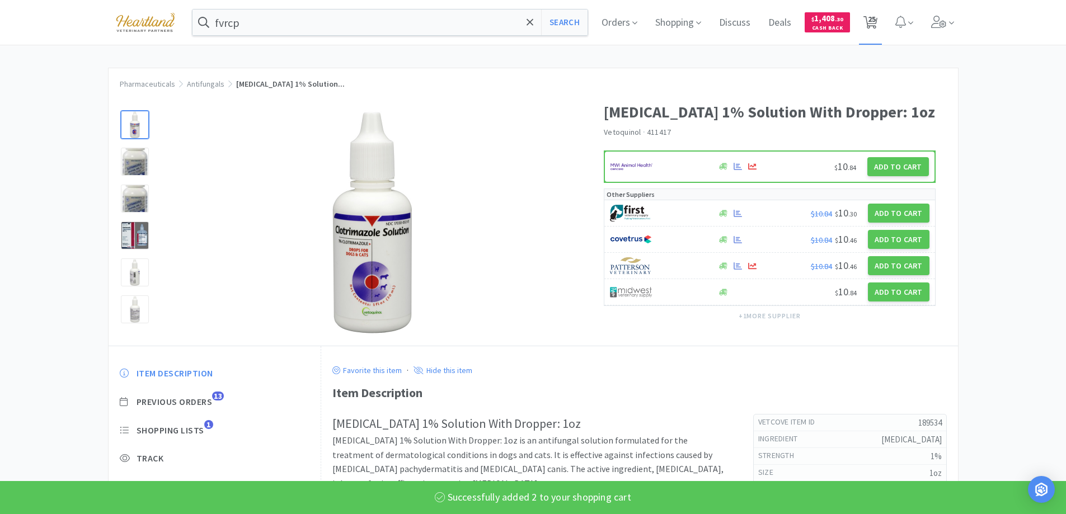
select select "1"
select select "2"
select select "1"
select select "2"
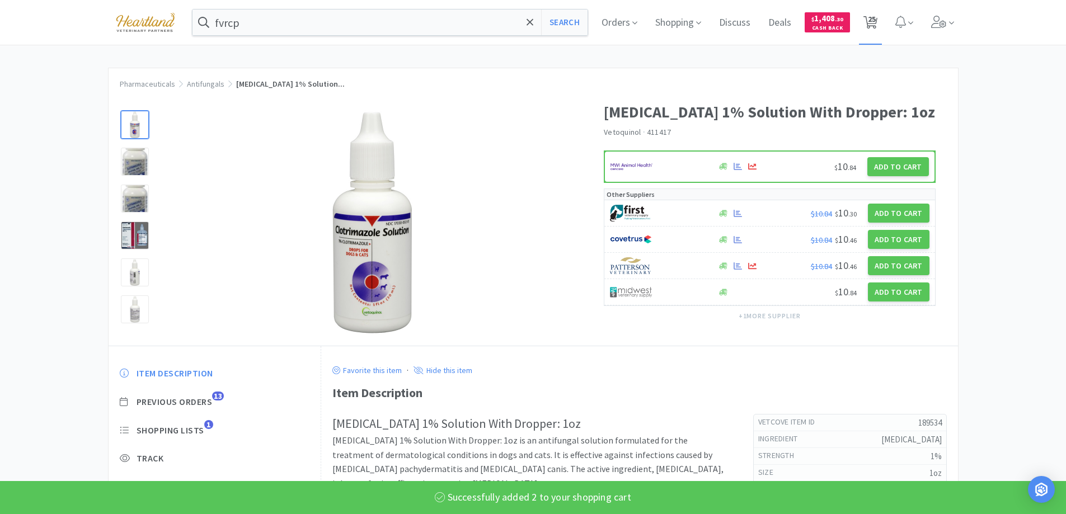
select select "2"
select select "30"
select select "1"
select select "2"
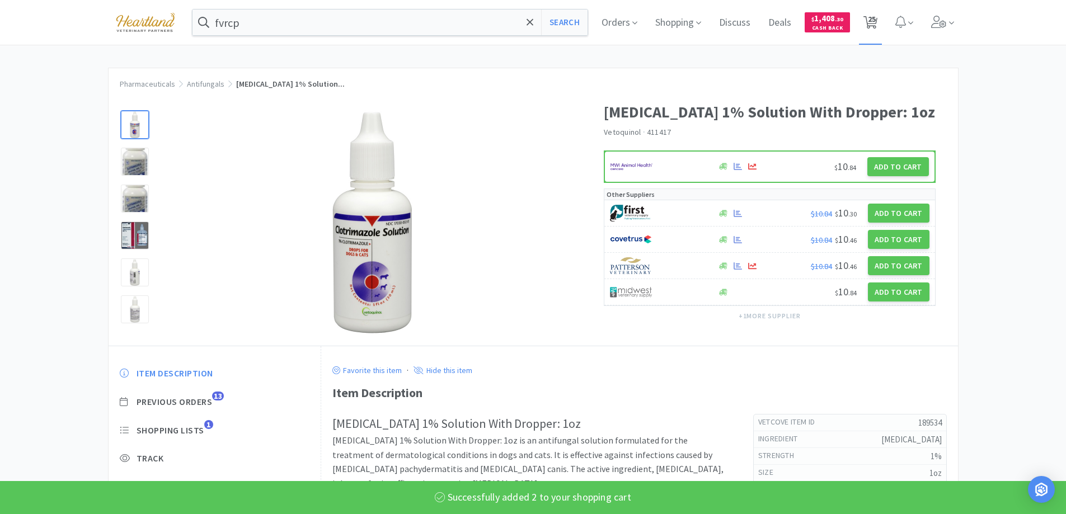
select select "1"
select select "2"
select select "1"
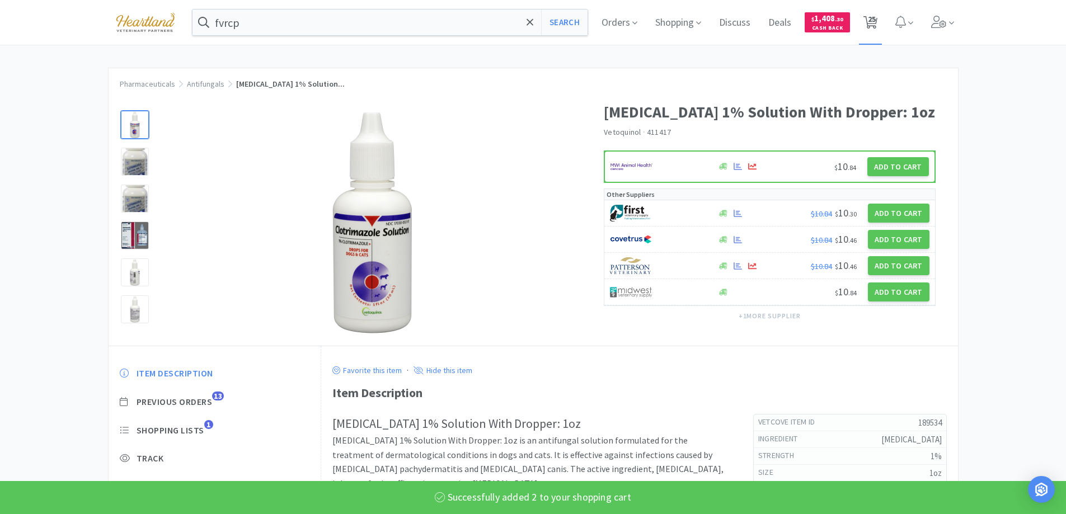
select select "2"
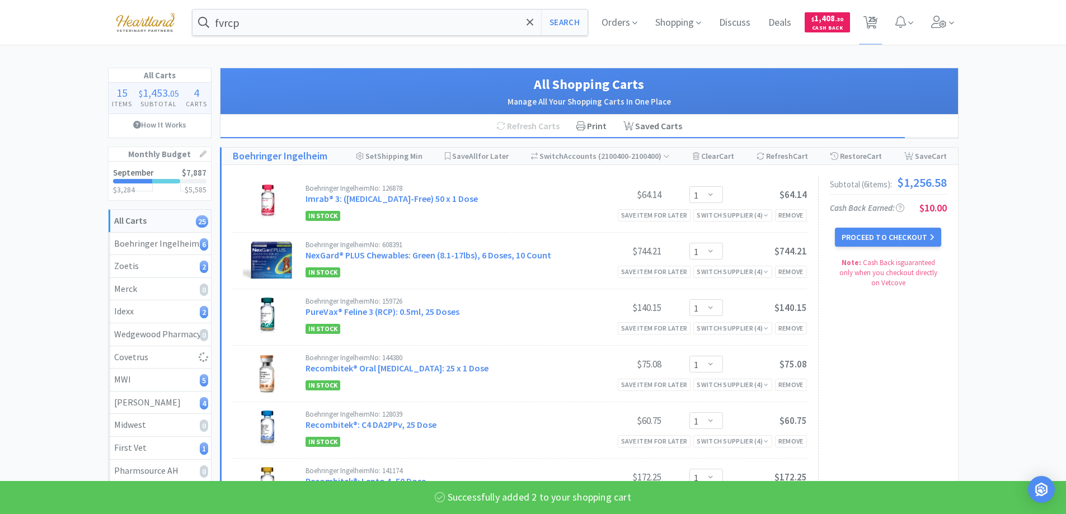
select select "2"
select select "1"
select select "2"
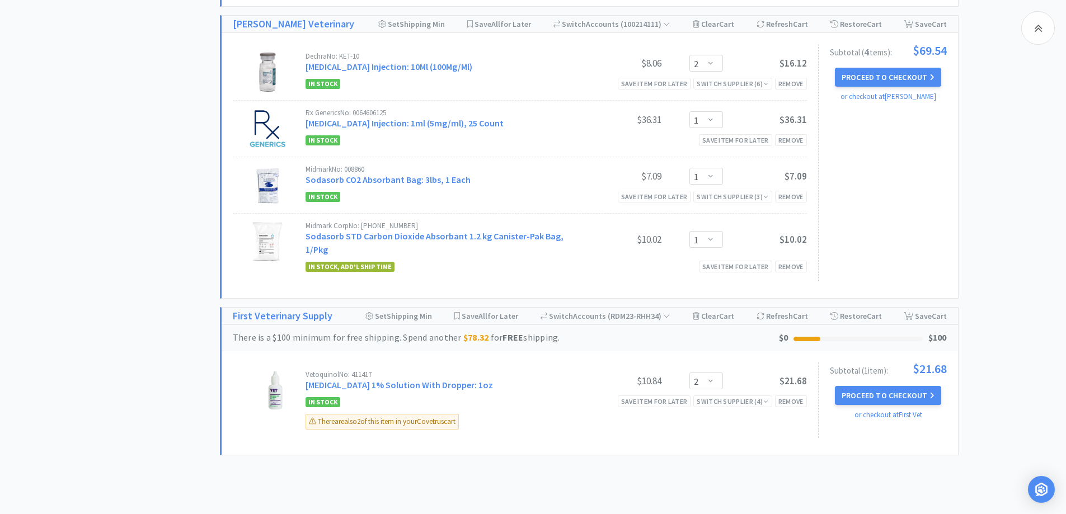
scroll to position [1811, 0]
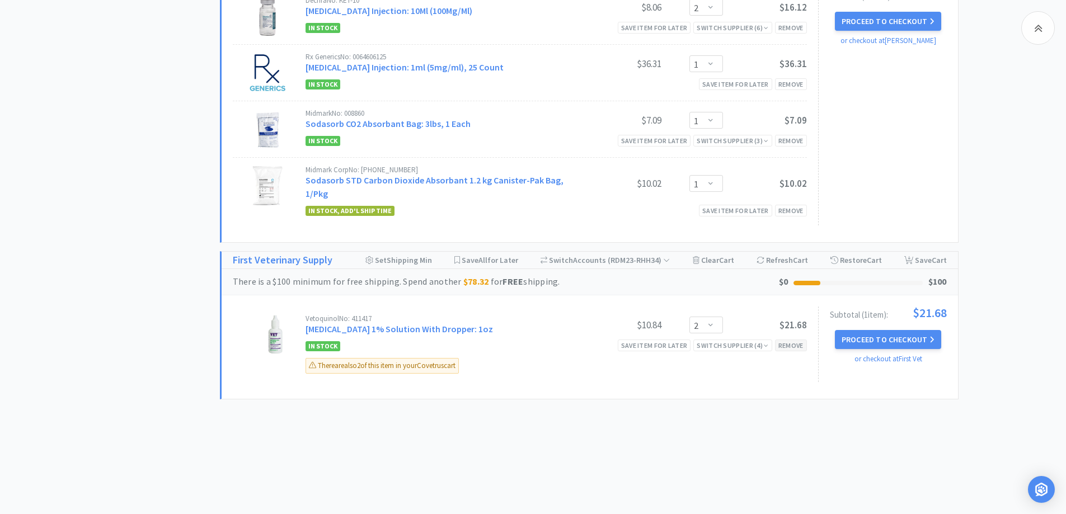
click at [789, 345] on div "Remove" at bounding box center [791, 346] width 32 height 12
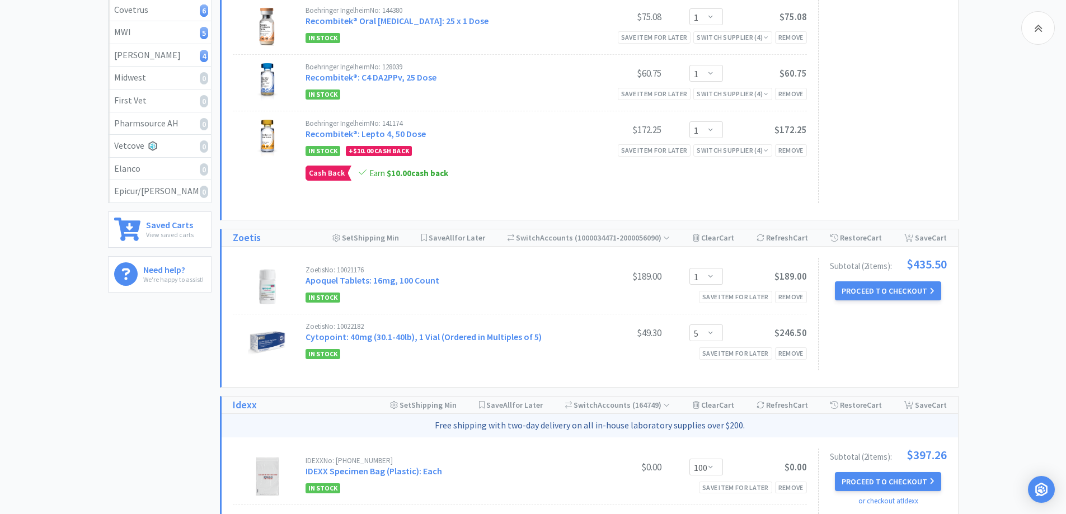
scroll to position [0, 0]
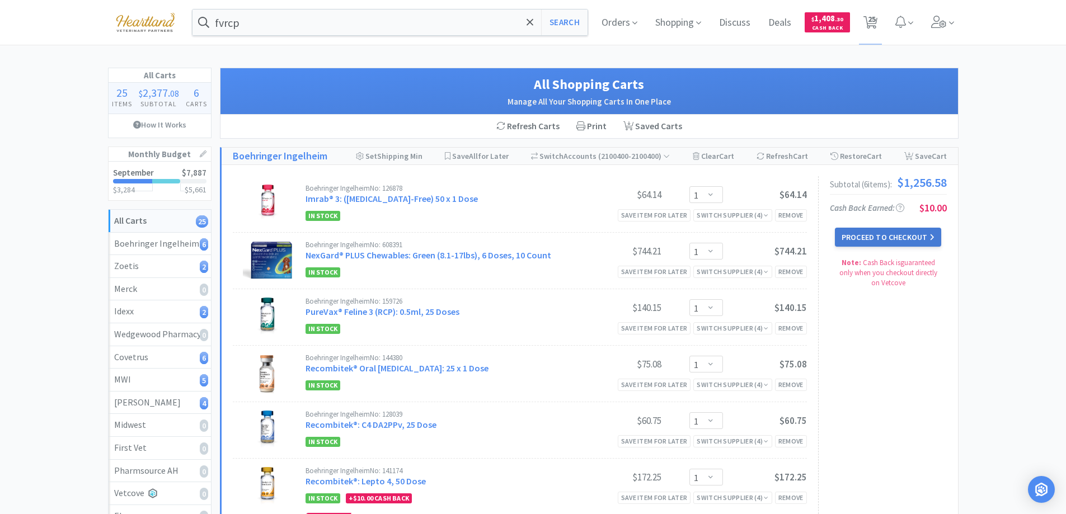
click at [923, 236] on button "Proceed to Checkout" at bounding box center [888, 237] width 106 height 19
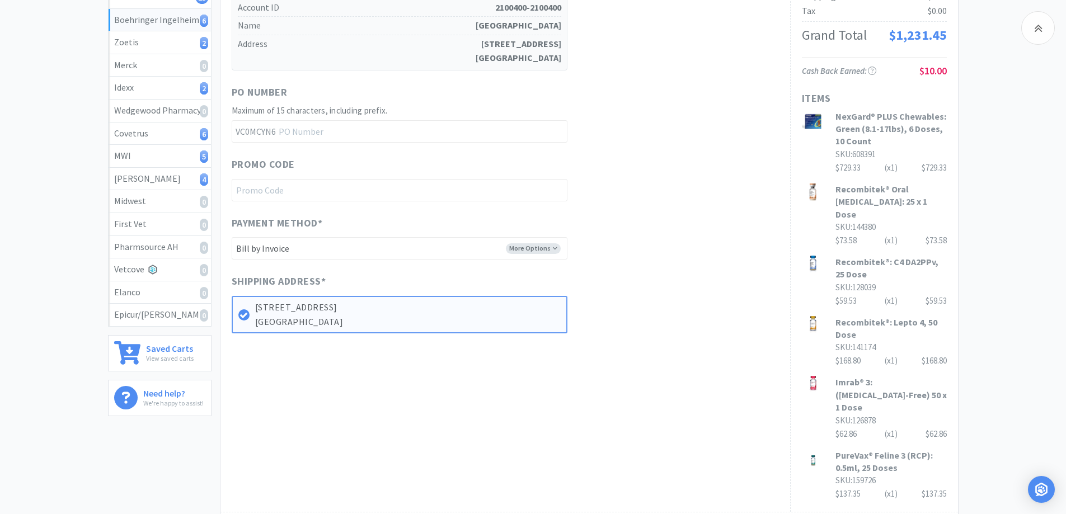
scroll to position [280, 0]
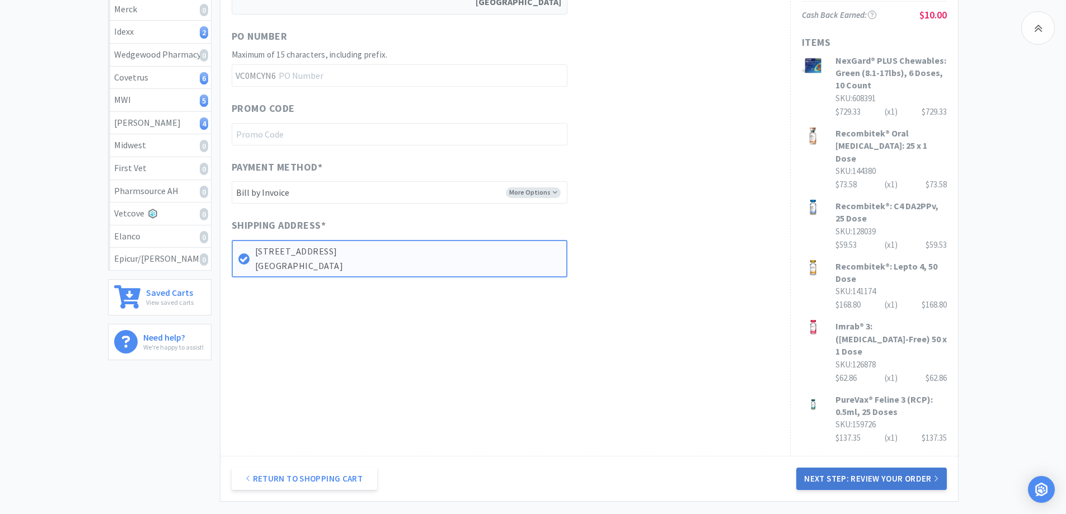
click at [860, 468] on button "Next Step: Review Your Order" at bounding box center [871, 479] width 150 height 22
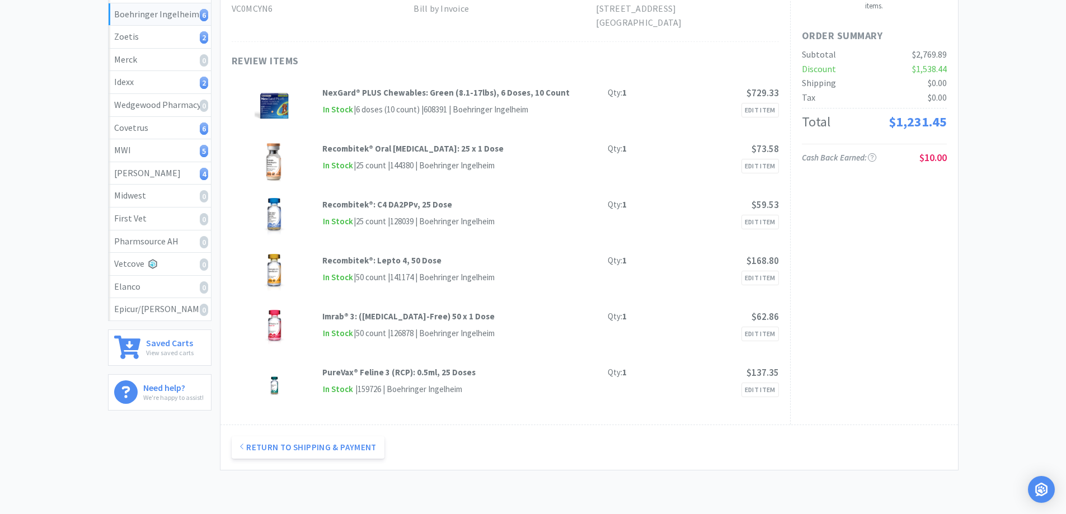
scroll to position [0, 0]
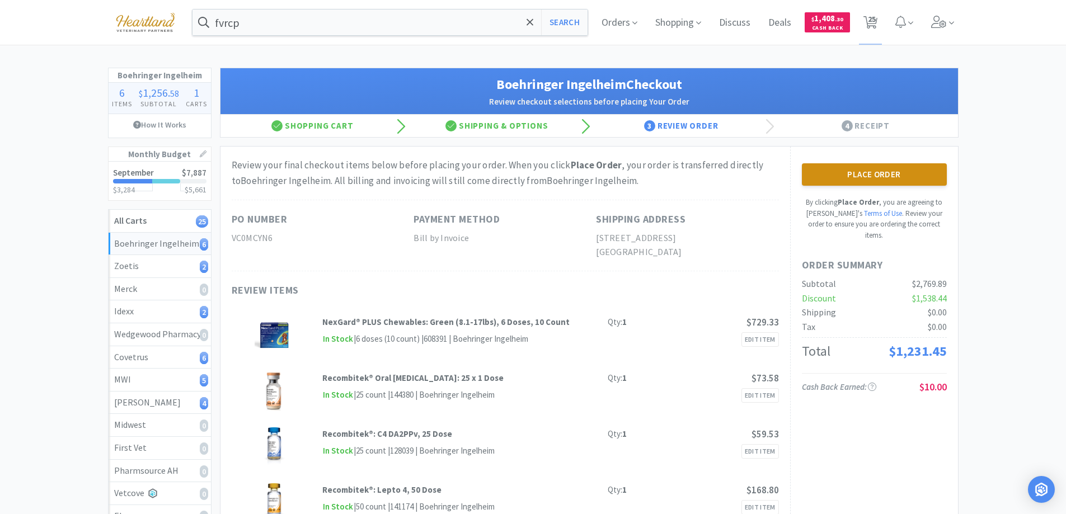
click at [865, 177] on button "Place Order" at bounding box center [874, 174] width 145 height 22
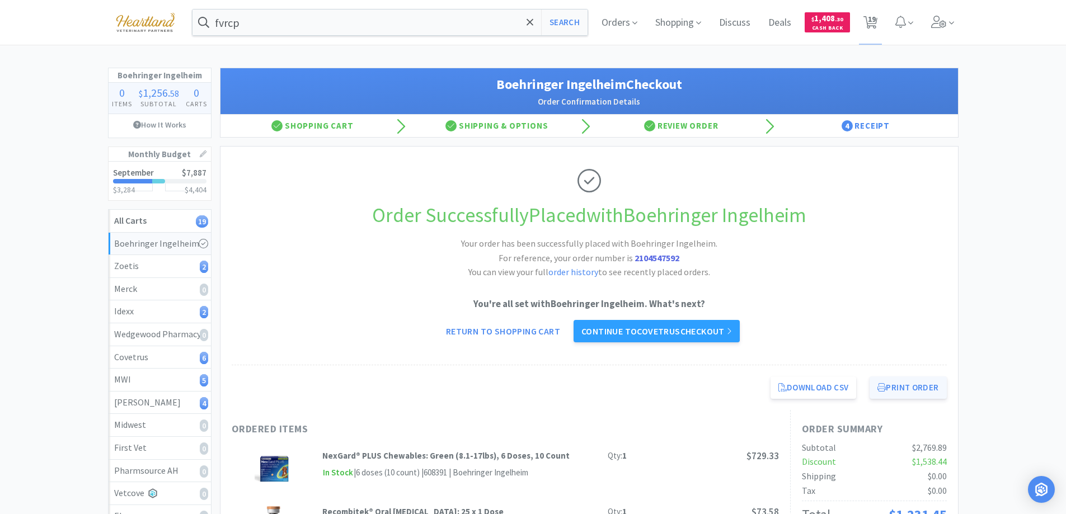
click at [905, 389] on button "Print Order" at bounding box center [908, 388] width 77 height 22
click at [679, 326] on link "Continue to Covetrus checkout" at bounding box center [657, 331] width 166 height 22
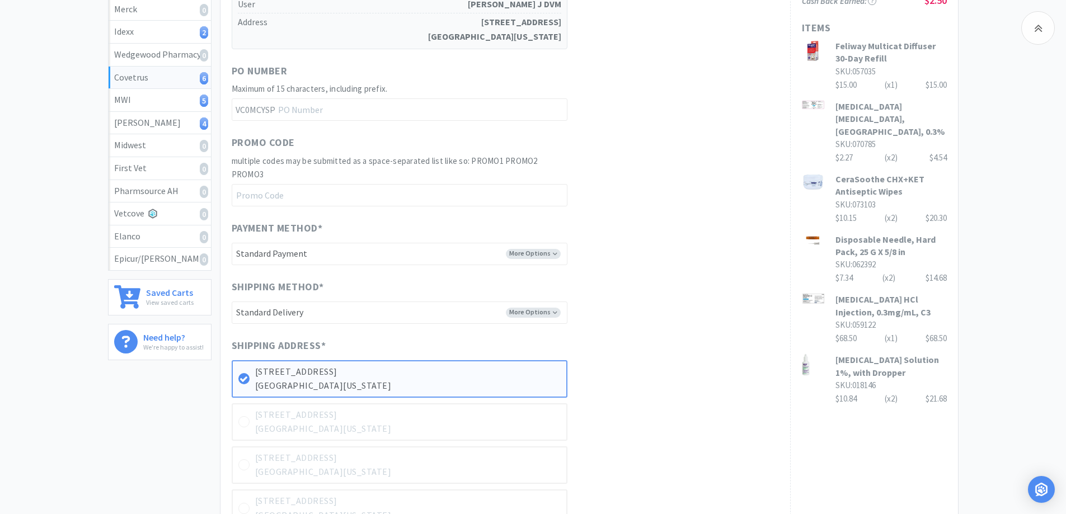
scroll to position [551, 0]
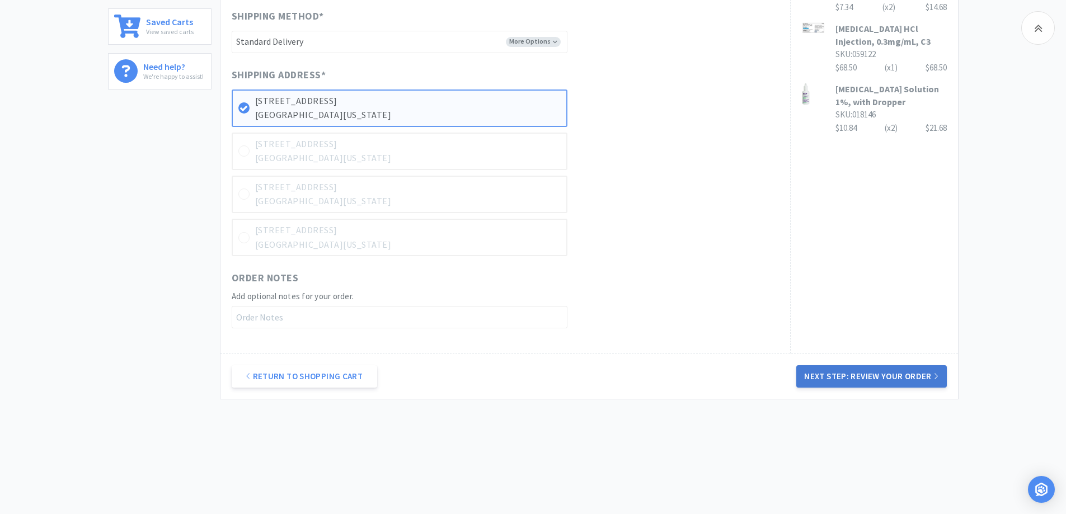
click at [879, 378] on button "Next Step: Review Your Order" at bounding box center [871, 376] width 150 height 22
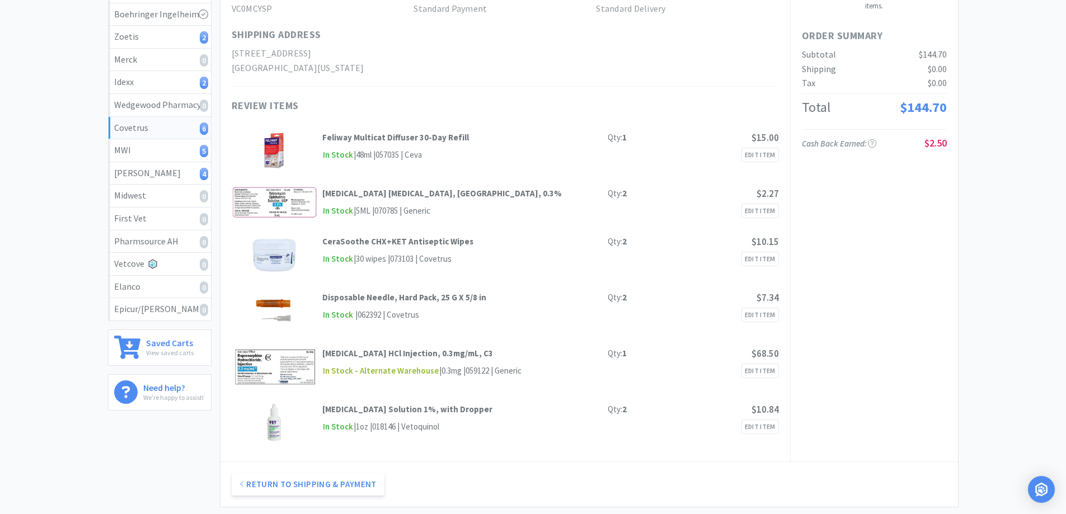
scroll to position [0, 0]
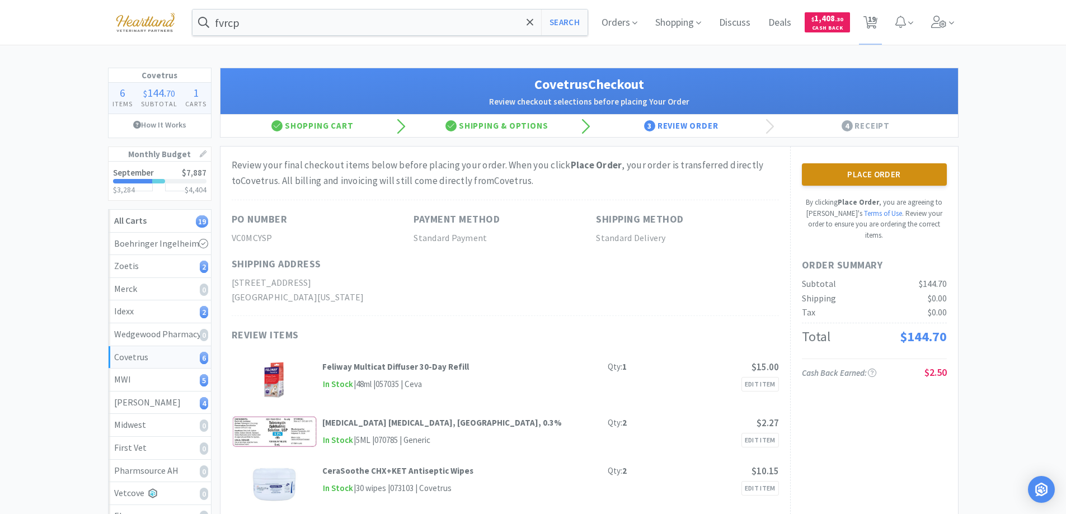
click at [884, 179] on button "Place Order" at bounding box center [874, 174] width 145 height 22
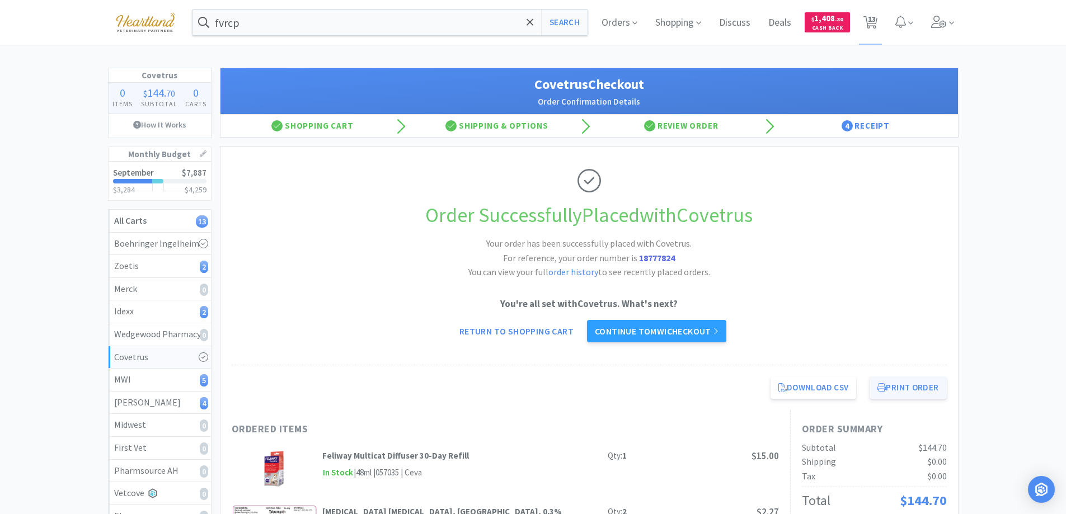
click at [928, 391] on button "Print Order" at bounding box center [908, 388] width 77 height 22
click at [651, 334] on link "Continue to MWI checkout" at bounding box center [656, 331] width 139 height 22
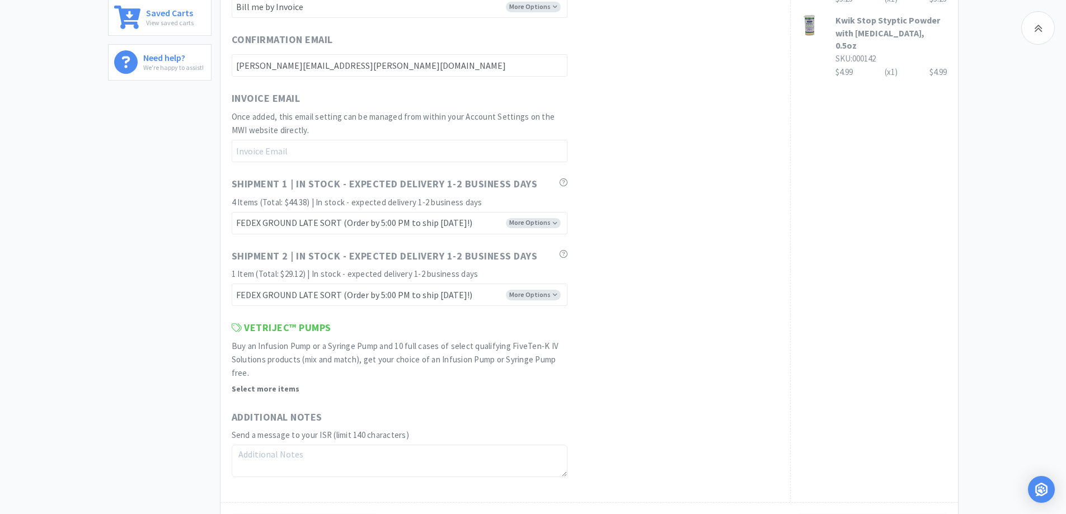
scroll to position [709, 0]
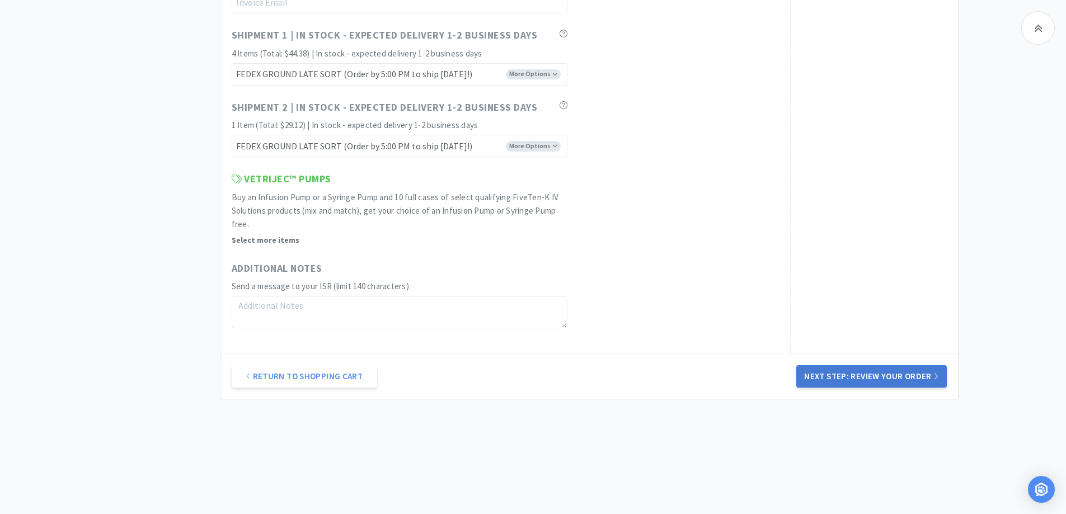
click at [903, 377] on button "Next Step: Review Your Order" at bounding box center [871, 376] width 150 height 22
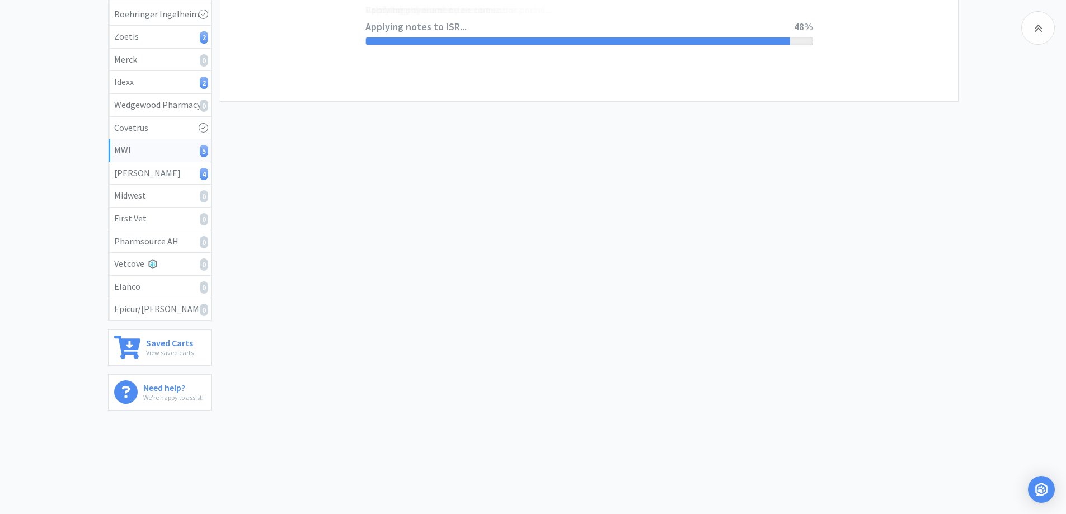
scroll to position [0, 0]
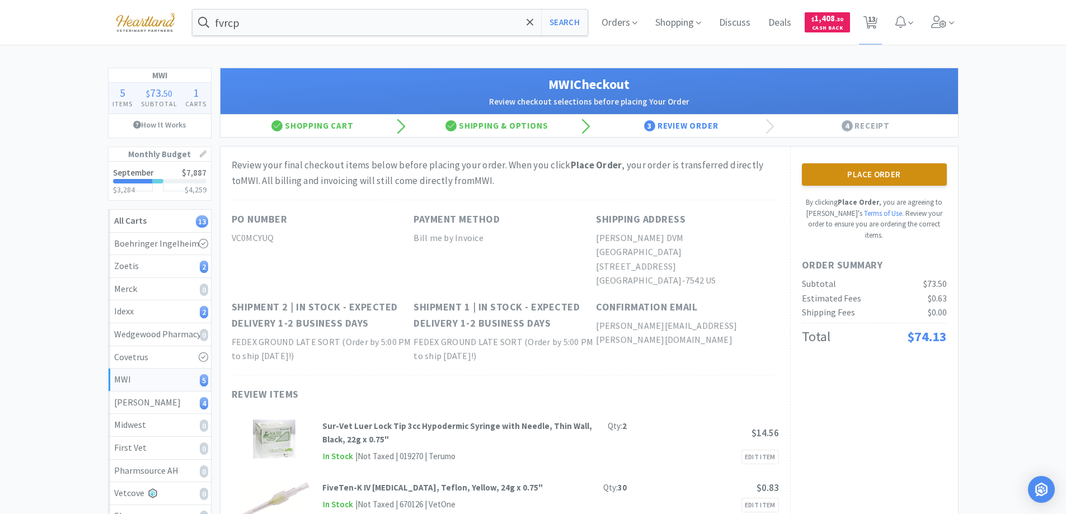
click at [888, 171] on button "Place Order" at bounding box center [874, 174] width 145 height 22
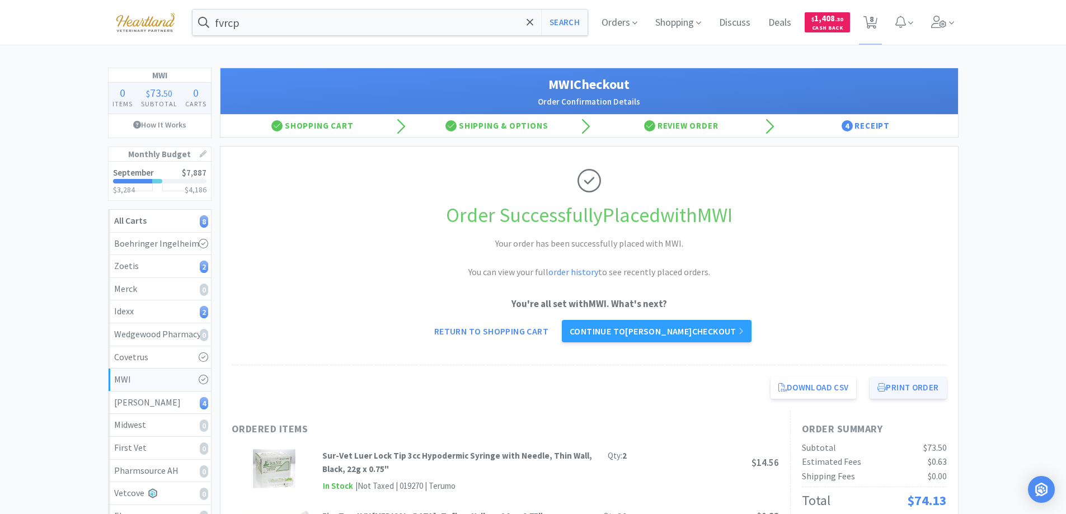
click at [906, 391] on button "Print Order" at bounding box center [908, 388] width 77 height 22
click at [660, 335] on link "Continue to Patterson checkout" at bounding box center [657, 331] width 190 height 22
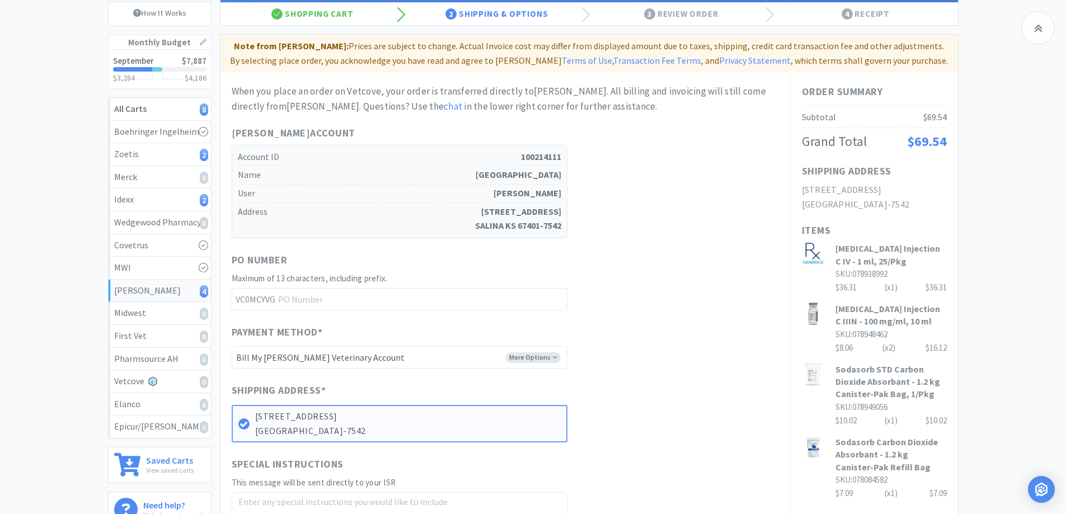
scroll to position [280, 0]
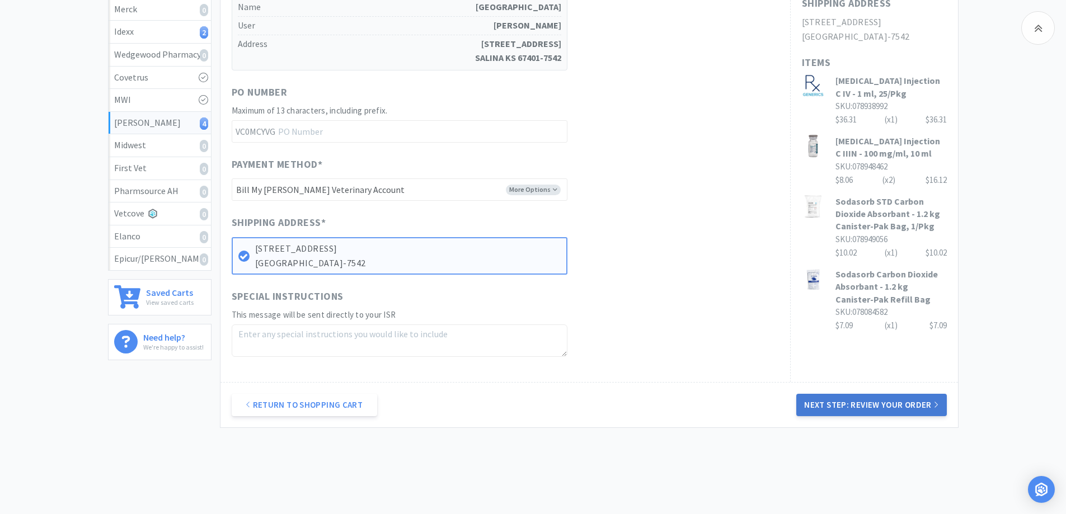
click at [870, 405] on button "Next Step: Review Your Order" at bounding box center [871, 405] width 150 height 22
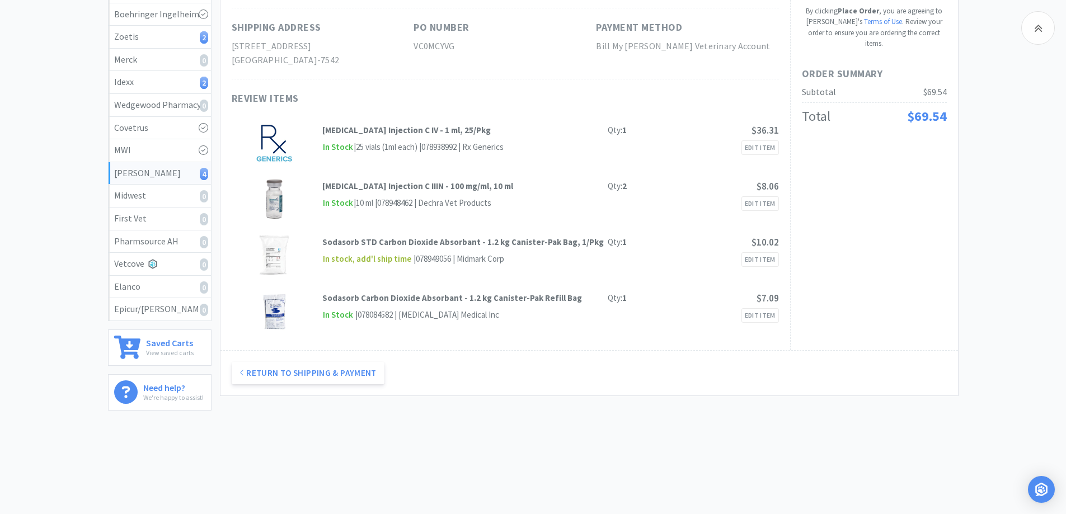
scroll to position [6, 0]
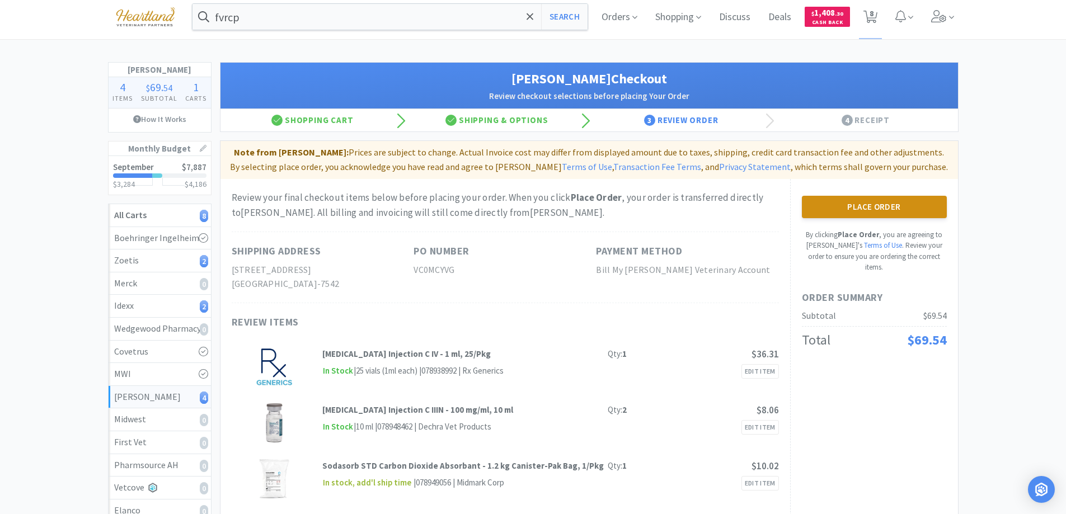
click at [886, 209] on button "Place Order" at bounding box center [874, 207] width 145 height 22
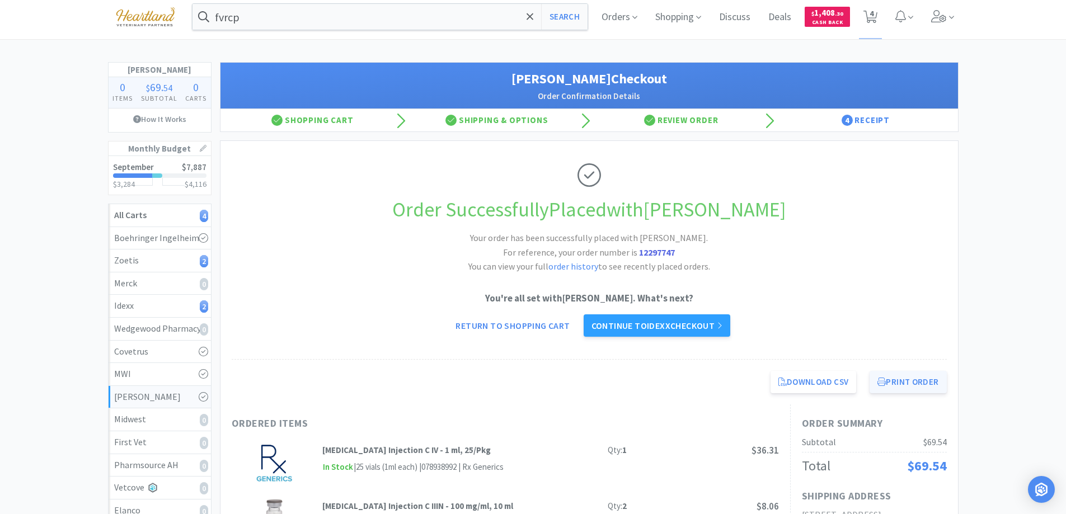
click at [919, 383] on button "Print Order" at bounding box center [908, 382] width 77 height 22
click at [642, 329] on link "Continue to Idexx checkout" at bounding box center [657, 326] width 147 height 22
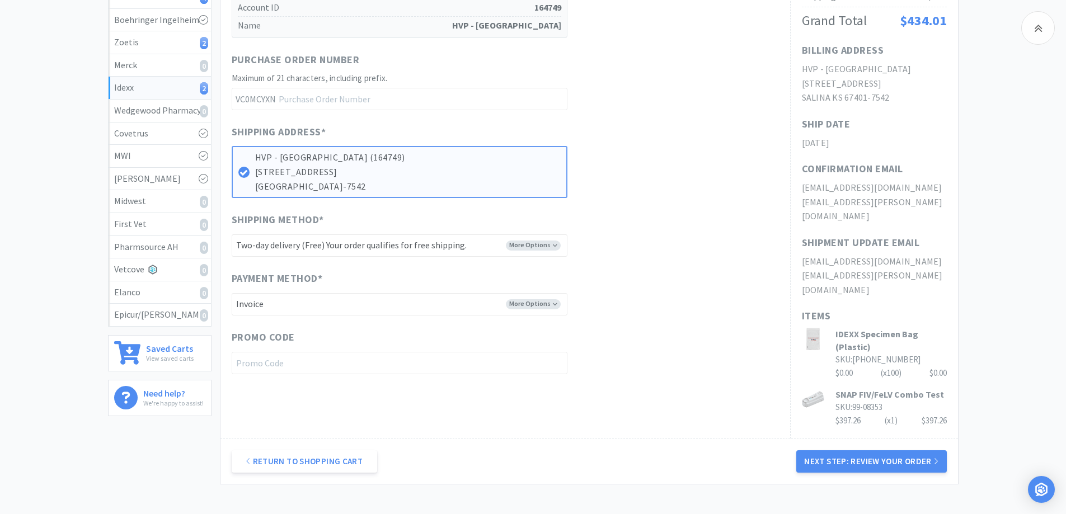
scroll to position [270, 0]
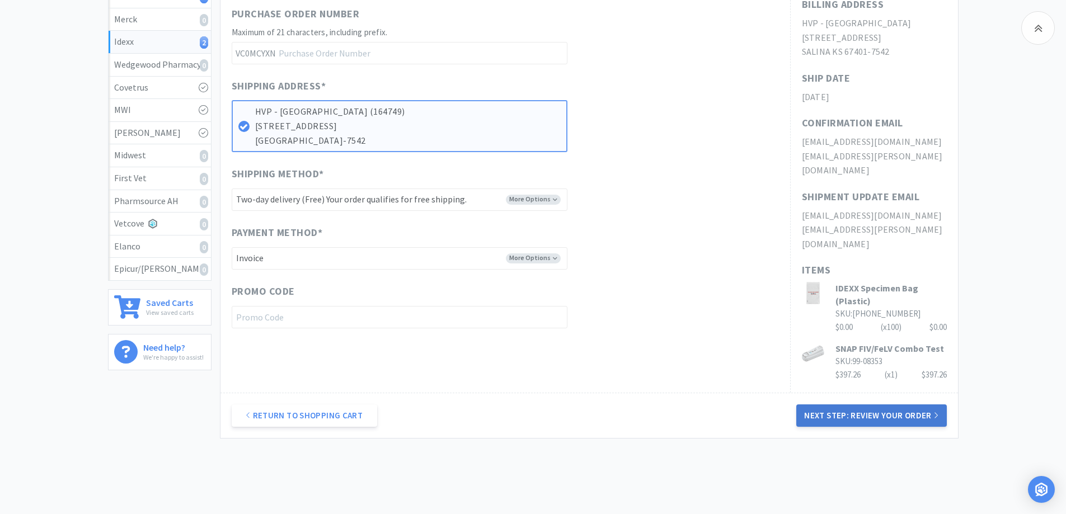
click at [850, 405] on button "Next Step: Review Your Order" at bounding box center [871, 416] width 150 height 22
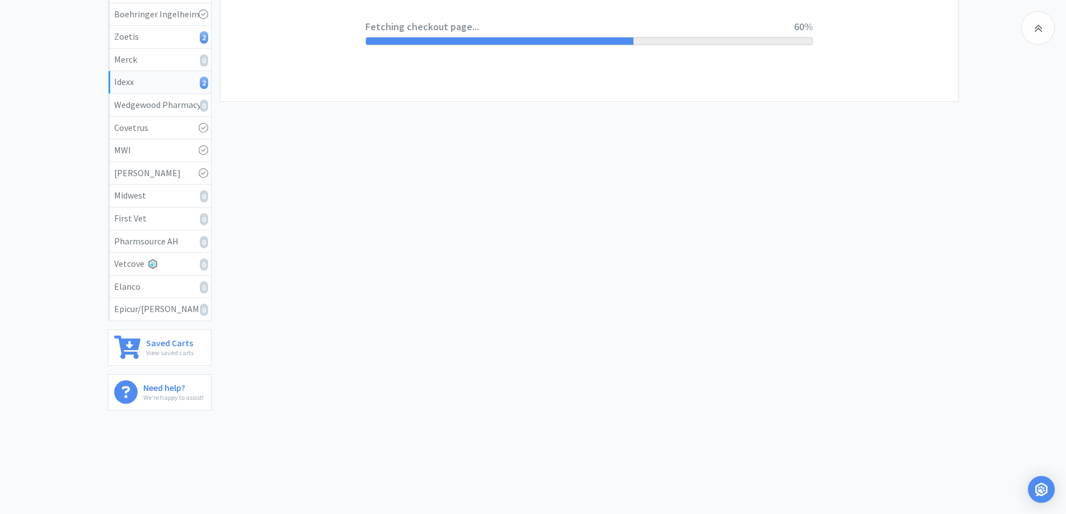
scroll to position [0, 0]
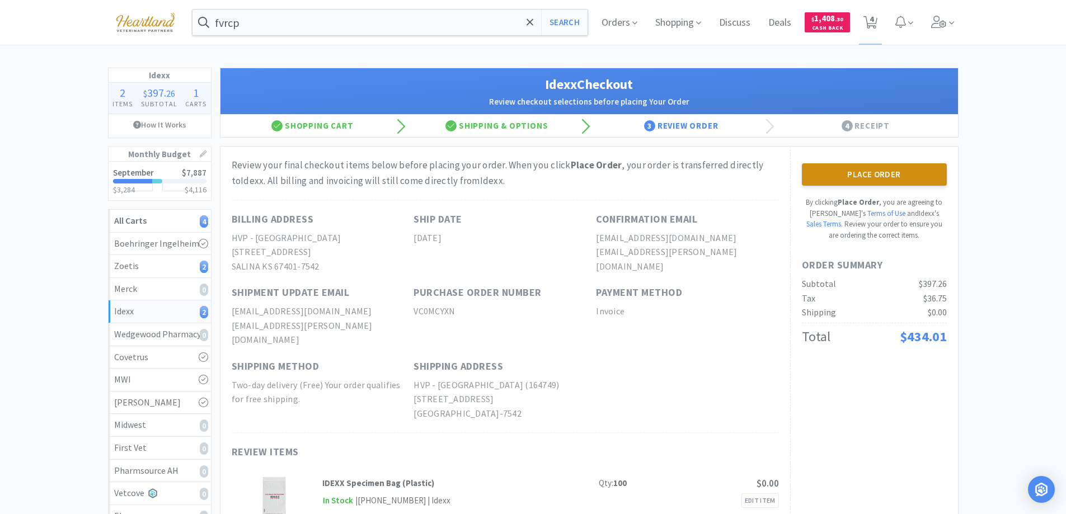
click at [880, 173] on button "Place Order" at bounding box center [874, 174] width 145 height 22
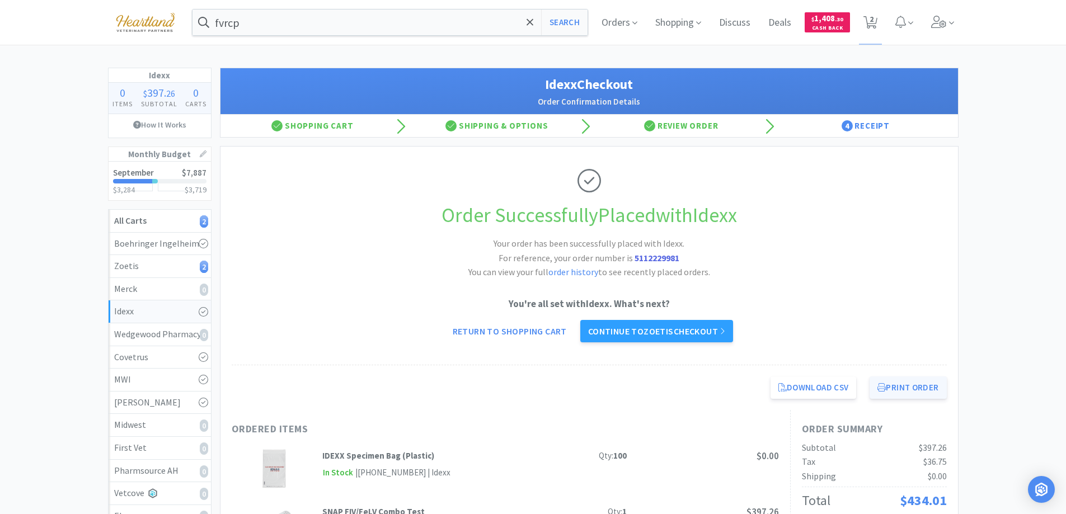
click at [916, 392] on button "Print Order" at bounding box center [908, 388] width 77 height 22
click at [656, 330] on link "Continue to Zoetis checkout" at bounding box center [656, 331] width 153 height 22
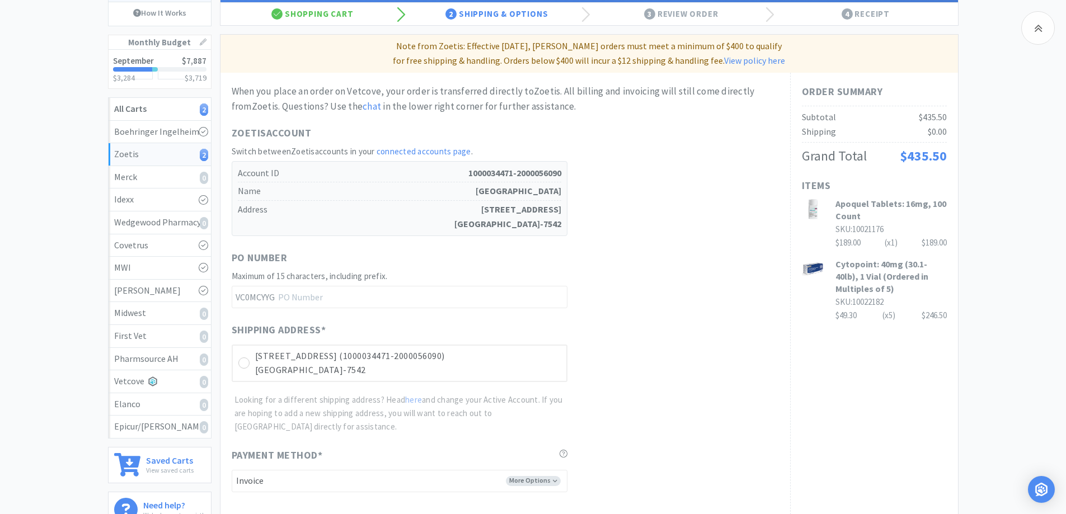
scroll to position [276, 0]
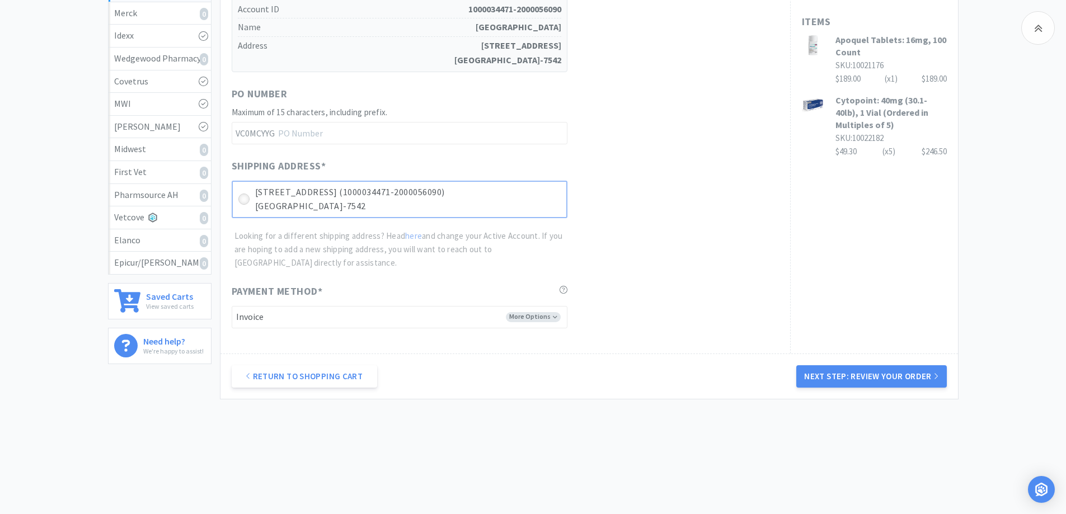
click at [241, 199] on icon at bounding box center [244, 199] width 8 height 8
click at [868, 372] on button "Next Step: Review Your Order" at bounding box center [871, 376] width 150 height 22
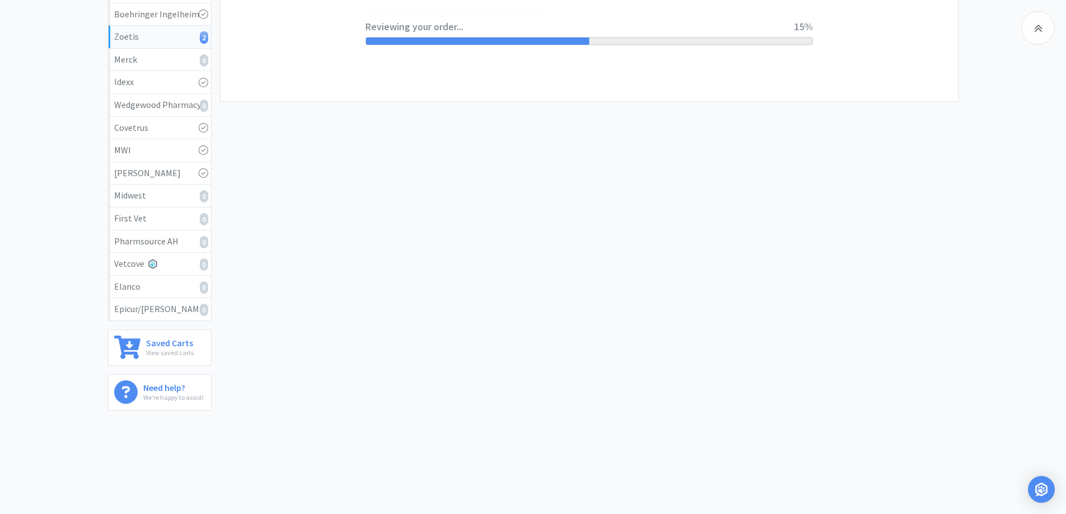
scroll to position [0, 0]
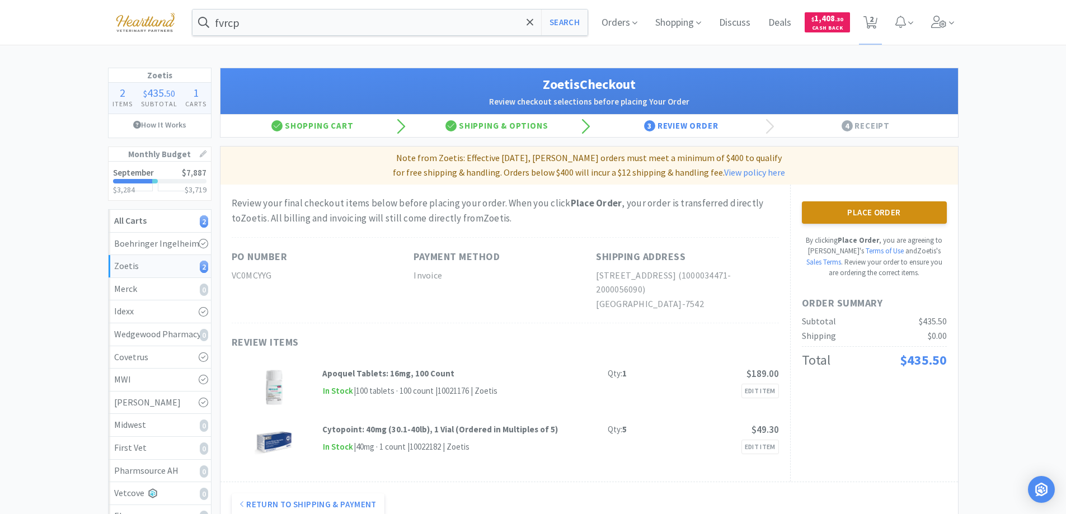
click at [892, 209] on button "Place Order" at bounding box center [874, 212] width 145 height 22
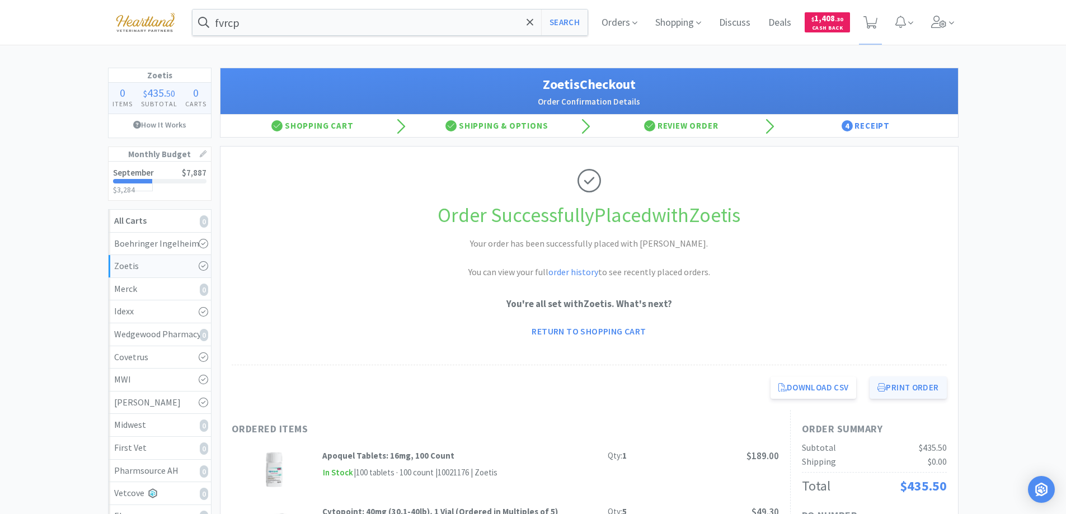
click at [917, 392] on button "Print Order" at bounding box center [908, 388] width 77 height 22
click at [613, 331] on link "Return to Shopping Cart" at bounding box center [589, 331] width 130 height 22
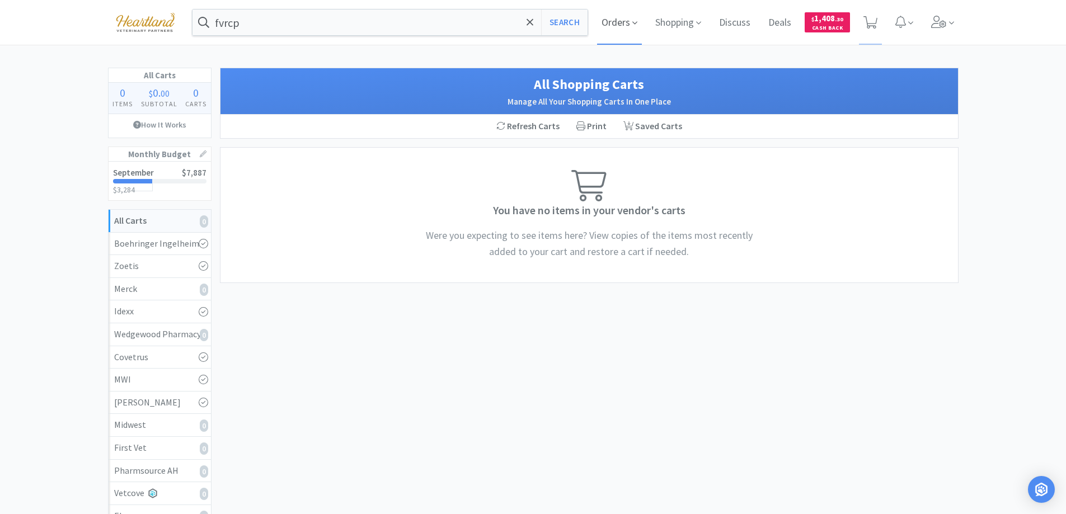
click at [630, 24] on span "Orders" at bounding box center [619, 22] width 45 height 45
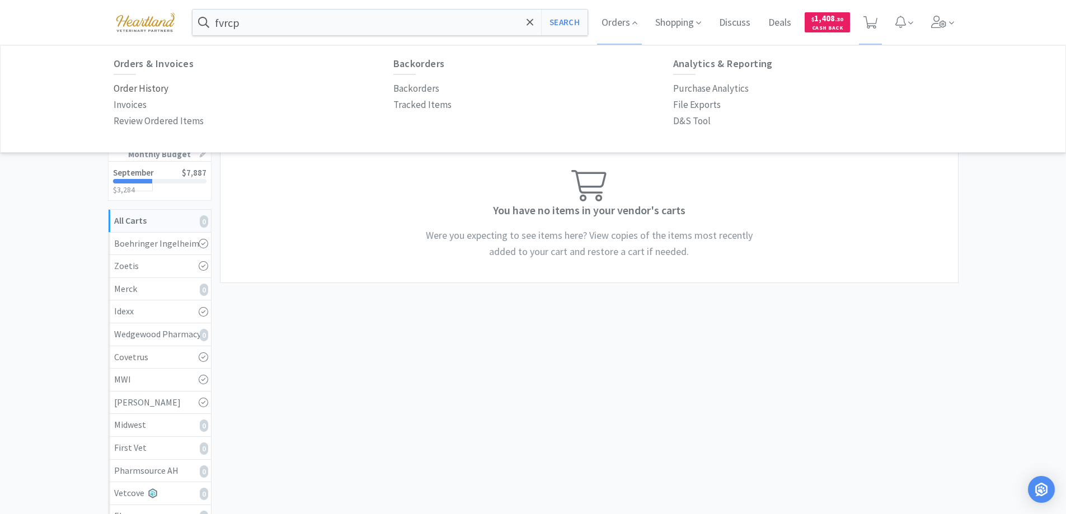
click at [151, 92] on p "Order History" at bounding box center [141, 88] width 55 height 15
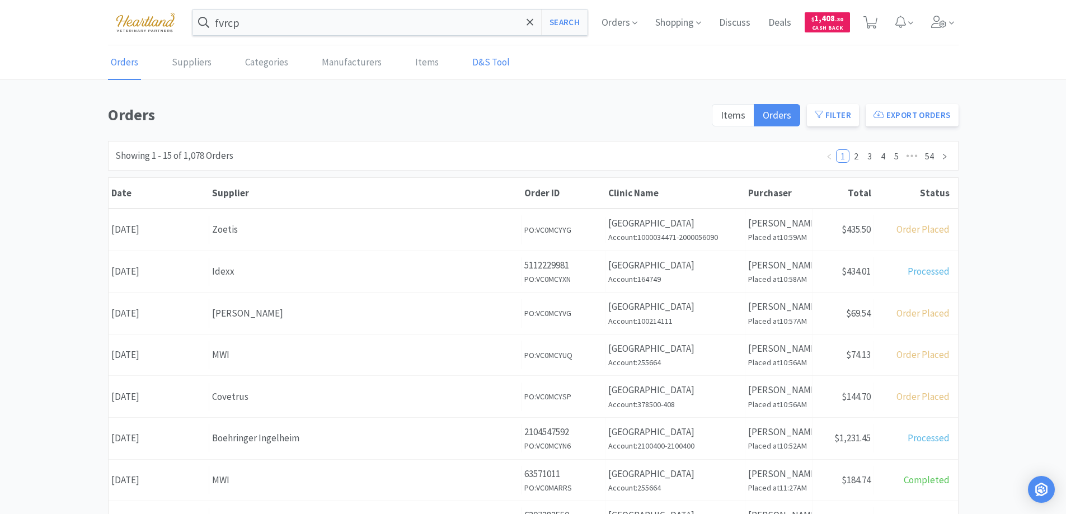
click at [492, 66] on link "D&S Tool" at bounding box center [491, 63] width 43 height 34
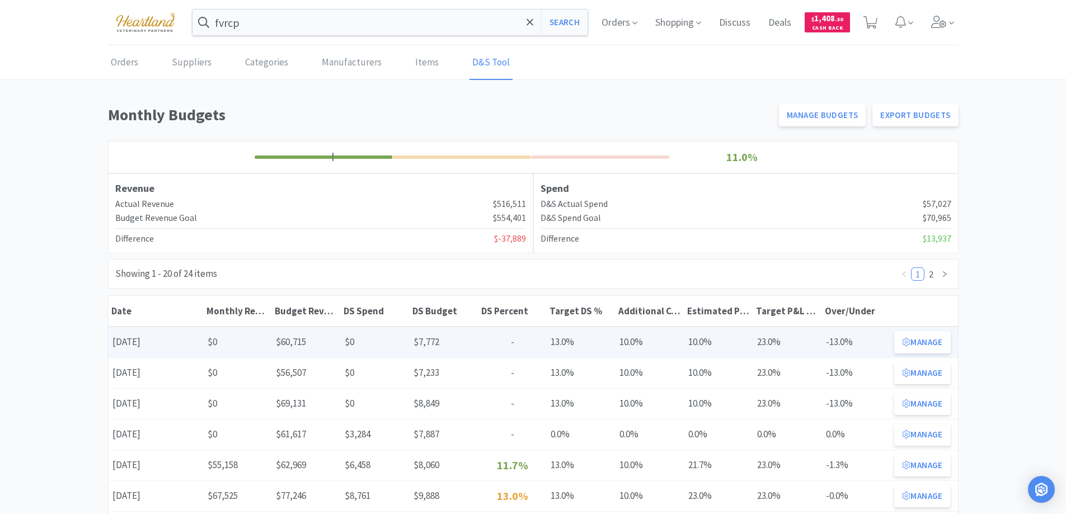
scroll to position [56, 0]
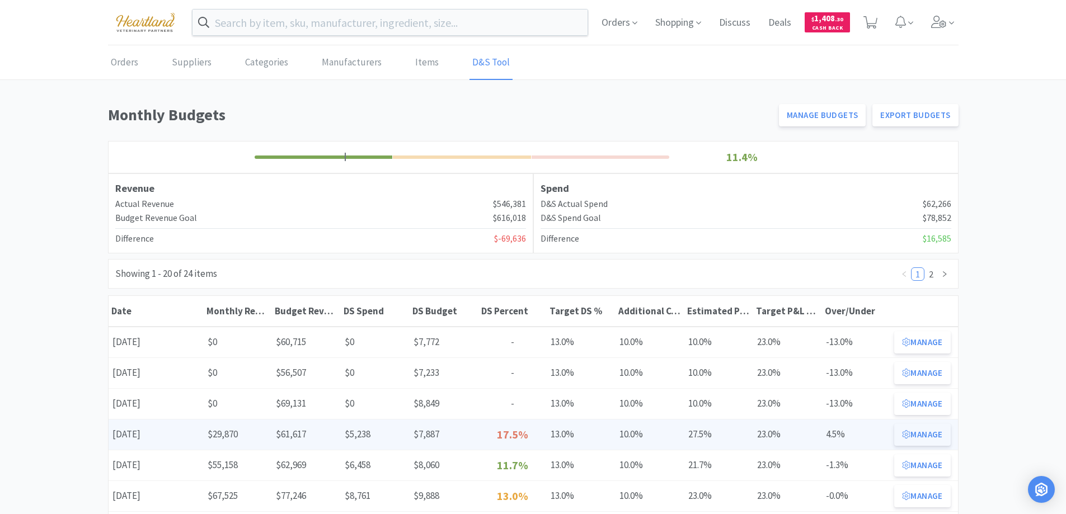
click at [925, 430] on button "Manage" at bounding box center [922, 435] width 56 height 22
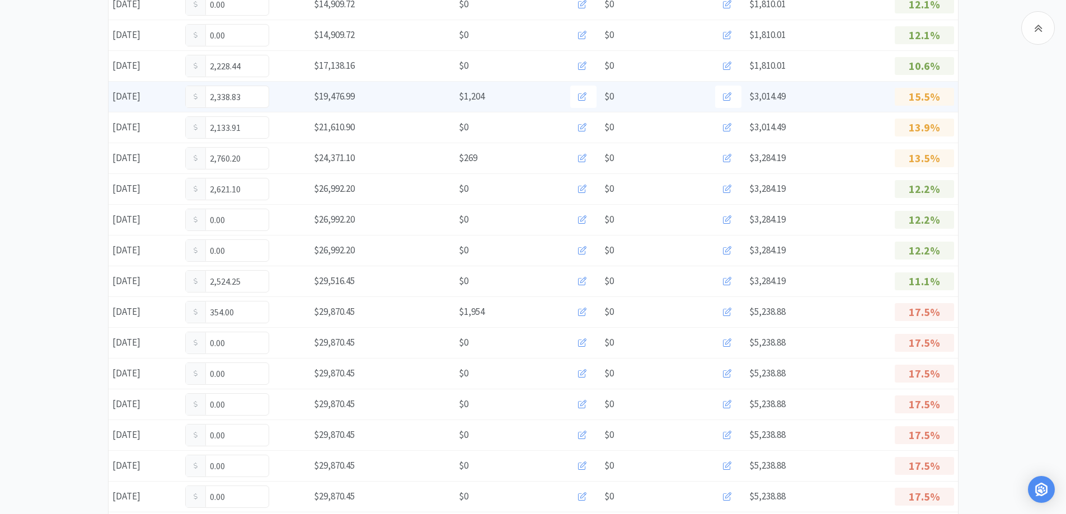
scroll to position [392, 0]
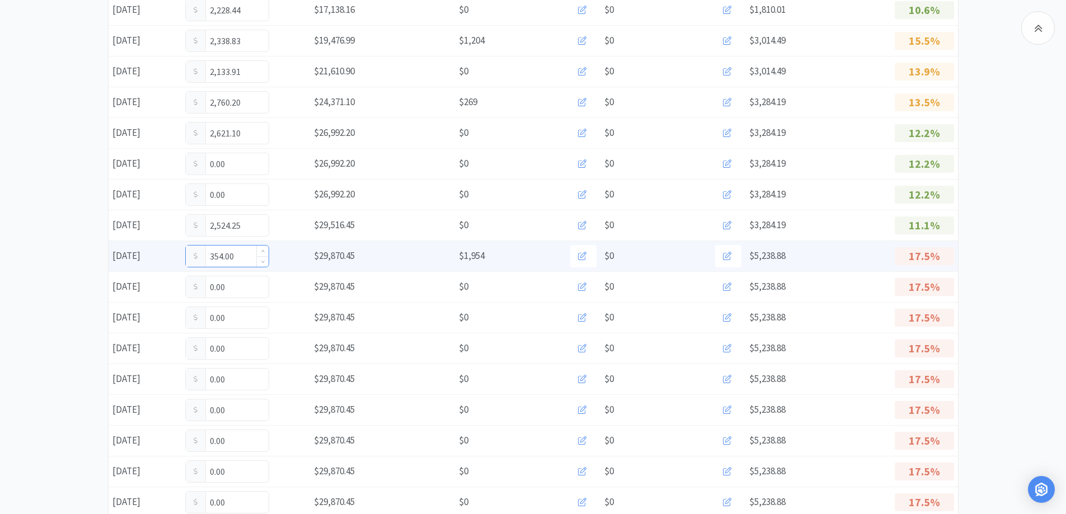
click at [236, 251] on input "354.00" at bounding box center [227, 256] width 83 height 21
type input "3"
type input "297.50"
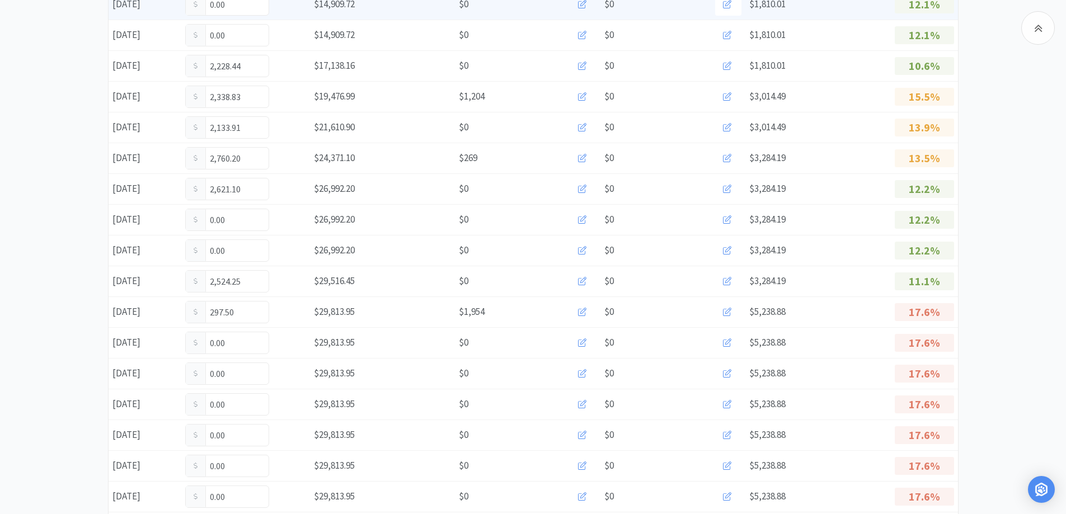
scroll to position [448, 0]
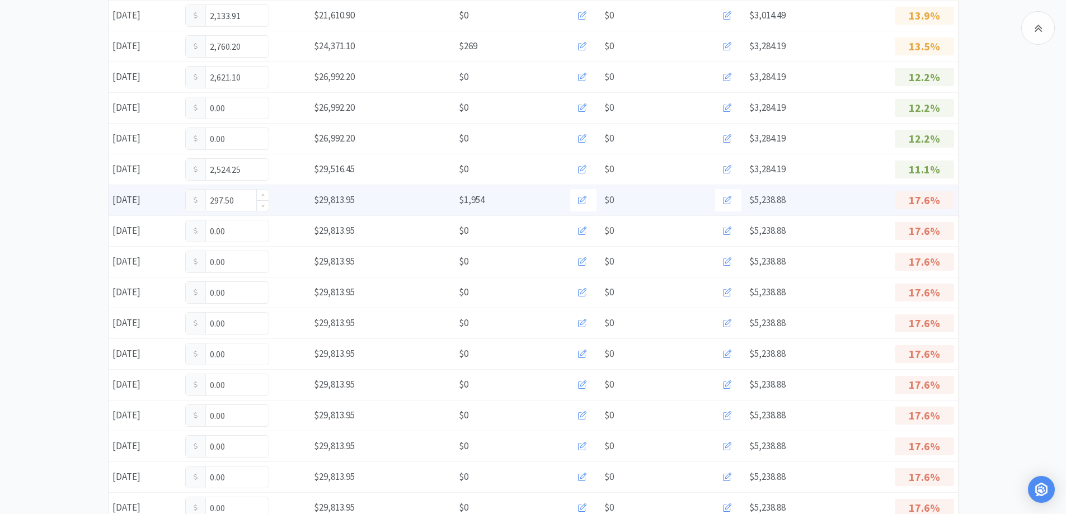
click at [246, 200] on input "297.50" at bounding box center [227, 200] width 83 height 21
type input "2"
type input "834.25"
